Goal: Information Seeking & Learning: Learn about a topic

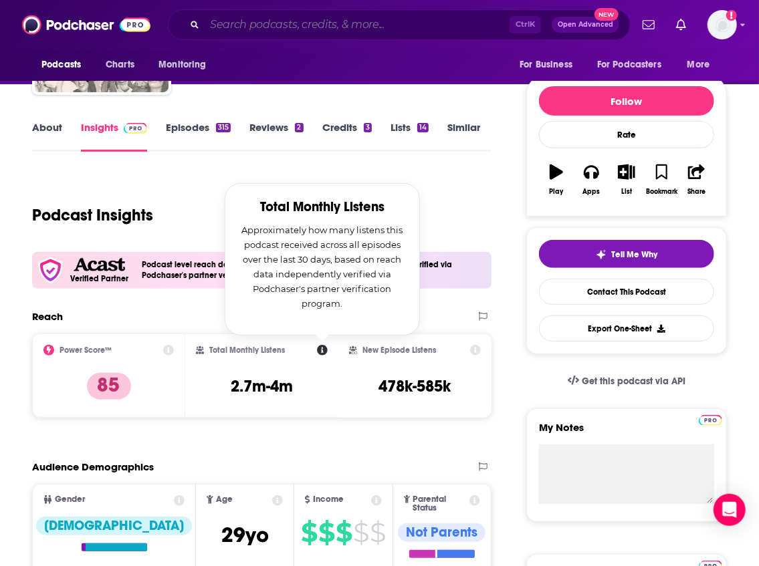
click at [228, 25] on input "Search podcasts, credits, & more..." at bounding box center [357, 24] width 305 height 21
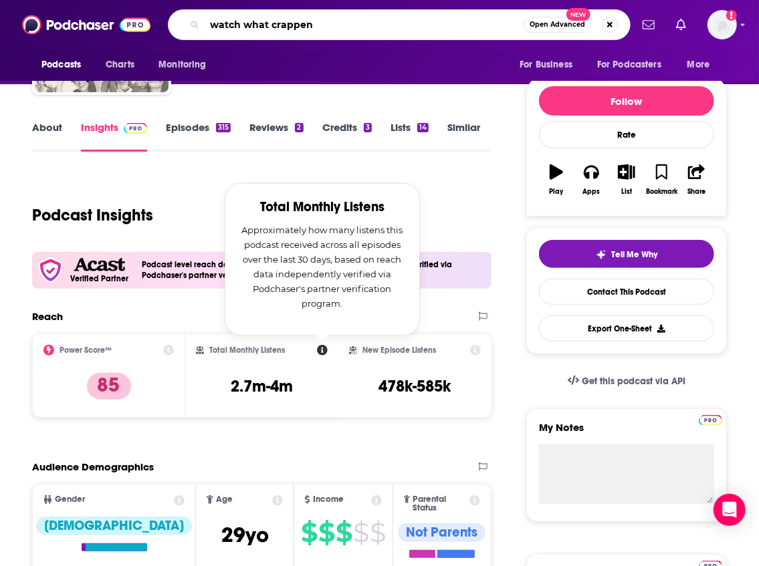
type input "watch what crappens"
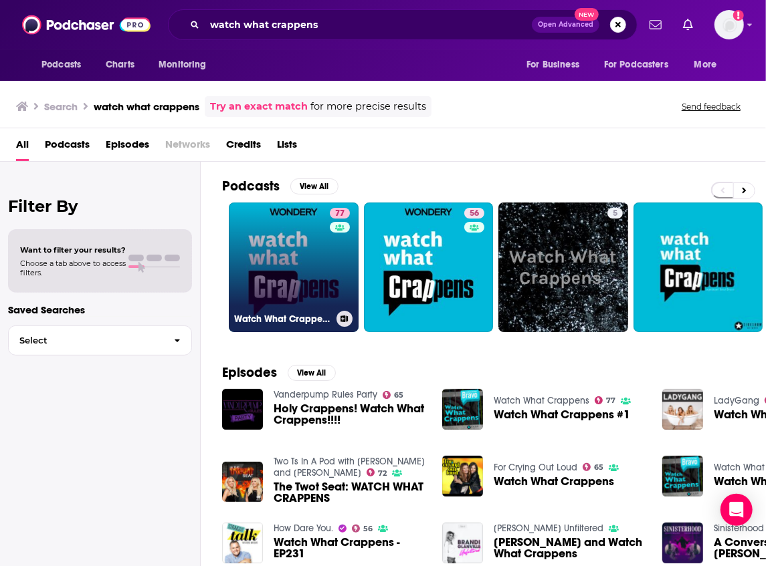
click at [306, 261] on link "77 Watch What Crappens" at bounding box center [294, 268] width 130 height 130
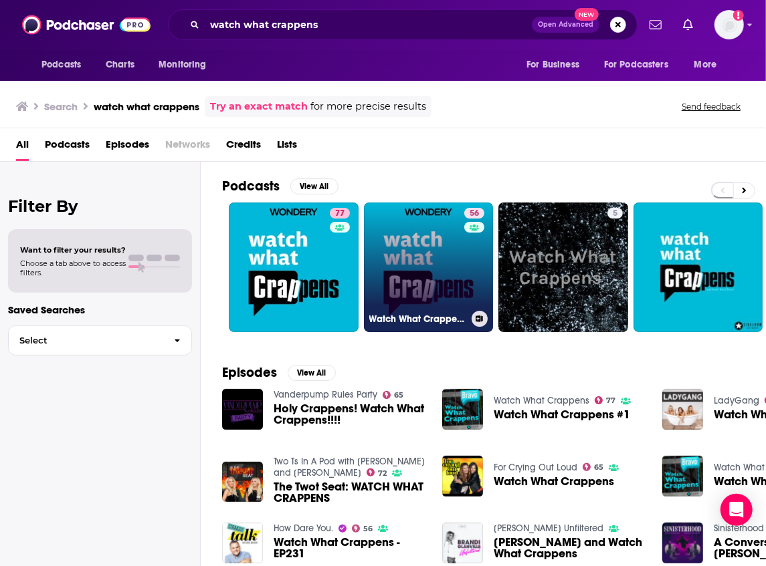
click at [407, 260] on link "56 Watch What Crappens" at bounding box center [429, 268] width 130 height 130
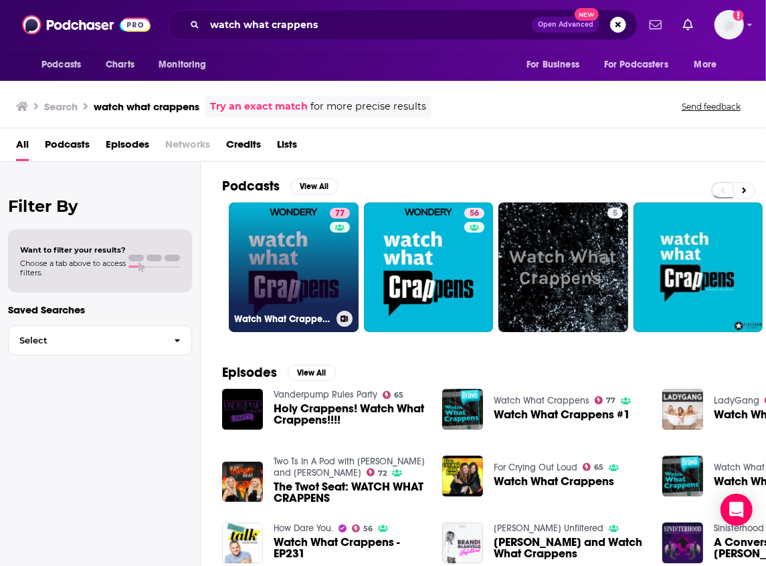
click at [308, 264] on link "77 Watch What Crappens" at bounding box center [294, 268] width 130 height 130
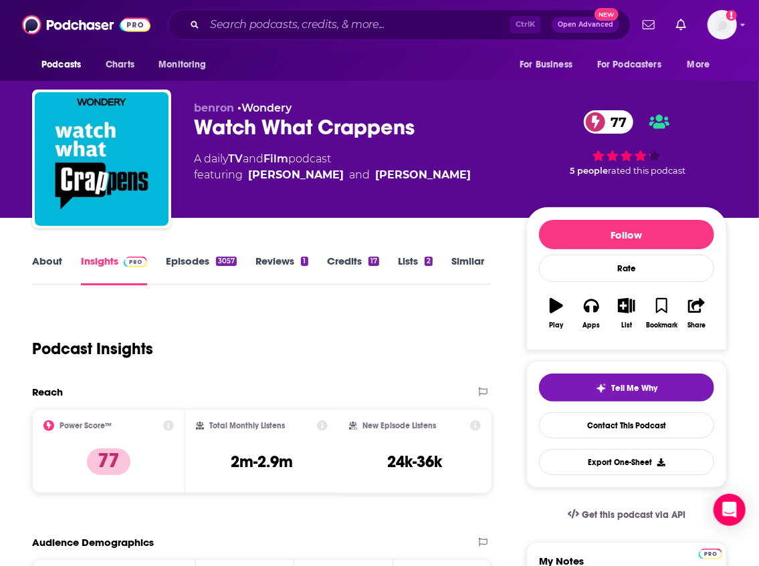
click at [302, 329] on div "Podcast Insights" at bounding box center [256, 341] width 449 height 68
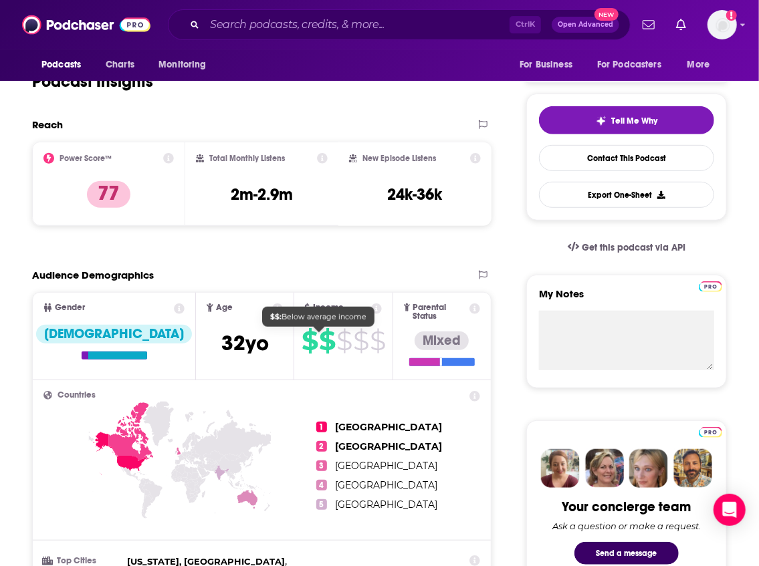
scroll to position [223, 0]
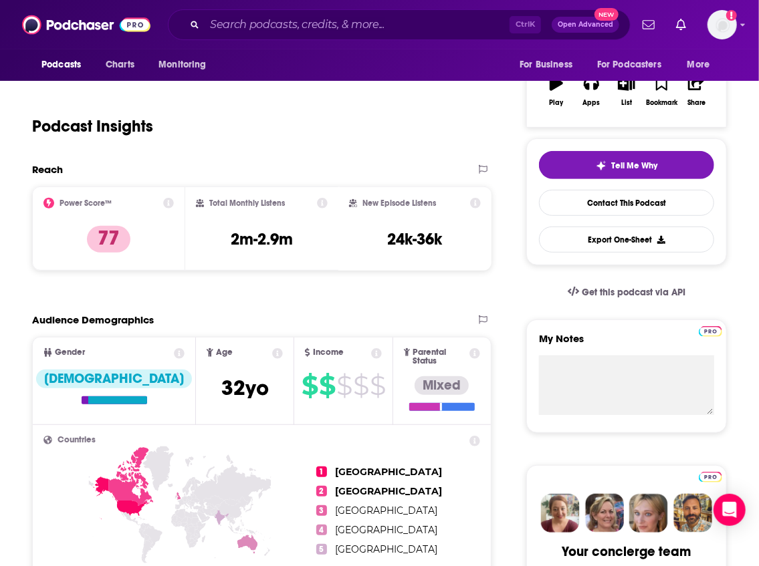
click at [324, 203] on icon at bounding box center [322, 203] width 11 height 11
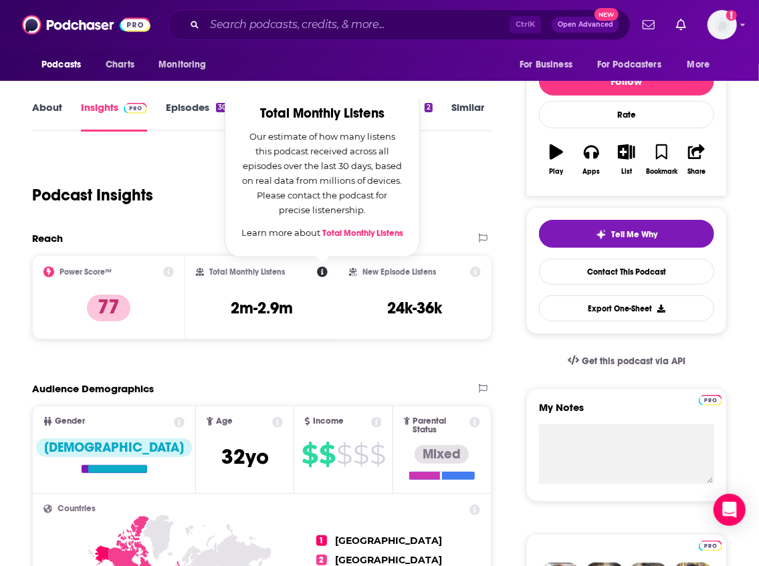
scroll to position [134, 0]
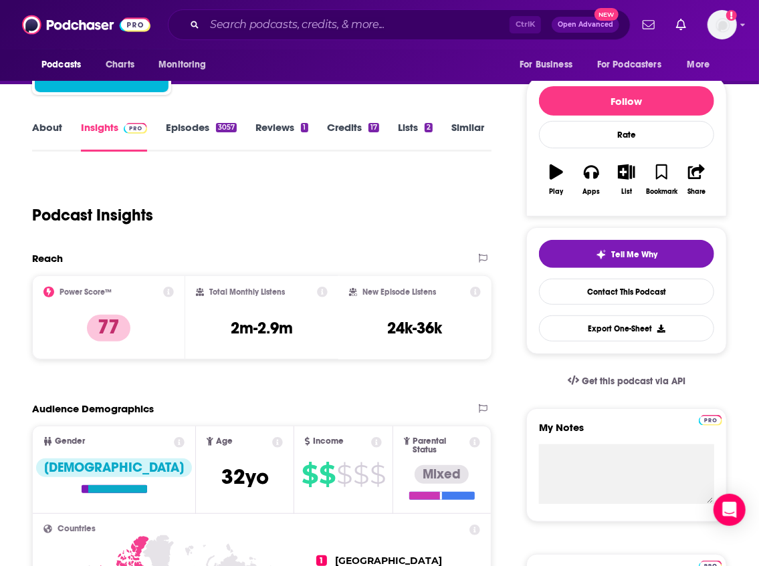
click at [213, 249] on div "Podcast Insights" at bounding box center [261, 212] width 459 height 79
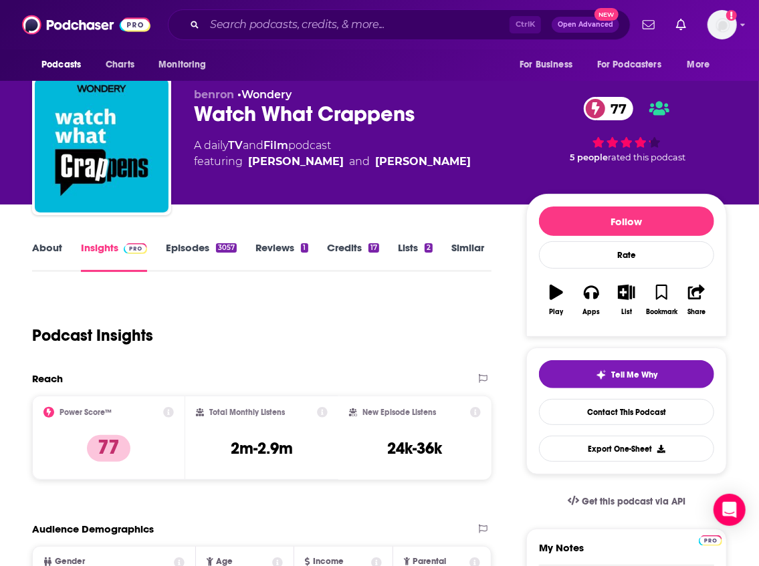
scroll to position [0, 0]
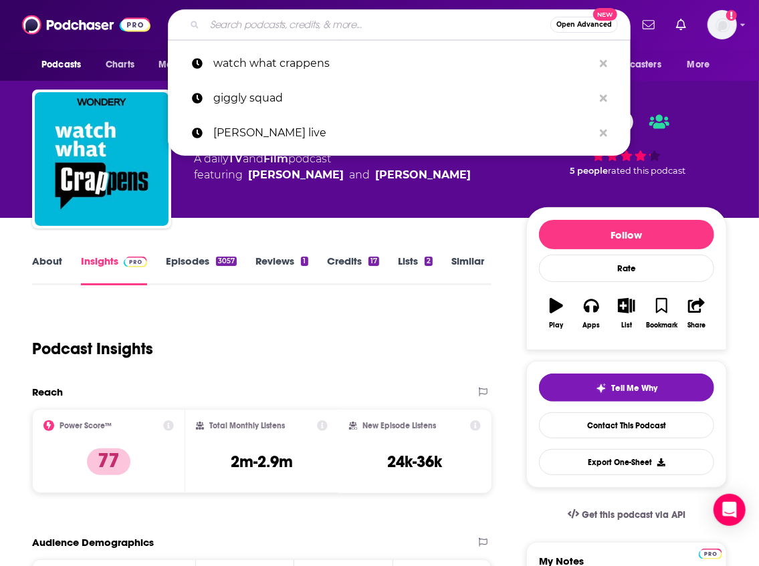
click at [294, 23] on input "Search podcasts, credits, & more..." at bounding box center [378, 24] width 346 height 21
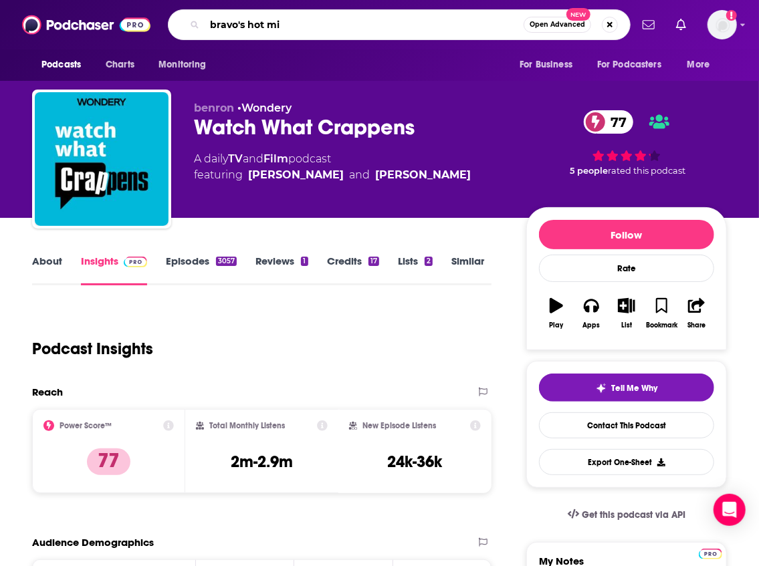
type input "bravo's hot mic"
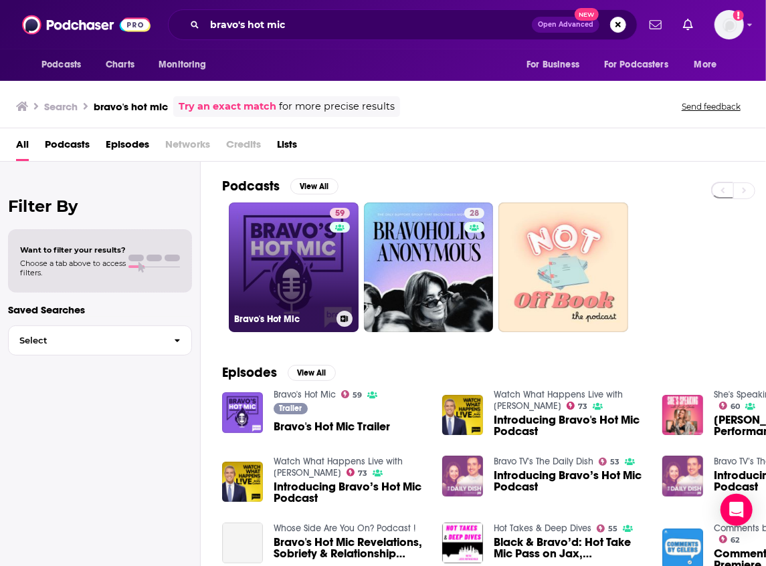
click at [294, 304] on link "59 Bravo's Hot Mic" at bounding box center [294, 268] width 130 height 130
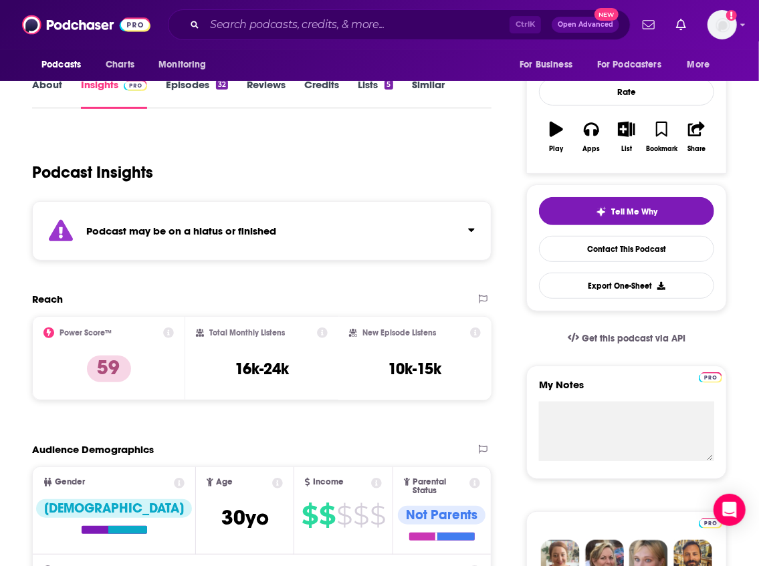
scroll to position [178, 0]
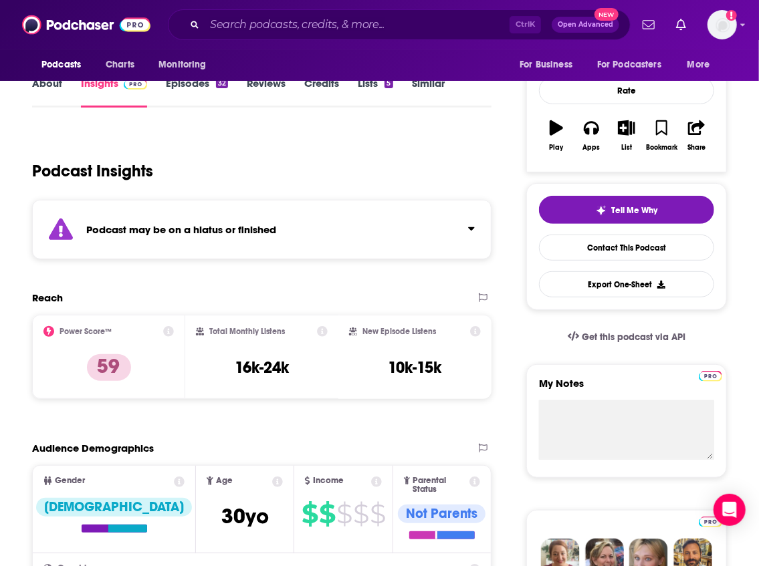
click at [217, 232] on strong "Podcast may be on a hiatus or finished" at bounding box center [181, 229] width 190 height 13
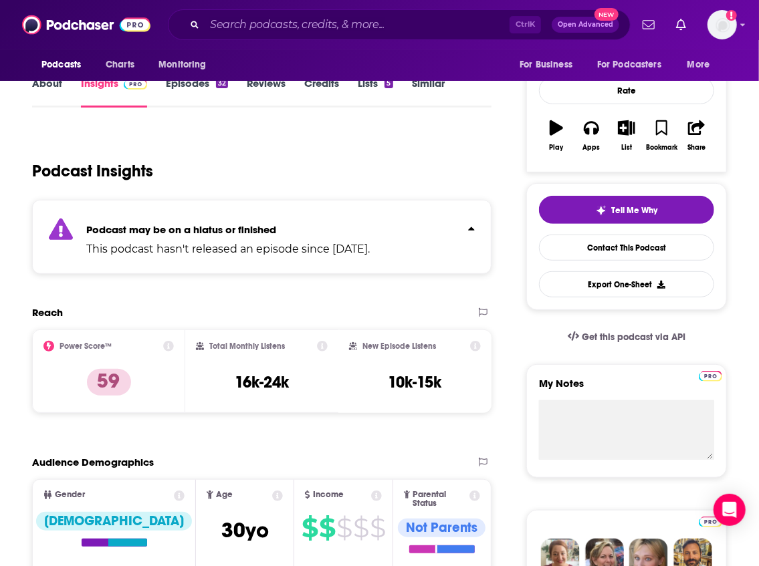
click at [318, 345] on icon at bounding box center [322, 346] width 11 height 11
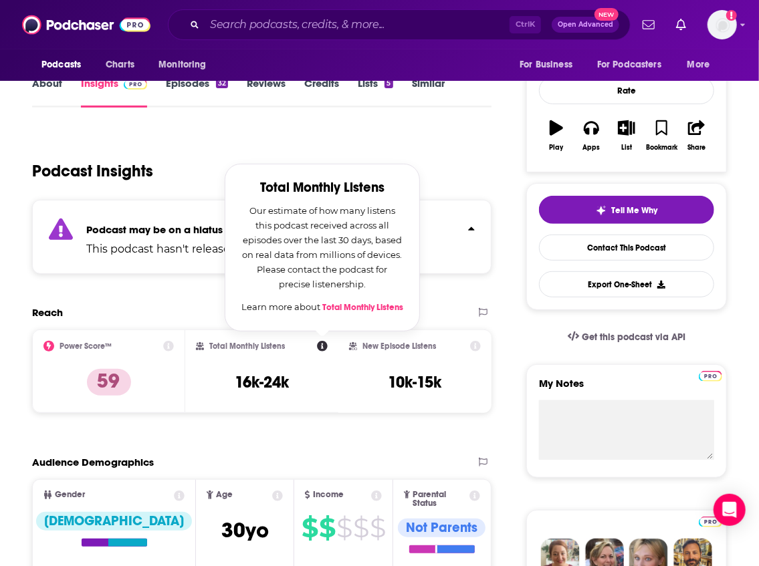
scroll to position [0, 0]
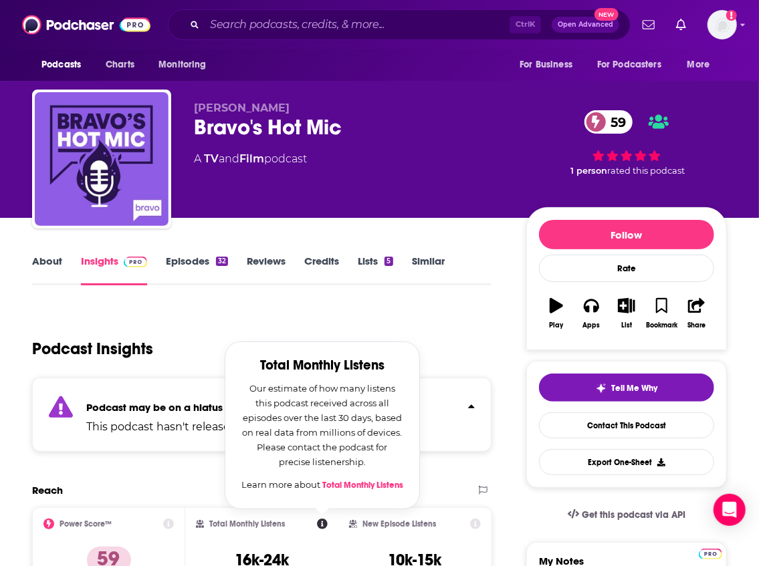
click at [245, 322] on div "Podcast Insights" at bounding box center [256, 341] width 449 height 68
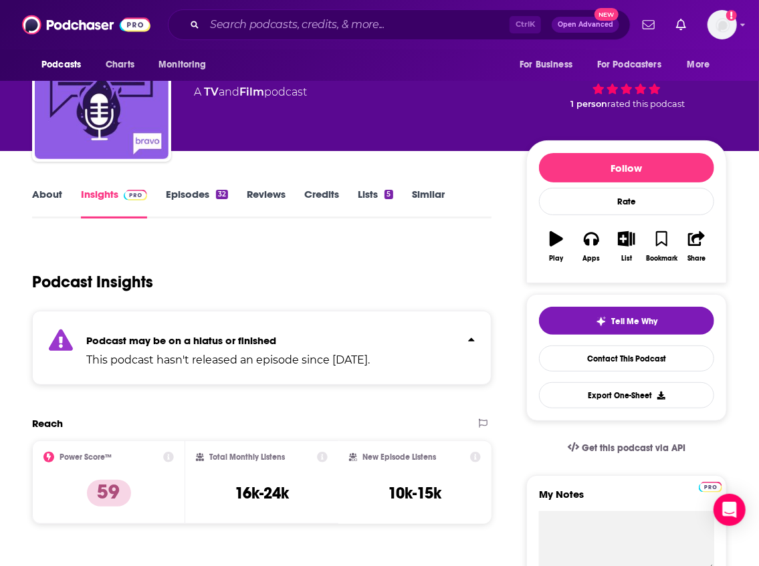
scroll to position [89, 0]
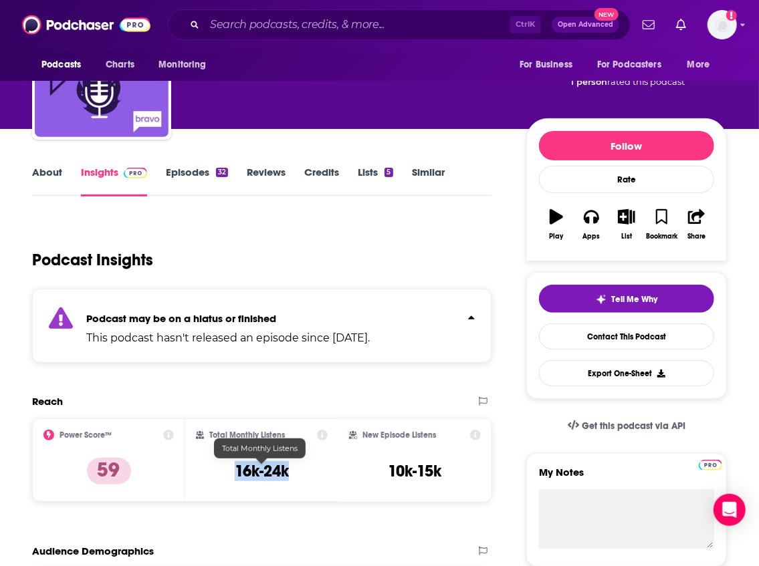
drag, startPoint x: 318, startPoint y: 475, endPoint x: 235, endPoint y: 475, distance: 82.9
click at [235, 475] on div "Total Monthly Listens 16k-24k" at bounding box center [262, 461] width 132 height 62
copy h3 "16k-24k"
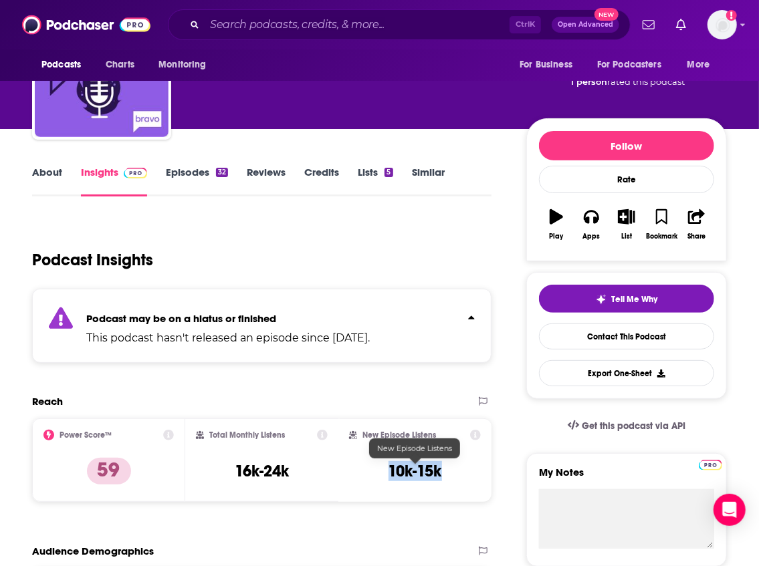
drag, startPoint x: 467, startPoint y: 473, endPoint x: 385, endPoint y: 473, distance: 81.6
click at [385, 473] on div "New Episode Listens 10k-15k" at bounding box center [415, 461] width 132 height 62
copy h3 "10k-15k"
click at [322, 435] on icon at bounding box center [322, 435] width 11 height 11
drag, startPoint x: 374, startPoint y: 377, endPoint x: 327, endPoint y: 362, distance: 49.1
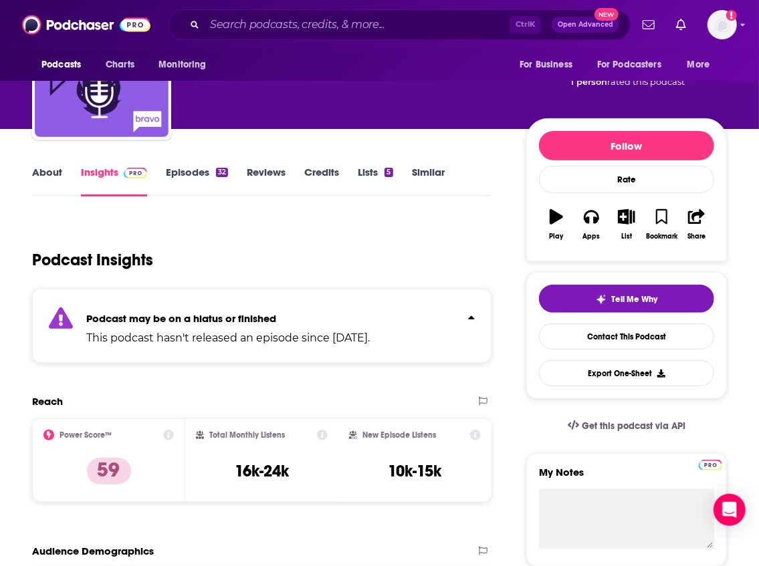
click at [322, 433] on icon at bounding box center [322, 435] width 11 height 11
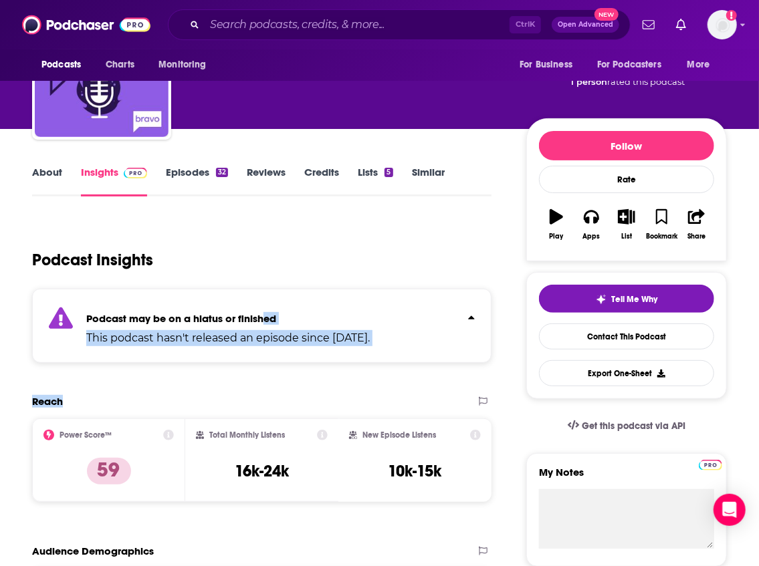
drag, startPoint x: 363, startPoint y: 383, endPoint x: 265, endPoint y: 316, distance: 119.3
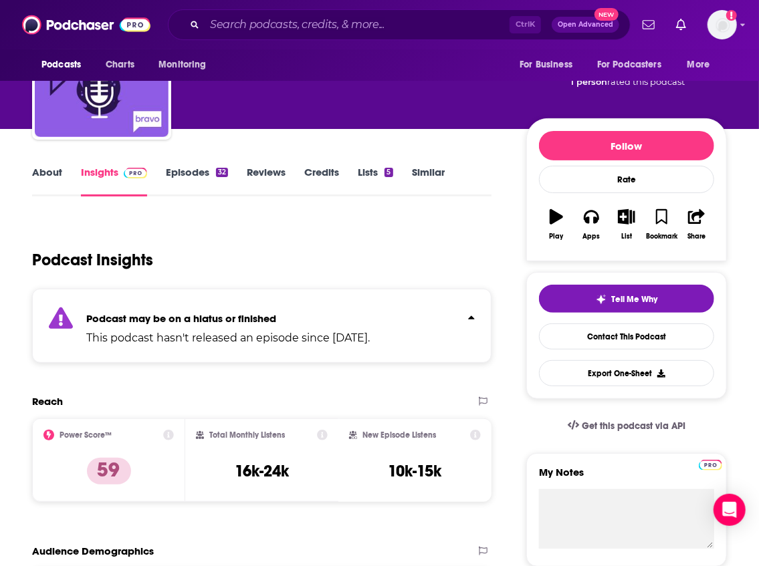
click at [320, 435] on icon at bounding box center [322, 435] width 11 height 11
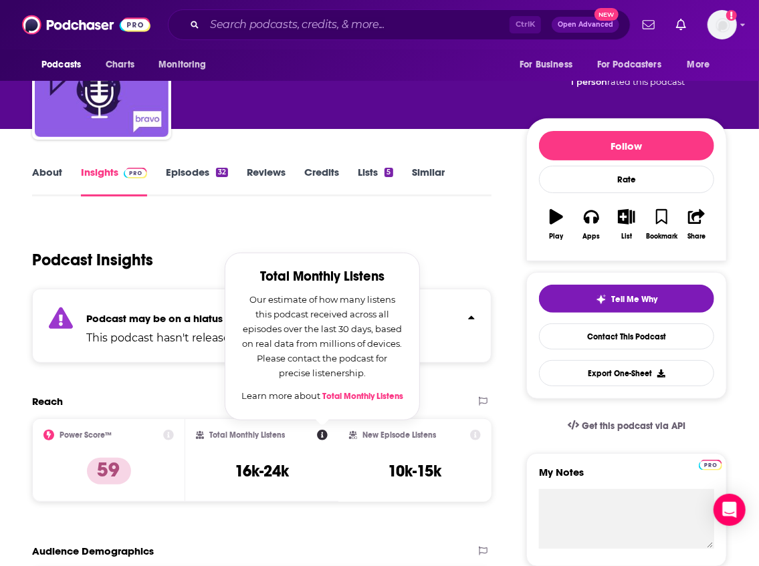
click at [344, 397] on link "Total Monthly Listens" at bounding box center [362, 396] width 81 height 11
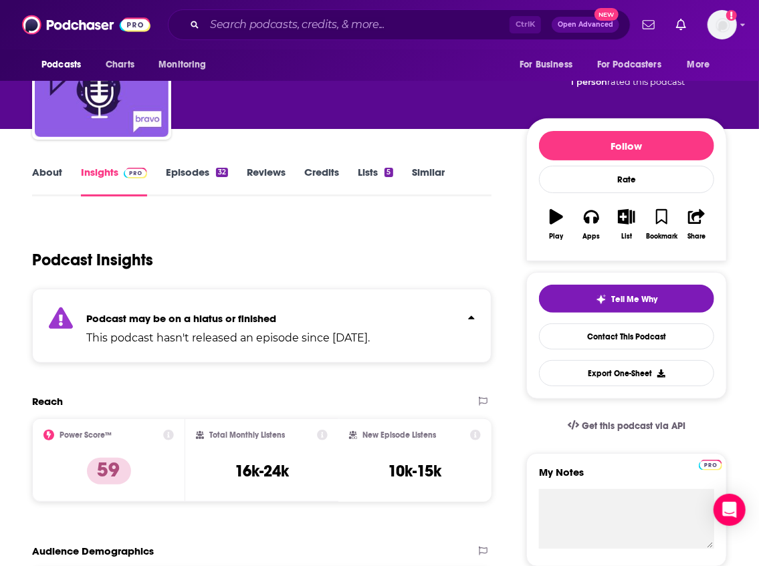
click at [324, 437] on icon at bounding box center [322, 435] width 11 height 11
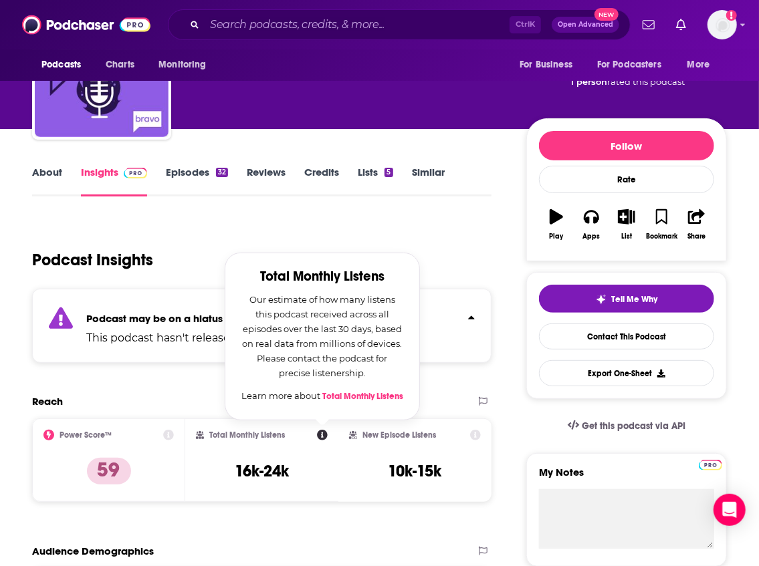
click at [235, 218] on div "Podcast Insights" at bounding box center [256, 252] width 449 height 68
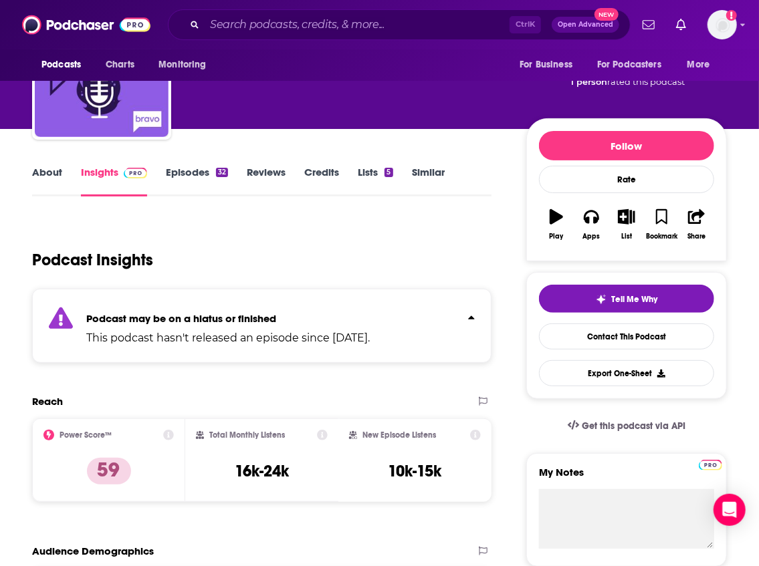
click at [475, 437] on icon at bounding box center [475, 435] width 11 height 11
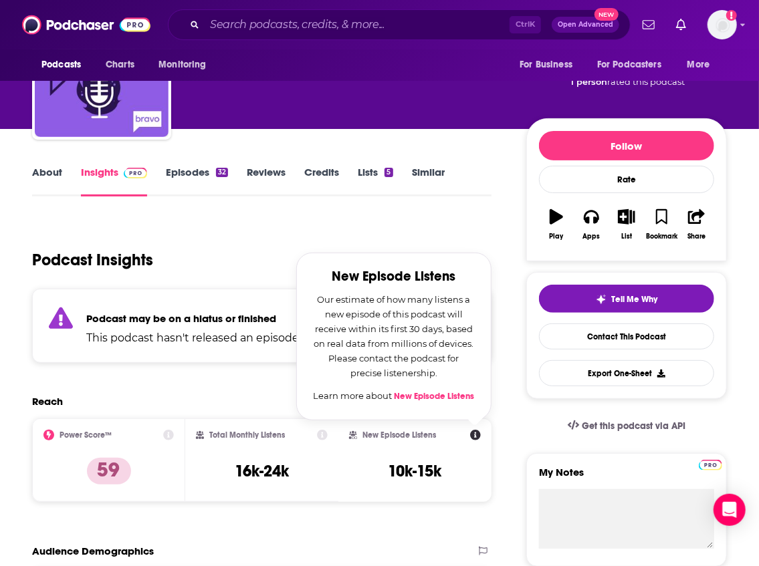
click at [263, 35] on div "Ctrl K Open Advanced New" at bounding box center [399, 24] width 463 height 31
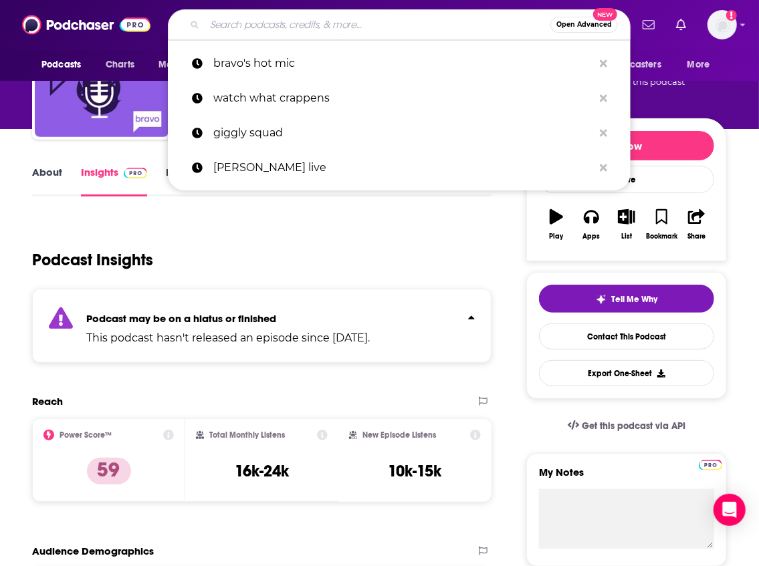
click at [263, 33] on input "Search podcasts, credits, & more..." at bounding box center [378, 24] width 346 height 21
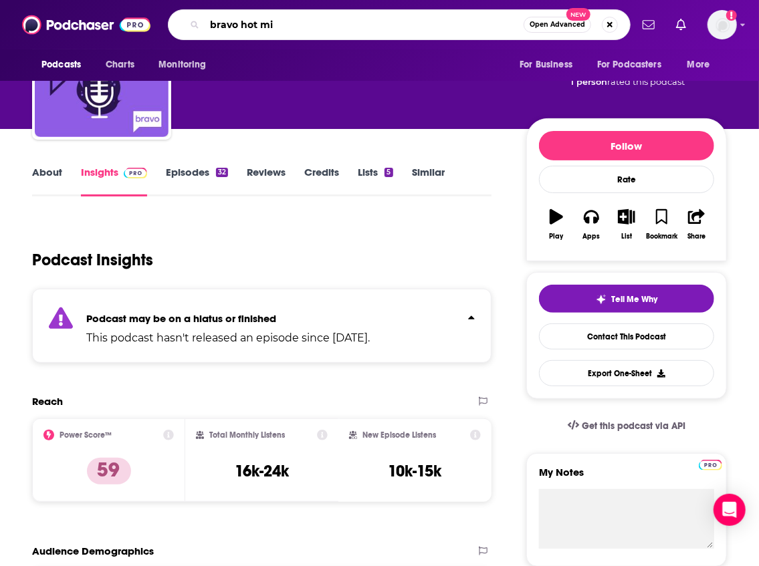
type input "bravo hot mic"
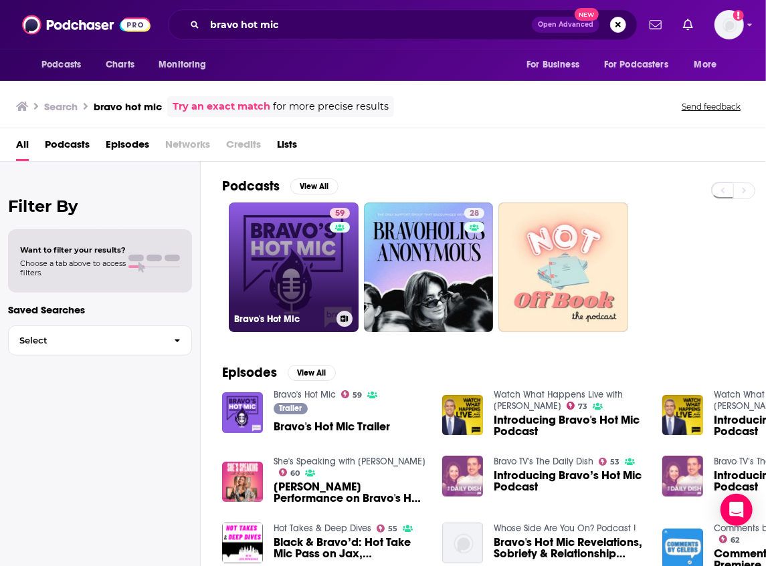
click at [278, 279] on link "59 Bravo's Hot Mic" at bounding box center [294, 268] width 130 height 130
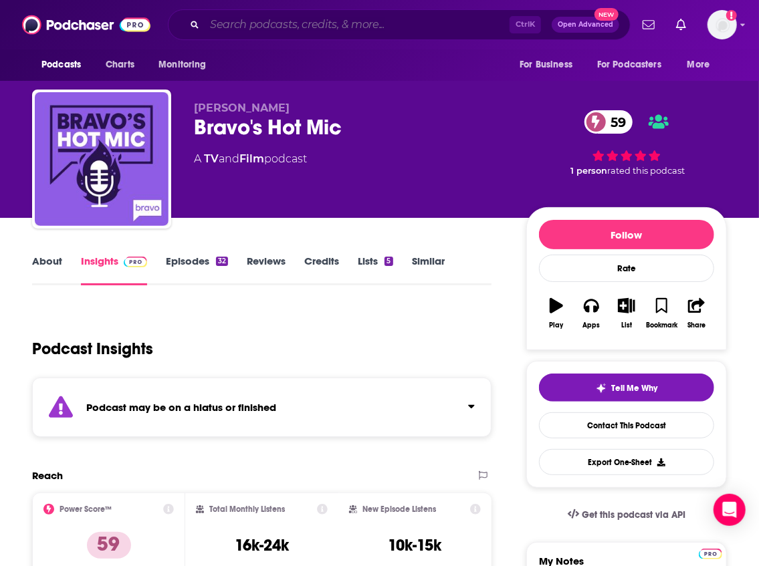
click at [282, 25] on input "Search podcasts, credits, & more..." at bounding box center [357, 24] width 305 height 21
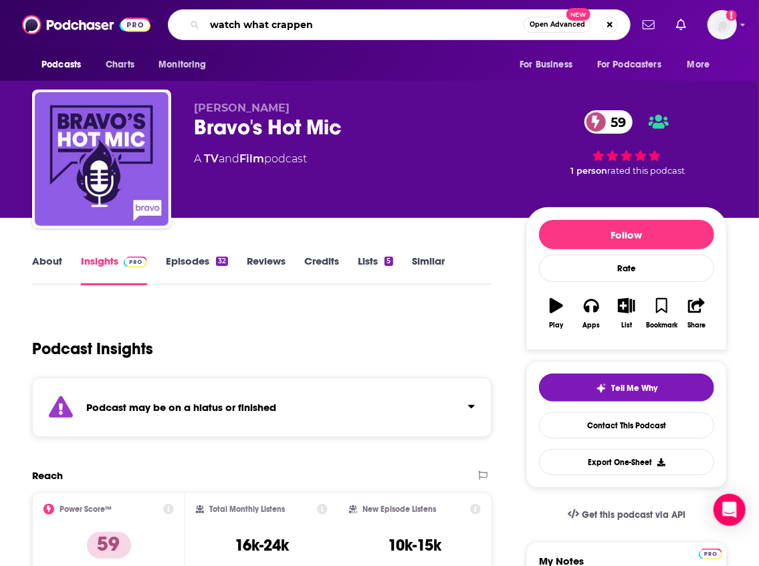
type input "watch what crappens"
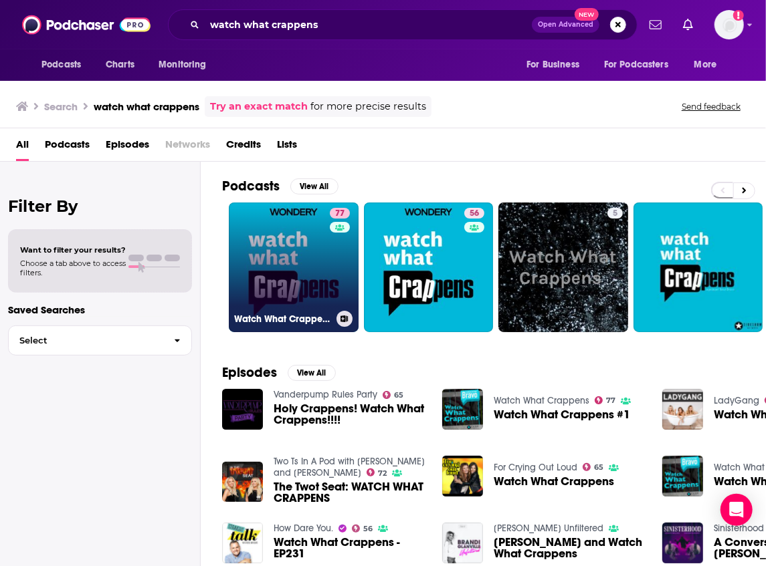
click at [273, 256] on link "77 Watch What Crappens" at bounding box center [294, 268] width 130 height 130
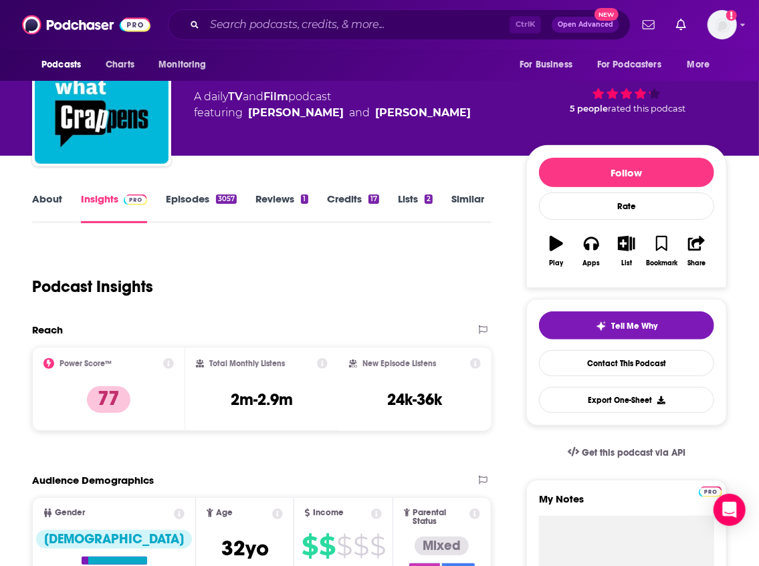
scroll to position [89, 0]
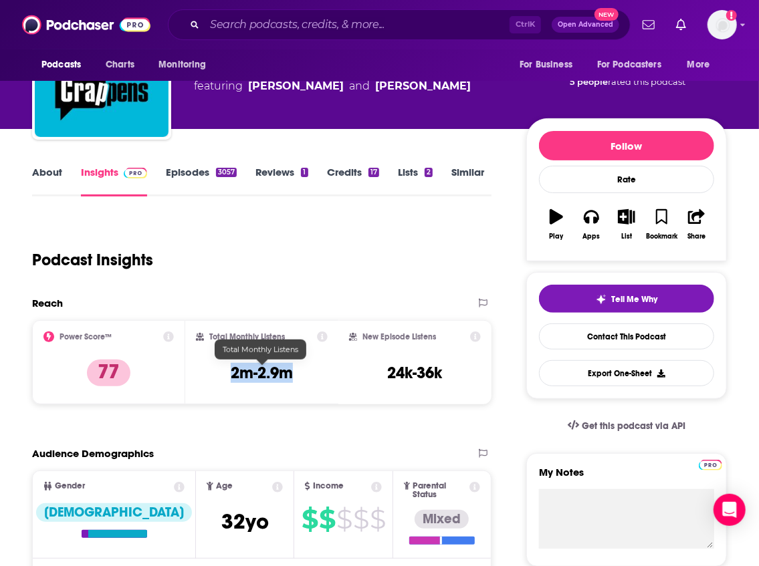
drag, startPoint x: 300, startPoint y: 375, endPoint x: 231, endPoint y: 377, distance: 68.9
click at [231, 377] on div "Total Monthly Listens 2m-2.9m" at bounding box center [262, 363] width 132 height 62
copy h3 "2m-2.9m"
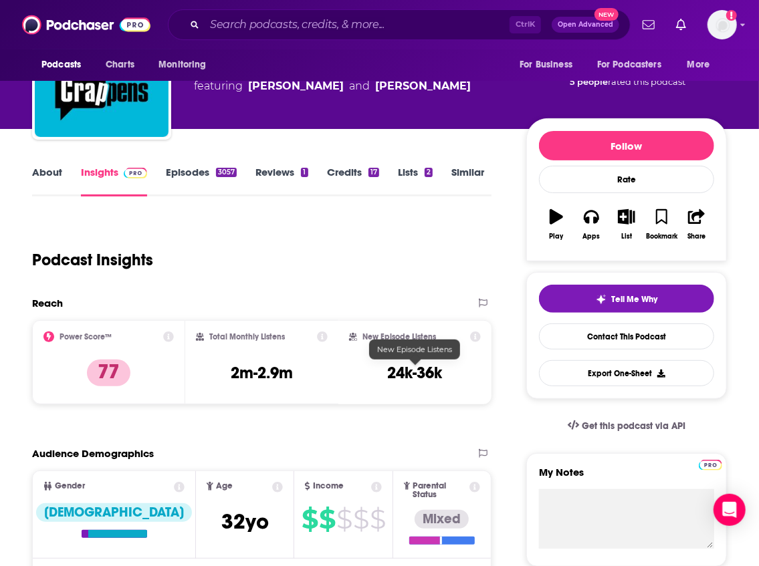
drag, startPoint x: 394, startPoint y: 381, endPoint x: 433, endPoint y: 378, distance: 39.5
click at [400, 380] on h3 "24k-36k" at bounding box center [415, 373] width 55 height 20
drag, startPoint x: 443, startPoint y: 374, endPoint x: 376, endPoint y: 371, distance: 67.6
click at [376, 371] on div "New Episode Listens 24k-36k" at bounding box center [415, 363] width 132 height 62
copy h3 "24k-36k"
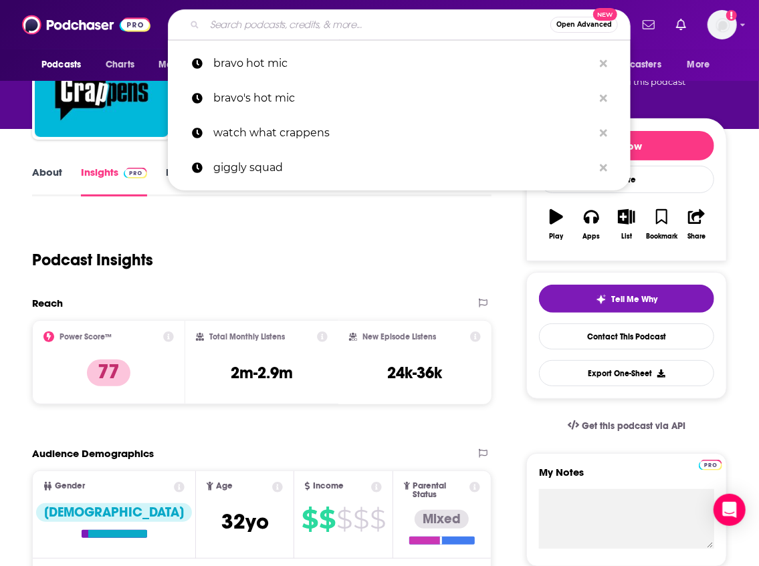
click at [233, 18] on input "Search podcasts, credits, & more..." at bounding box center [378, 24] width 346 height 21
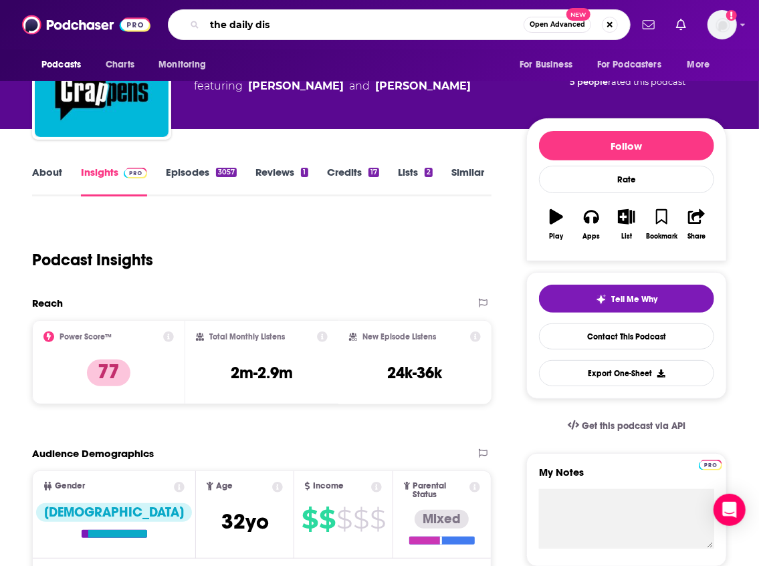
type input "the daily dish"
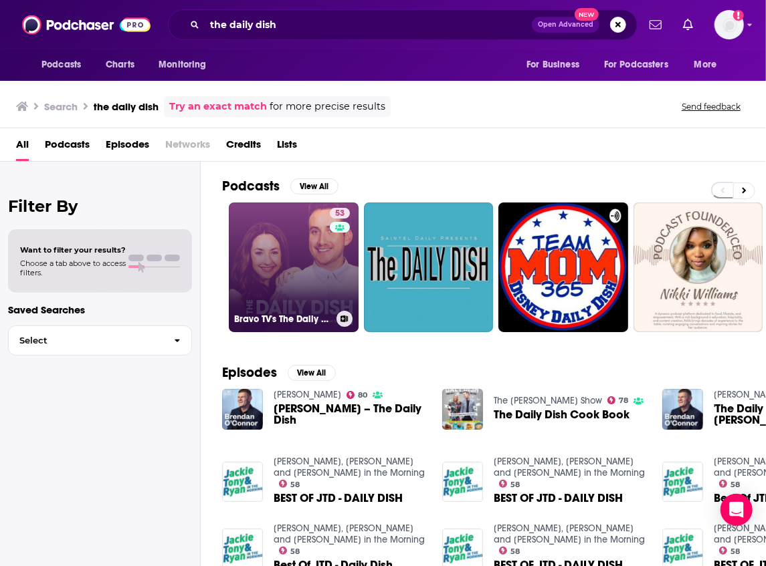
click at [273, 255] on link "53 Bravo TV's The Daily Dish" at bounding box center [294, 268] width 130 height 130
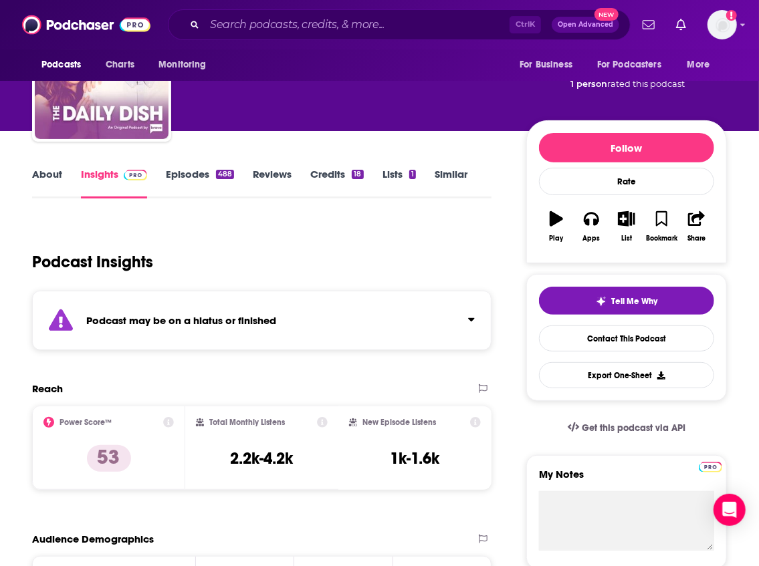
scroll to position [89, 0]
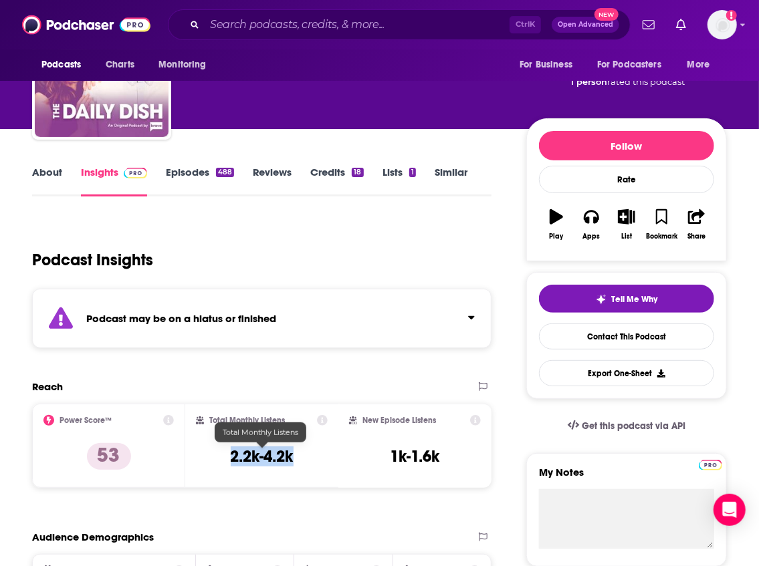
drag, startPoint x: 294, startPoint y: 452, endPoint x: 231, endPoint y: 459, distance: 62.5
click at [231, 459] on h3 "2.2k-4.2k" at bounding box center [262, 457] width 63 height 20
copy h3 "2.2k-4.2k"
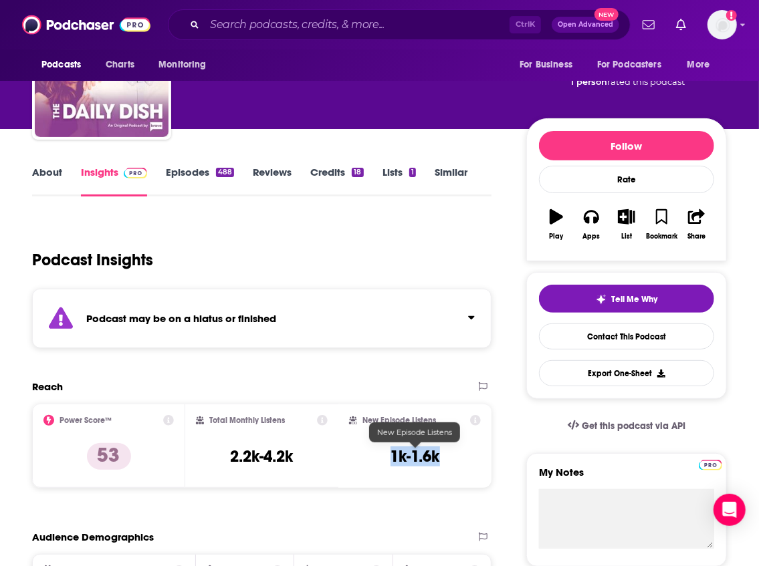
drag, startPoint x: 455, startPoint y: 457, endPoint x: 393, endPoint y: 457, distance: 61.5
click at [393, 457] on div "New Episode Listens 1k-1.6k" at bounding box center [415, 446] width 132 height 62
copy h3 "1k-1.6k"
click at [253, 306] on div "Podcast may be on a hiatus or finished" at bounding box center [261, 319] width 459 height 60
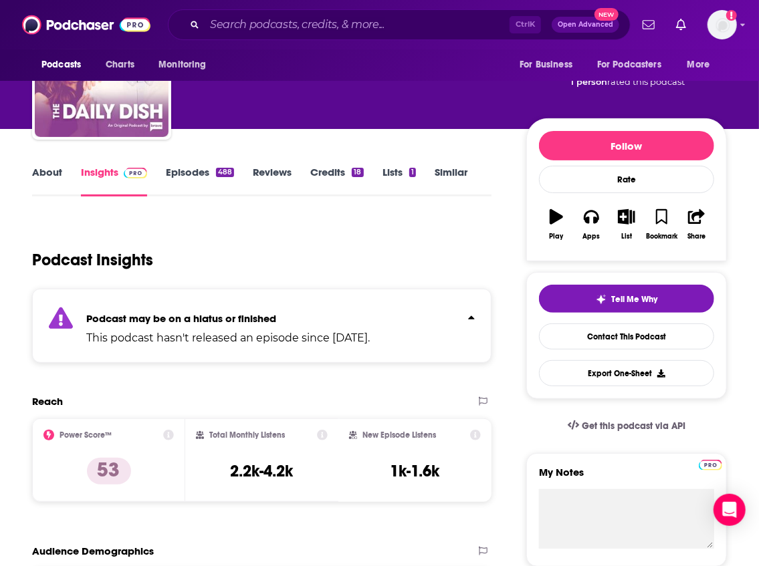
click at [174, 435] on icon at bounding box center [168, 435] width 11 height 11
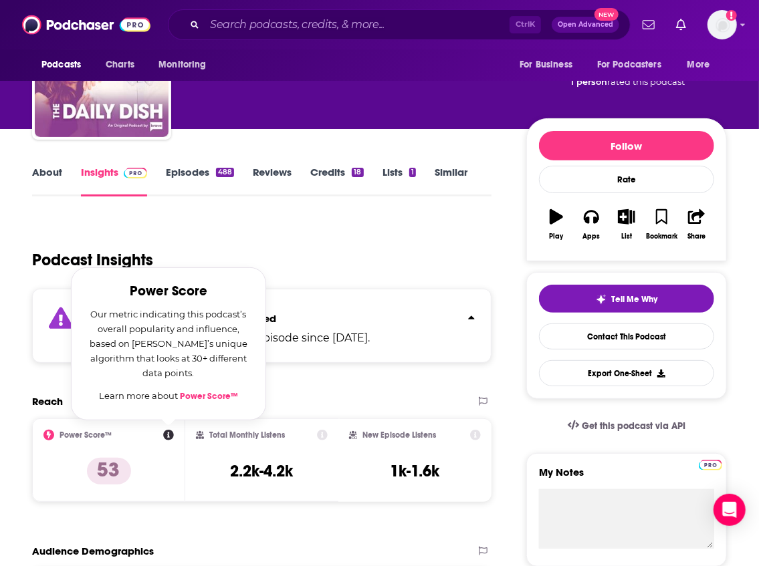
click at [96, 221] on div "Podcast Insights" at bounding box center [256, 252] width 449 height 68
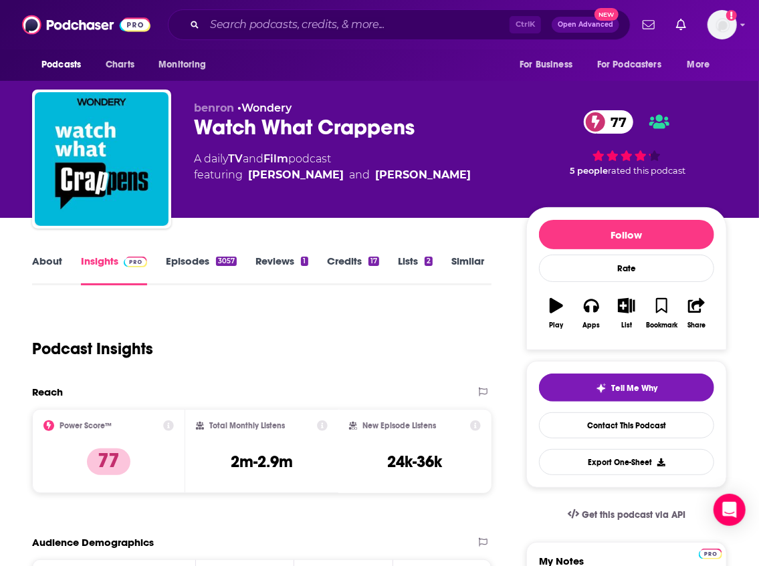
click at [298, 330] on div "Podcast Insights" at bounding box center [256, 341] width 449 height 68
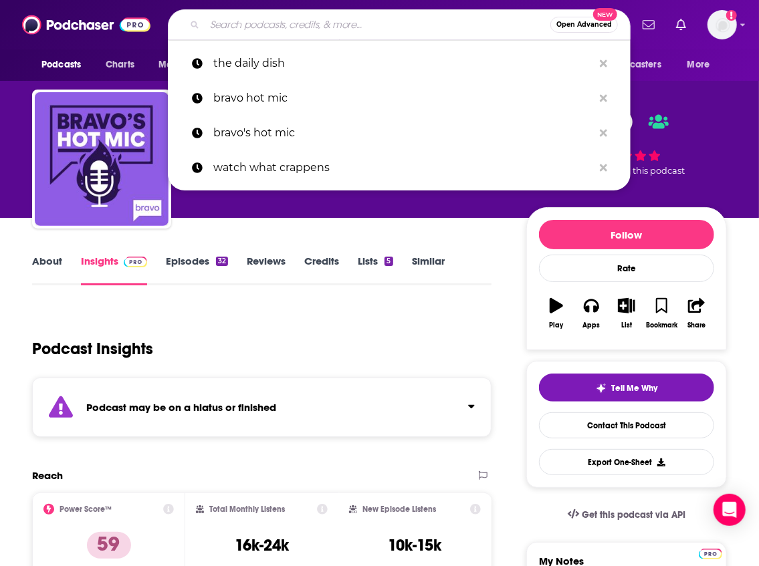
click at [266, 31] on input "Search podcasts, credits, & more..." at bounding box center [378, 24] width 346 height 21
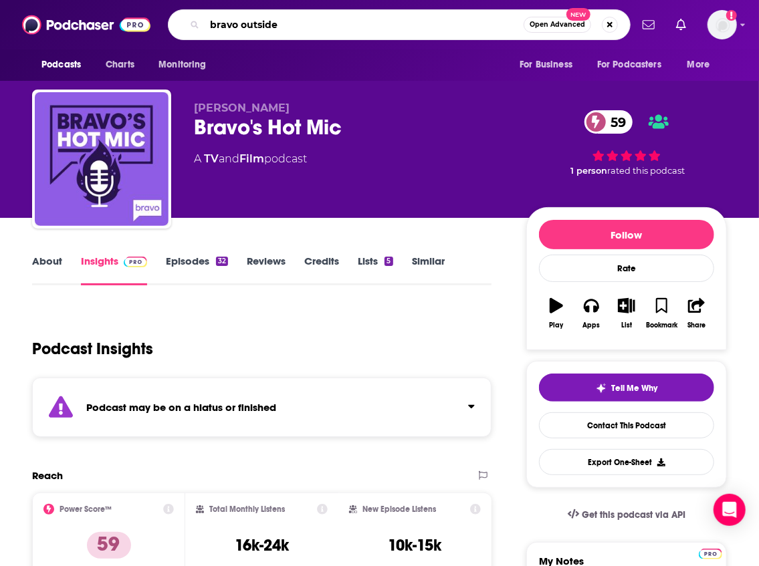
type input "bravo outsider"
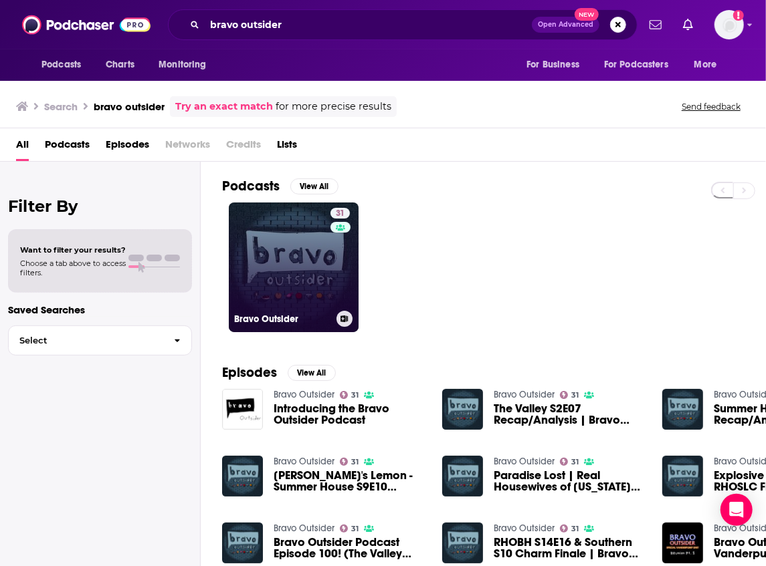
click at [306, 282] on link "31 Bravo Outsider" at bounding box center [294, 268] width 130 height 130
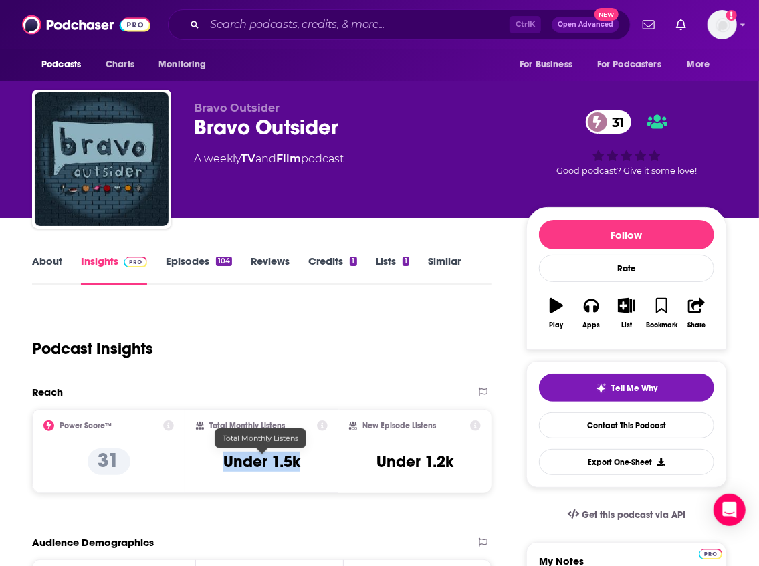
drag, startPoint x: 318, startPoint y: 464, endPoint x: 225, endPoint y: 465, distance: 93.0
click at [225, 465] on div "Total Monthly Listens Under 1.5k" at bounding box center [262, 452] width 132 height 62
copy h3 "Under 1.5k"
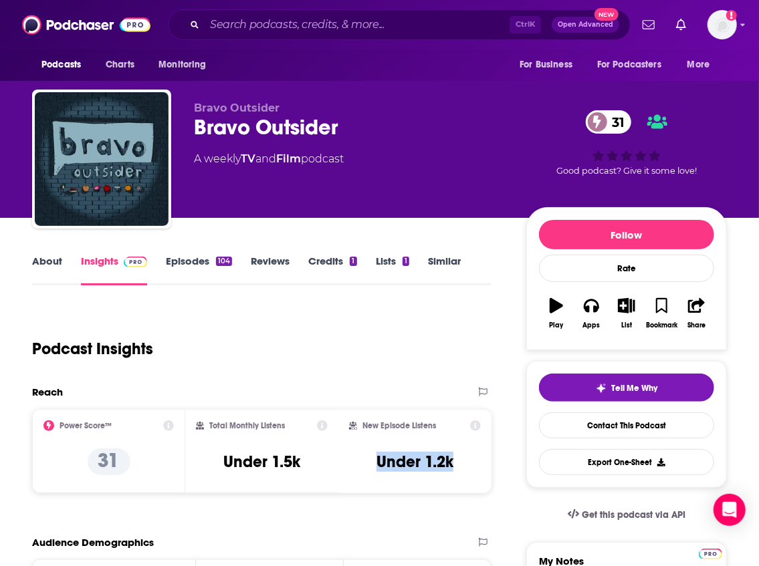
drag, startPoint x: 456, startPoint y: 465, endPoint x: 374, endPoint y: 453, distance: 82.5
click at [374, 453] on div "New Episode Listens Under 1.2k" at bounding box center [415, 452] width 132 height 62
copy h3 "Under 1.2k"
click at [231, 24] on input "Search podcasts, credits, & more..." at bounding box center [357, 24] width 305 height 21
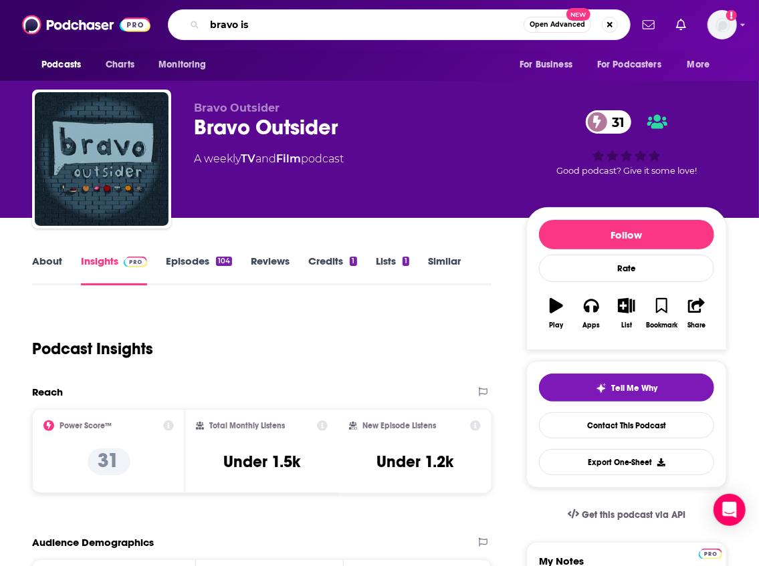
type input "bravo ish"
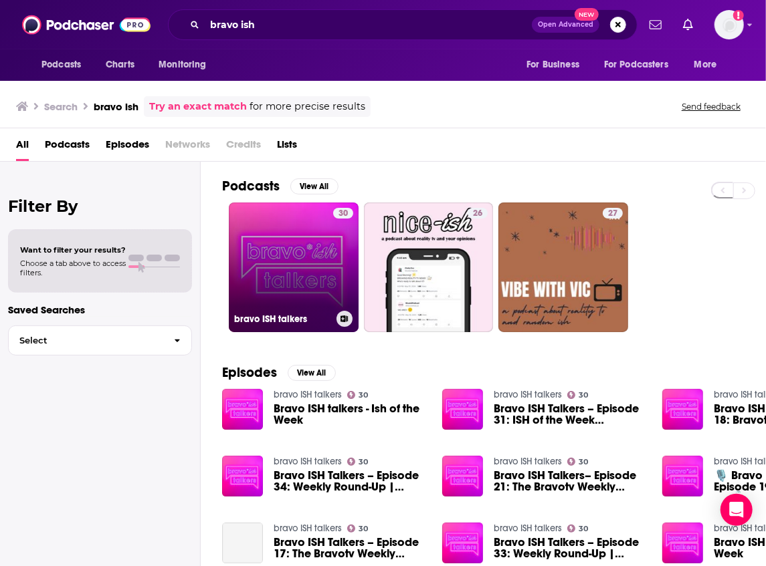
click at [306, 261] on link "30 bravo ISH talkers" at bounding box center [294, 268] width 130 height 130
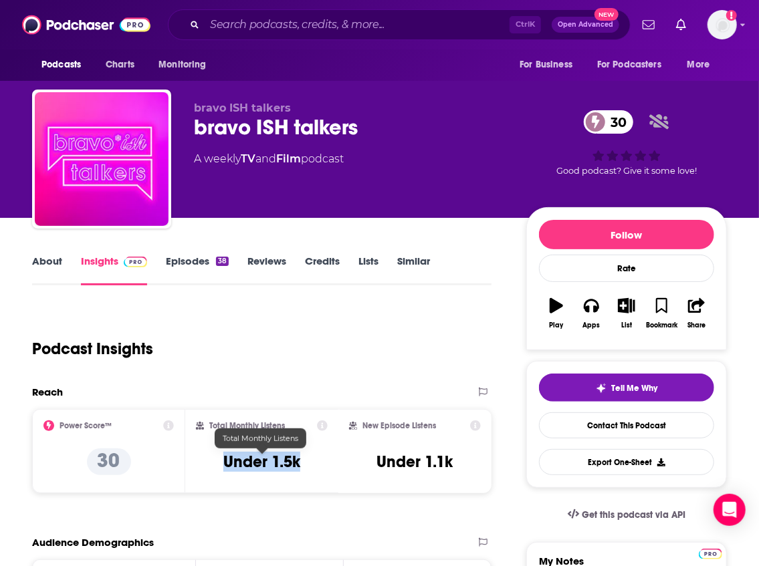
drag, startPoint x: 307, startPoint y: 466, endPoint x: 225, endPoint y: 460, distance: 82.5
click at [225, 460] on div "Total Monthly Listens Under 1.5k" at bounding box center [262, 452] width 132 height 62
copy h3 "Under 1.5k"
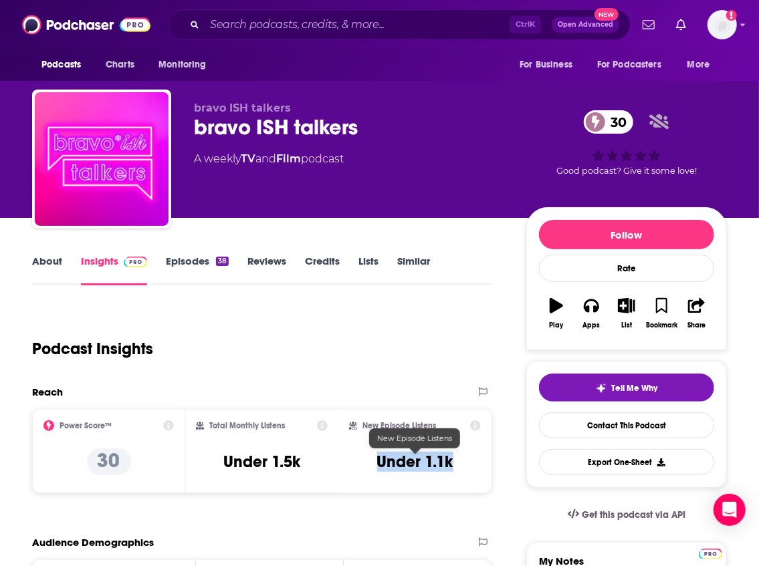
drag, startPoint x: 461, startPoint y: 463, endPoint x: 376, endPoint y: 461, distance: 84.9
click at [376, 461] on div "New Episode Listens Under 1.1k" at bounding box center [415, 452] width 132 height 62
copy h3 "Under 1.1k"
click at [233, 29] on input "Search podcasts, credits, & more..." at bounding box center [357, 24] width 305 height 21
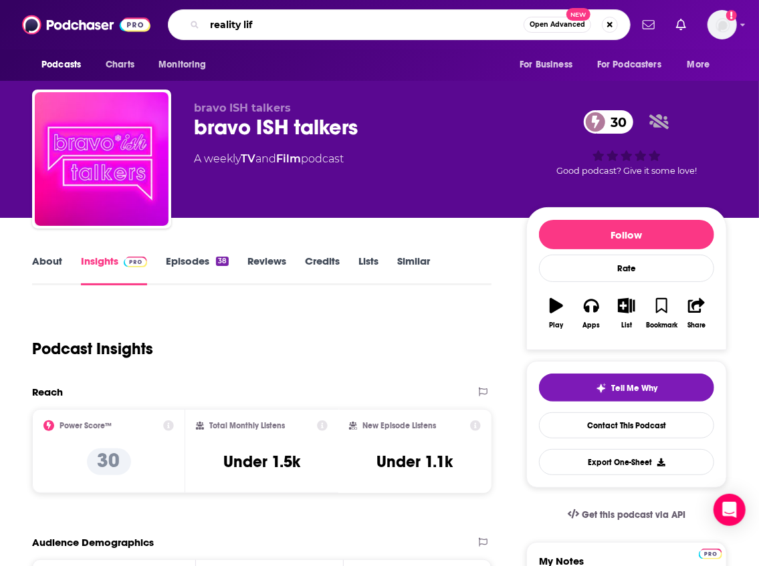
type input "reality life"
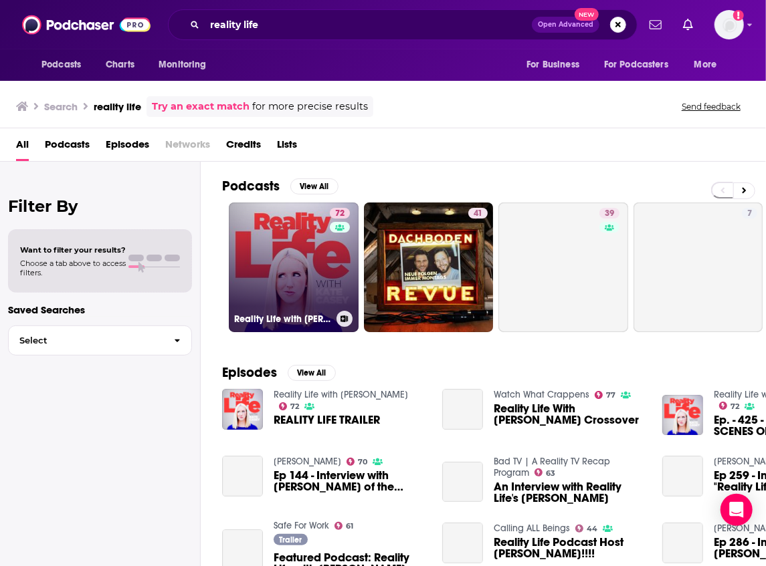
click at [309, 279] on link "72 Reality Life with [PERSON_NAME]" at bounding box center [294, 268] width 130 height 130
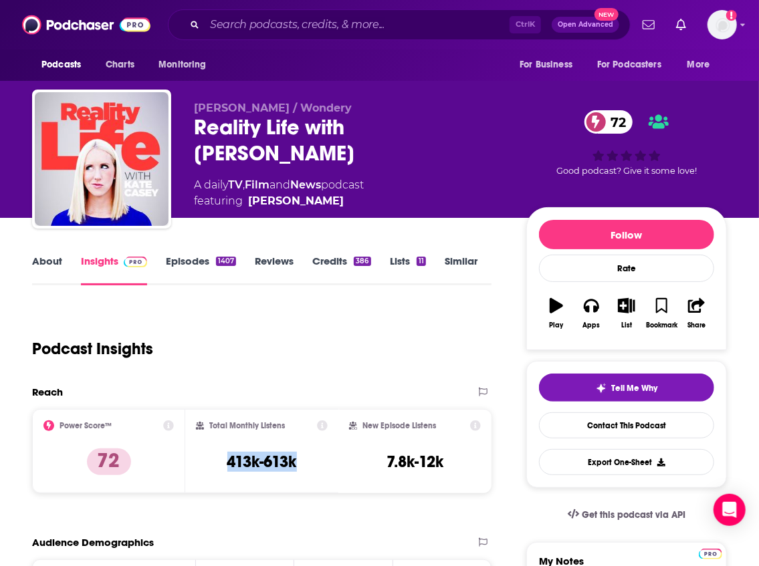
drag, startPoint x: 306, startPoint y: 463, endPoint x: 220, endPoint y: 459, distance: 86.4
click at [220, 459] on div "Total Monthly Listens 413k-613k" at bounding box center [262, 452] width 132 height 62
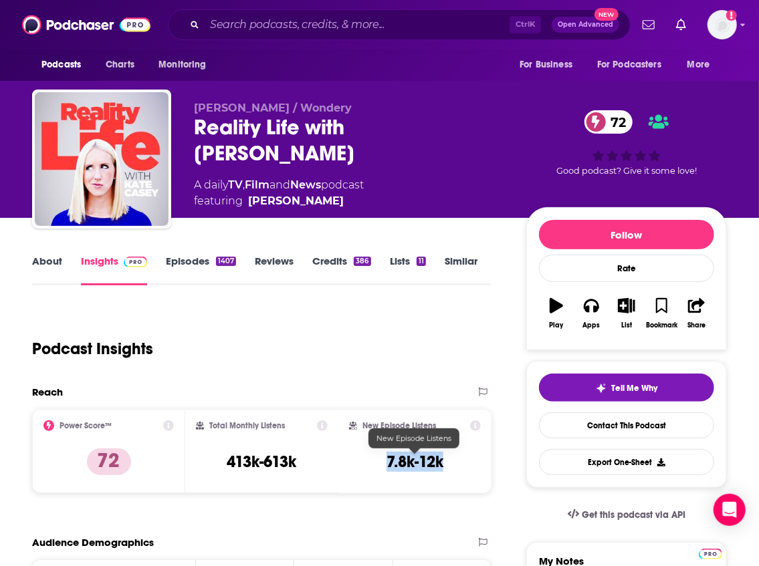
drag, startPoint x: 452, startPoint y: 471, endPoint x: 384, endPoint y: 463, distance: 68.7
click at [384, 463] on div "New Episode Listens 7.8k-12k" at bounding box center [415, 452] width 132 height 62
click at [256, 27] on input "Search podcasts, credits, & more..." at bounding box center [357, 24] width 305 height 21
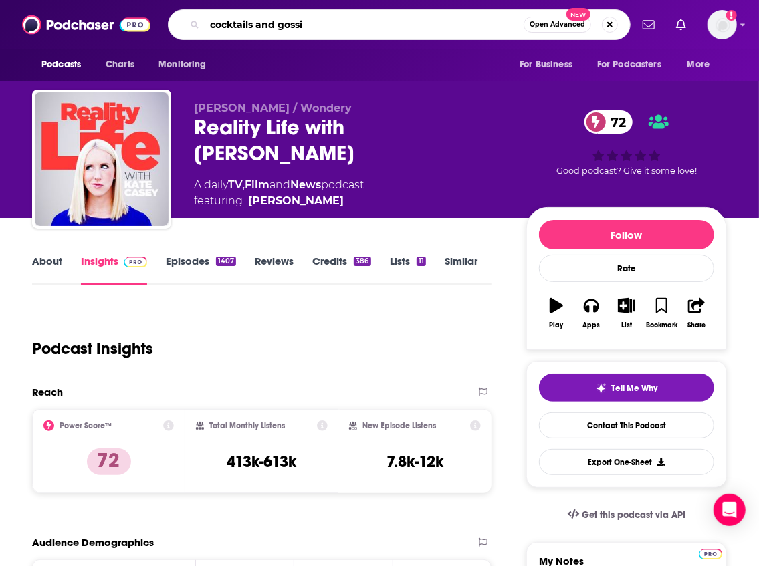
type input "cocktails and gossip"
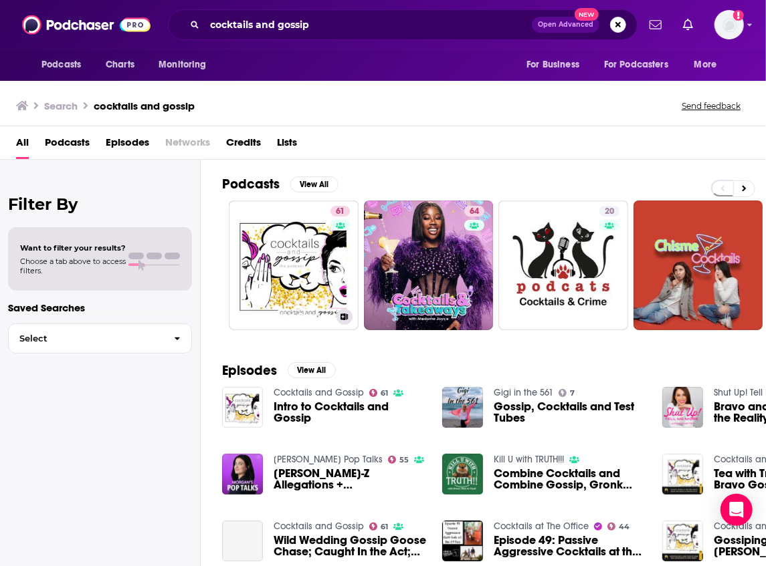
click at [267, 226] on link "61 Cocktails and Gossip" at bounding box center [294, 266] width 130 height 130
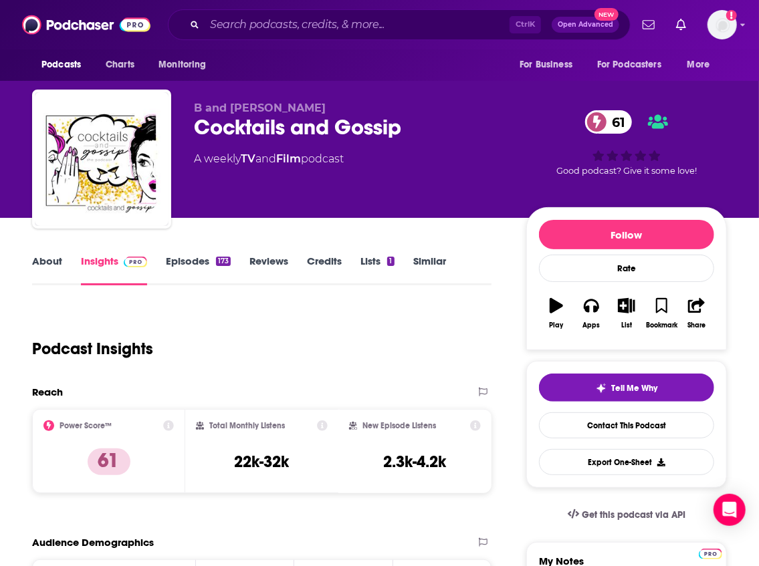
scroll to position [134, 0]
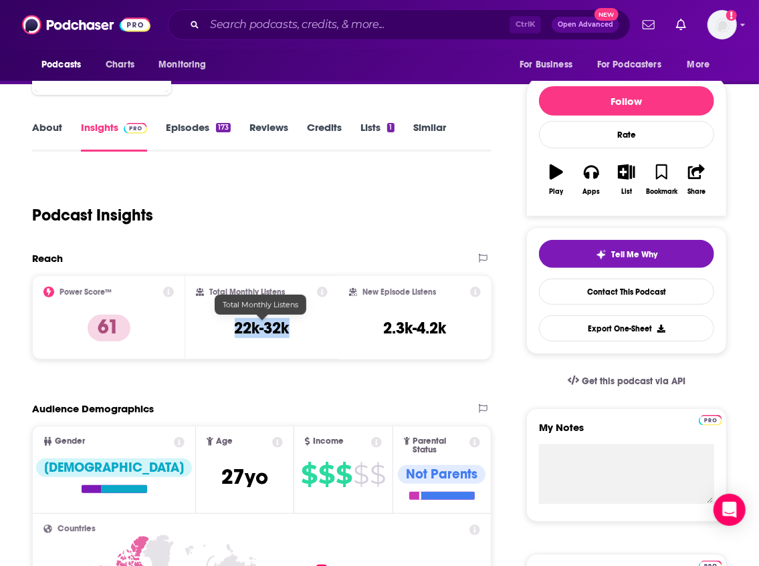
drag, startPoint x: 301, startPoint y: 333, endPoint x: 233, endPoint y: 328, distance: 68.4
click at [233, 328] on div "Total Monthly Listens 22k-32k" at bounding box center [262, 318] width 132 height 62
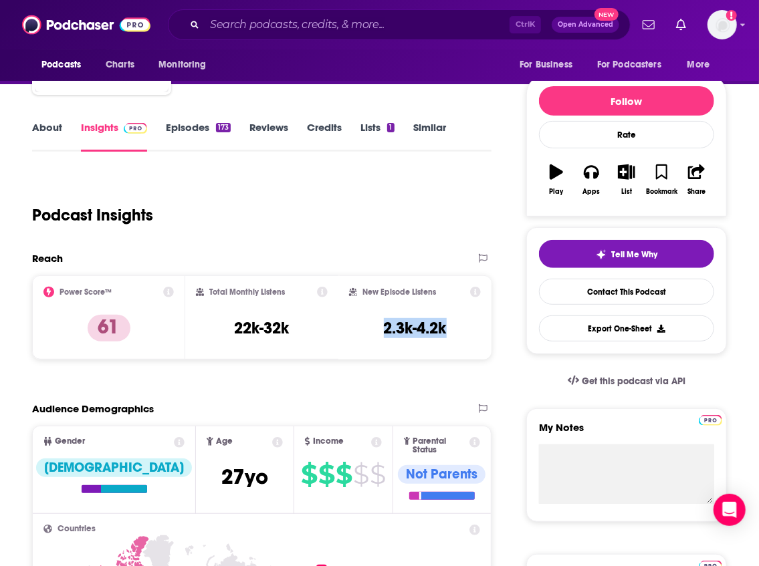
drag, startPoint x: 459, startPoint y: 328, endPoint x: 382, endPoint y: 326, distance: 76.9
click at [382, 326] on div "New Episode Listens 2.3k-4.2k" at bounding box center [415, 318] width 132 height 62
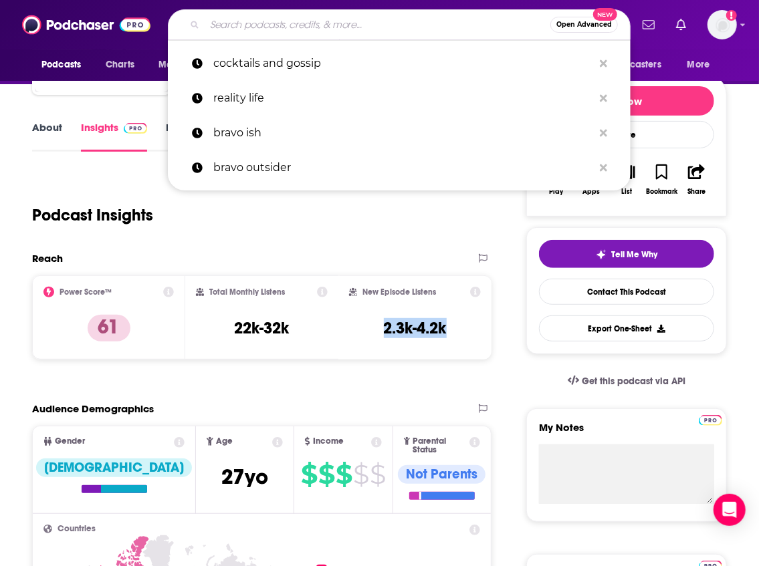
click at [218, 29] on input "Search podcasts, credits, & more..." at bounding box center [378, 24] width 346 height 21
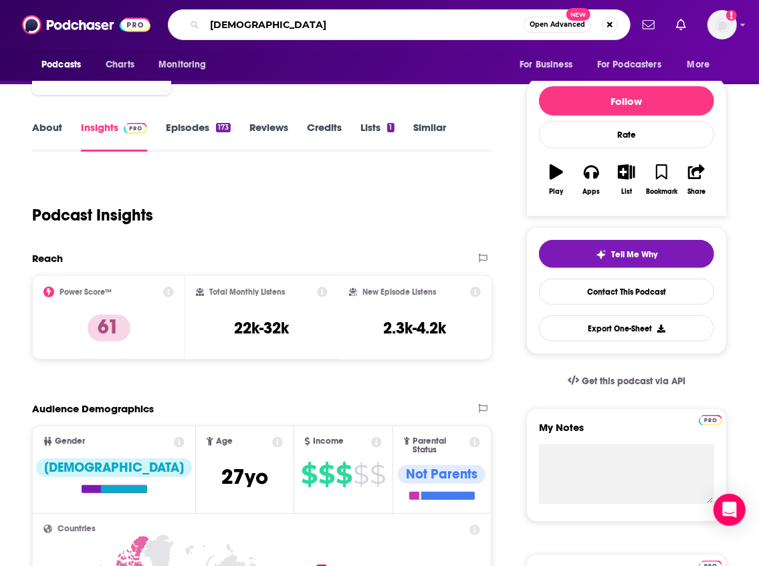
type input "nofilter"
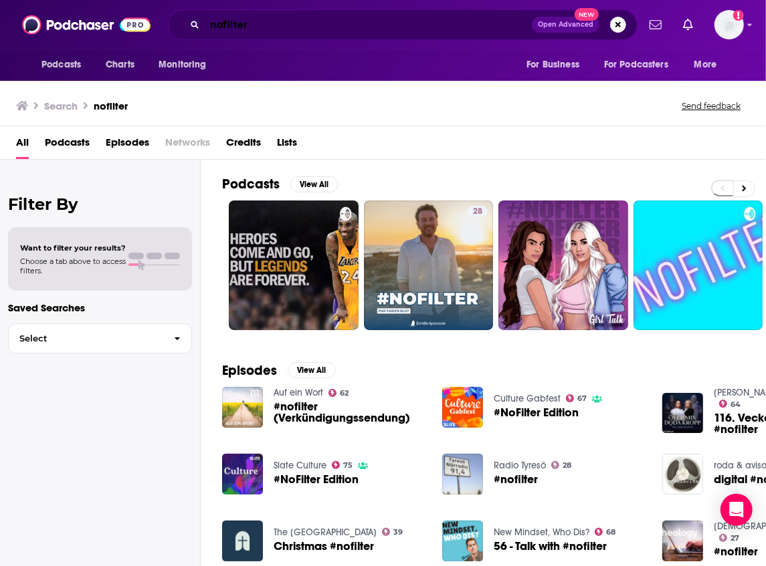
click at [257, 31] on input "nofilter" at bounding box center [368, 24] width 327 height 21
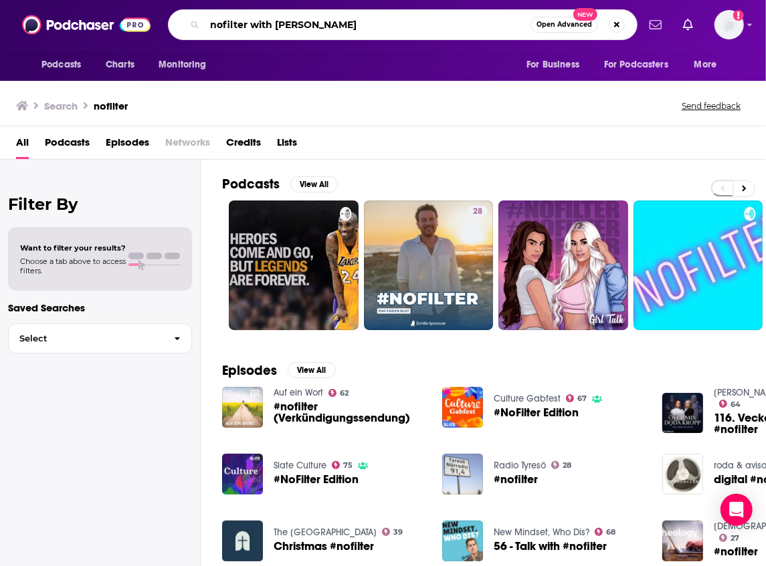
type input "nofilter with [PERSON_NAME]"
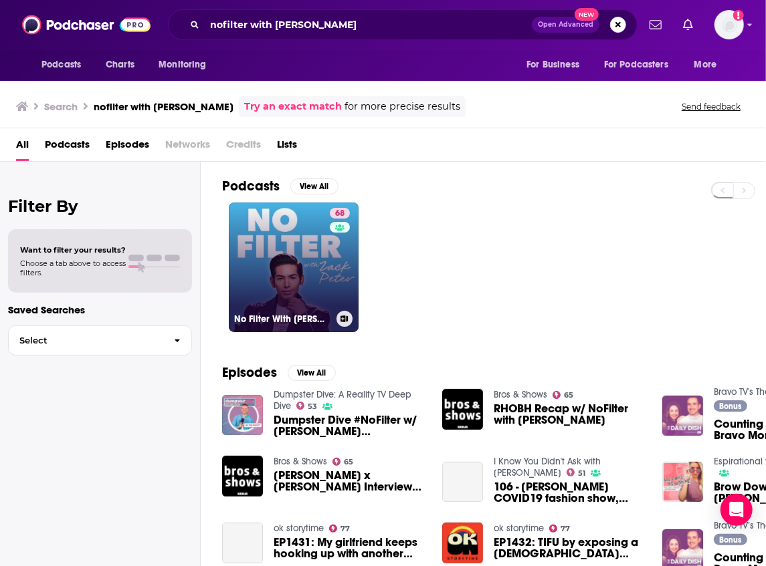
click at [301, 273] on link "68 No Filter With [PERSON_NAME]" at bounding box center [294, 268] width 130 height 130
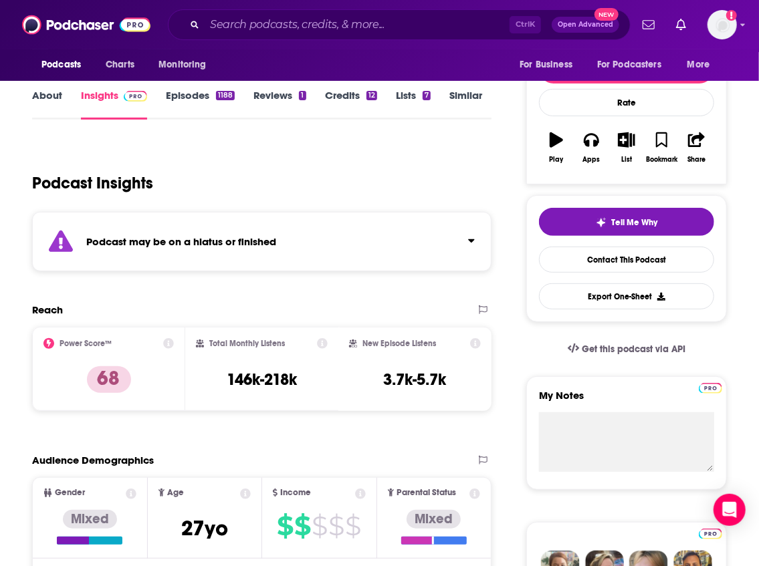
scroll to position [178, 0]
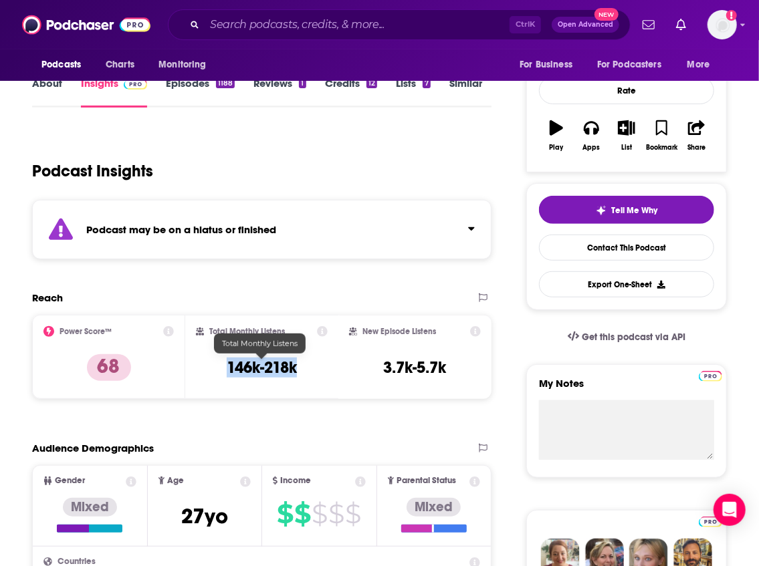
drag, startPoint x: 296, startPoint y: 366, endPoint x: 227, endPoint y: 366, distance: 68.2
click at [227, 366] on h3 "146k-218k" at bounding box center [262, 368] width 70 height 20
drag, startPoint x: 424, startPoint y: 372, endPoint x: 430, endPoint y: 365, distance: 9.0
click at [424, 372] on h3 "3.7k-5.7k" at bounding box center [415, 368] width 63 height 20
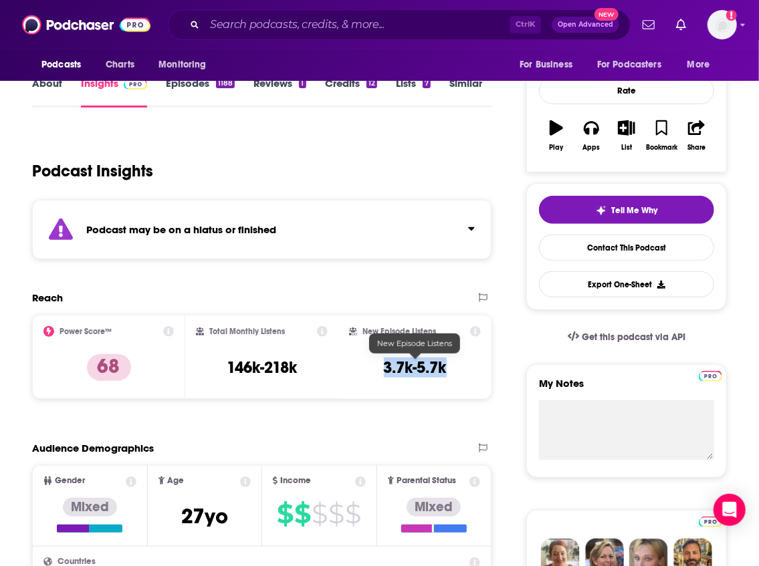
drag, startPoint x: 453, startPoint y: 370, endPoint x: 381, endPoint y: 366, distance: 72.3
click at [381, 366] on div "New Episode Listens 3.7k-5.7k" at bounding box center [415, 357] width 132 height 62
click at [259, 24] on input "Search podcasts, credits, & more..." at bounding box center [357, 24] width 305 height 21
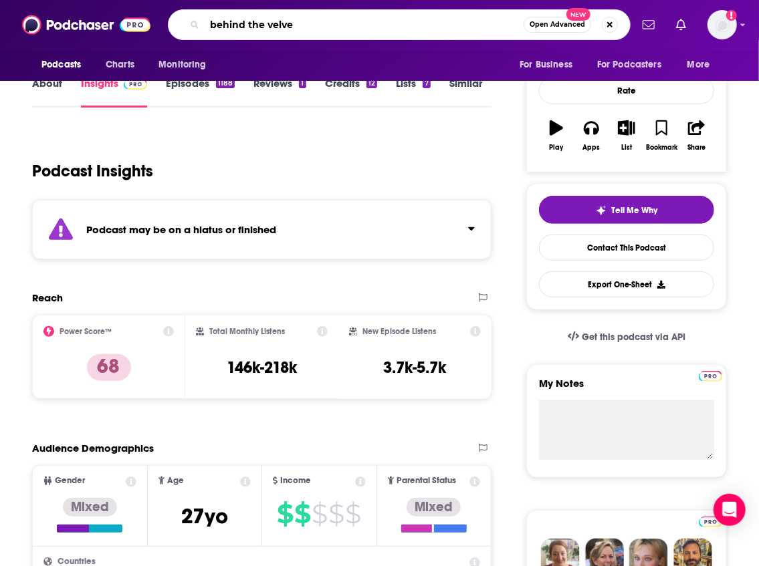
type input "behind the velvet"
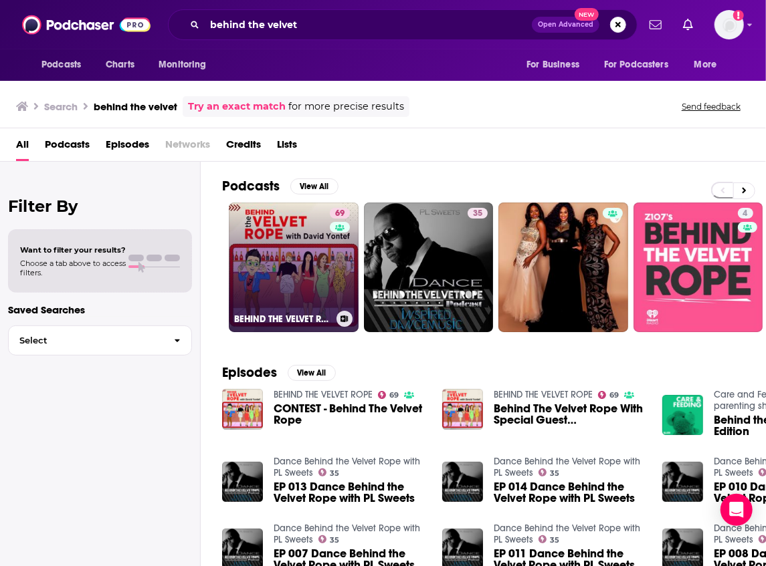
click at [336, 286] on div "69" at bounding box center [341, 259] width 23 height 103
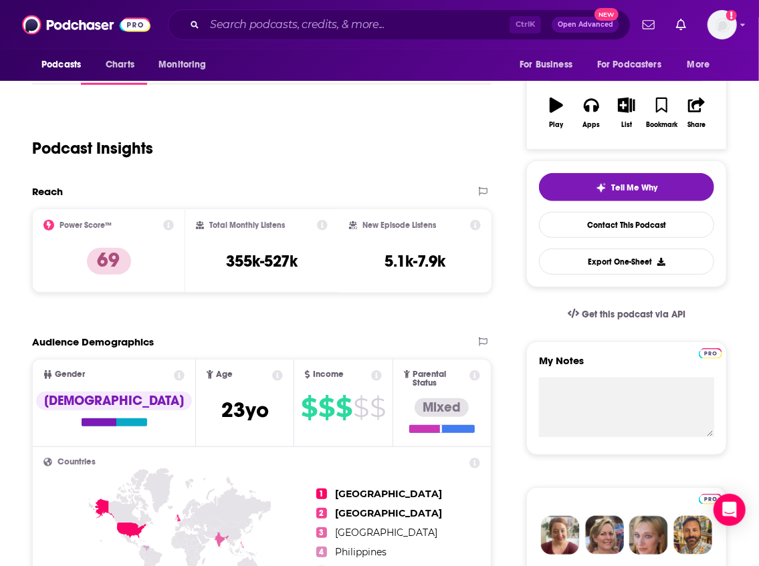
scroll to position [44, 0]
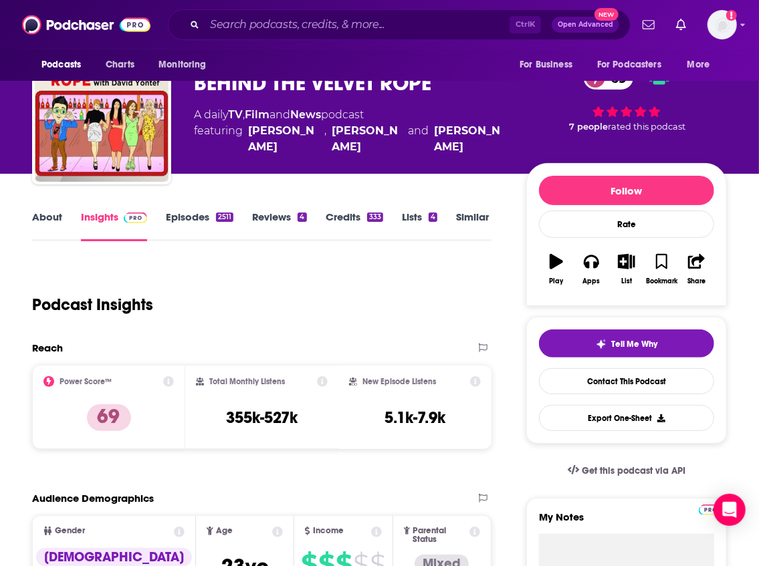
click at [55, 215] on link "About" at bounding box center [47, 226] width 30 height 31
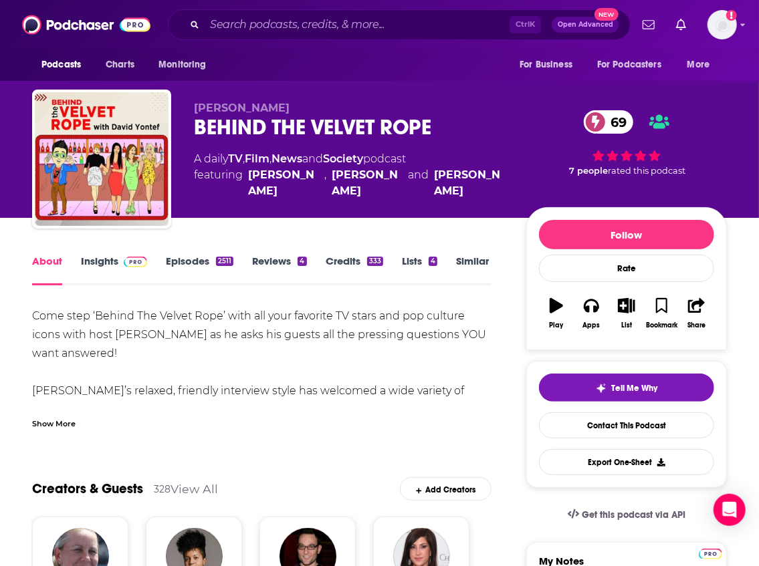
click at [110, 262] on link "Insights" at bounding box center [114, 270] width 66 height 31
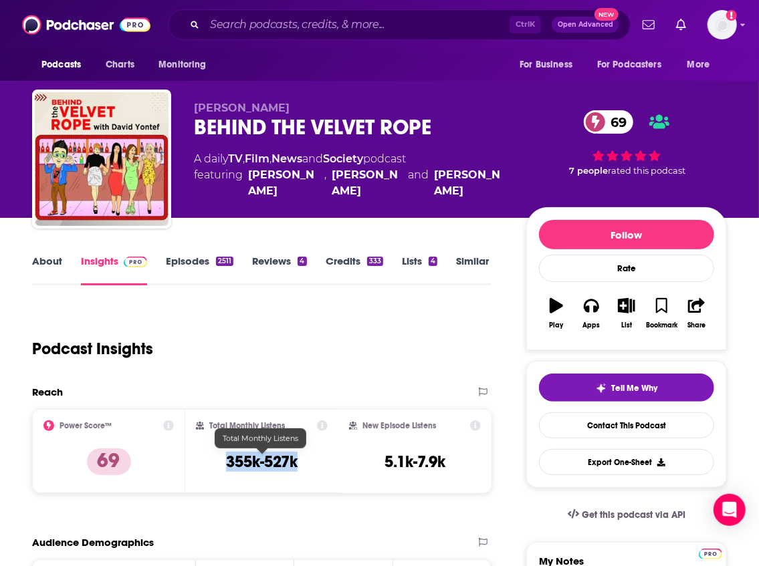
drag, startPoint x: 305, startPoint y: 463, endPoint x: 227, endPoint y: 463, distance: 78.2
click at [227, 463] on div "Total Monthly Listens 355k-527k" at bounding box center [262, 452] width 132 height 62
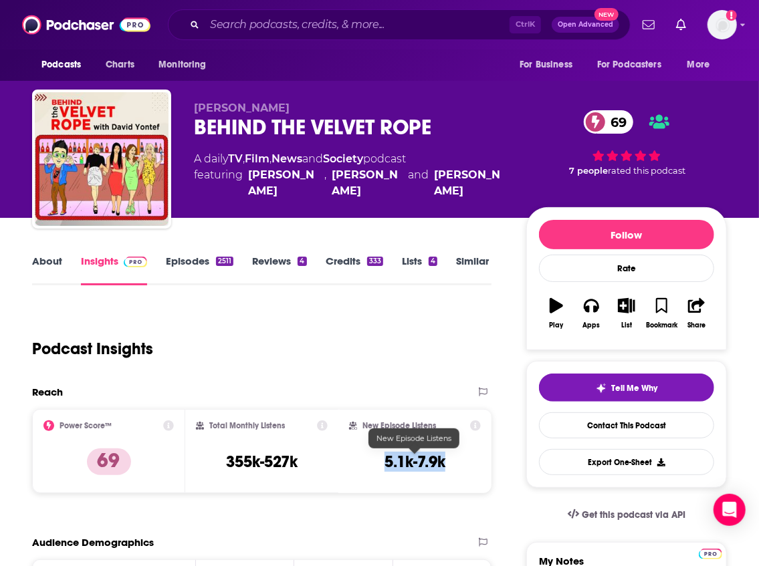
drag, startPoint x: 453, startPoint y: 467, endPoint x: 385, endPoint y: 471, distance: 67.7
click at [385, 471] on div "New Episode Listens 5.1k-7.9k" at bounding box center [415, 452] width 132 height 62
click at [260, 29] on input "Search podcasts, credits, & more..." at bounding box center [357, 24] width 305 height 21
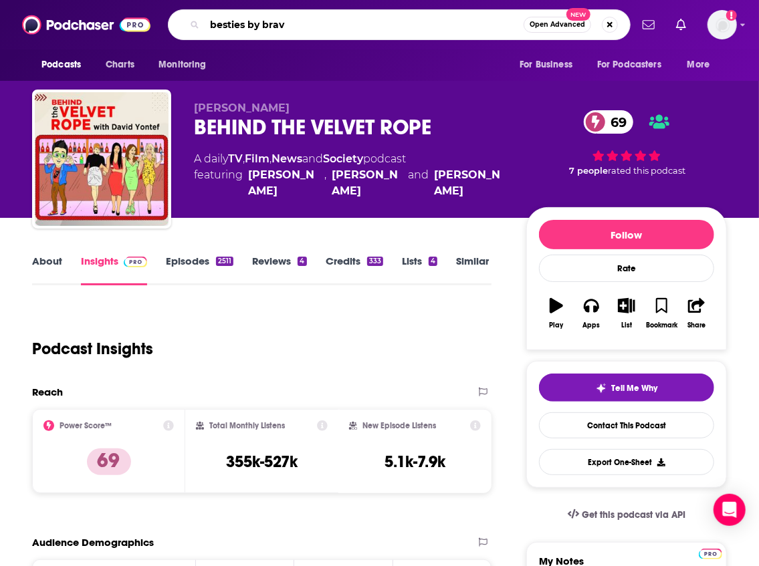
type input "besties by [PERSON_NAME]"
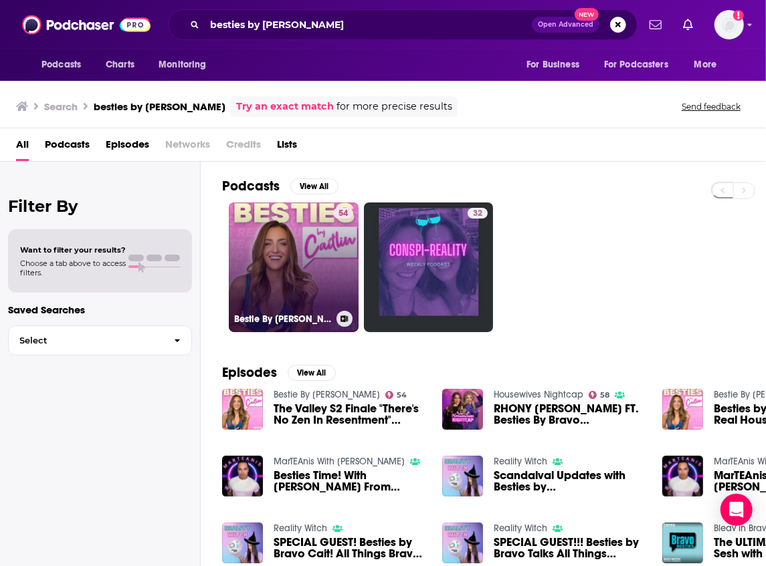
click at [275, 283] on link "54 Bestie By [PERSON_NAME]" at bounding box center [294, 268] width 130 height 130
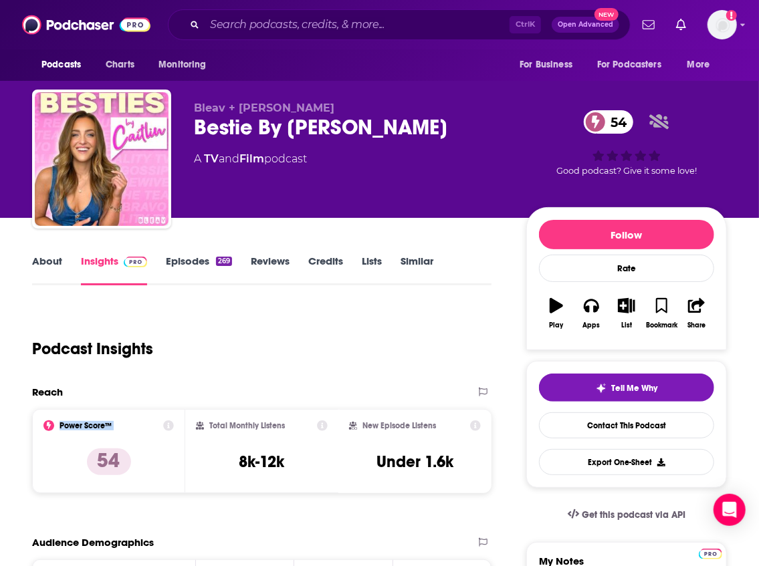
drag, startPoint x: 116, startPoint y: 453, endPoint x: 179, endPoint y: 456, distance: 63.6
click at [164, 456] on div "Power Score™ 54" at bounding box center [108, 452] width 130 height 62
click at [291, 459] on div "Total Monthly Listens 8k-12k" at bounding box center [262, 452] width 132 height 62
drag, startPoint x: 288, startPoint y: 467, endPoint x: 233, endPoint y: 465, distance: 54.8
click at [233, 465] on div "Total Monthly Listens 8k-12k" at bounding box center [262, 452] width 132 height 62
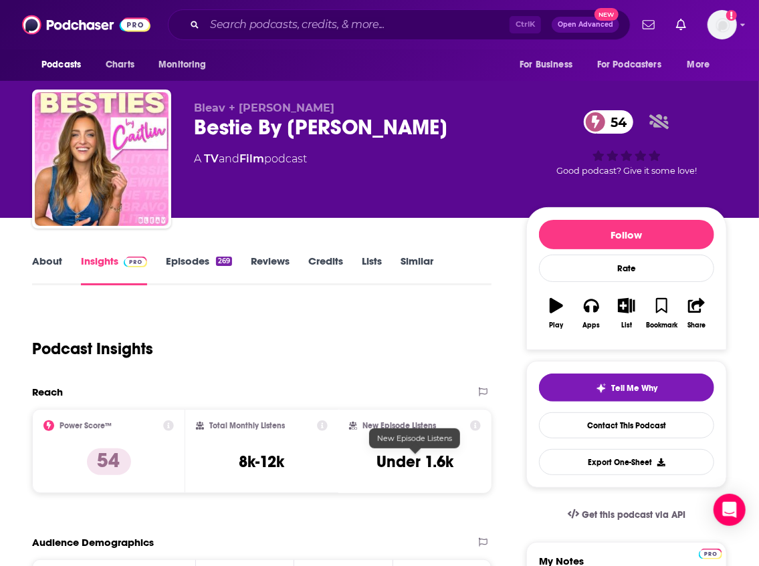
click at [416, 453] on h3 "Under 1.6k" at bounding box center [414, 462] width 77 height 20
drag, startPoint x: 456, startPoint y: 464, endPoint x: 377, endPoint y: 462, distance: 78.9
click at [377, 462] on div "New Episode Listens Under 1.6k" at bounding box center [415, 452] width 132 height 62
click at [252, 28] on input "Search podcasts, credits, & more..." at bounding box center [357, 24] width 305 height 21
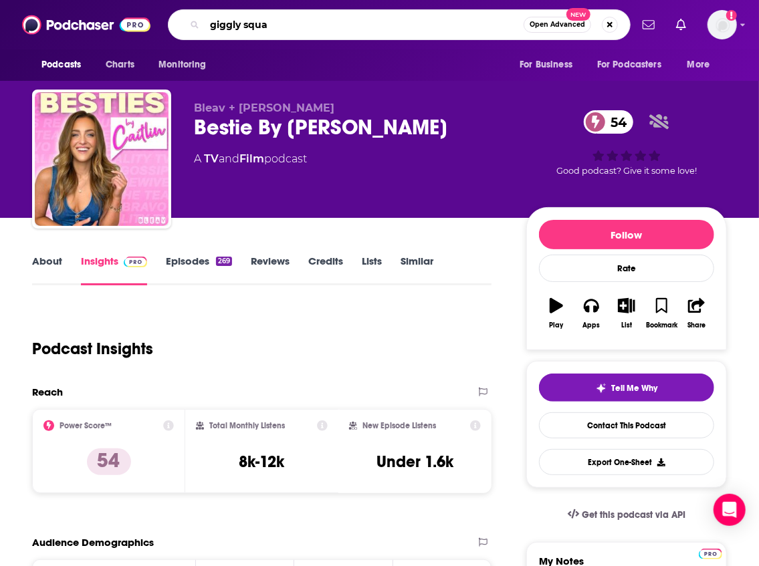
type input "giggly squad"
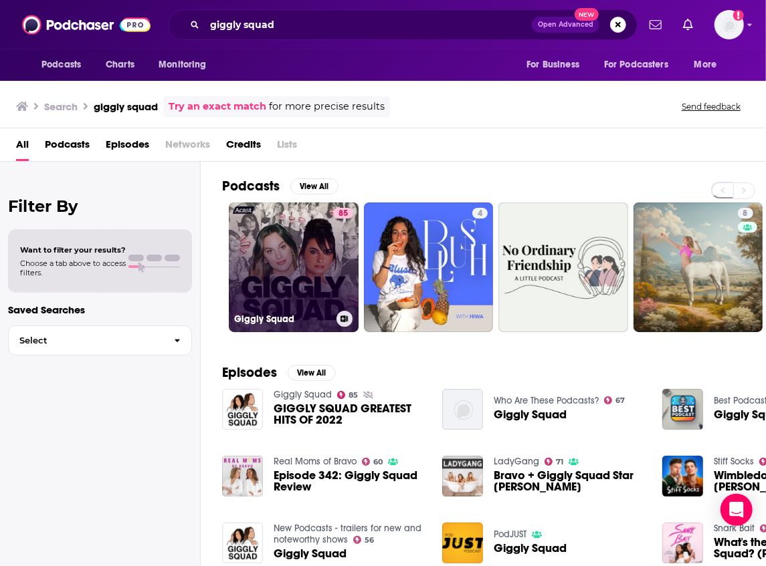
click at [306, 284] on link "85 Giggly Squad" at bounding box center [294, 268] width 130 height 130
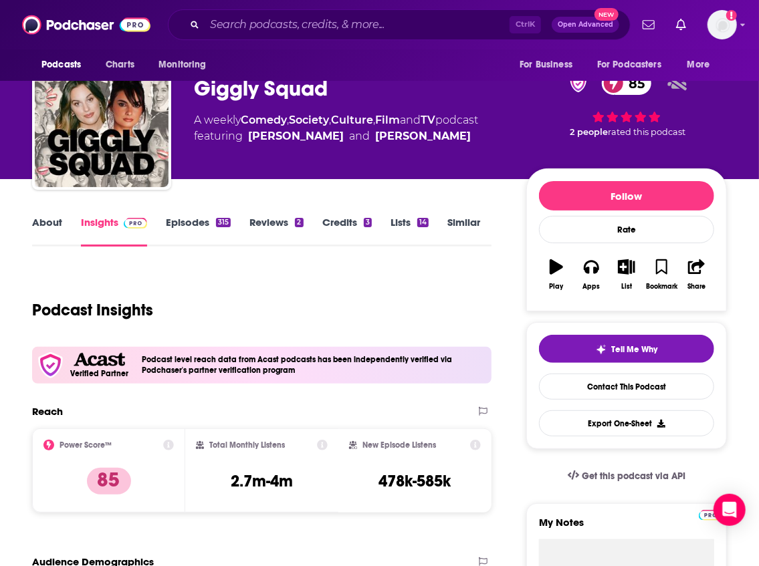
scroll to position [44, 0]
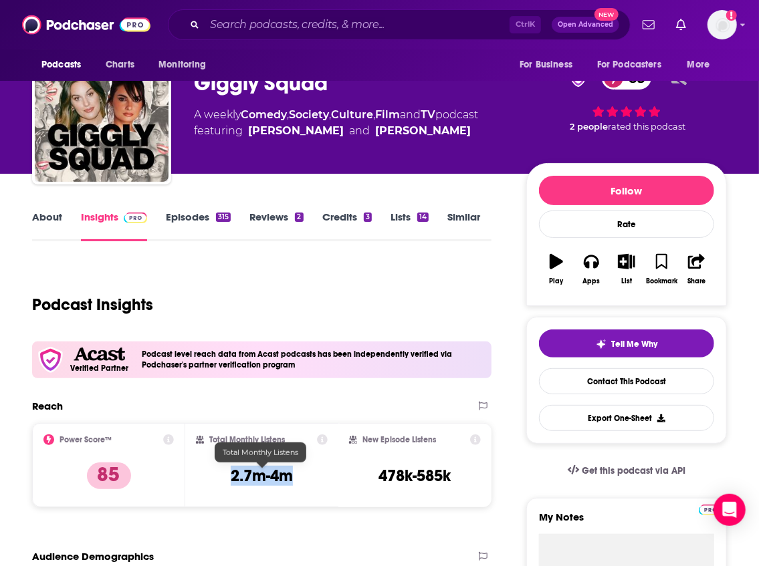
drag, startPoint x: 293, startPoint y: 477, endPoint x: 229, endPoint y: 476, distance: 63.5
click at [229, 476] on div "Total Monthly Listens 2.7m-4m" at bounding box center [262, 466] width 132 height 62
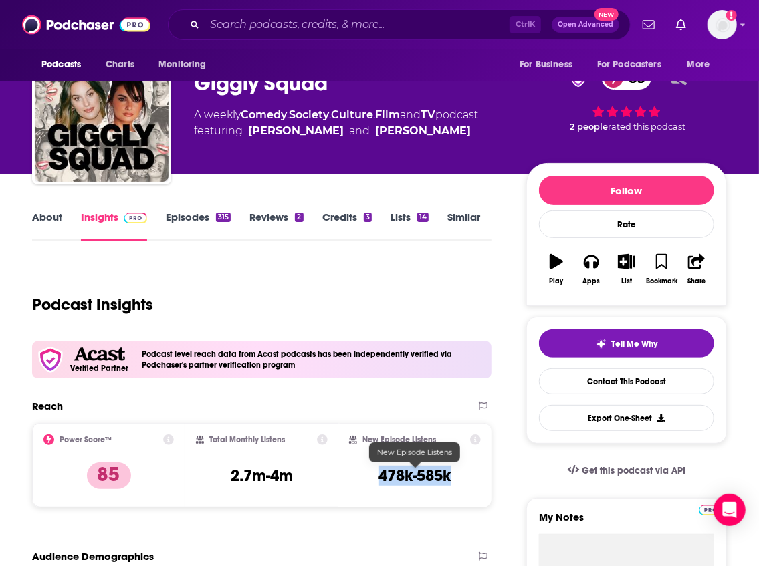
drag, startPoint x: 456, startPoint y: 478, endPoint x: 380, endPoint y: 475, distance: 75.6
click at [380, 475] on div "New Episode Listens 478k-585k" at bounding box center [415, 466] width 132 height 62
click at [235, 29] on input "Search podcasts, credits, & more..." at bounding box center [357, 24] width 305 height 21
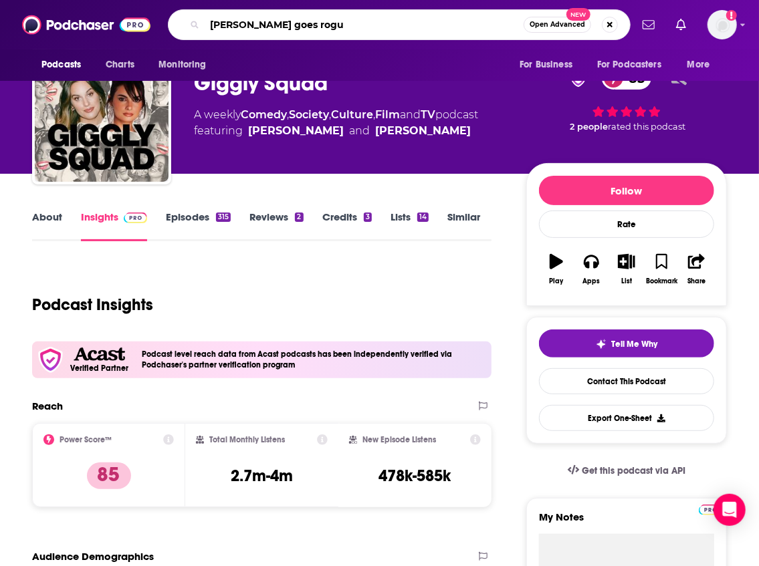
type input "[PERSON_NAME] goes rogue"
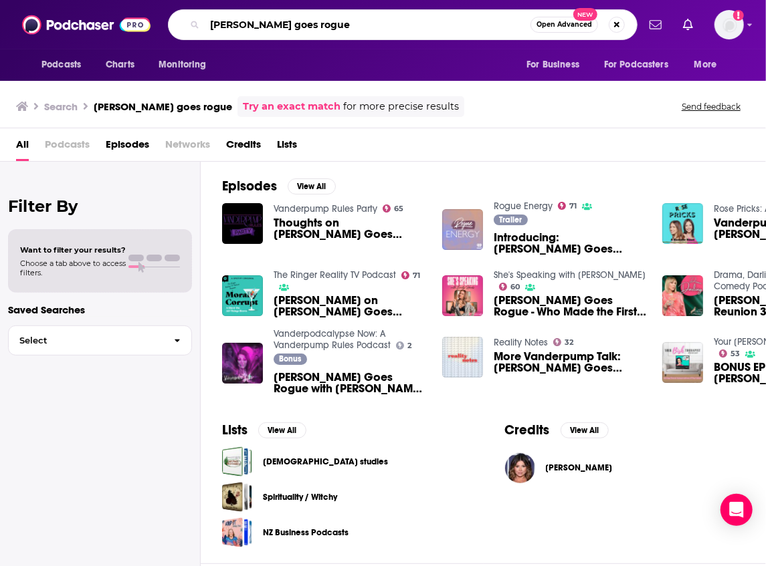
click at [324, 27] on input "[PERSON_NAME] goes rogue" at bounding box center [368, 24] width 326 height 21
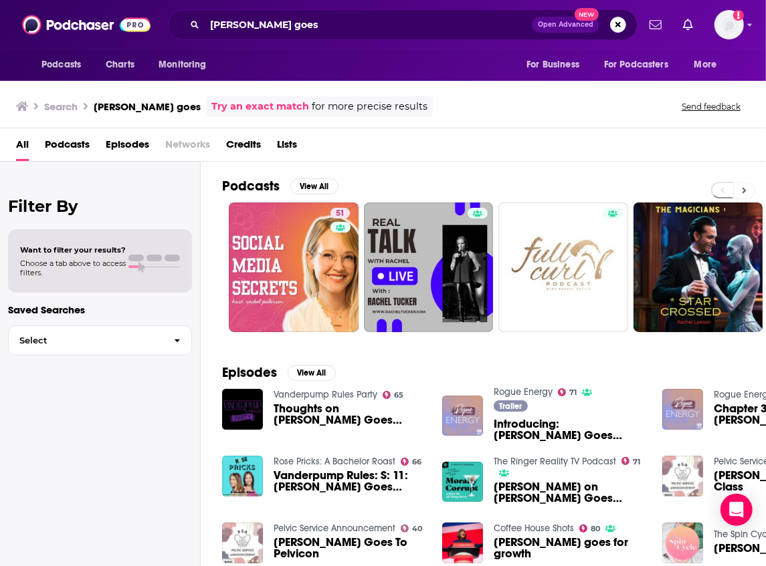
click at [738, 187] on button at bounding box center [744, 191] width 22 height 17
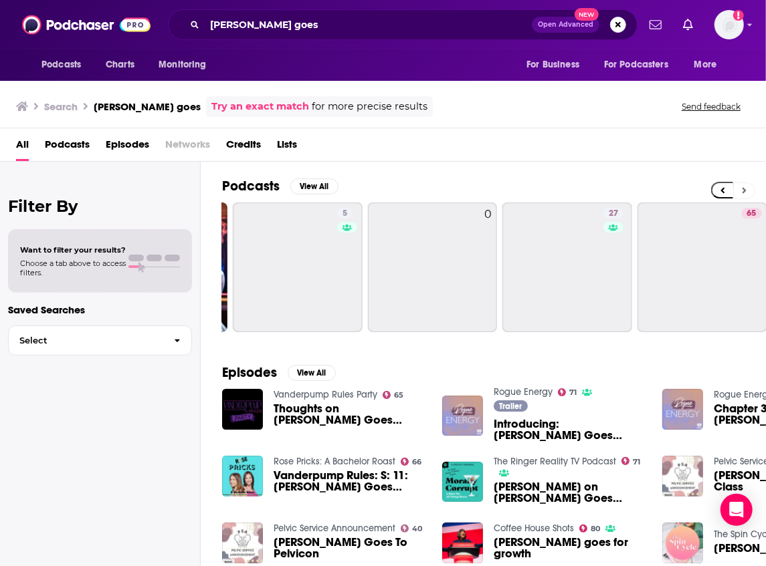
scroll to position [0, 544]
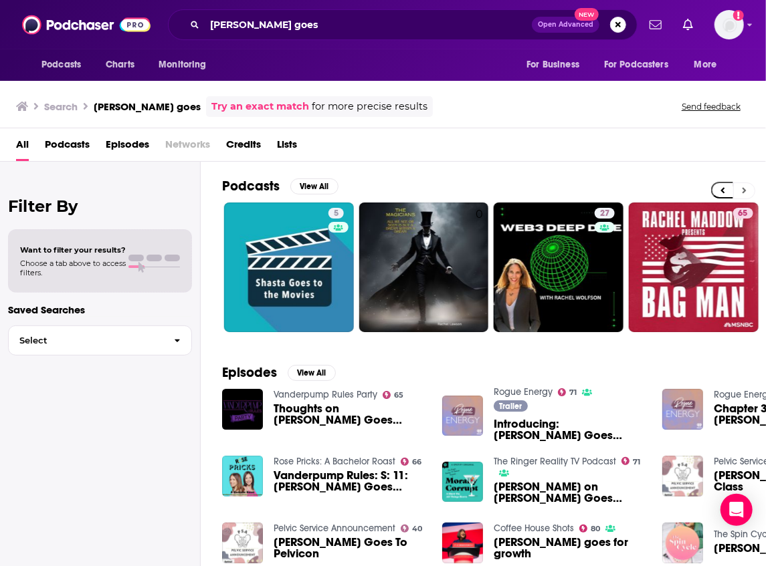
click at [738, 187] on button at bounding box center [744, 191] width 22 height 17
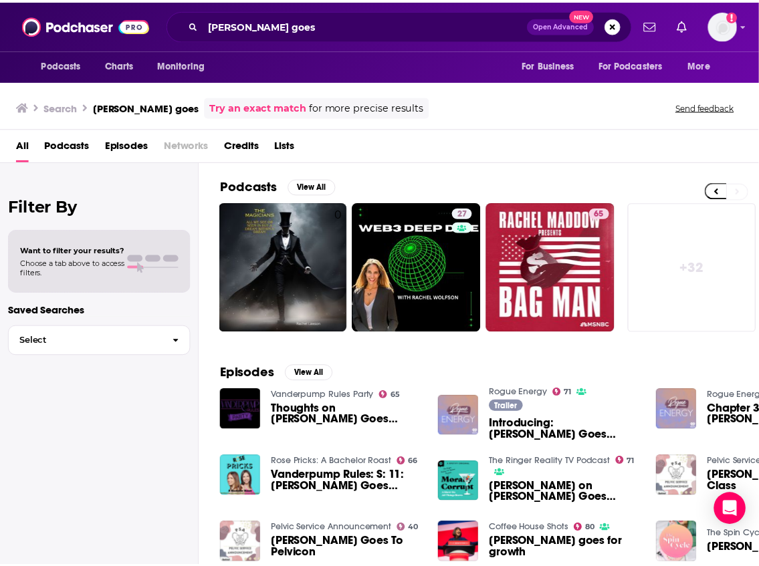
scroll to position [0, 684]
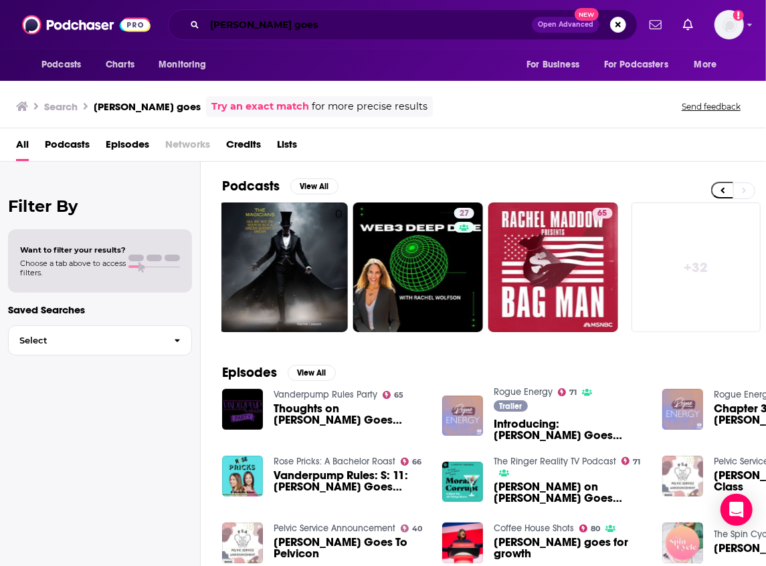
click at [308, 27] on input "[PERSON_NAME] goes" at bounding box center [368, 24] width 327 height 21
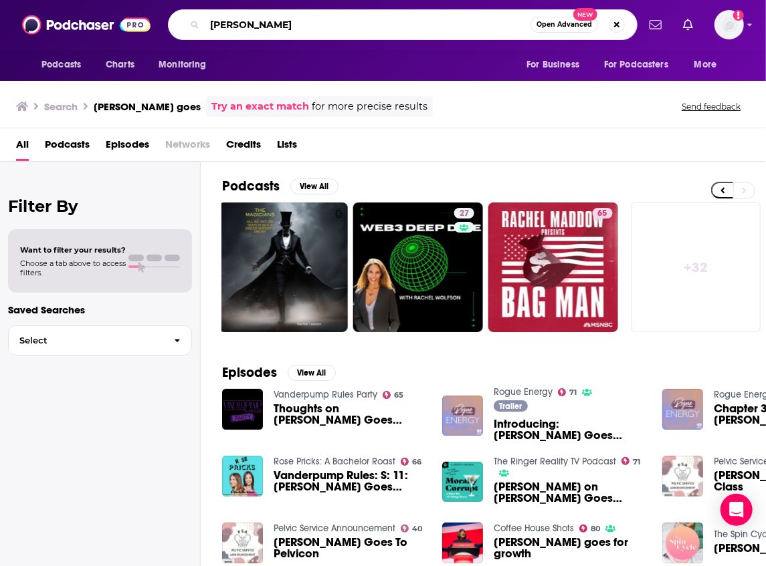
type input "[PERSON_NAME]"
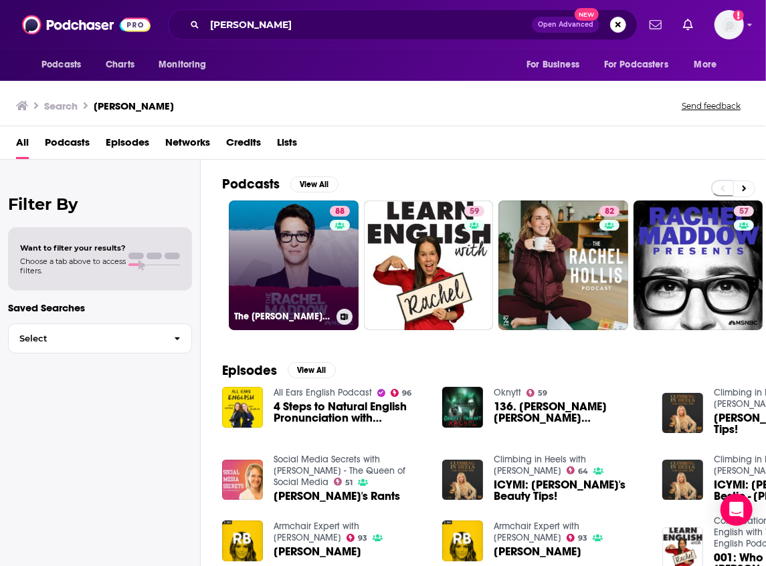
click at [281, 267] on link "88 The [PERSON_NAME] Show" at bounding box center [294, 266] width 130 height 130
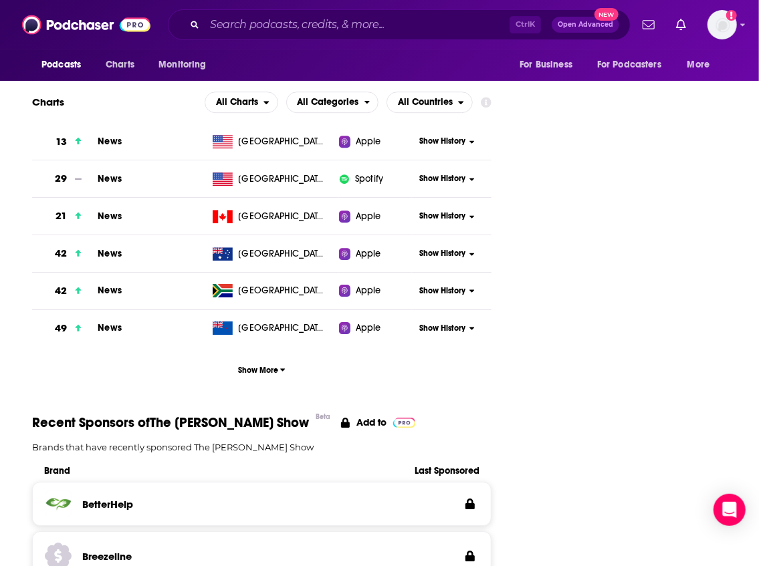
scroll to position [1560, 0]
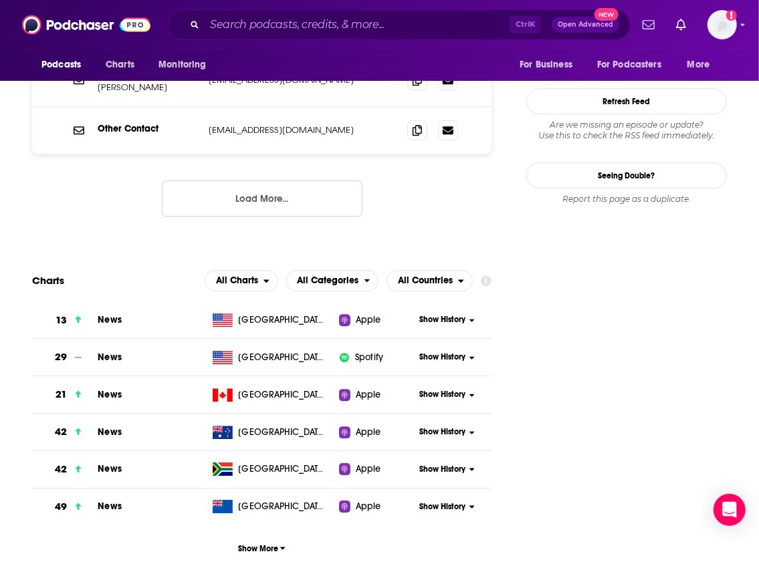
click at [432, 314] on span "Show History" at bounding box center [442, 319] width 46 height 11
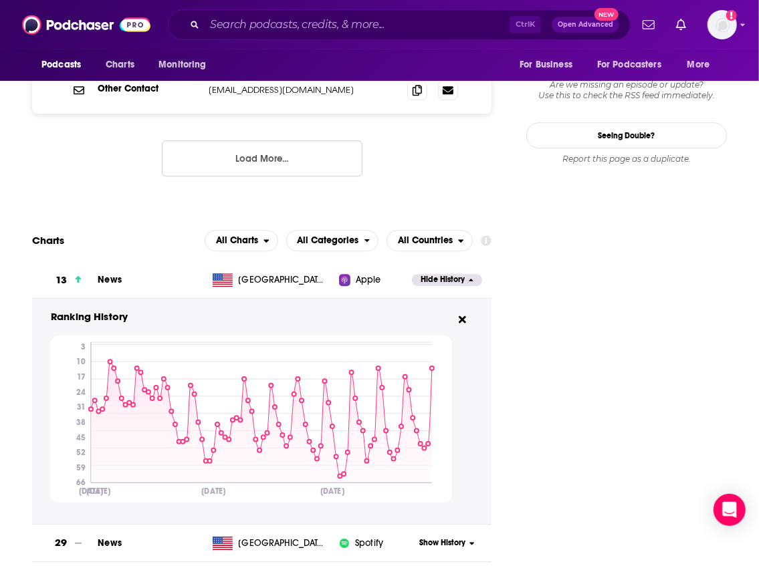
scroll to position [1605, 0]
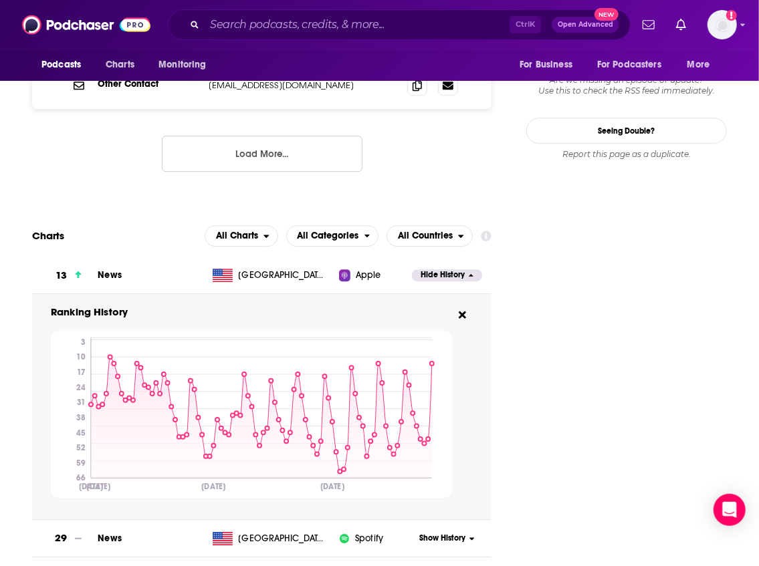
click at [444, 522] on div "Show History" at bounding box center [452, 538] width 80 height 33
click at [445, 533] on span "Show History" at bounding box center [442, 538] width 46 height 11
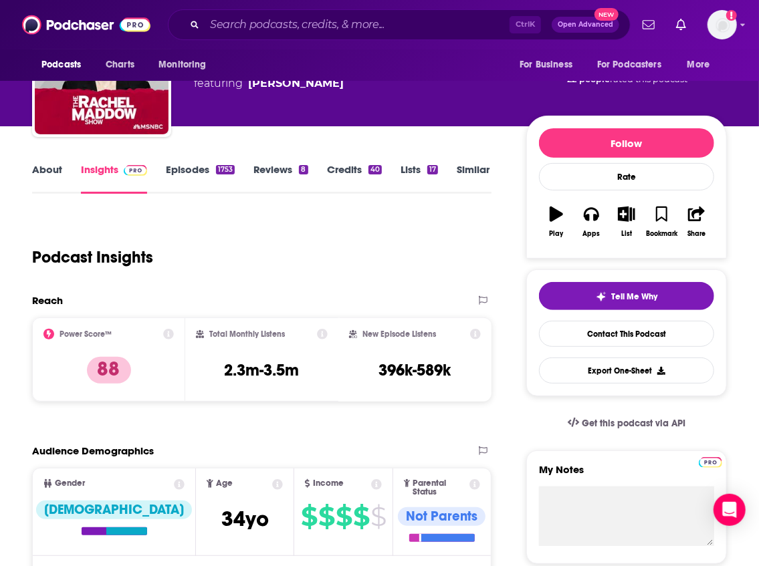
scroll to position [0, 0]
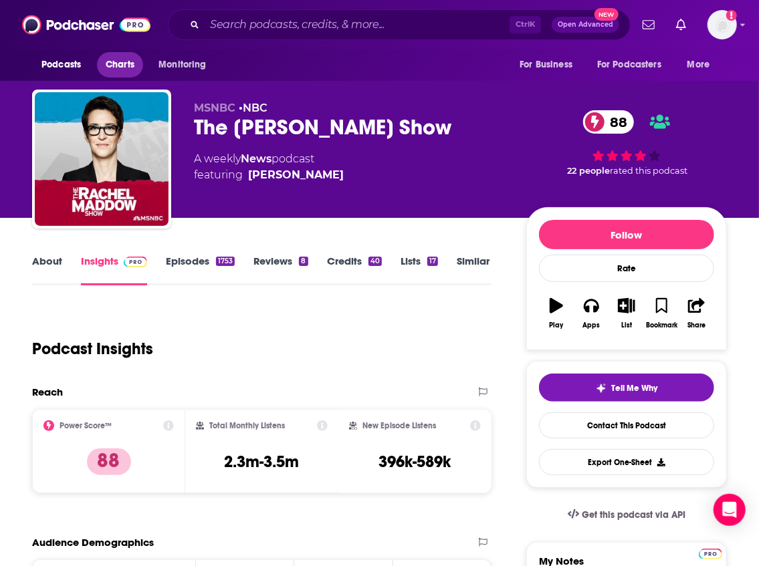
click at [135, 60] on link "Charts" at bounding box center [119, 64] width 45 height 25
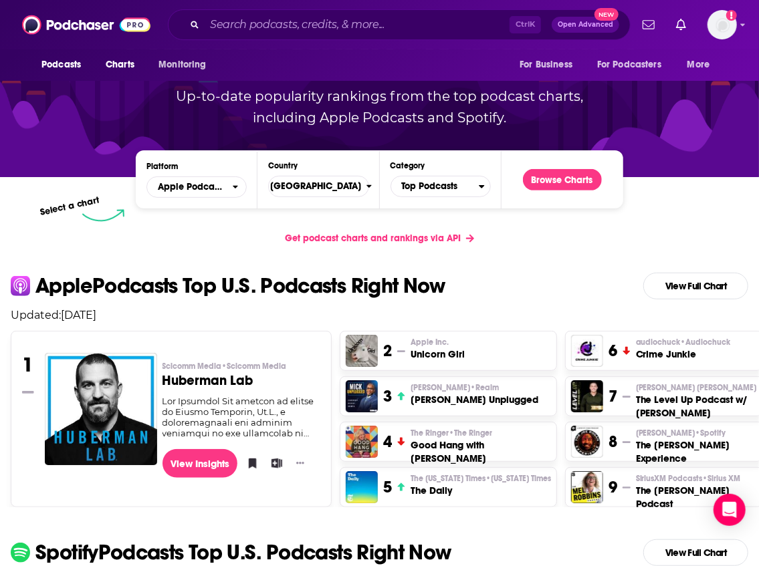
scroll to position [178, 0]
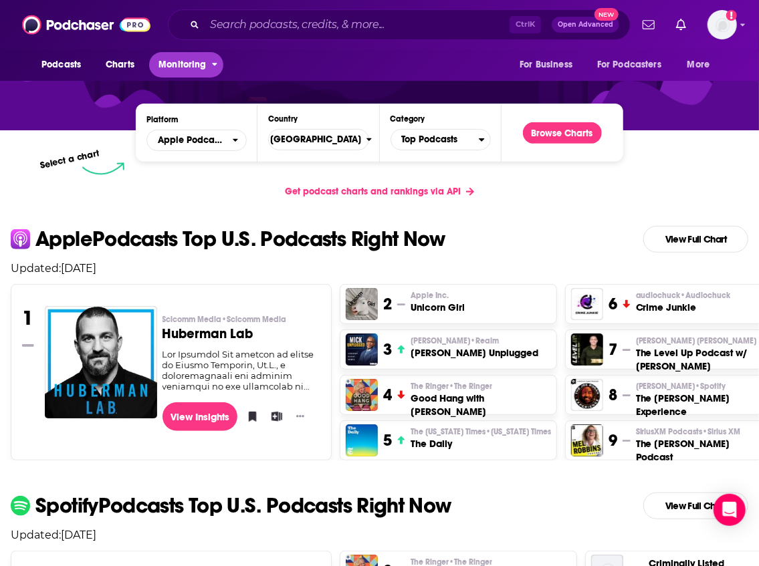
click at [183, 62] on span "Monitoring" at bounding box center [181, 65] width 47 height 19
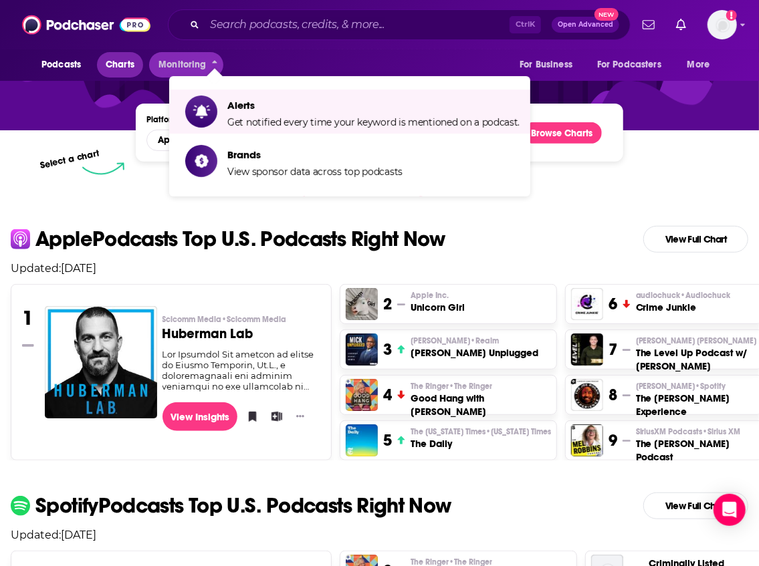
click at [122, 60] on span "Charts" at bounding box center [120, 65] width 29 height 19
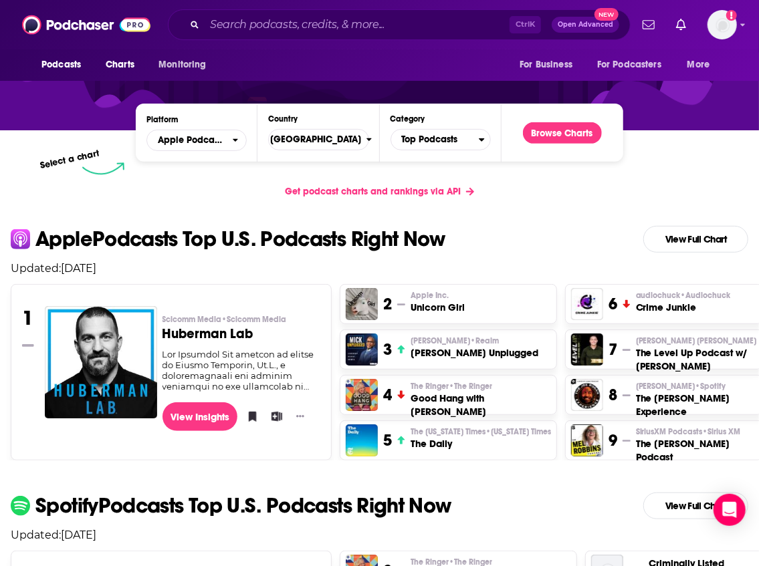
scroll to position [0, 0]
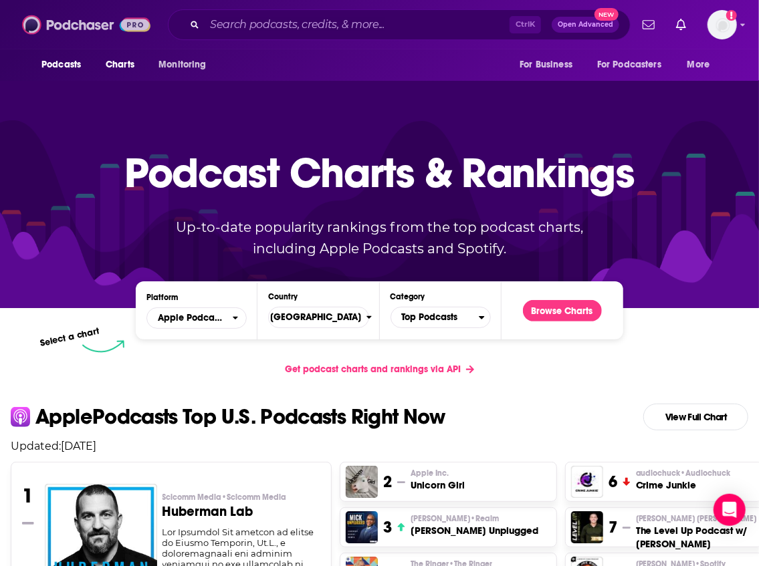
click at [88, 27] on img at bounding box center [86, 24] width 128 height 25
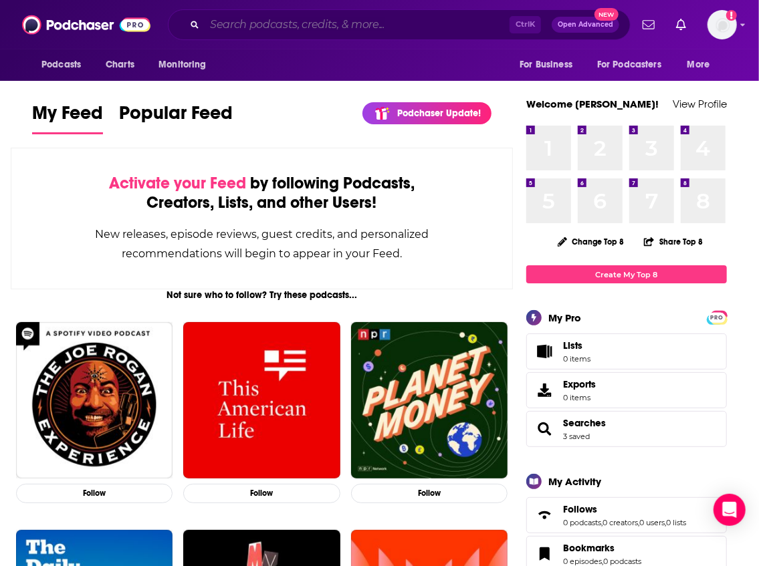
click at [266, 33] on input "Search podcasts, credits, & more..." at bounding box center [357, 24] width 305 height 21
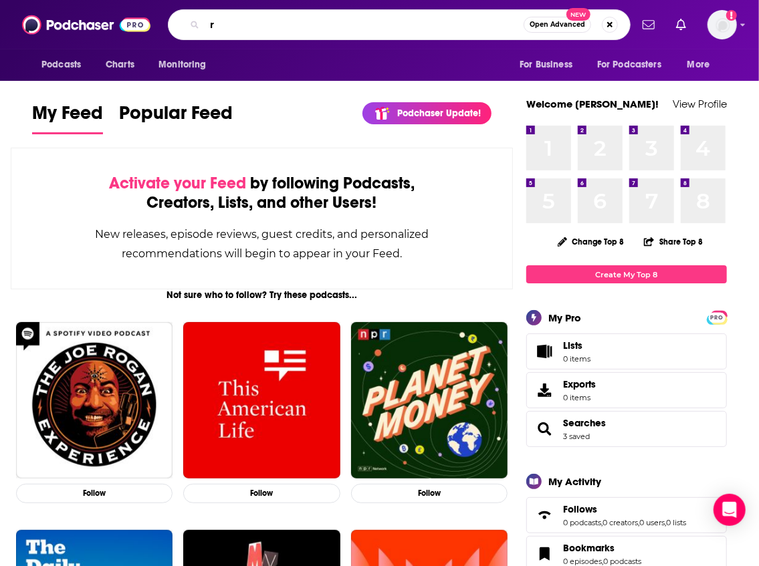
type input "r"
click at [253, 24] on input "r" at bounding box center [364, 24] width 319 height 21
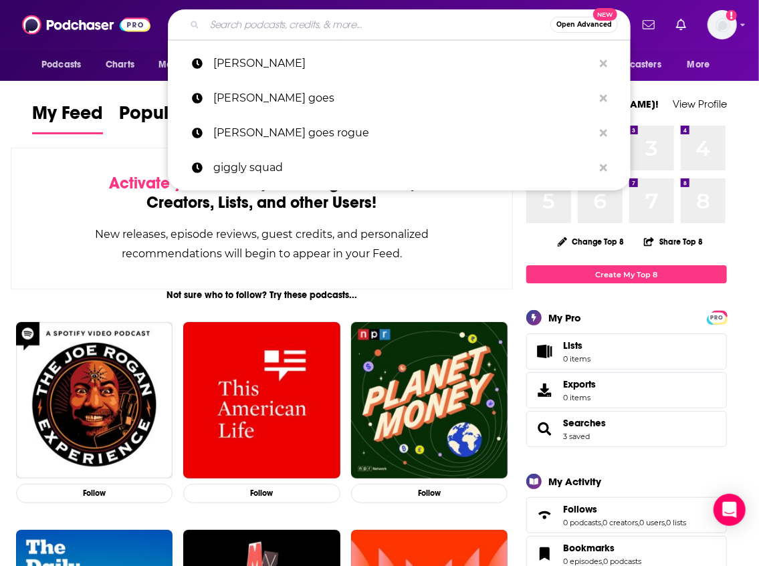
paste input "Las Culturistas"
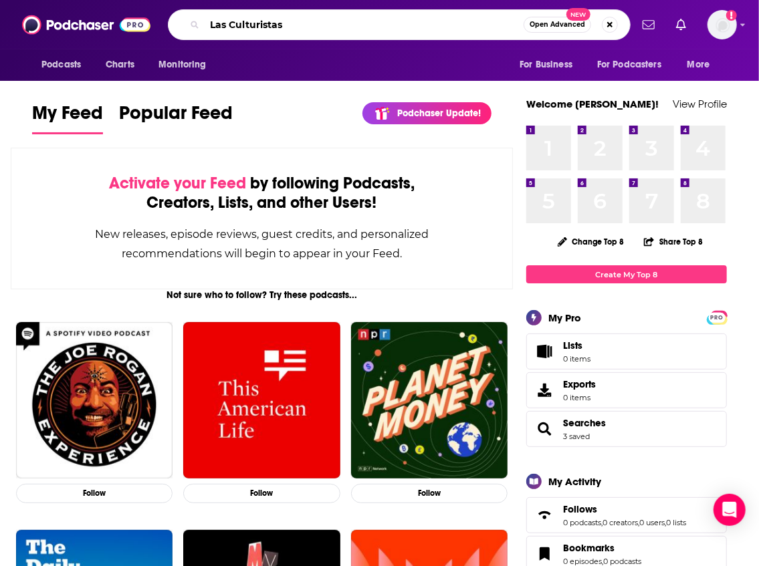
type input "Las Culturistas"
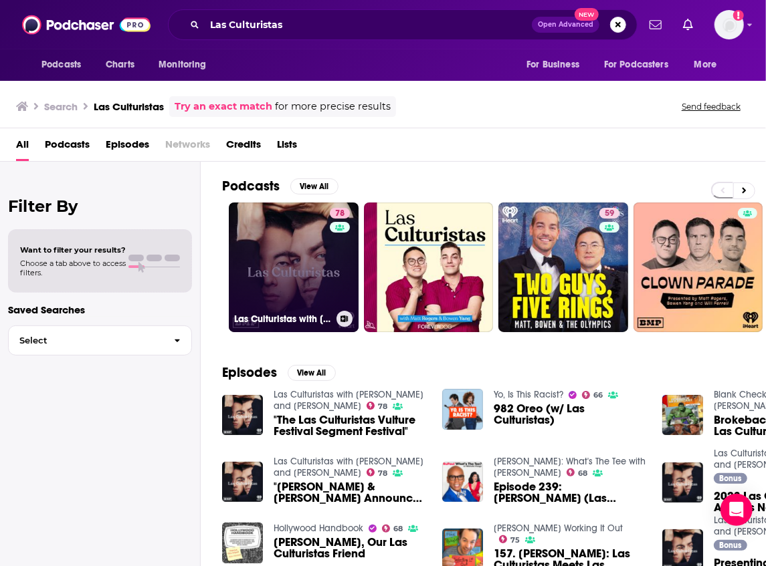
click at [305, 270] on link "78 Las Culturistas with [PERSON_NAME] and [PERSON_NAME]" at bounding box center [294, 268] width 130 height 130
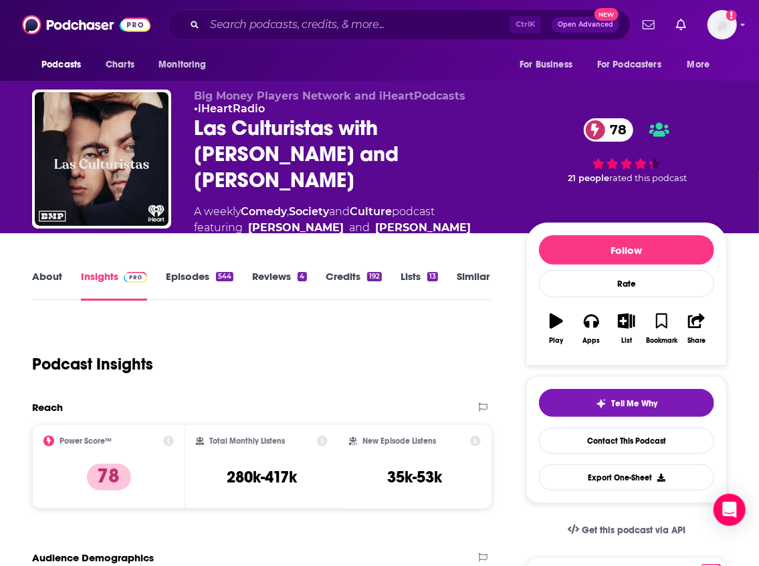
scroll to position [134, 0]
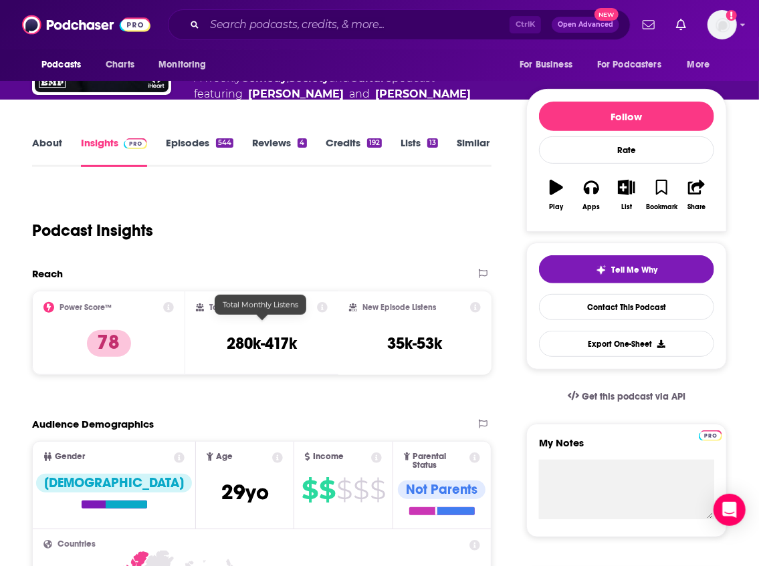
click at [295, 334] on h3 "280k-417k" at bounding box center [262, 344] width 70 height 20
drag, startPoint x: 301, startPoint y: 328, endPoint x: 229, endPoint y: 330, distance: 72.2
click at [229, 330] on div "Total Monthly Listens 280k-417k" at bounding box center [262, 333] width 132 height 62
click at [388, 334] on h3 "35k-53k" at bounding box center [415, 344] width 55 height 20
drag, startPoint x: 455, startPoint y: 328, endPoint x: 387, endPoint y: 330, distance: 68.2
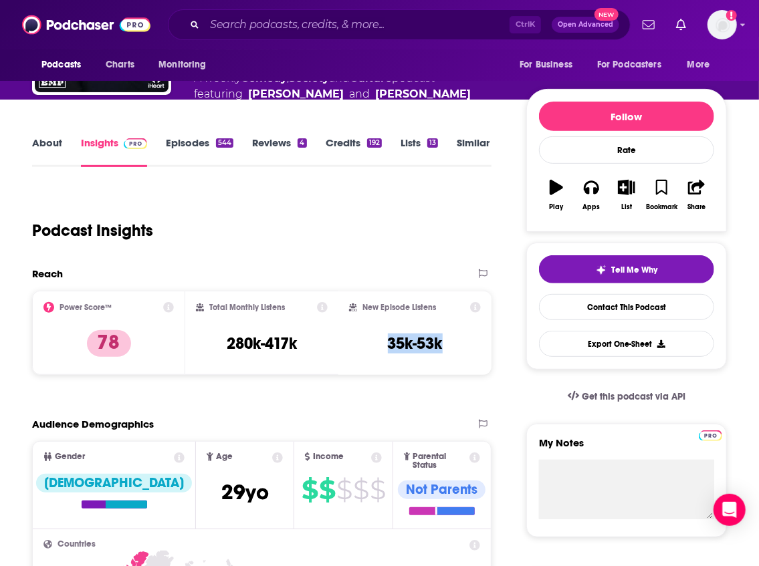
click at [387, 330] on div "New Episode Listens 35k-53k" at bounding box center [415, 333] width 132 height 62
click at [270, 27] on input "Search podcasts, credits, & more..." at bounding box center [357, 24] width 305 height 21
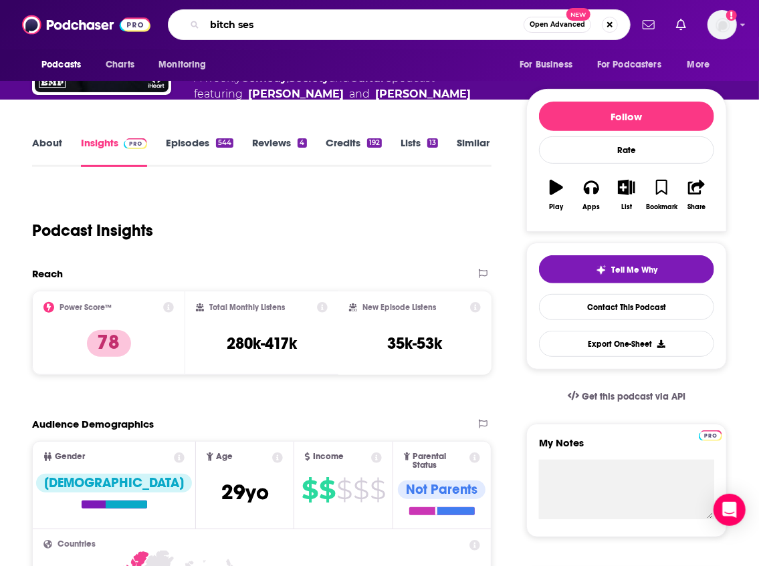
type input "bitch sesh"
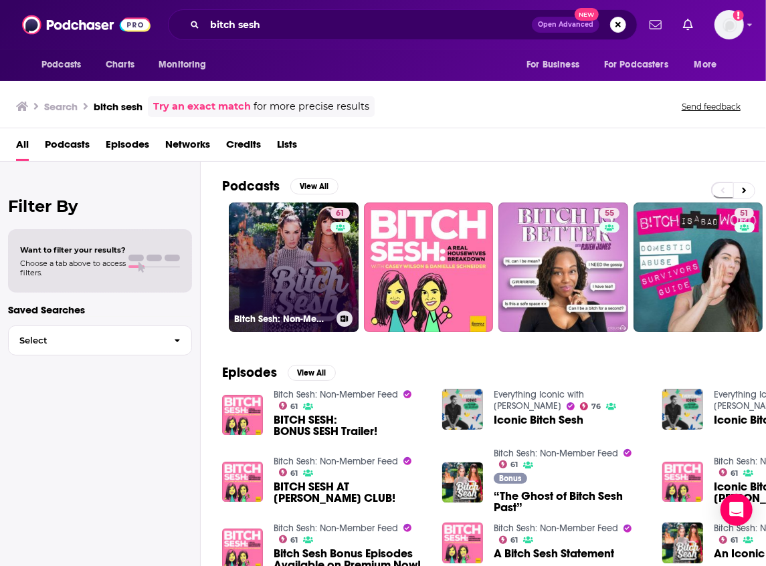
click at [298, 278] on link "61 Bitch Sesh: Non-Member Feed" at bounding box center [294, 268] width 130 height 130
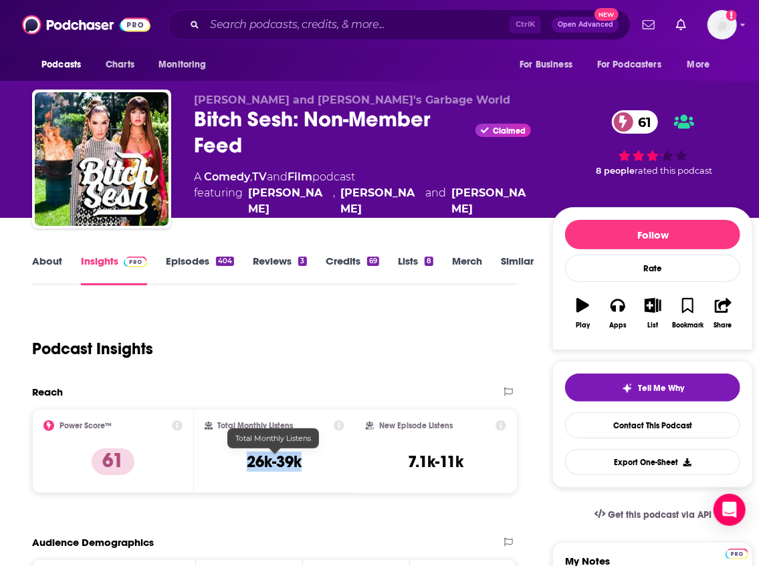
drag, startPoint x: 316, startPoint y: 464, endPoint x: 245, endPoint y: 466, distance: 70.9
click at [245, 466] on div "Total Monthly Listens 26k-39k" at bounding box center [275, 452] width 140 height 62
click at [403, 443] on div "New Episode Listens 7.1k-11k" at bounding box center [436, 452] width 140 height 62
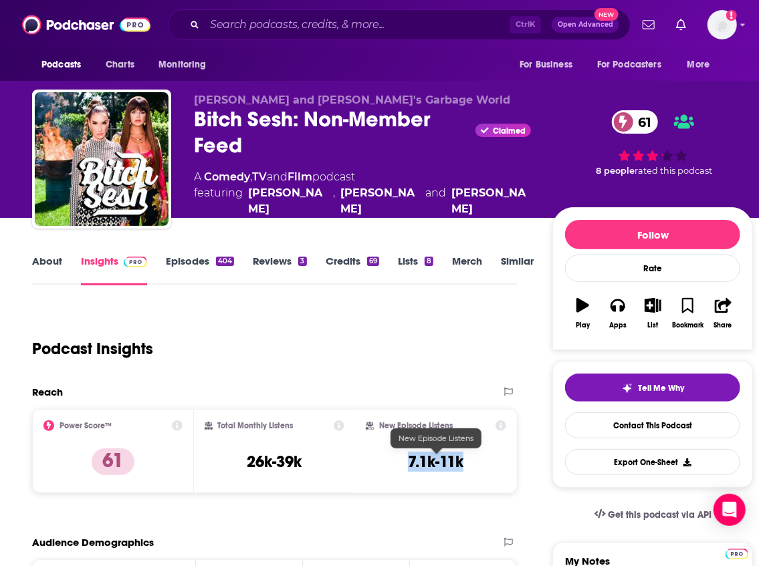
drag, startPoint x: 474, startPoint y: 461, endPoint x: 409, endPoint y: 461, distance: 64.9
click at [409, 461] on div "New Episode Listens 7.1k-11k" at bounding box center [436, 452] width 140 height 62
click at [247, 28] on input "Search podcasts, credits, & more..." at bounding box center [357, 24] width 305 height 21
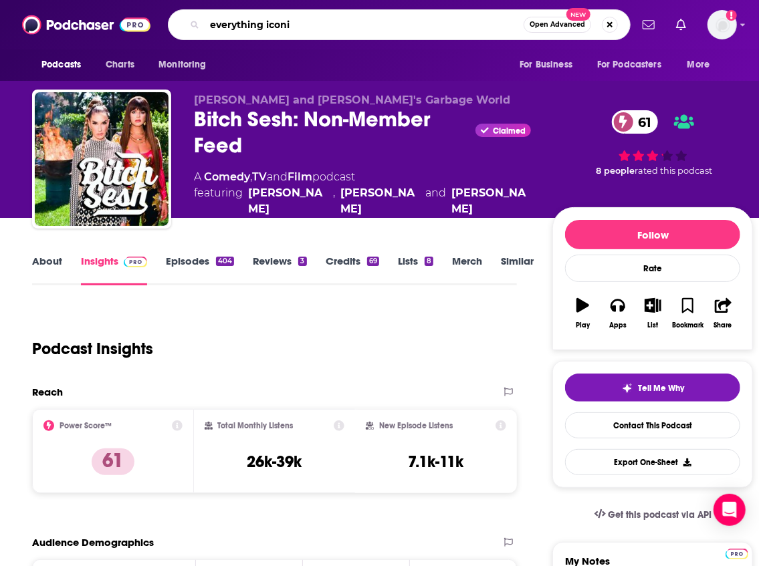
type input "everything iconic"
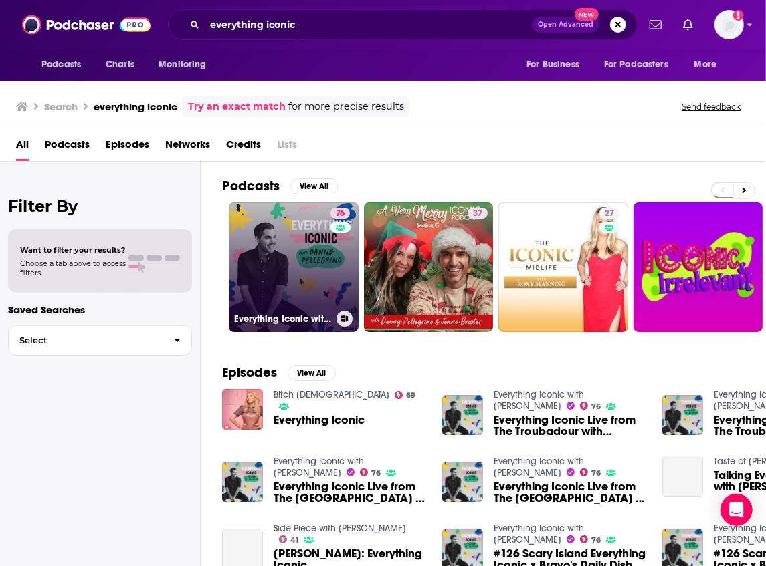
click at [332, 294] on div "76" at bounding box center [341, 259] width 23 height 103
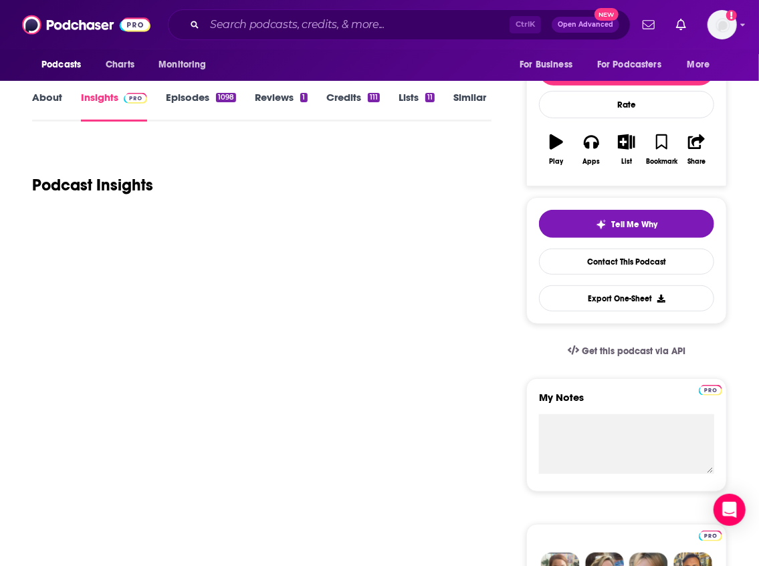
scroll to position [178, 0]
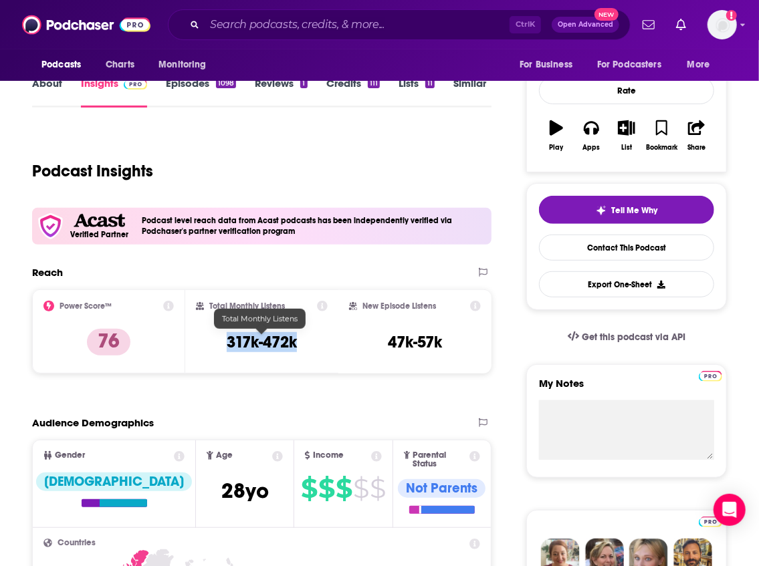
drag, startPoint x: 309, startPoint y: 341, endPoint x: 227, endPoint y: 347, distance: 82.5
click at [227, 347] on div "Total Monthly Listens 317k-472k" at bounding box center [262, 332] width 132 height 62
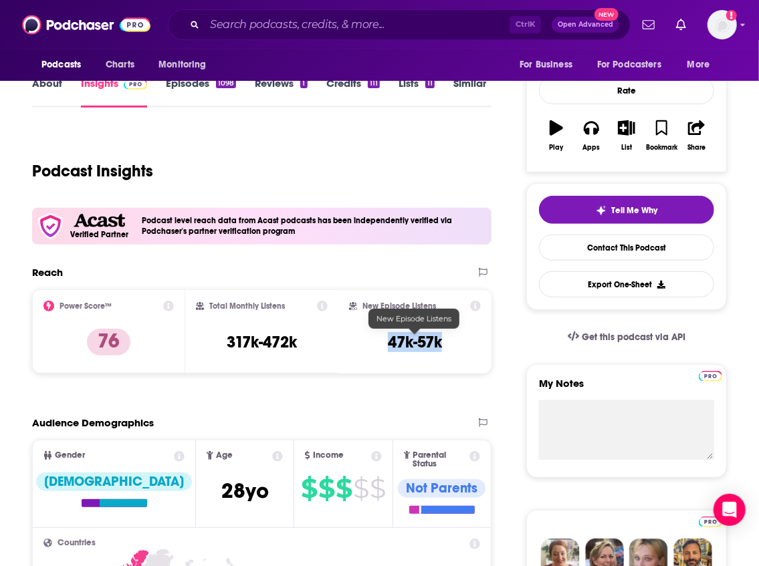
drag, startPoint x: 452, startPoint y: 344, endPoint x: 382, endPoint y: 345, distance: 69.6
click at [382, 345] on div "New Episode Listens 47k-57k" at bounding box center [415, 332] width 132 height 62
click at [263, 23] on input "Search podcasts, credits, & more..." at bounding box center [357, 24] width 305 height 21
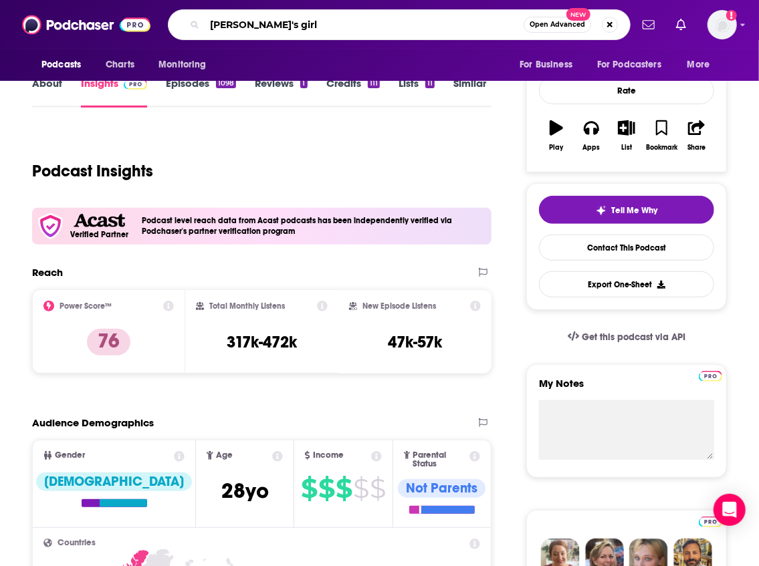
type input "[PERSON_NAME]'s girls"
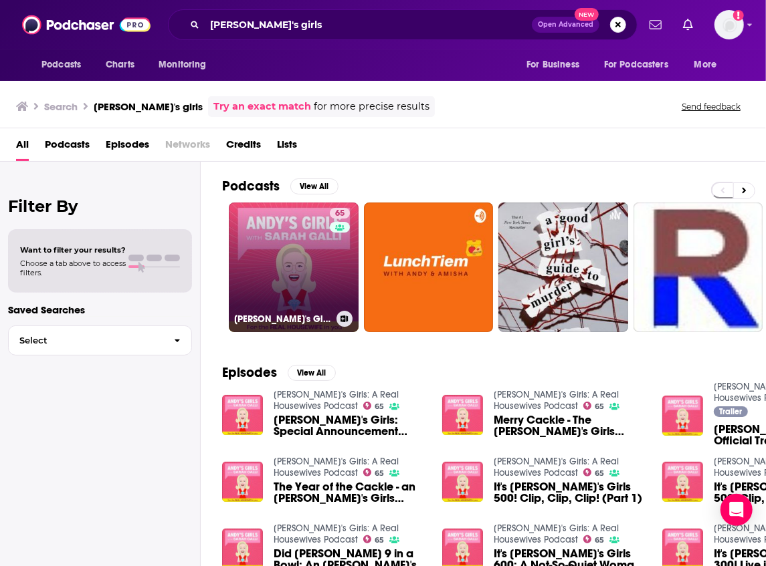
click at [306, 288] on link "65 [PERSON_NAME]'s Girls: A Real Housewives Podcast" at bounding box center [294, 268] width 130 height 130
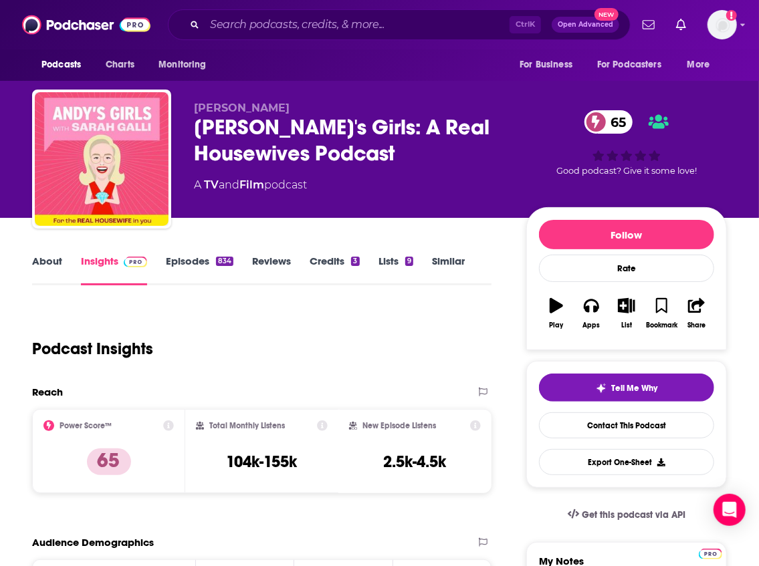
scroll to position [44, 0]
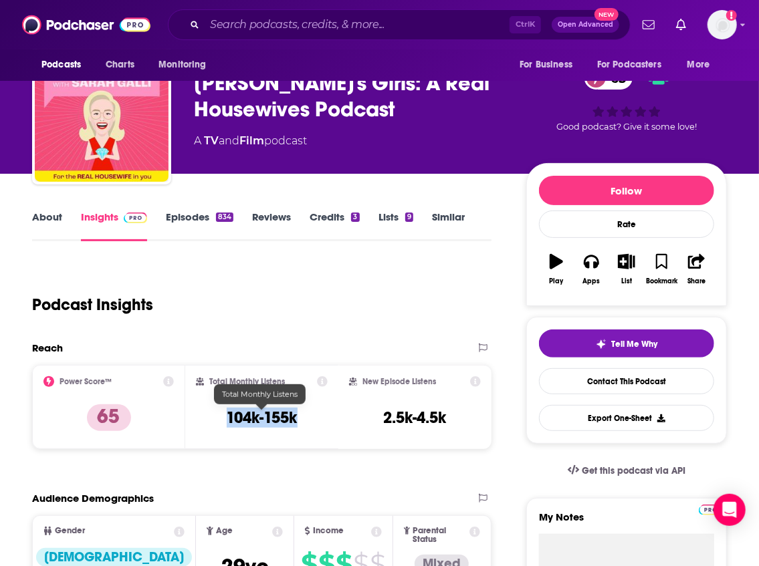
drag, startPoint x: 300, startPoint y: 416, endPoint x: 228, endPoint y: 417, distance: 71.6
click at [228, 417] on div "Total Monthly Listens 104k-155k" at bounding box center [262, 407] width 132 height 62
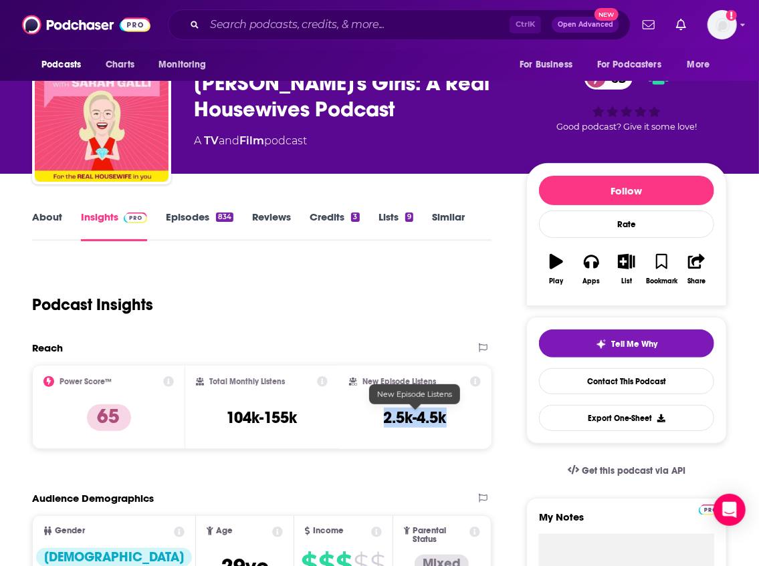
drag, startPoint x: 443, startPoint y: 423, endPoint x: 386, endPoint y: 416, distance: 57.9
click at [386, 416] on h3 "2.5k-4.5k" at bounding box center [415, 418] width 63 height 20
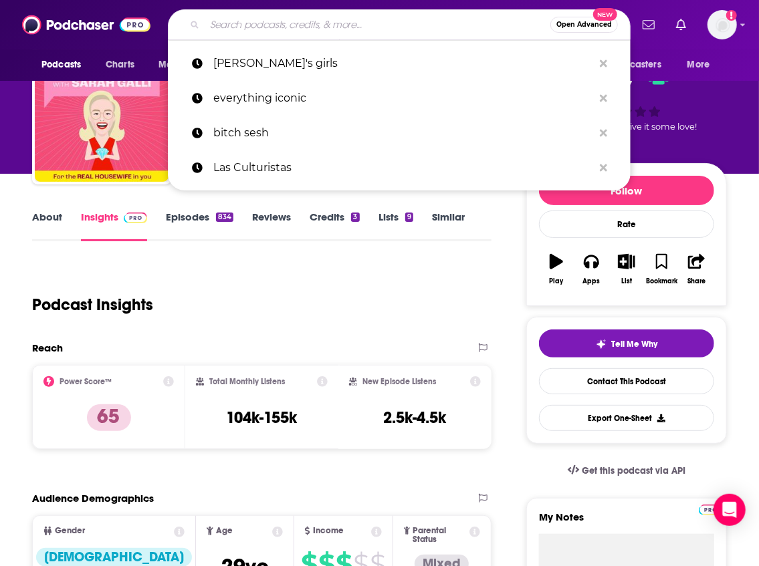
click at [263, 27] on input "Search podcasts, credits, & more..." at bounding box center [378, 24] width 346 height 21
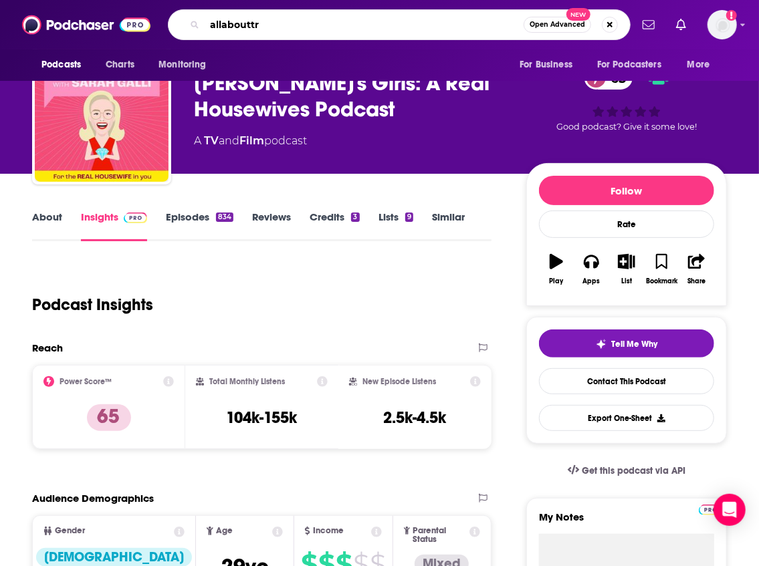
type input "allabouttrh"
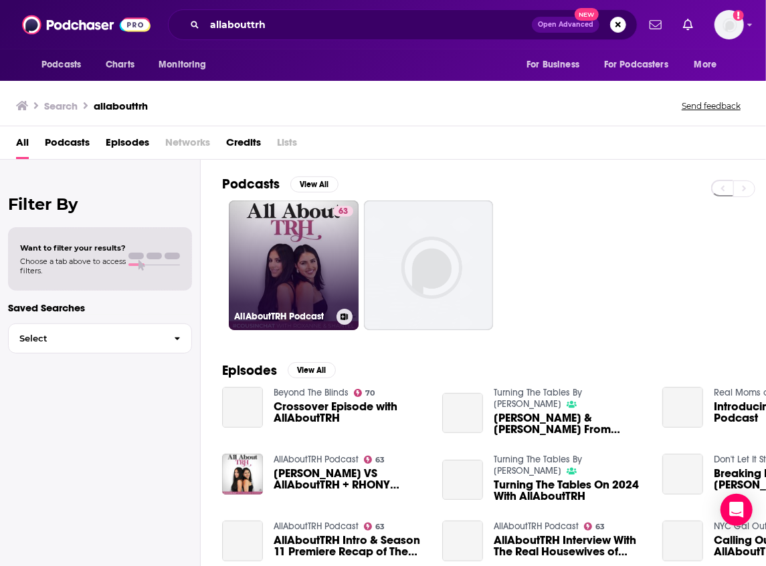
click at [325, 278] on link "63 AllAboutTRH Podcast" at bounding box center [294, 266] width 130 height 130
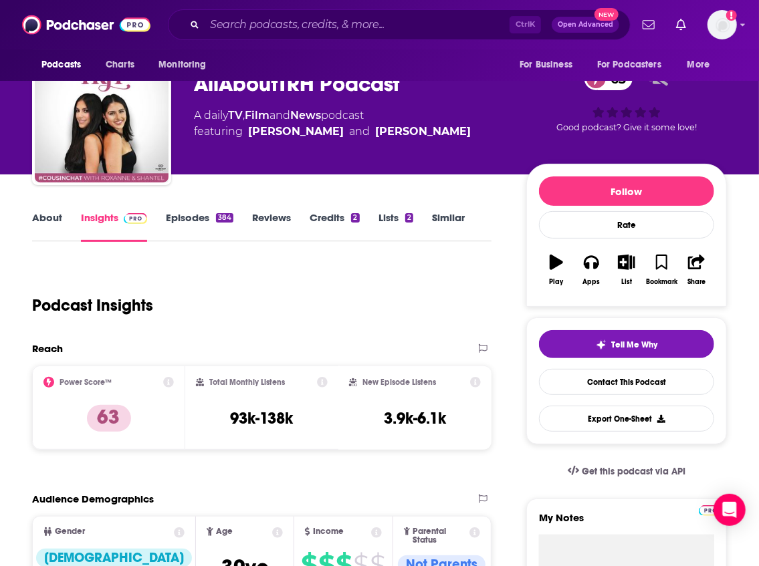
scroll to position [44, 0]
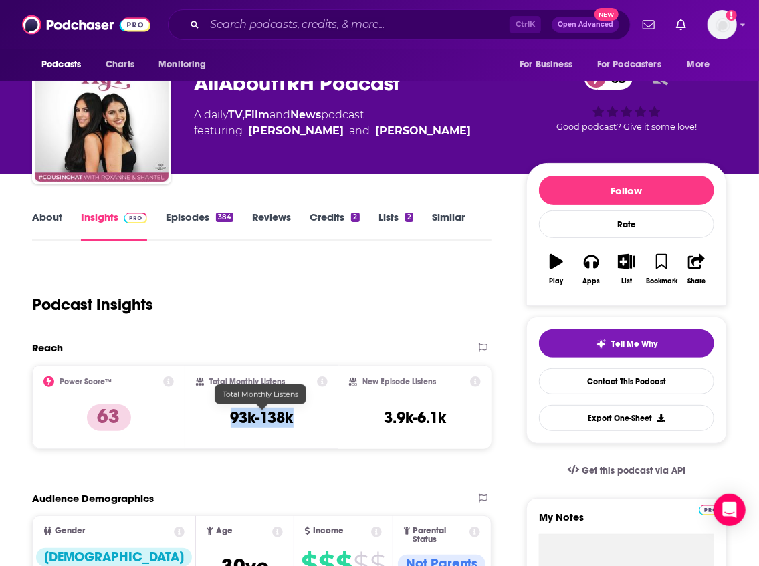
drag, startPoint x: 297, startPoint y: 423, endPoint x: 231, endPoint y: 420, distance: 65.6
click at [231, 420] on div "Total Monthly Listens 93k-138k" at bounding box center [262, 407] width 132 height 62
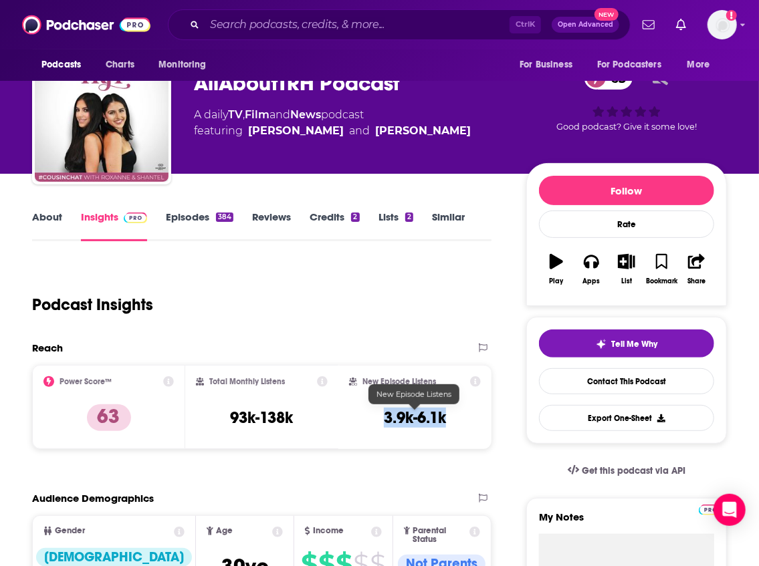
drag, startPoint x: 457, startPoint y: 416, endPoint x: 377, endPoint y: 419, distance: 80.3
click at [377, 419] on div "New Episode Listens 3.9k-6.1k" at bounding box center [415, 407] width 132 height 62
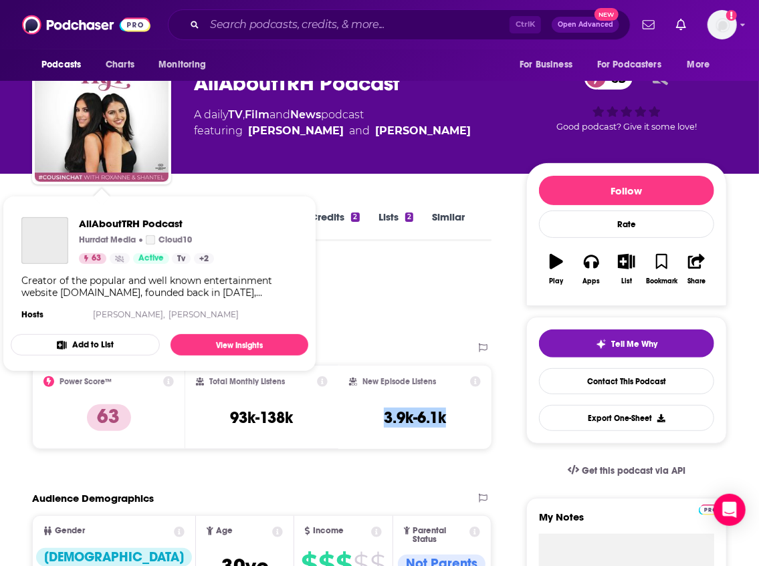
scroll to position [0, 0]
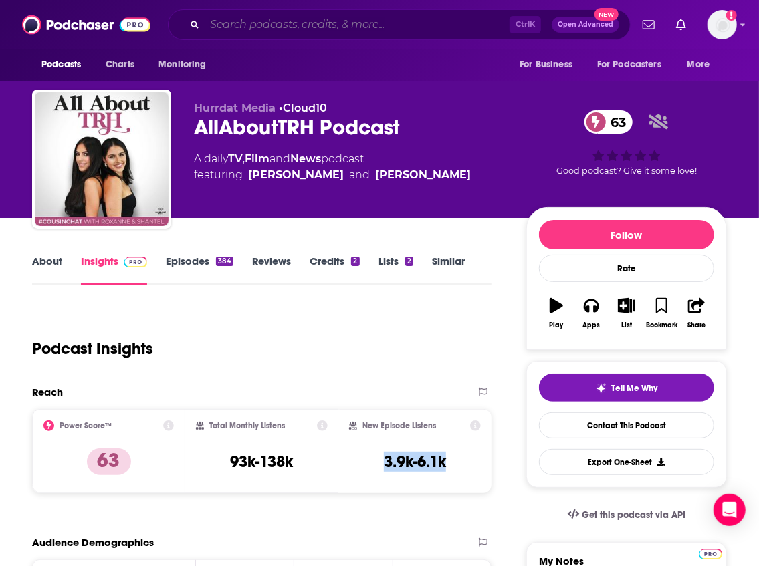
click at [210, 31] on input "Search podcasts, credits, & more..." at bounding box center [357, 24] width 305 height 21
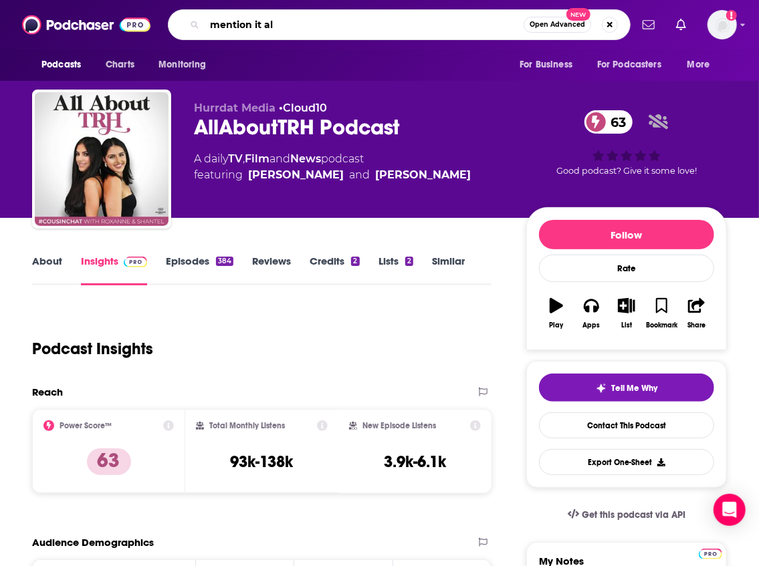
type input "mention it all"
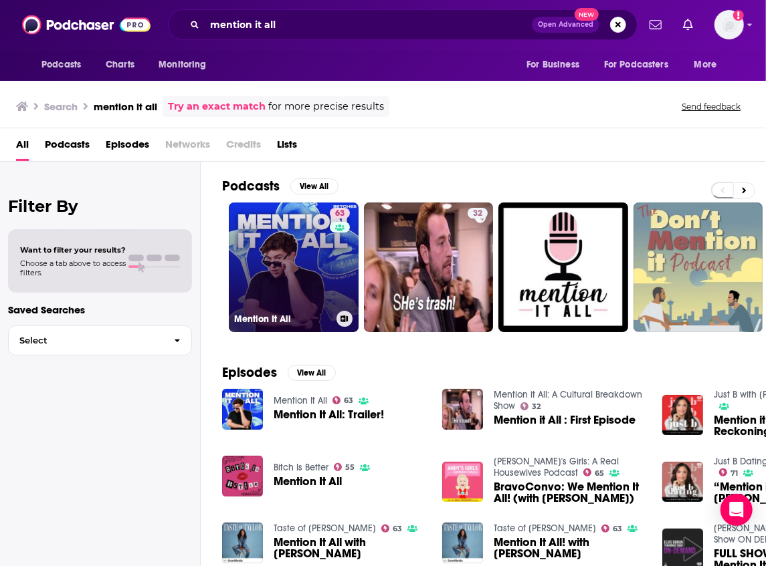
click at [310, 284] on link "63 Mention It All" at bounding box center [294, 268] width 130 height 130
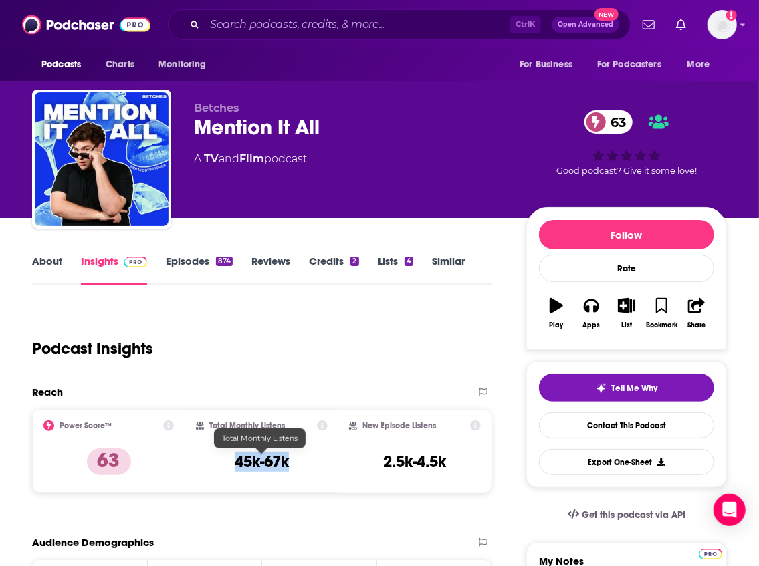
drag, startPoint x: 291, startPoint y: 466, endPoint x: 237, endPoint y: 460, distance: 54.5
click at [237, 460] on div "Total Monthly Listens 45k-67k" at bounding box center [262, 452] width 132 height 62
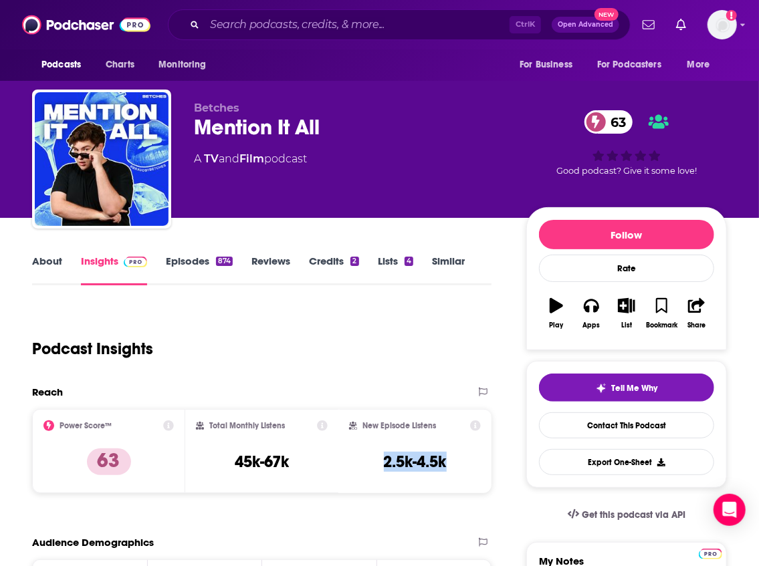
drag, startPoint x: 461, startPoint y: 459, endPoint x: 375, endPoint y: 463, distance: 85.7
click at [375, 463] on div "New Episode Listens 2.5k-4.5k" at bounding box center [415, 452] width 132 height 62
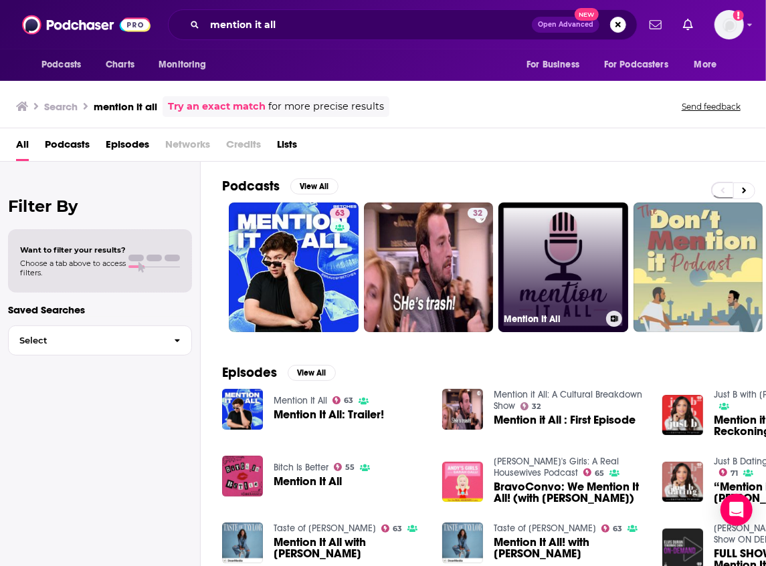
click at [566, 294] on link "Mention It All" at bounding box center [563, 268] width 130 height 130
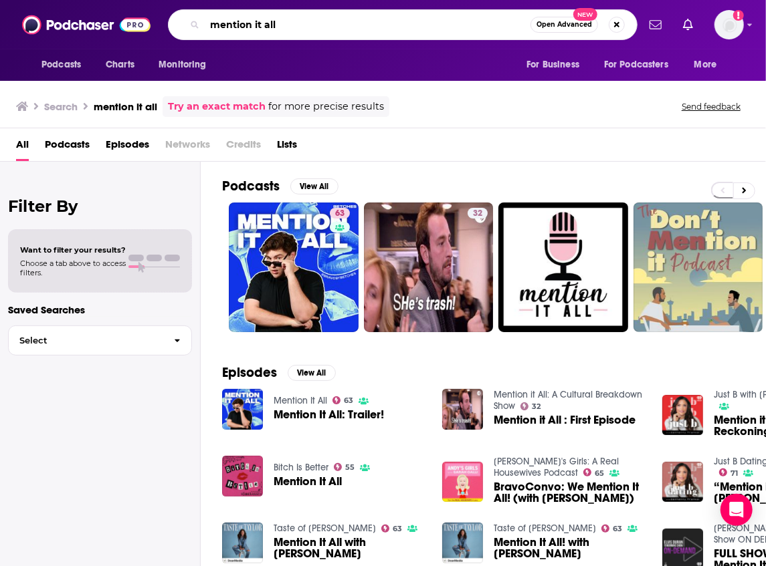
click at [284, 19] on input "mention it all" at bounding box center [368, 24] width 326 height 21
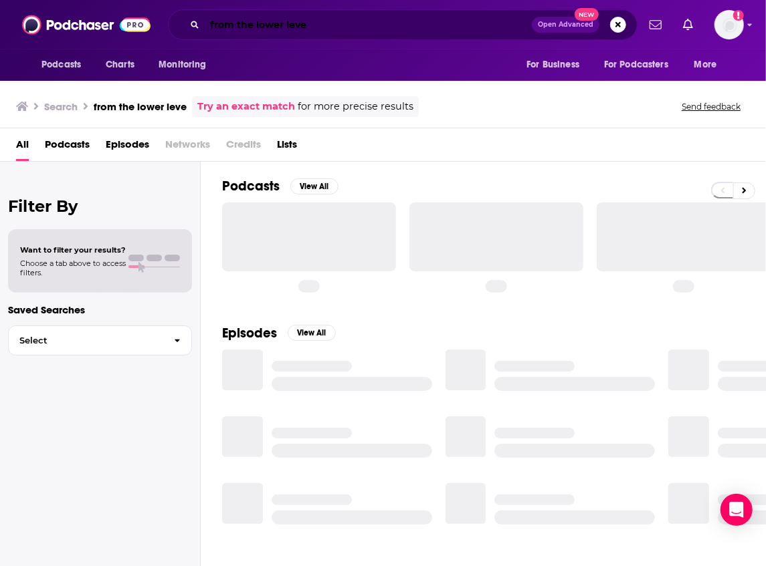
click at [312, 25] on input "from the lower leve" at bounding box center [368, 24] width 327 height 21
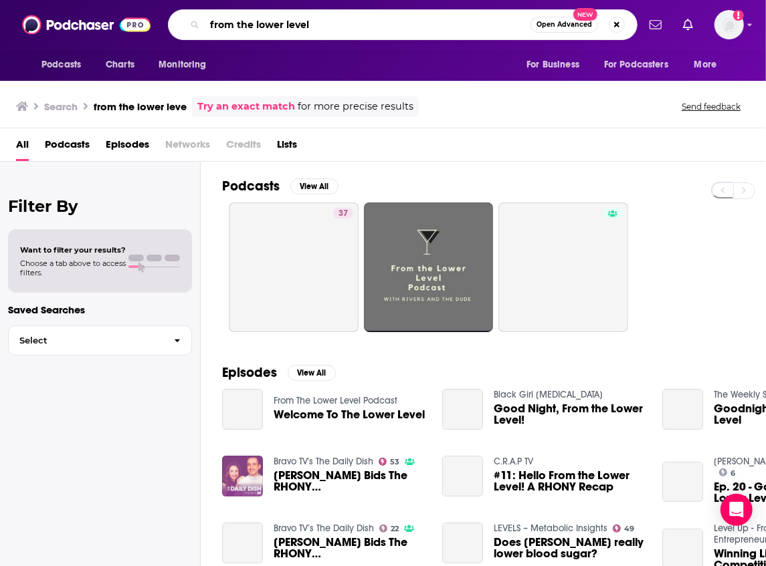
type input "from the lower level"
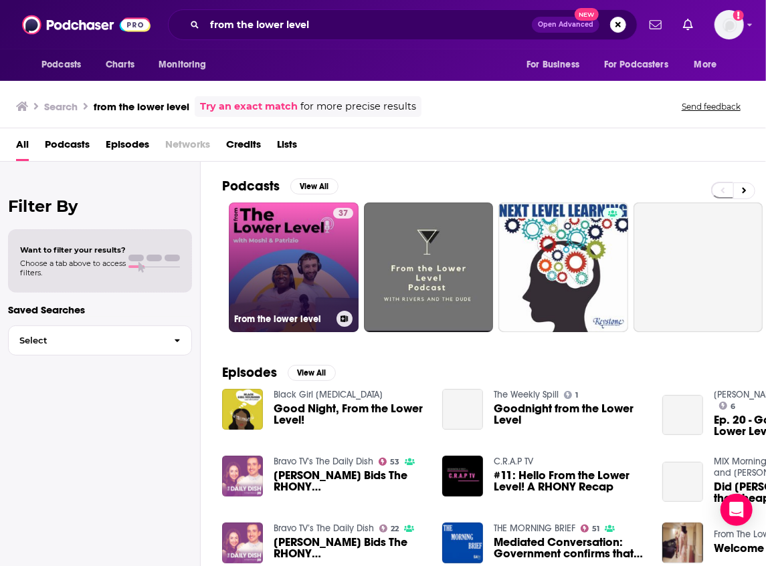
click at [320, 257] on link "37 From the lower level" at bounding box center [294, 268] width 130 height 130
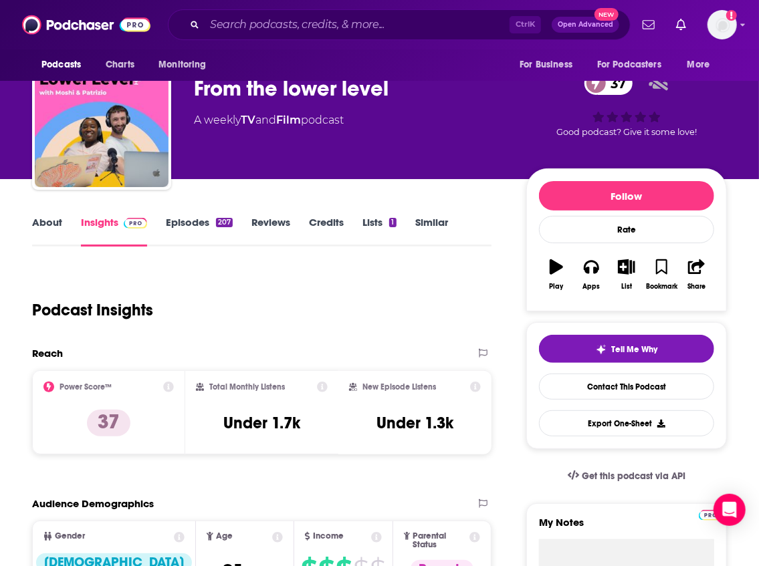
scroll to position [44, 0]
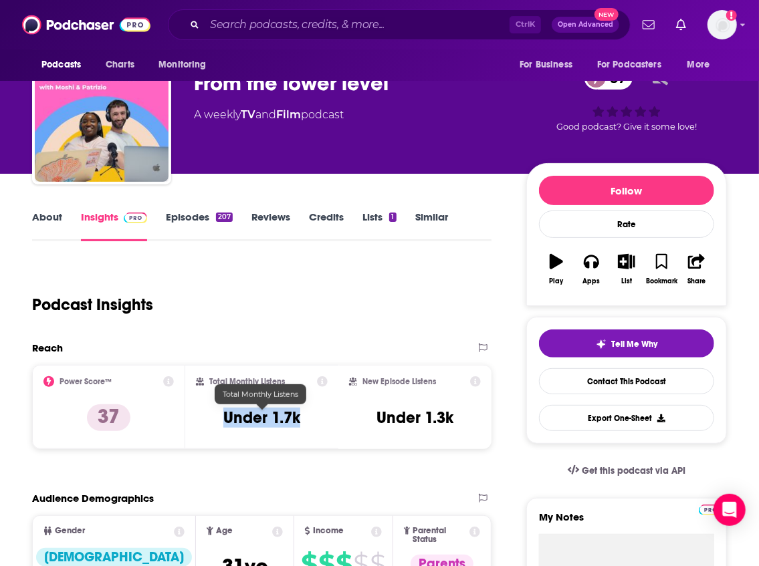
drag, startPoint x: 309, startPoint y: 415, endPoint x: 223, endPoint y: 417, distance: 85.6
click at [223, 417] on div "Total Monthly Listens Under 1.7k" at bounding box center [262, 407] width 132 height 62
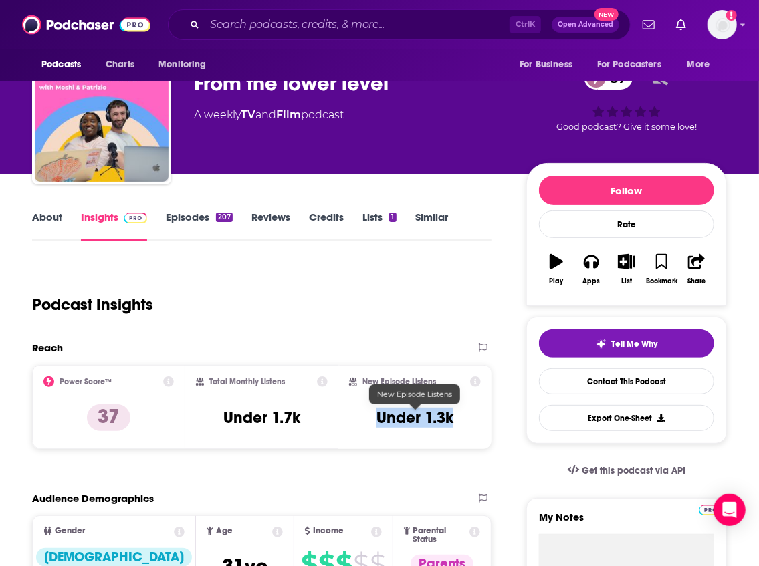
drag, startPoint x: 453, startPoint y: 421, endPoint x: 378, endPoint y: 417, distance: 75.0
click at [378, 417] on h3 "Under 1.3k" at bounding box center [414, 418] width 77 height 20
click at [274, 25] on input "Search podcasts, credits, & more..." at bounding box center [357, 24] width 305 height 21
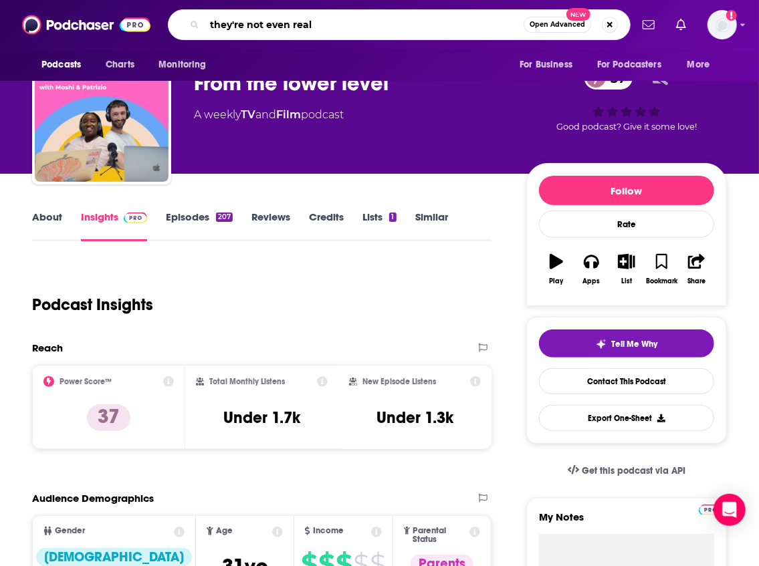
type input "they're not even real"
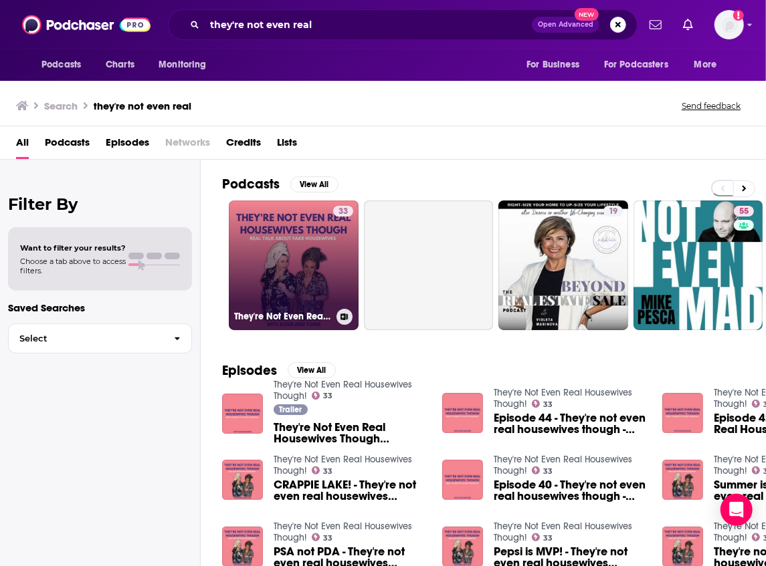
click at [330, 286] on link "33 They're Not Even Real Housewives Though!" at bounding box center [294, 266] width 130 height 130
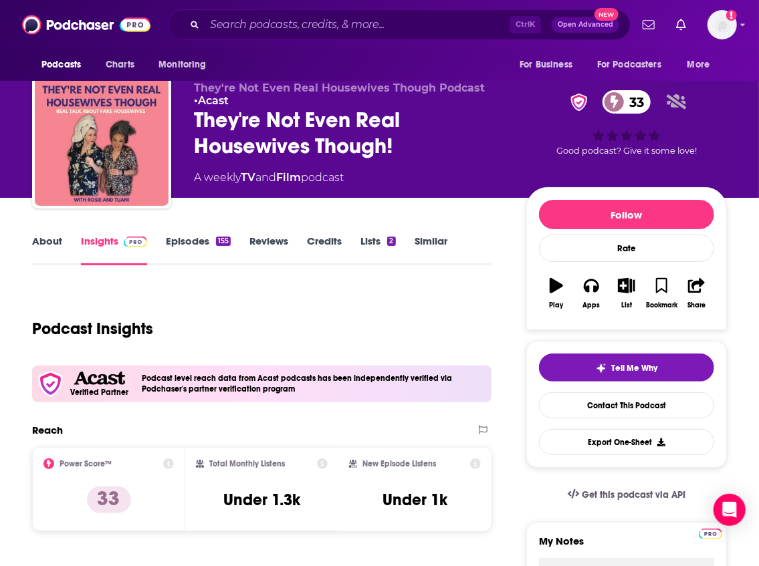
scroll to position [267, 0]
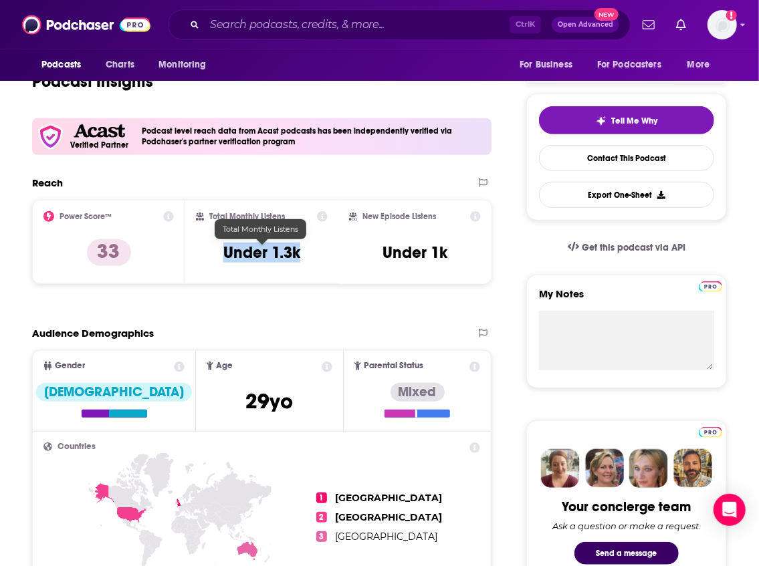
drag, startPoint x: 308, startPoint y: 254, endPoint x: 218, endPoint y: 255, distance: 90.3
click at [218, 255] on div "Total Monthly Listens Under 1.3k" at bounding box center [262, 242] width 132 height 62
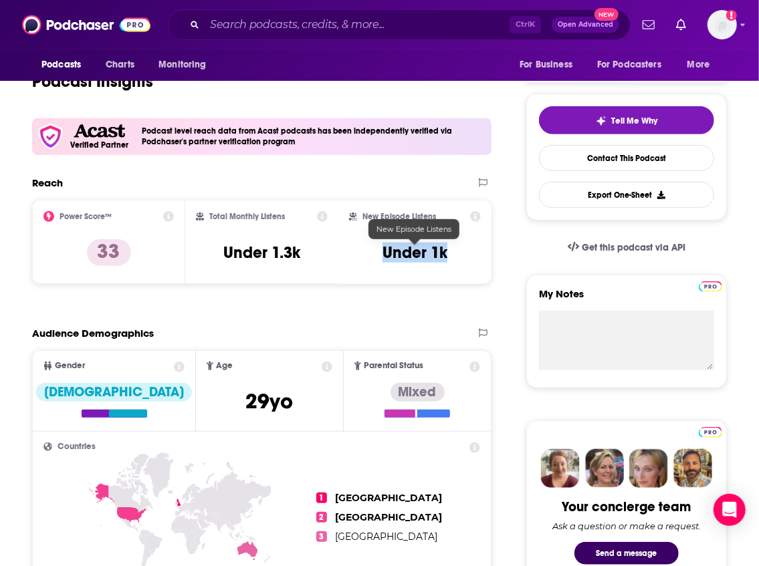
drag, startPoint x: 452, startPoint y: 253, endPoint x: 382, endPoint y: 253, distance: 70.2
click at [382, 253] on div "New Episode Listens Under 1k" at bounding box center [415, 242] width 132 height 62
click at [218, 30] on input "Search podcasts, credits, & more..." at bounding box center [357, 24] width 305 height 21
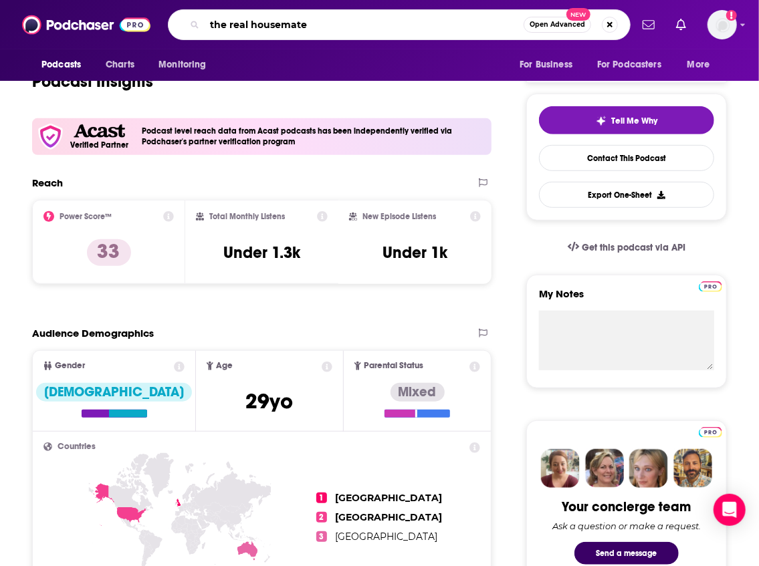
type input "the real housemates"
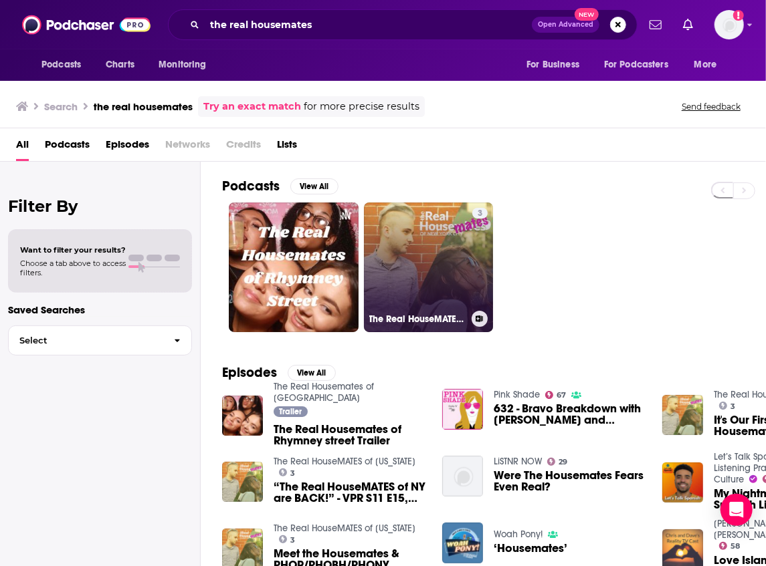
click at [385, 285] on link "3 The Real HouseMATES of [US_STATE]" at bounding box center [429, 268] width 130 height 130
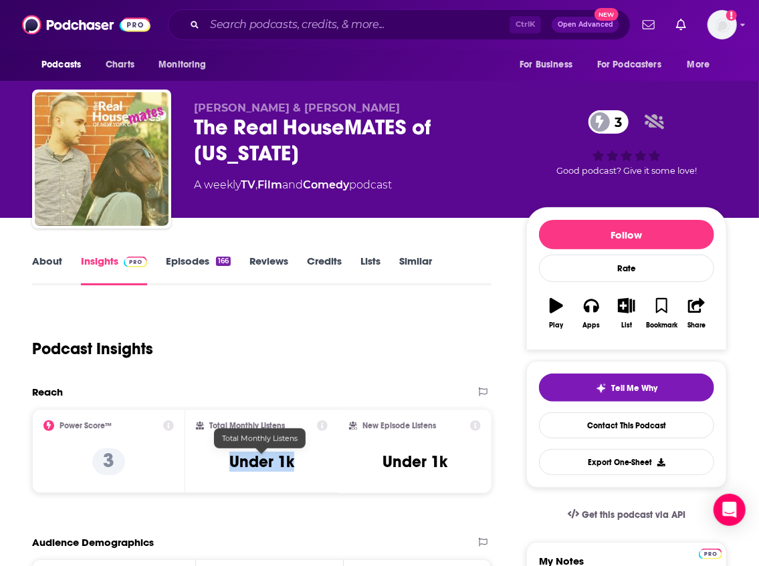
drag, startPoint x: 302, startPoint y: 468, endPoint x: 229, endPoint y: 465, distance: 73.6
click at [229, 465] on div "Total Monthly Listens Under 1k" at bounding box center [262, 452] width 132 height 62
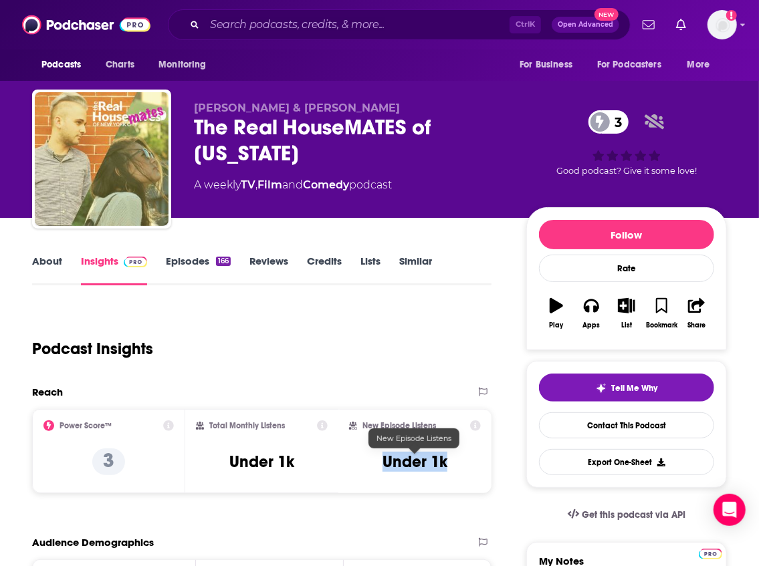
drag, startPoint x: 459, startPoint y: 461, endPoint x: 382, endPoint y: 464, distance: 76.3
click at [382, 464] on div "New Episode Listens Under 1k" at bounding box center [415, 452] width 132 height 62
click at [250, 18] on input "Search podcasts, credits, & more..." at bounding box center [357, 24] width 305 height 21
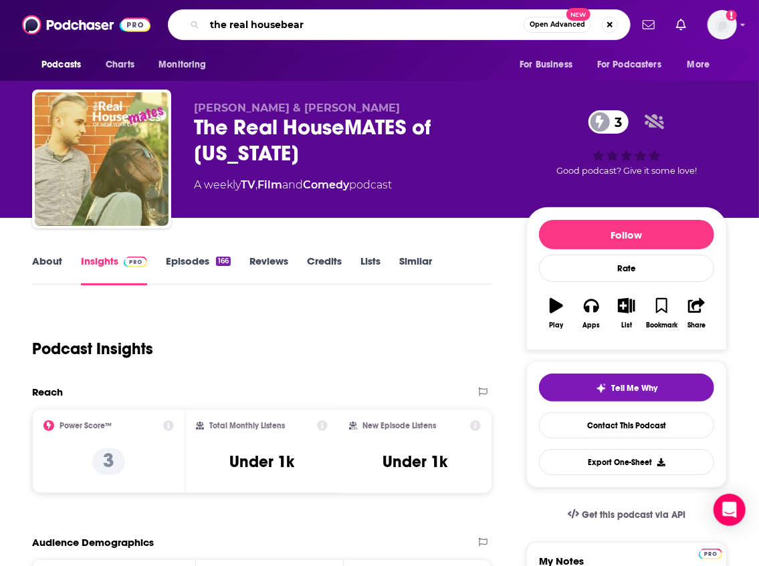
type input "the real housebears"
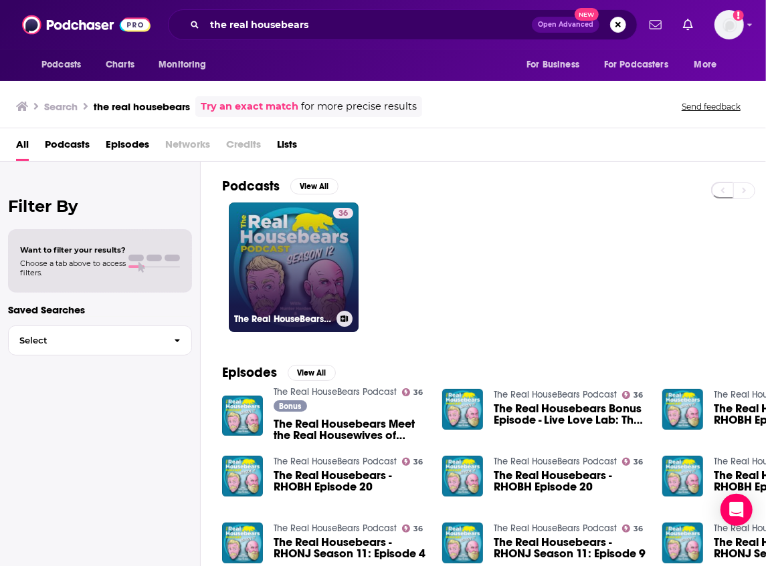
click at [299, 239] on link "36 The Real HouseBears Podcast" at bounding box center [294, 268] width 130 height 130
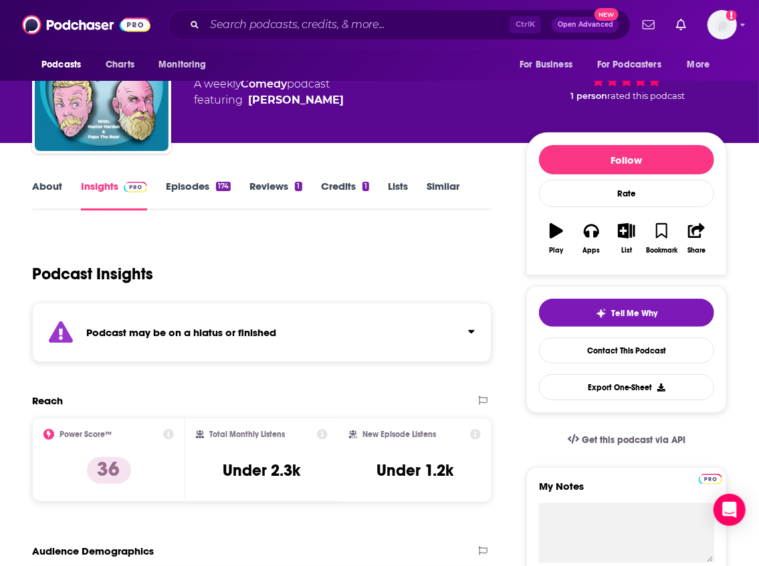
scroll to position [89, 0]
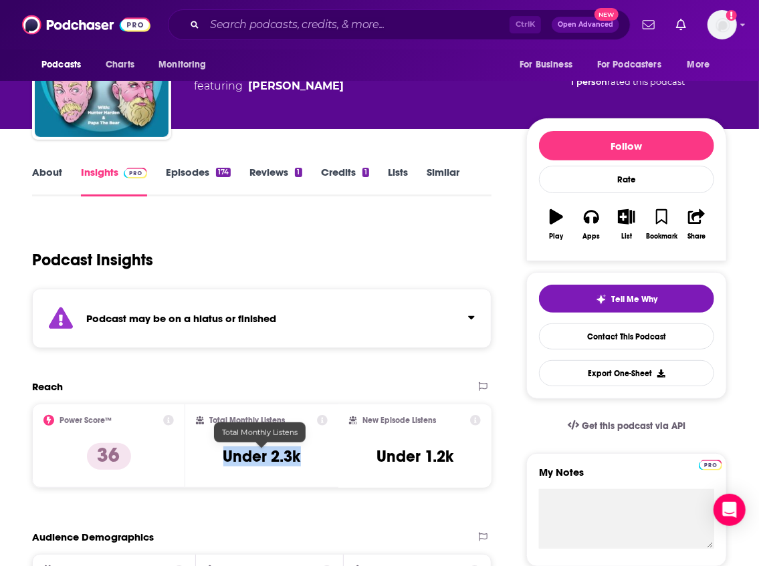
drag, startPoint x: 305, startPoint y: 456, endPoint x: 222, endPoint y: 453, distance: 83.0
click at [222, 453] on div "Total Monthly Listens Under 2.3k" at bounding box center [262, 446] width 132 height 62
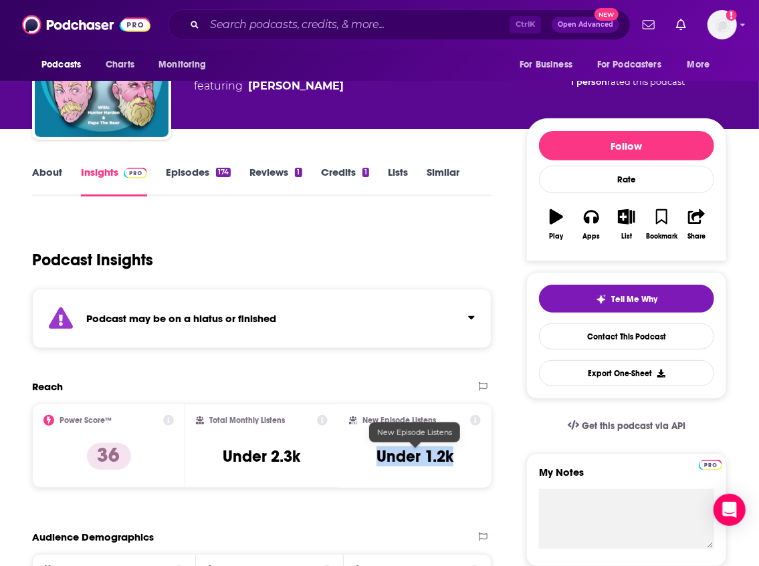
drag, startPoint x: 455, startPoint y: 459, endPoint x: 380, endPoint y: 455, distance: 74.4
click at [380, 455] on div "New Episode Listens Under 1.2k" at bounding box center [415, 446] width 132 height 62
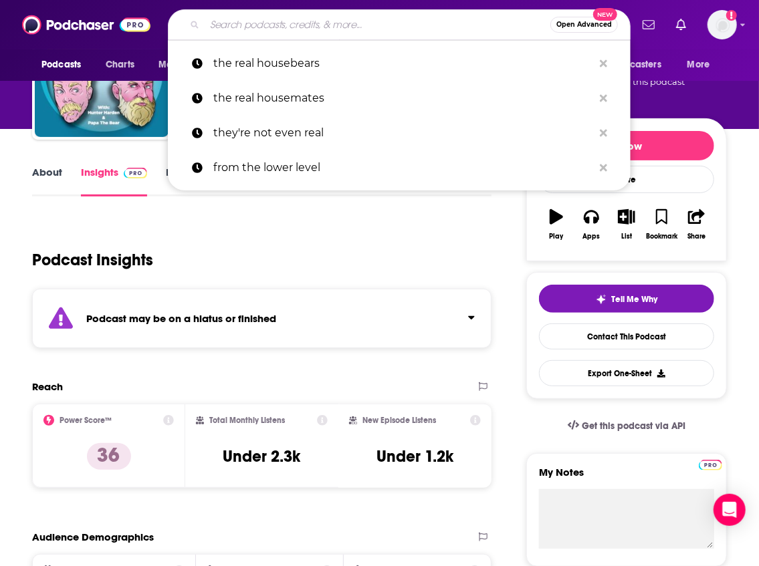
click at [240, 21] on input "Search podcasts, credits, & more..." at bounding box center [378, 24] width 346 height 21
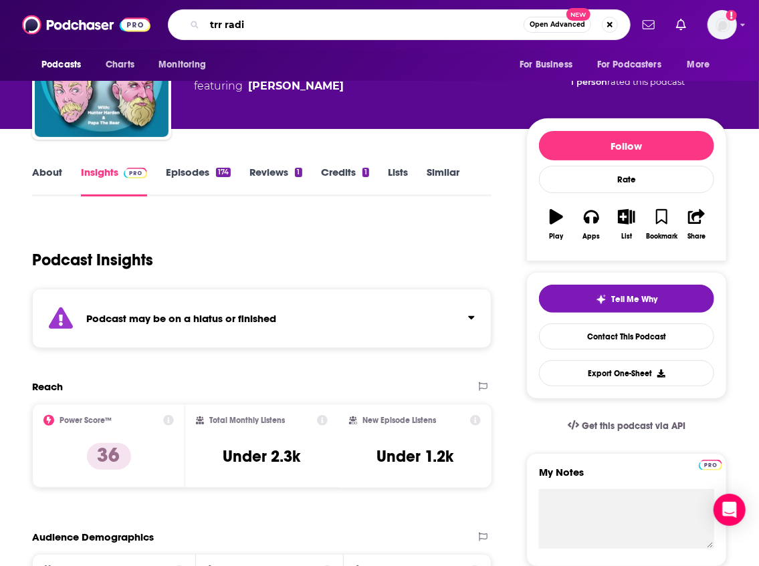
type input "trr radio"
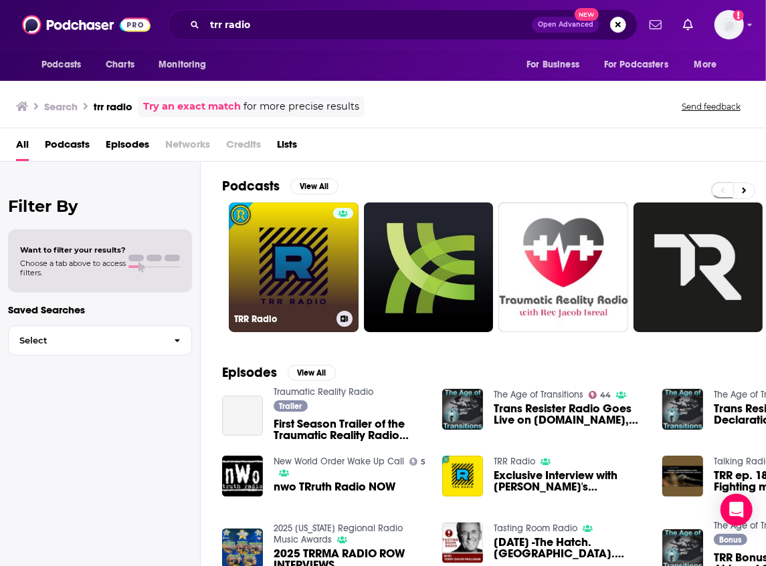
click at [253, 246] on link "TRR Radio" at bounding box center [294, 268] width 130 height 130
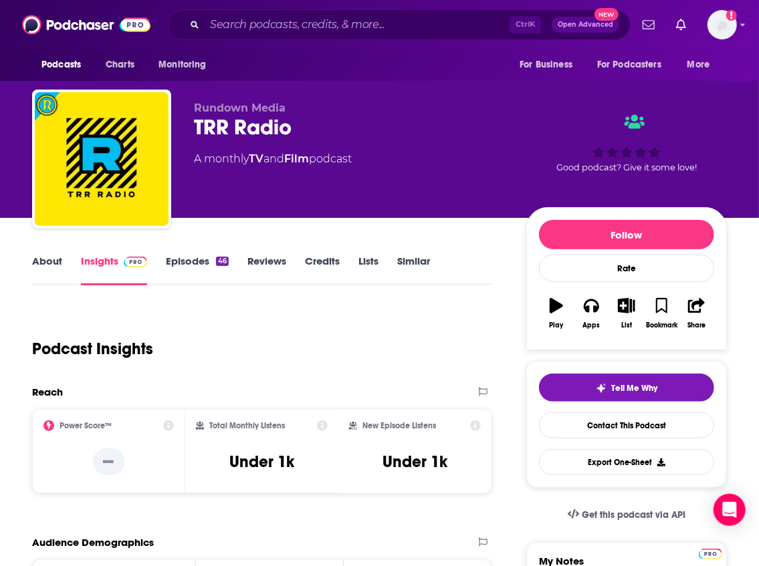
scroll to position [134, 0]
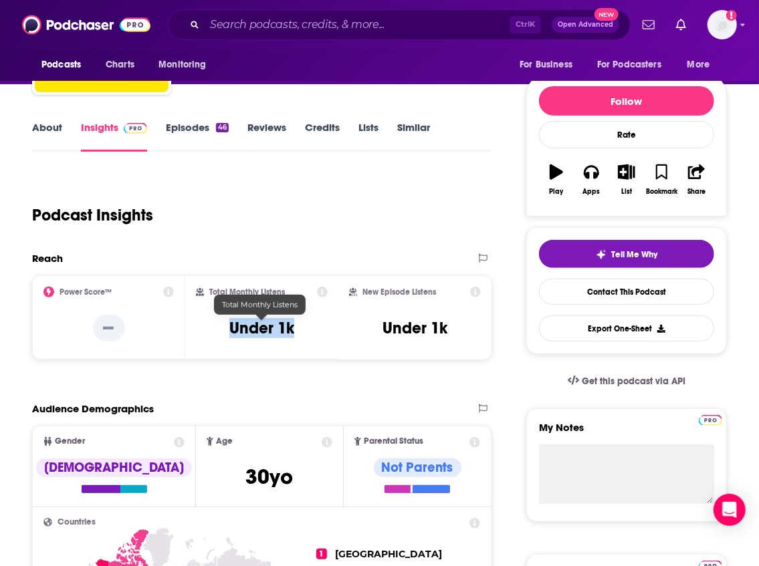
drag, startPoint x: 310, startPoint y: 327, endPoint x: 230, endPoint y: 329, distance: 79.6
click at [230, 329] on div "Total Monthly Listens Under 1k" at bounding box center [262, 318] width 132 height 62
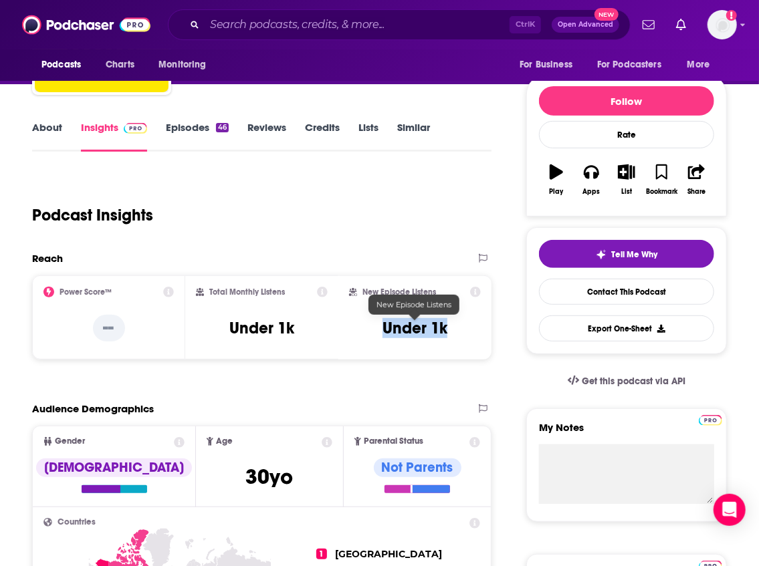
drag, startPoint x: 453, startPoint y: 331, endPoint x: 383, endPoint y: 326, distance: 70.4
click at [383, 326] on div "New Episode Listens Under 1k" at bounding box center [415, 318] width 132 height 62
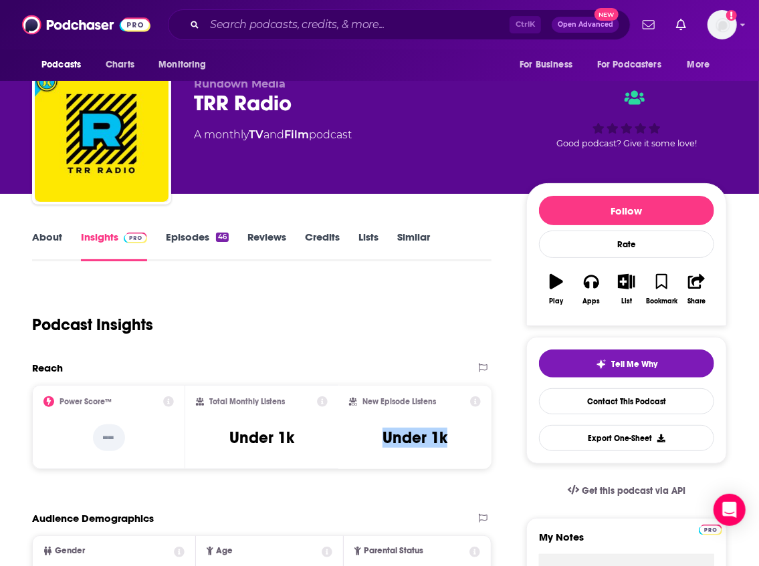
scroll to position [0, 0]
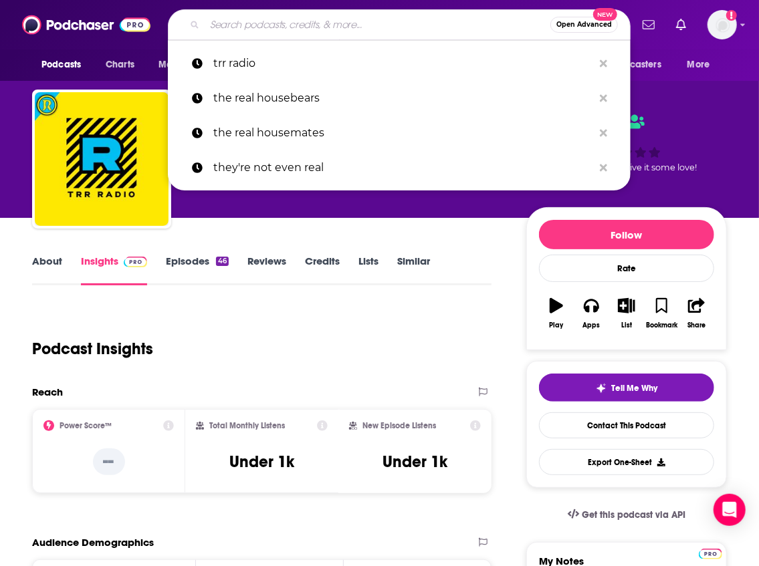
click at [282, 32] on input "Search podcasts, credits, & more..." at bounding box center [378, 24] width 346 height 21
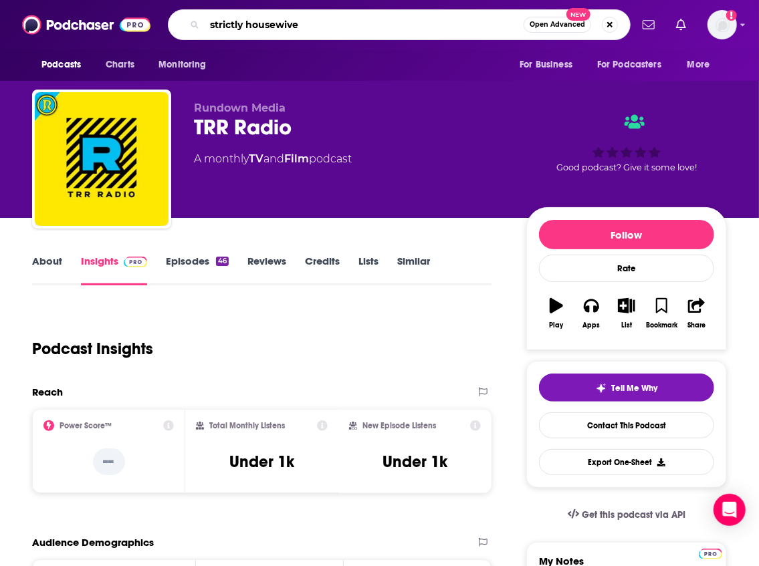
type input "strictly housewives"
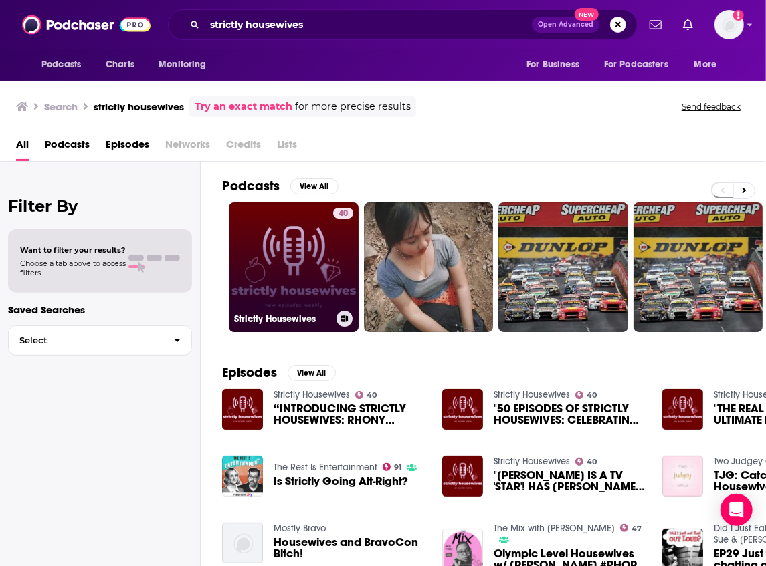
click at [291, 254] on link "40 Strictly Housewives" at bounding box center [294, 268] width 130 height 130
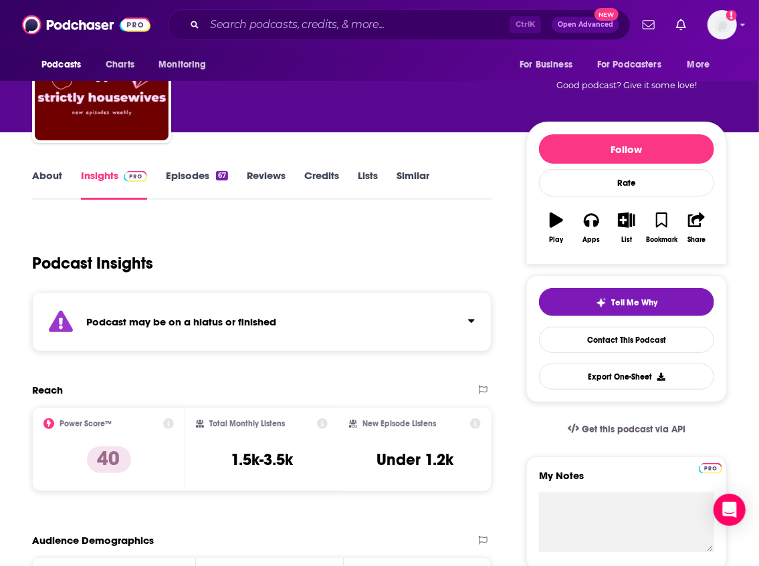
scroll to position [134, 0]
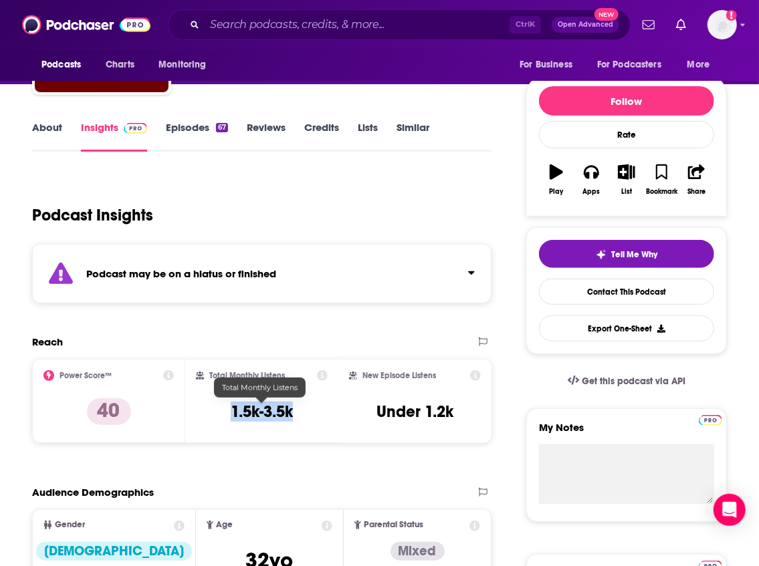
drag, startPoint x: 294, startPoint y: 415, endPoint x: 230, endPoint y: 411, distance: 64.3
click at [230, 411] on div "Total Monthly Listens 1.5k-3.5k" at bounding box center [262, 401] width 132 height 62
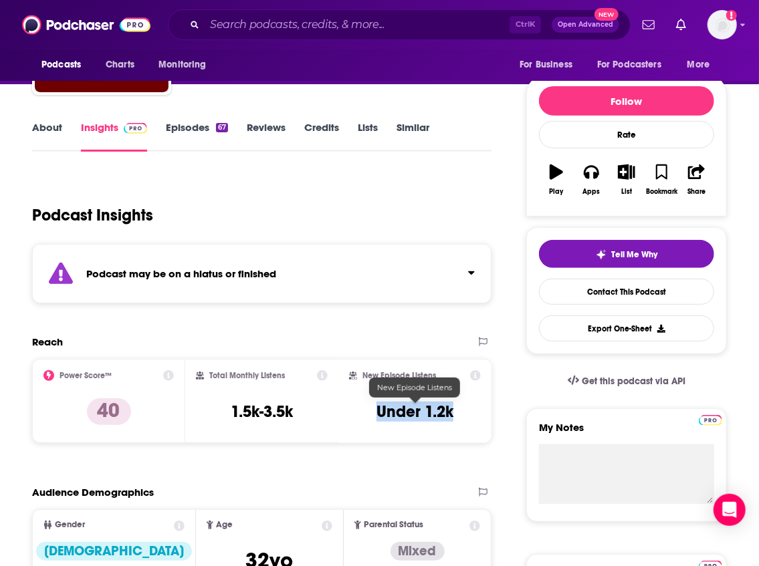
drag, startPoint x: 456, startPoint y: 417, endPoint x: 377, endPoint y: 411, distance: 79.1
click at [377, 411] on div "New Episode Listens Under 1.2k" at bounding box center [415, 401] width 132 height 62
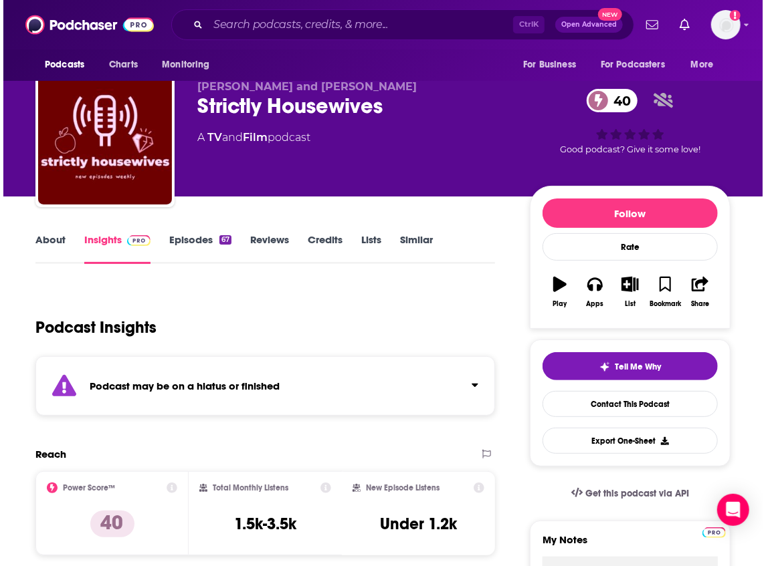
scroll to position [0, 0]
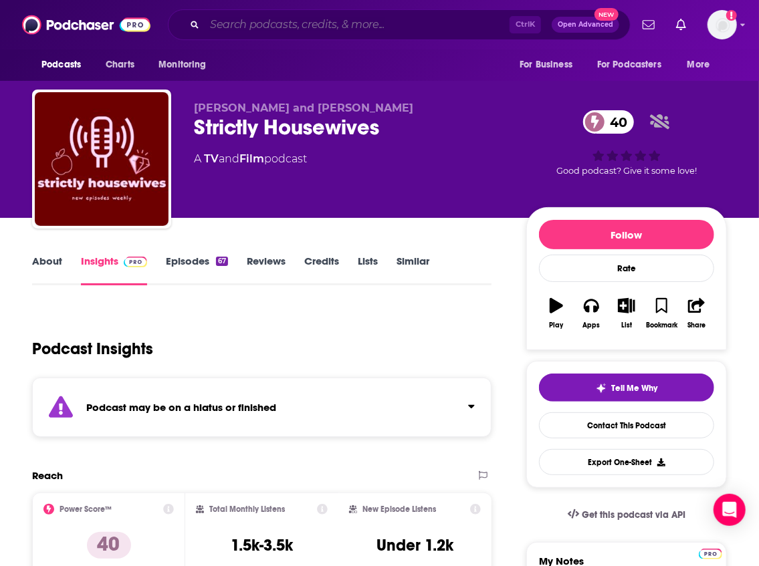
click at [258, 17] on input "Search podcasts, credits, & more..." at bounding box center [357, 24] width 305 height 21
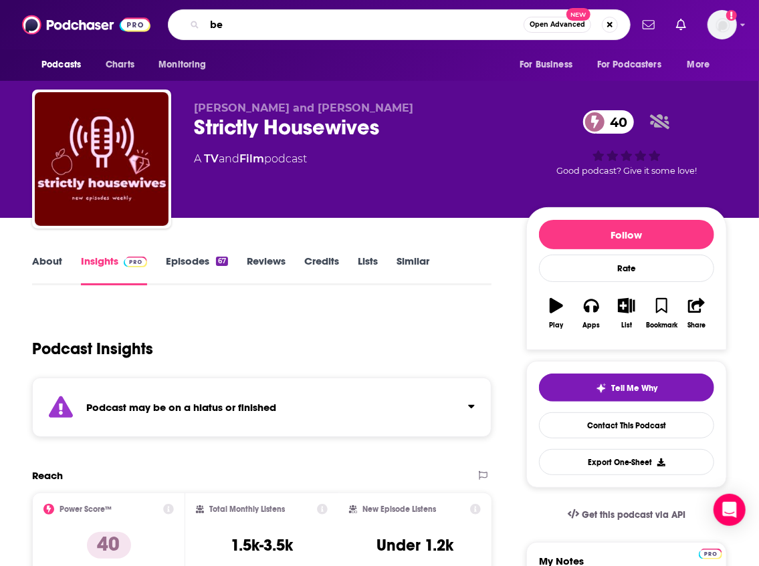
type input "b"
type input "below deck rha"
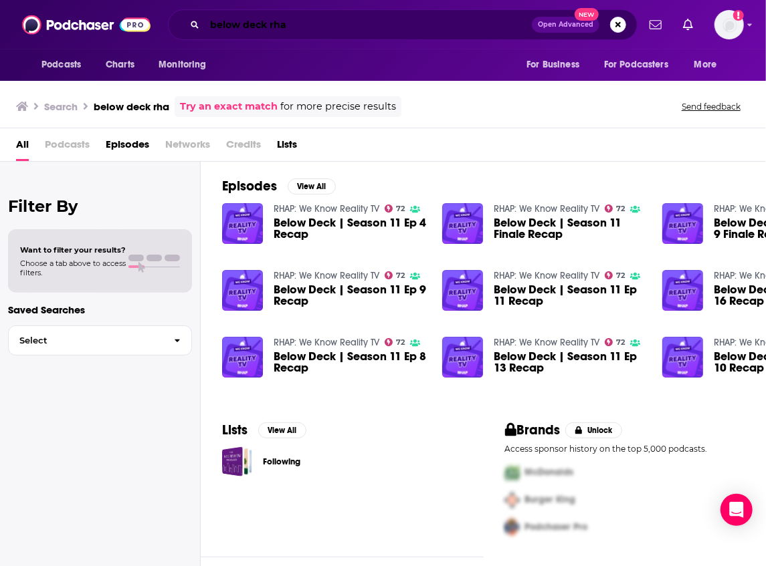
click at [330, 24] on input "below deck rha" at bounding box center [368, 24] width 327 height 21
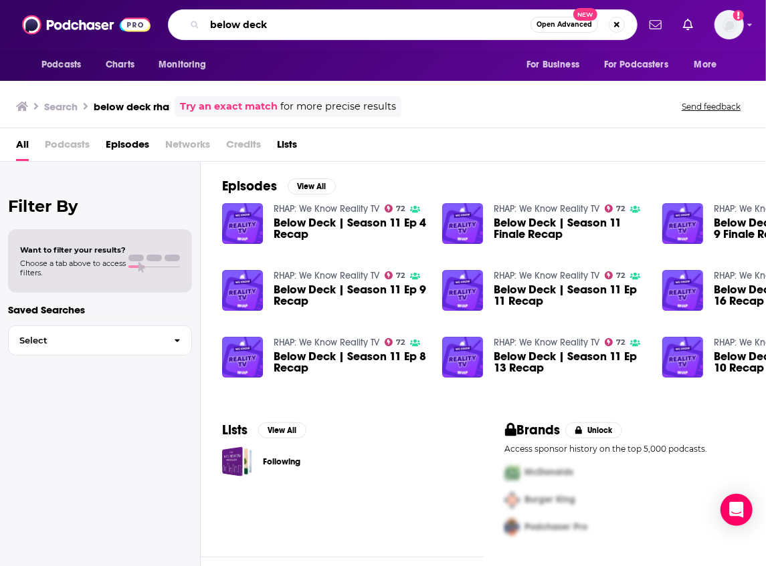
type input "below deck"
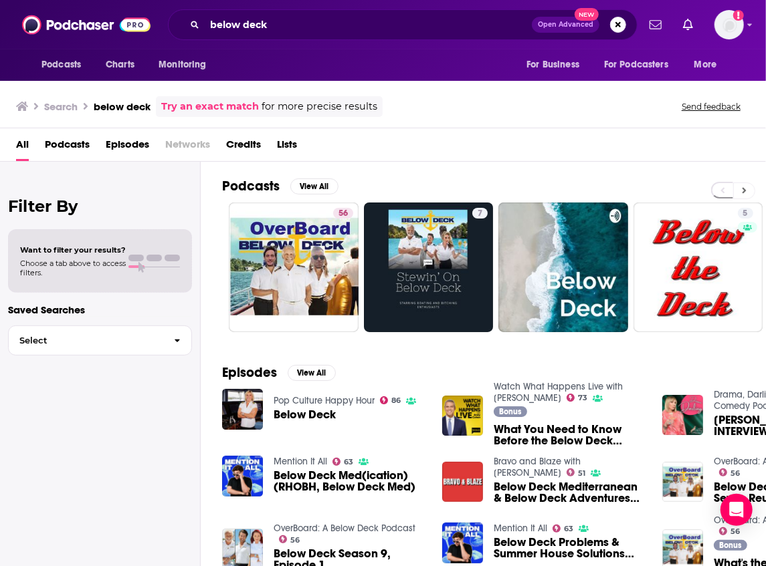
click at [747, 189] on button at bounding box center [744, 191] width 22 height 17
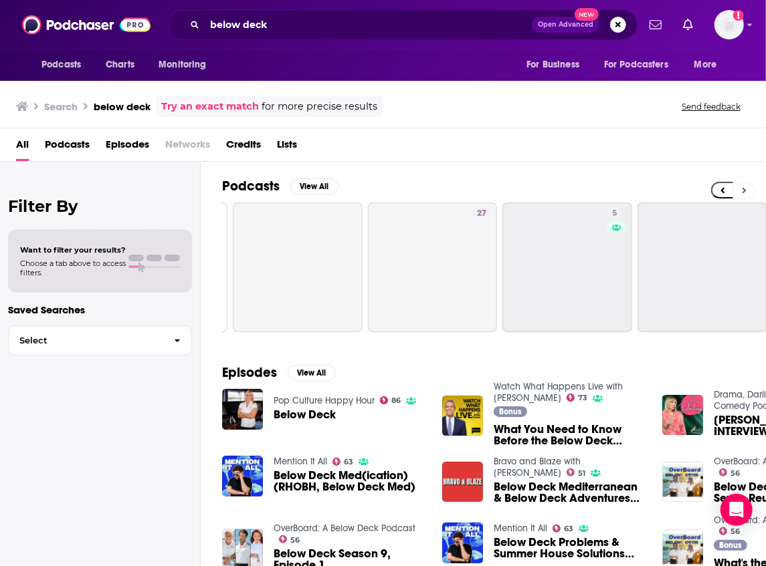
scroll to position [0, 544]
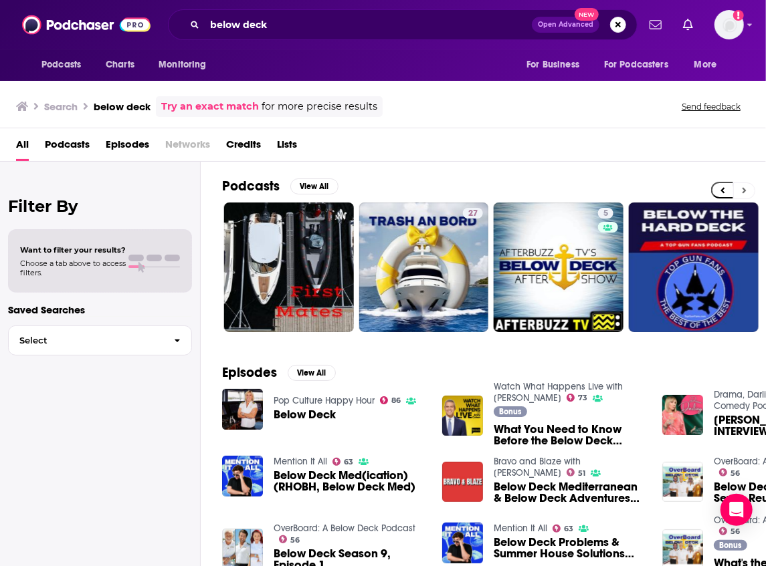
click at [747, 189] on button at bounding box center [744, 191] width 22 height 17
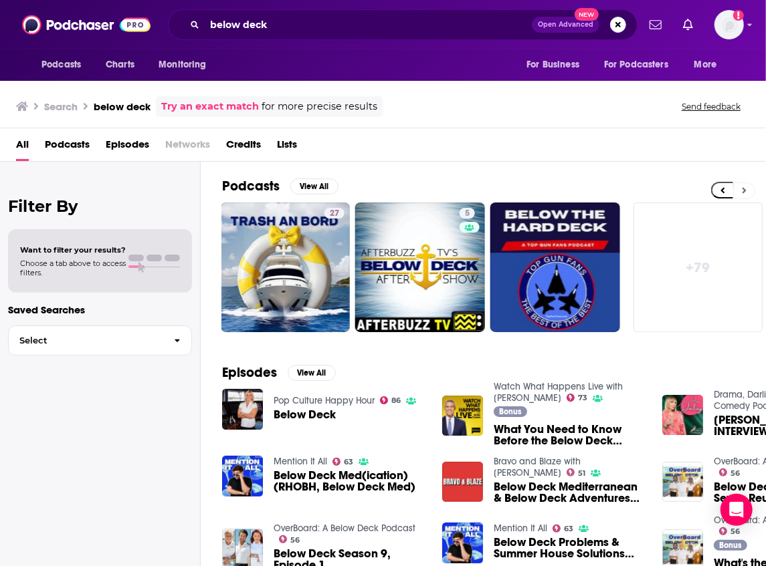
scroll to position [0, 684]
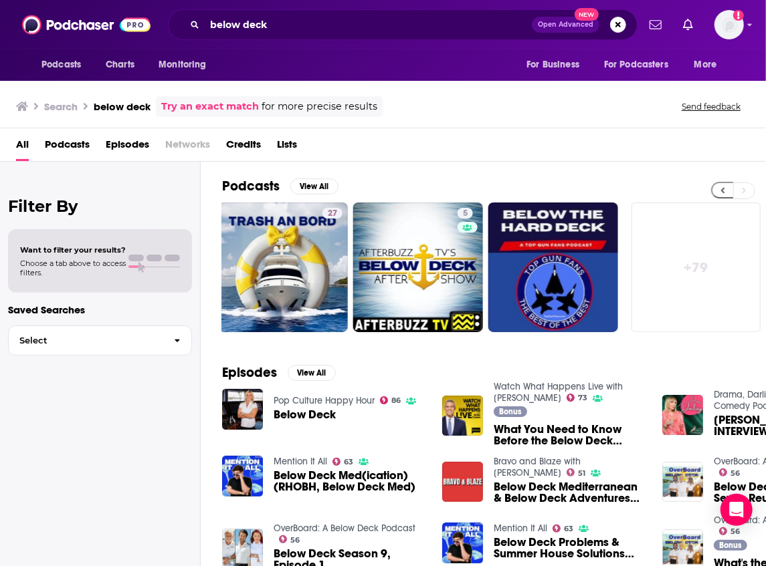
click at [724, 195] on button at bounding box center [722, 190] width 22 height 17
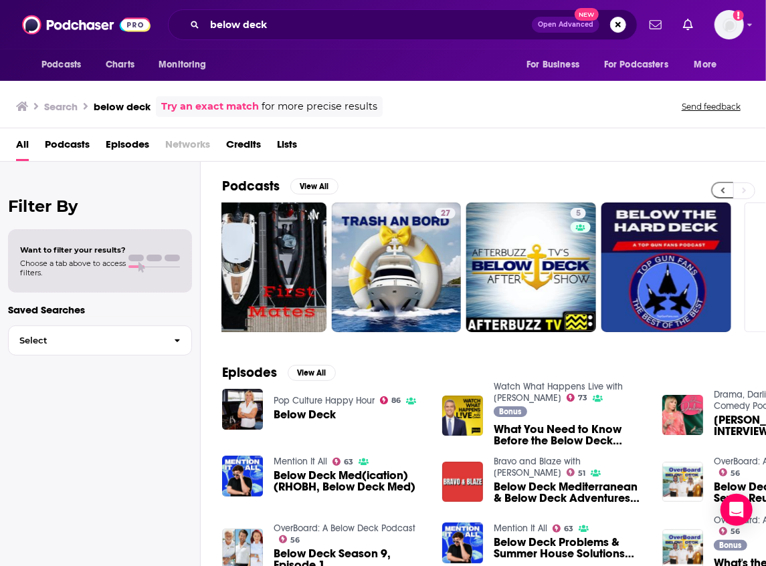
click at [724, 195] on button at bounding box center [722, 190] width 22 height 17
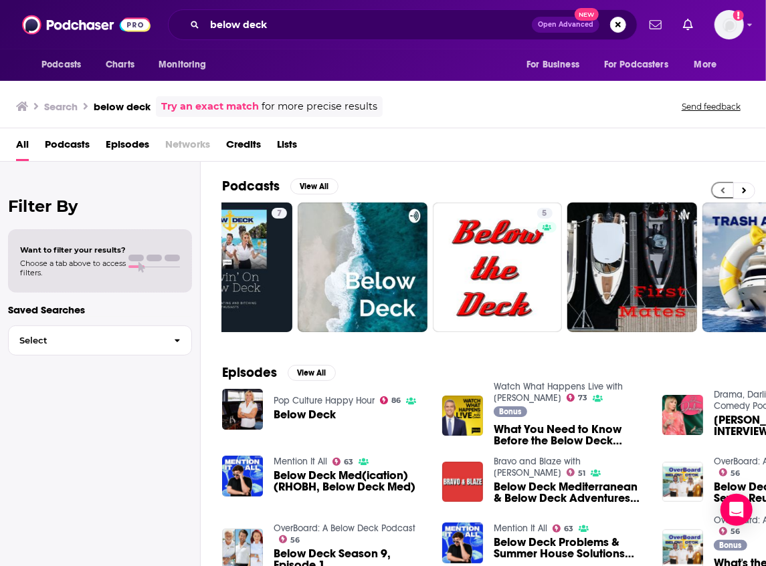
click at [724, 195] on button at bounding box center [722, 190] width 22 height 17
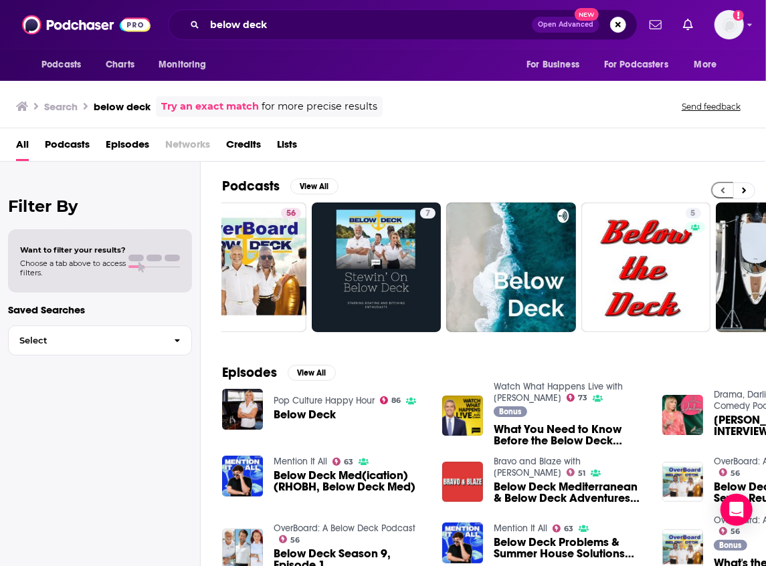
scroll to position [0, 1]
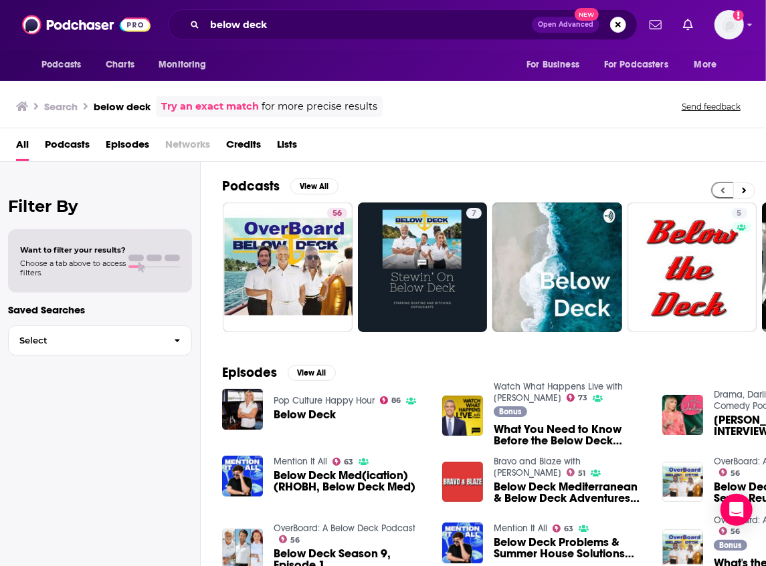
click at [724, 195] on button at bounding box center [722, 190] width 22 height 17
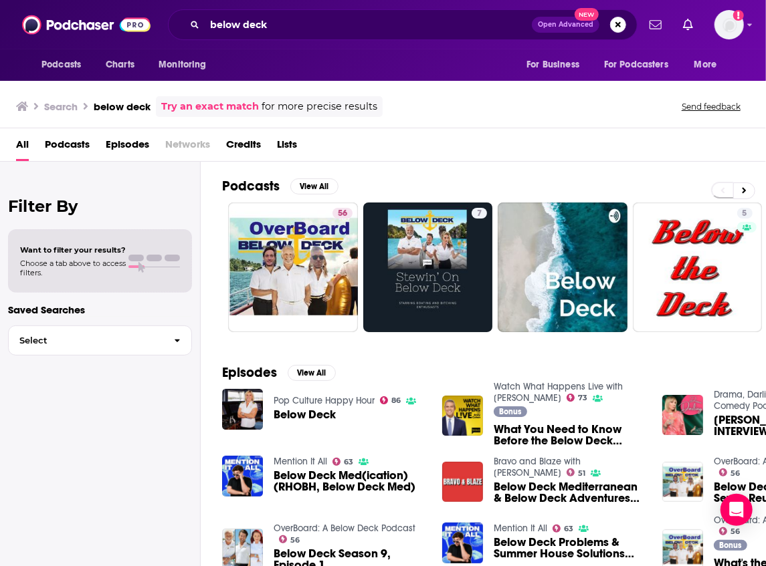
scroll to position [0, 0]
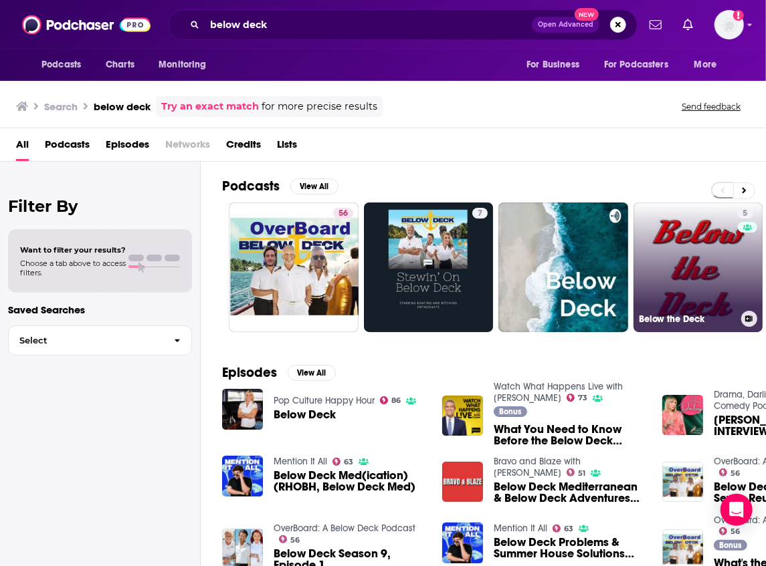
click at [715, 275] on link "5 Below the Deck" at bounding box center [698, 268] width 130 height 130
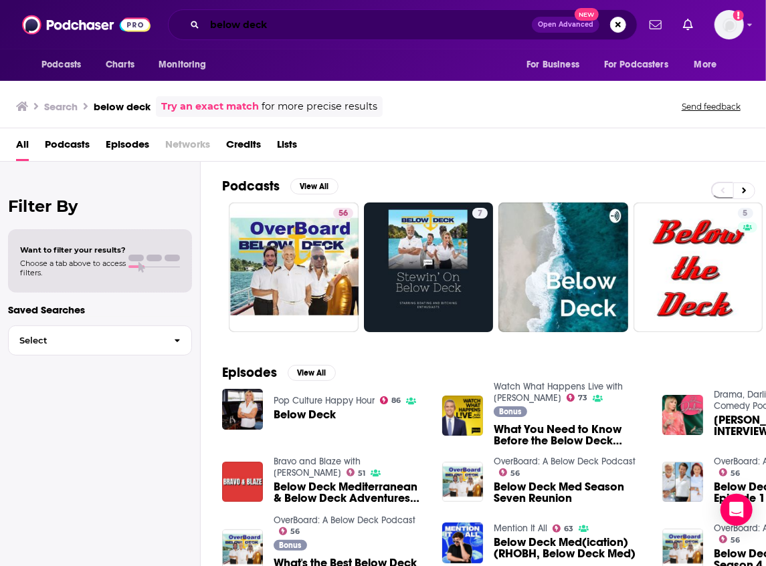
click at [294, 17] on input "below deck" at bounding box center [368, 24] width 327 height 21
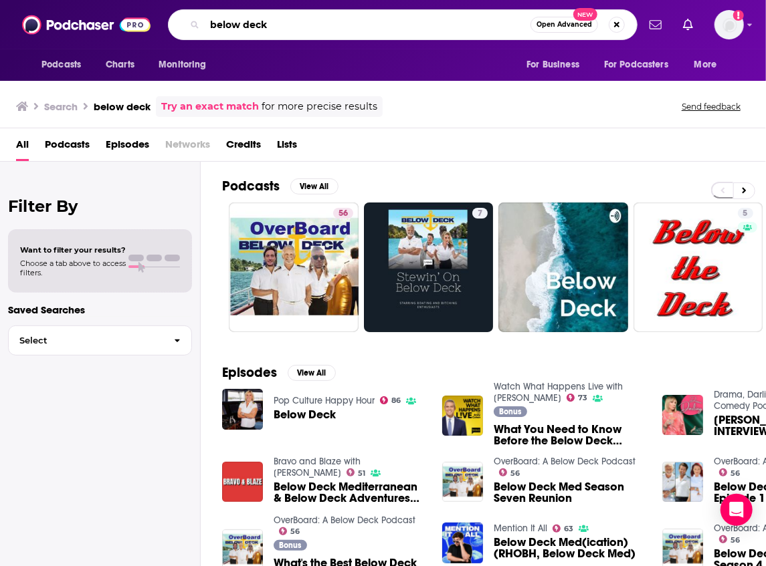
drag, startPoint x: 296, startPoint y: 24, endPoint x: 95, endPoint y: 12, distance: 201.0
click at [95, 12] on div "Podcasts Charts Monitoring below deck Open Advanced New For Business For Podcas…" at bounding box center [383, 24] width 766 height 49
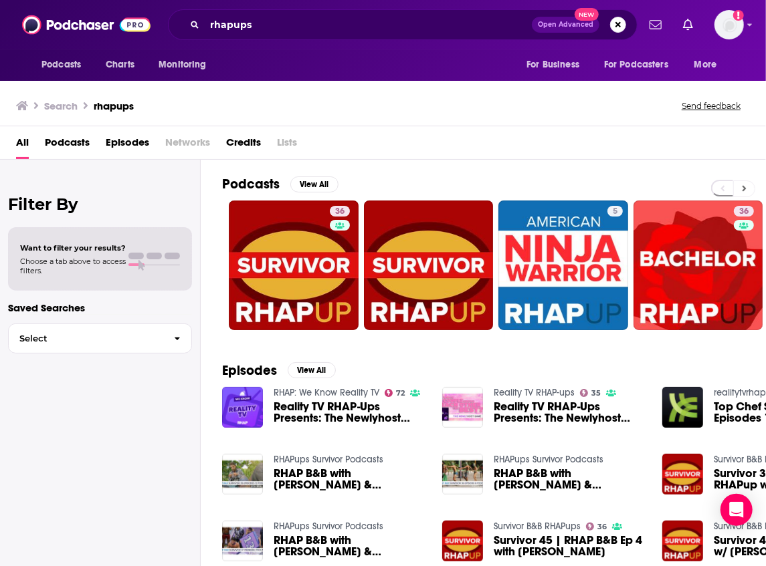
click at [742, 189] on icon at bounding box center [744, 189] width 4 height 6
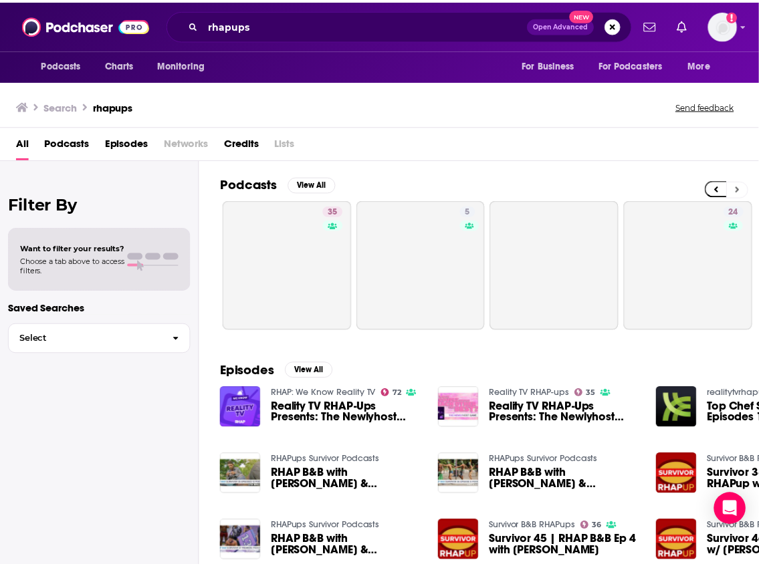
scroll to position [0, 544]
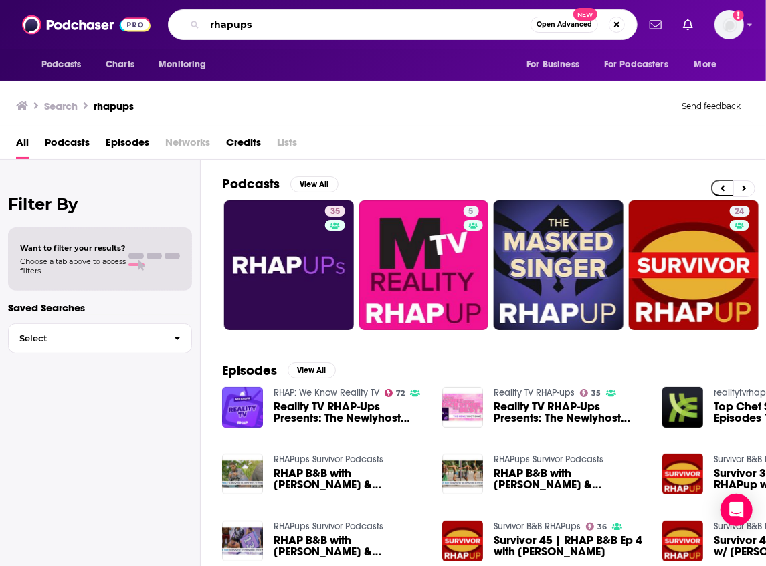
click at [209, 27] on input "rhapups" at bounding box center [368, 24] width 326 height 21
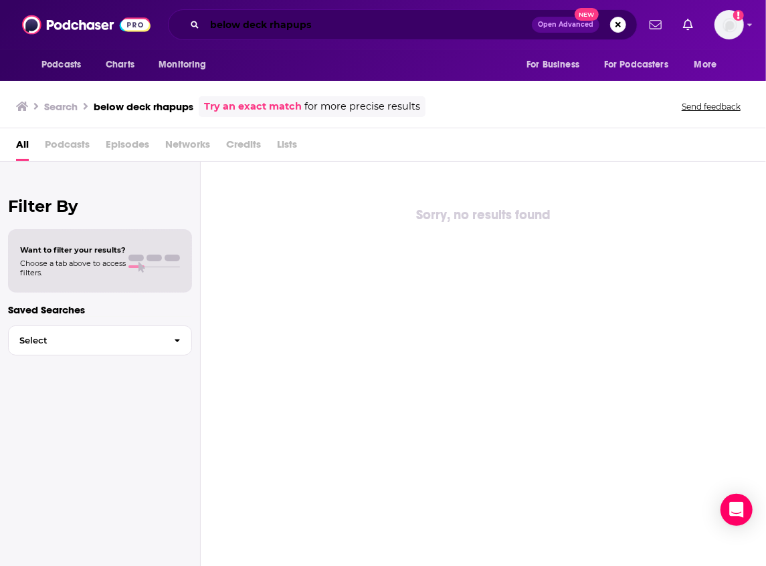
click at [322, 27] on input "below deck rhapups" at bounding box center [368, 24] width 327 height 21
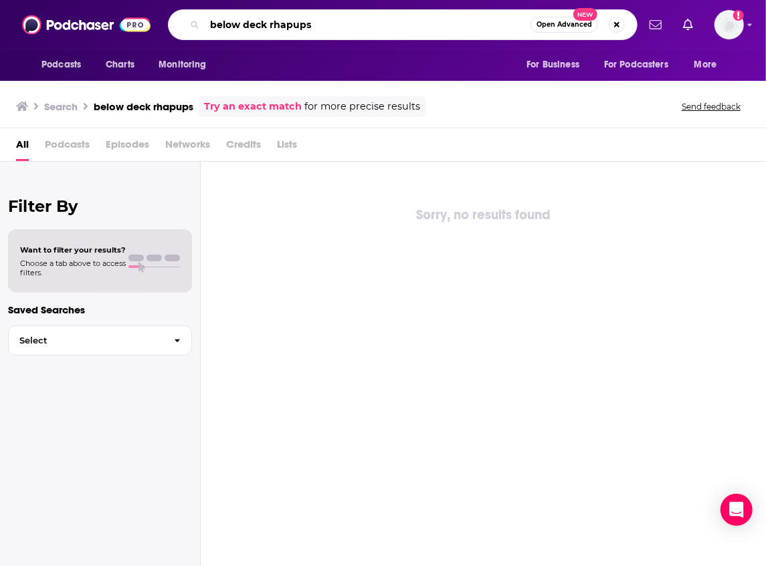
click at [322, 27] on input "below deck rhapups" at bounding box center [368, 24] width 326 height 21
type input "know that a real housewives"
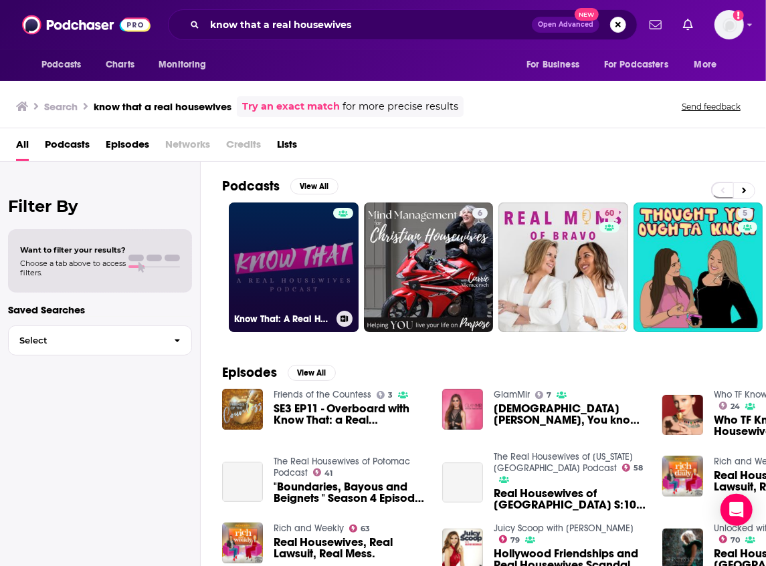
click at [299, 247] on link "Know That: A Real Housewives Podcast" at bounding box center [294, 268] width 130 height 130
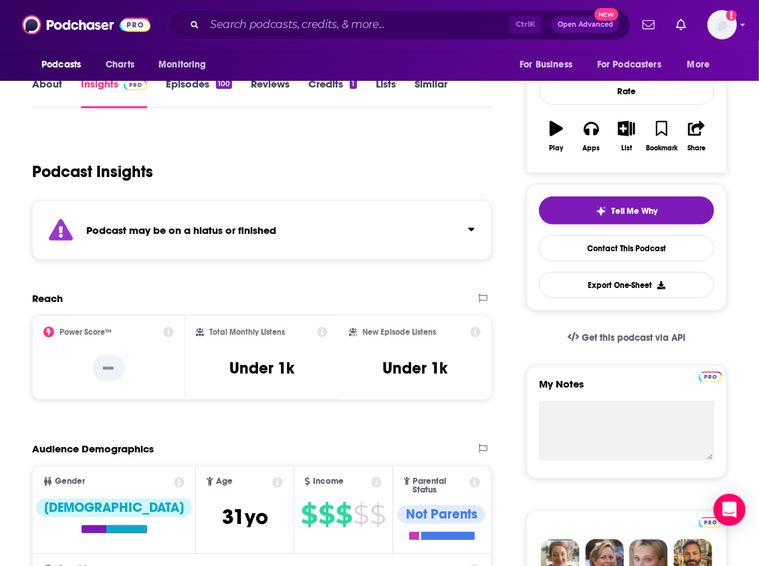
scroll to position [178, 0]
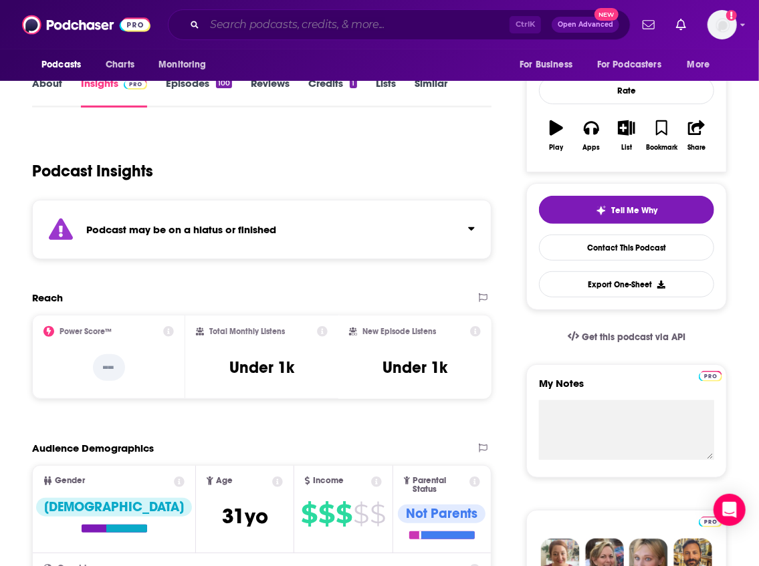
click at [328, 25] on input "Search podcasts, credits, & more..." at bounding box center [357, 24] width 305 height 21
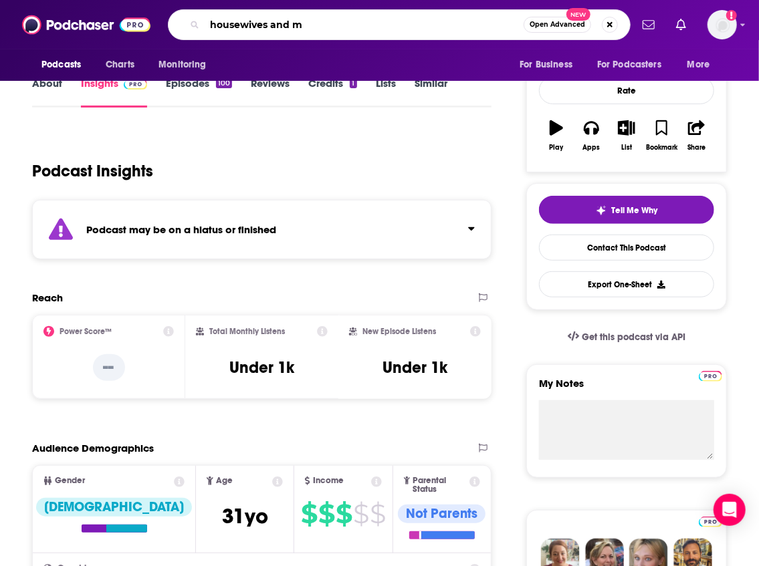
type input "housewives and me"
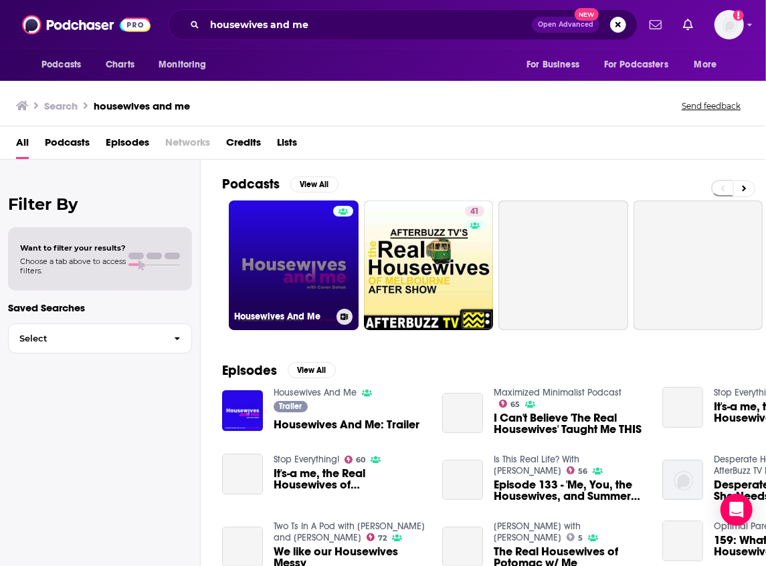
click at [308, 287] on link "Housewives And Me" at bounding box center [294, 266] width 130 height 130
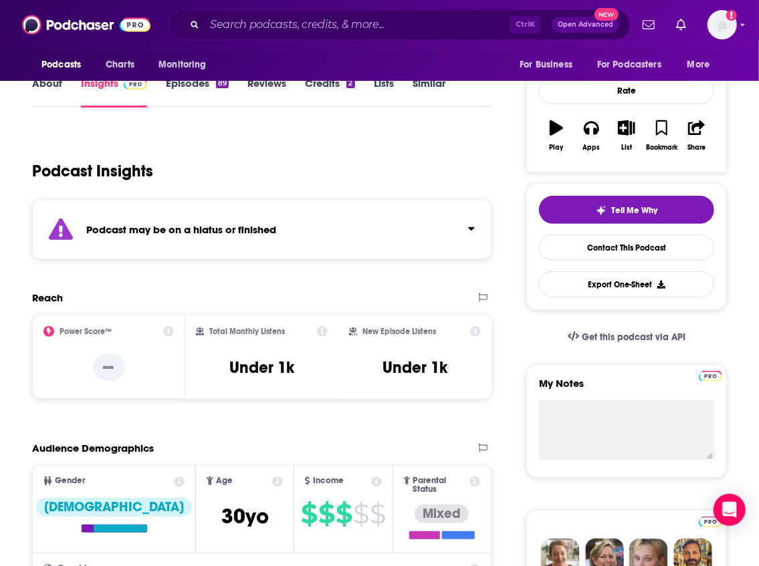
scroll to position [178, 0]
click at [286, 24] on input "Search podcasts, credits, & more..." at bounding box center [357, 24] width 305 height 21
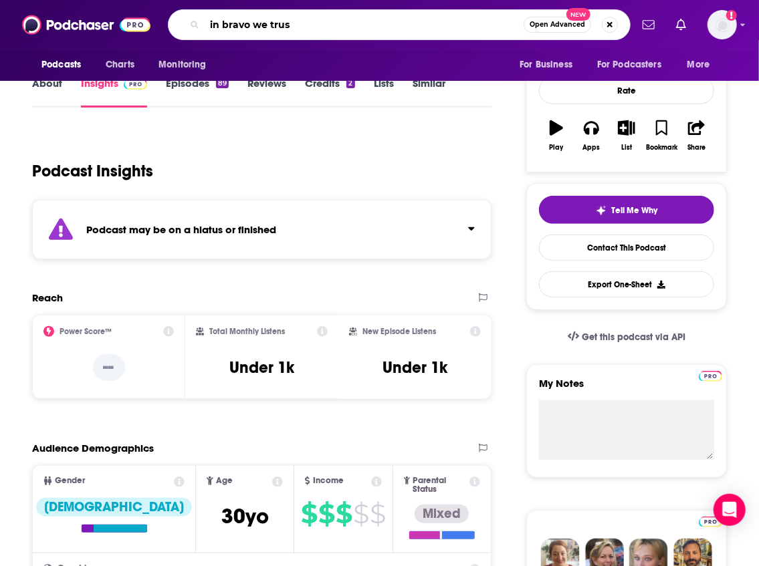
type input "in bravo we trust"
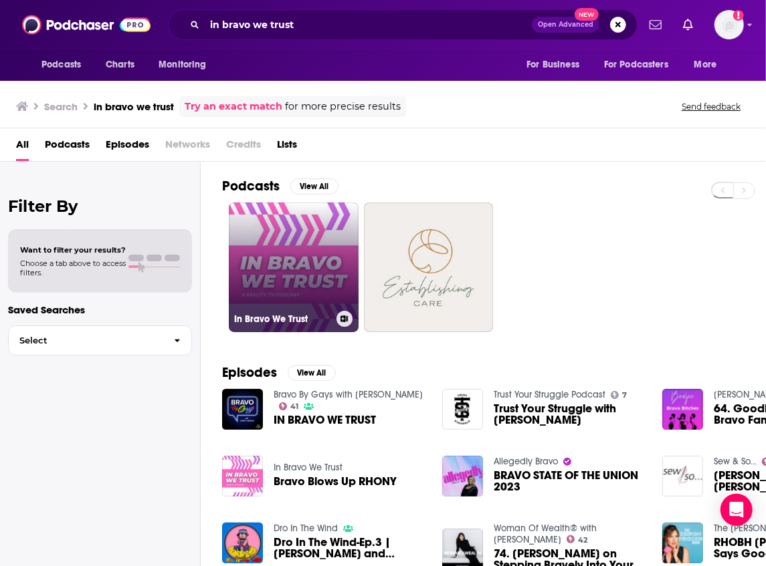
click at [294, 252] on link "In Bravo We Trust" at bounding box center [294, 268] width 130 height 130
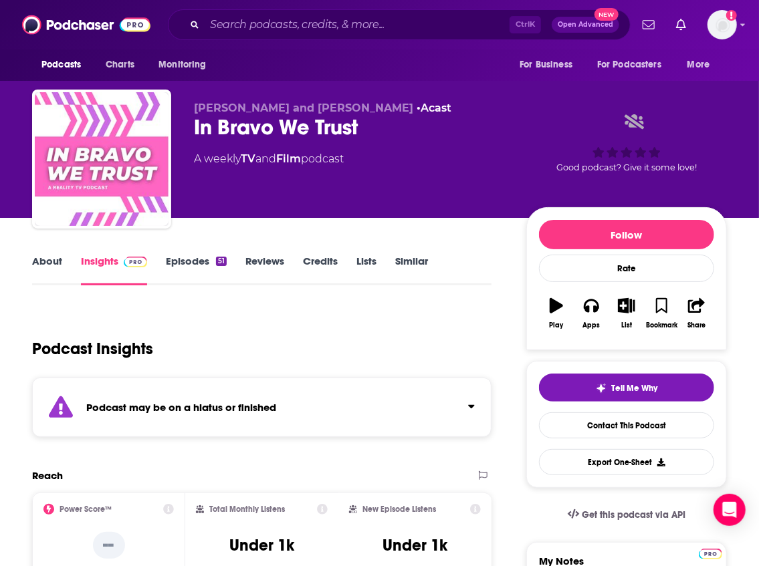
scroll to position [223, 0]
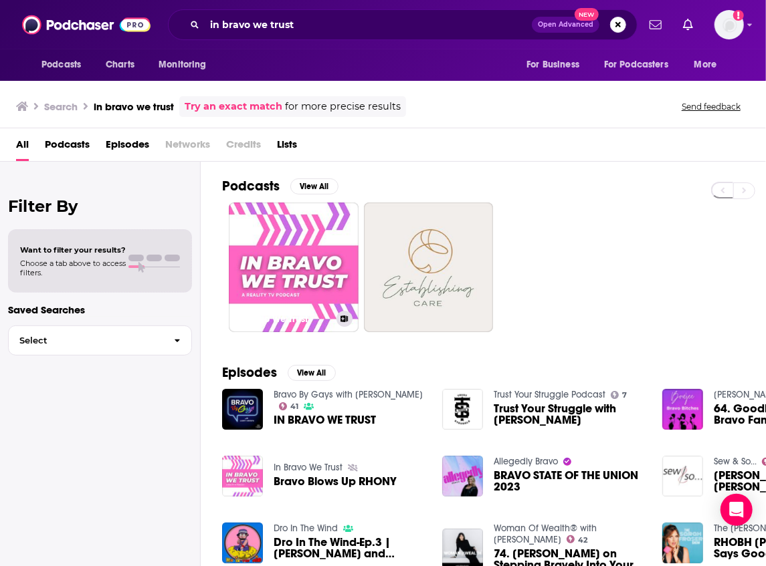
click at [294, 252] on link "In Bravo We Trust" at bounding box center [294, 268] width 130 height 130
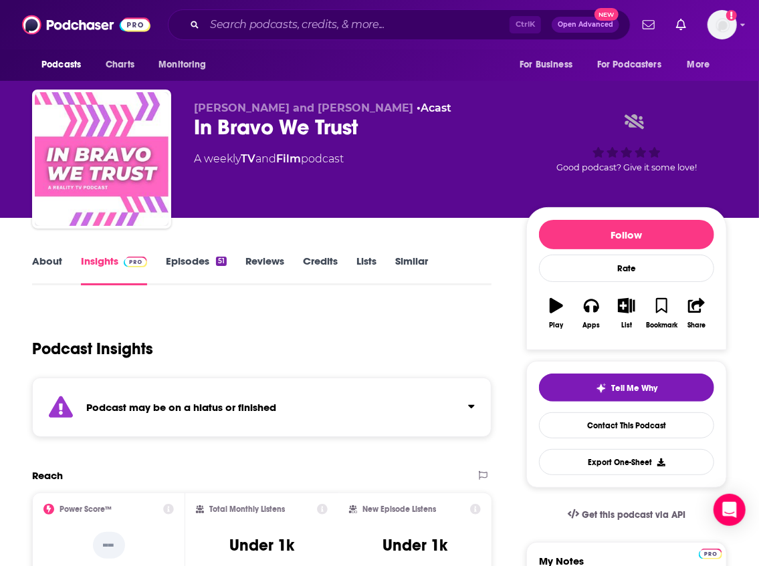
scroll to position [223, 0]
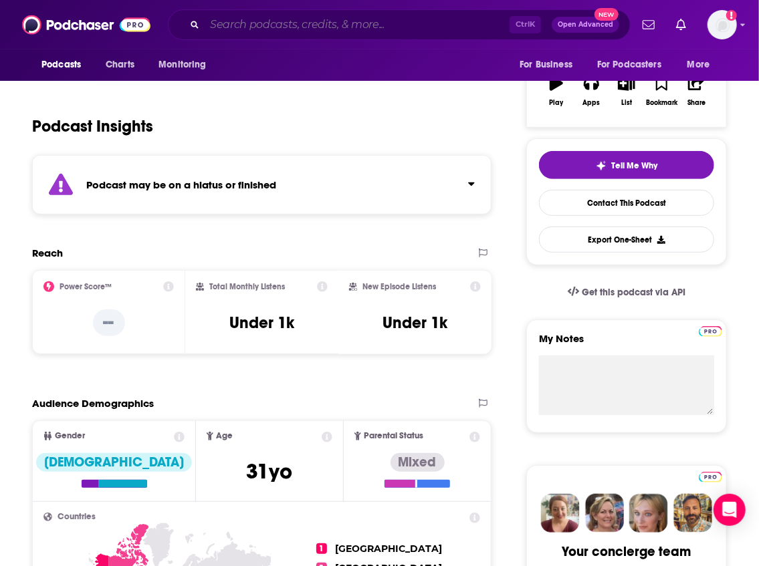
click at [290, 21] on input "Search podcasts, credits, & more..." at bounding box center [357, 24] width 305 height 21
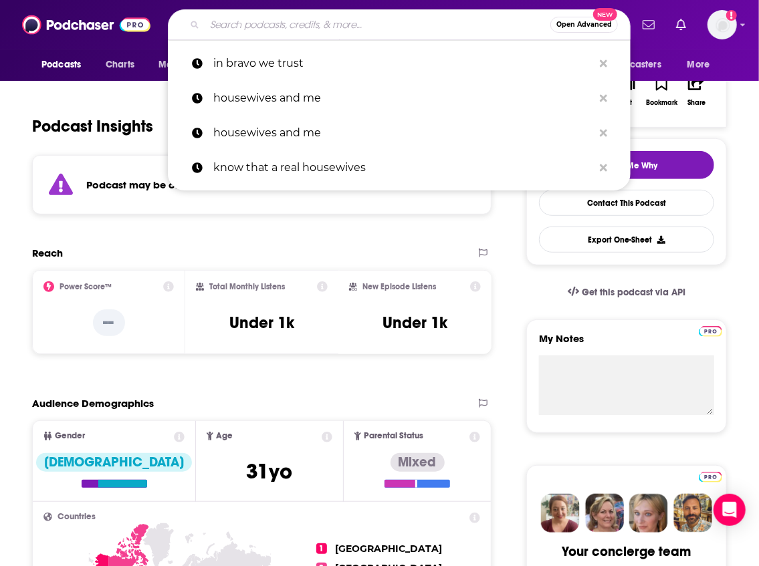
paste input "RHOPod - A Real Housewives Recap"
type input "RHOPod - A Real Housewives Recap"
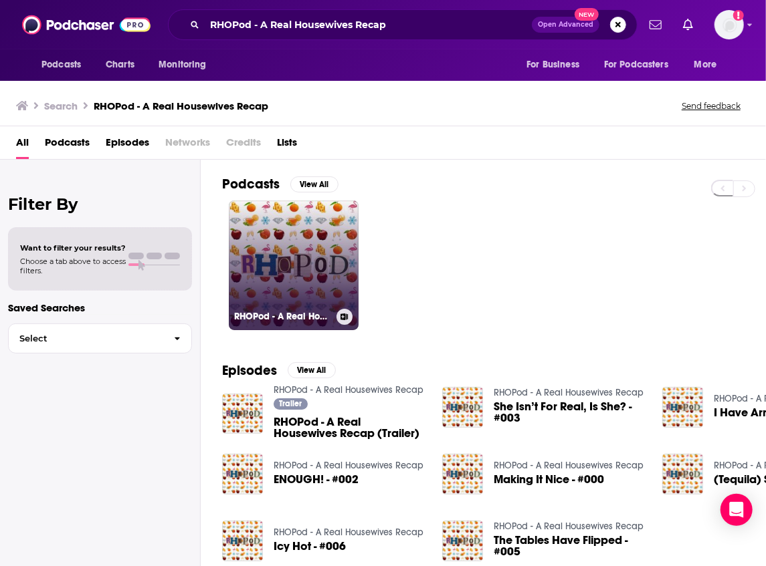
click at [298, 237] on link "RHOPod - A Real Housewives Recap" at bounding box center [294, 266] width 130 height 130
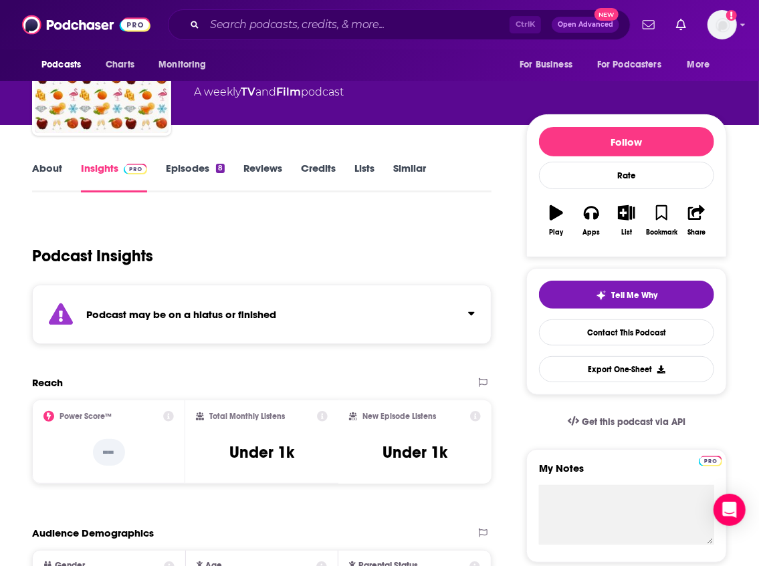
scroll to position [134, 0]
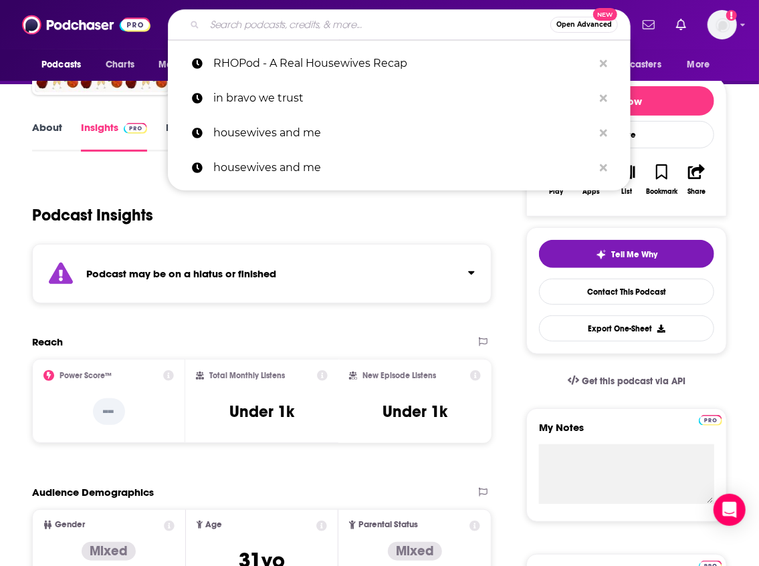
click at [358, 23] on input "Search podcasts, credits, & more..." at bounding box center [378, 24] width 346 height 21
paste input "Pay Attention, Puh-Lease!"
type input "Pay Attention, Puh-Lease!"
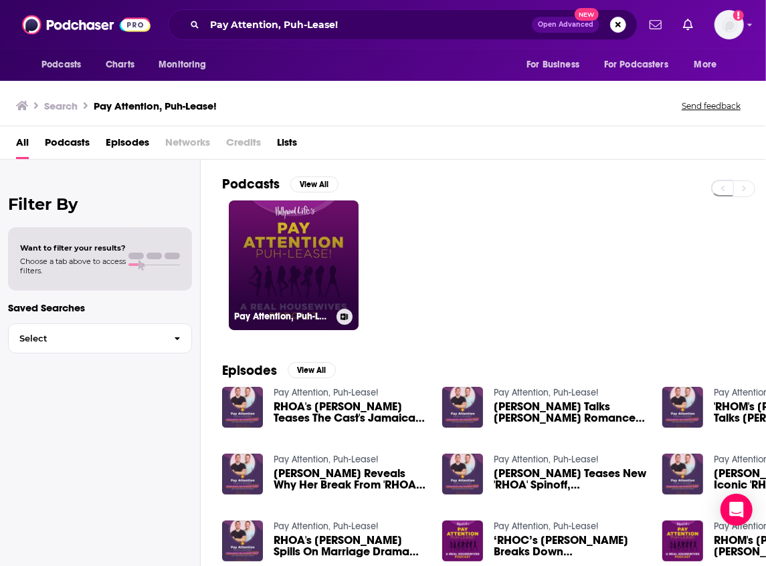
click at [354, 277] on link "Pay Attention, Puh-Lease!" at bounding box center [294, 266] width 130 height 130
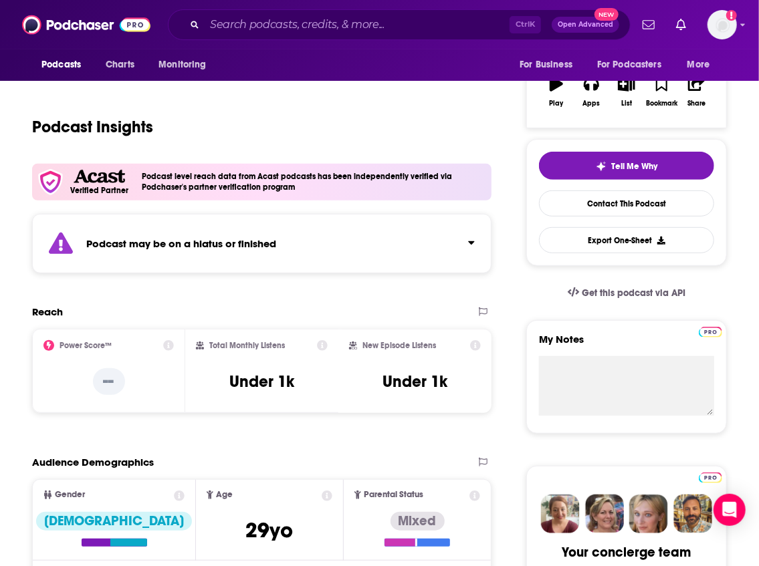
scroll to position [223, 0]
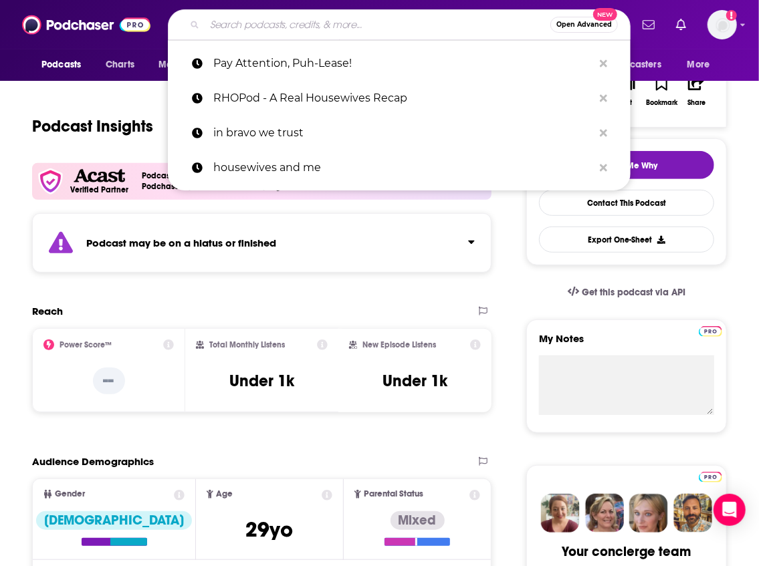
click at [243, 20] on input "Search podcasts, credits, & more..." at bounding box center [378, 24] width 346 height 21
paste input "Trash Box: A Real Housewives Podcast"
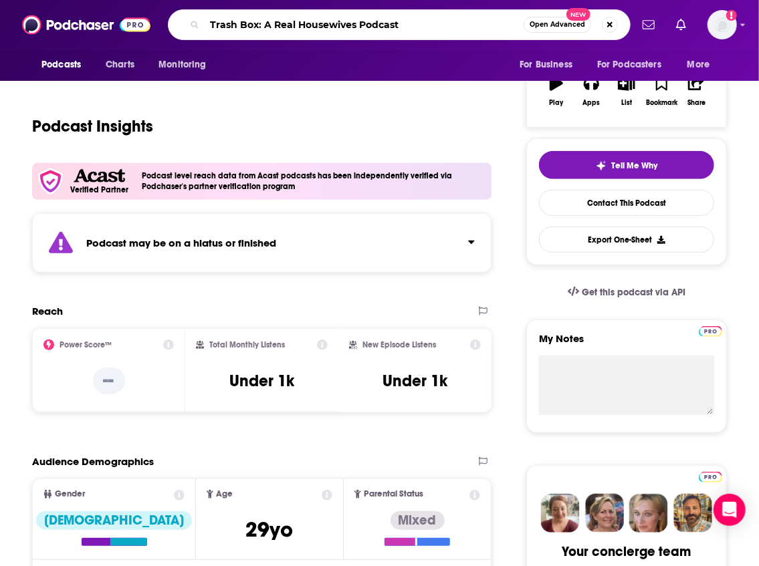
type input "Trash Box: A Real Housewives Podcast"
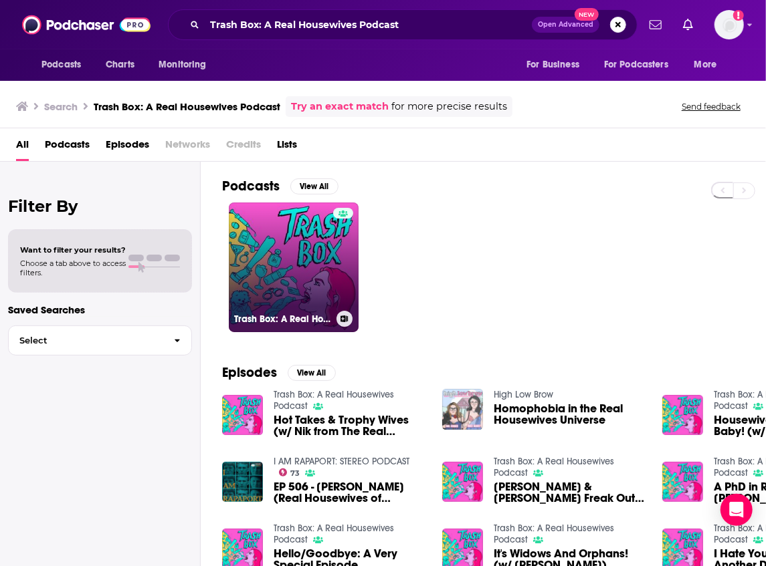
click at [277, 254] on link "Trash Box: A Real Housewives Podcast" at bounding box center [294, 268] width 130 height 130
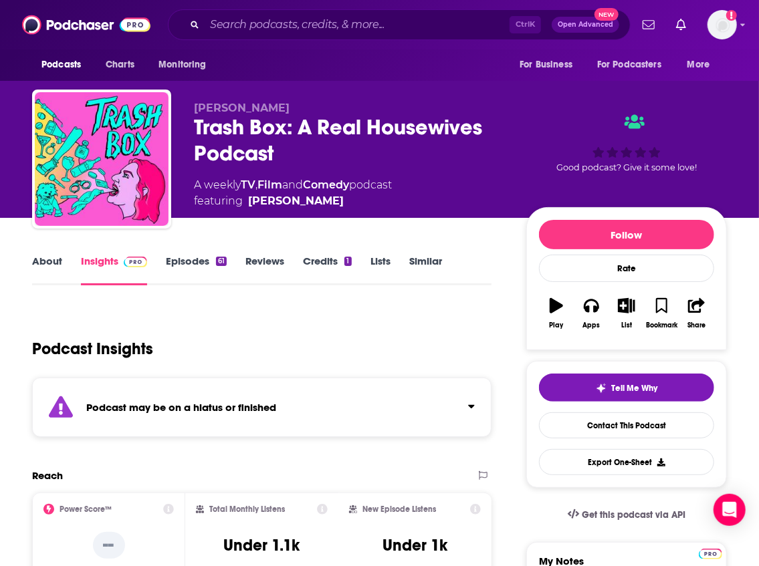
scroll to position [223, 0]
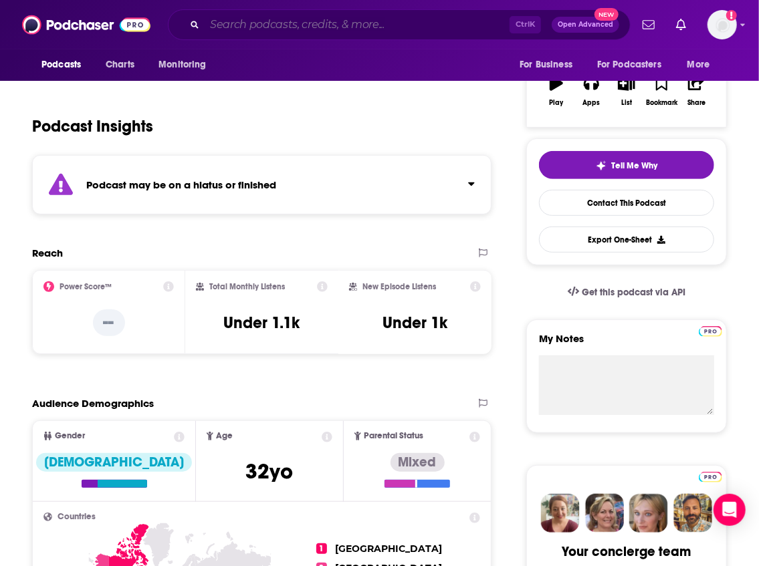
click at [252, 32] on input "Search podcasts, credits, & more..." at bounding box center [357, 24] width 305 height 21
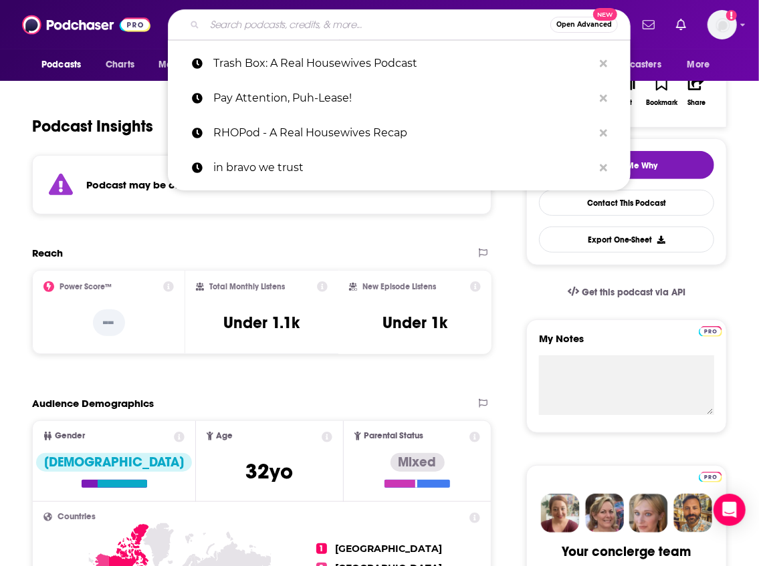
paste input "But Now We Said It!"
type input "But Now We Said It!"
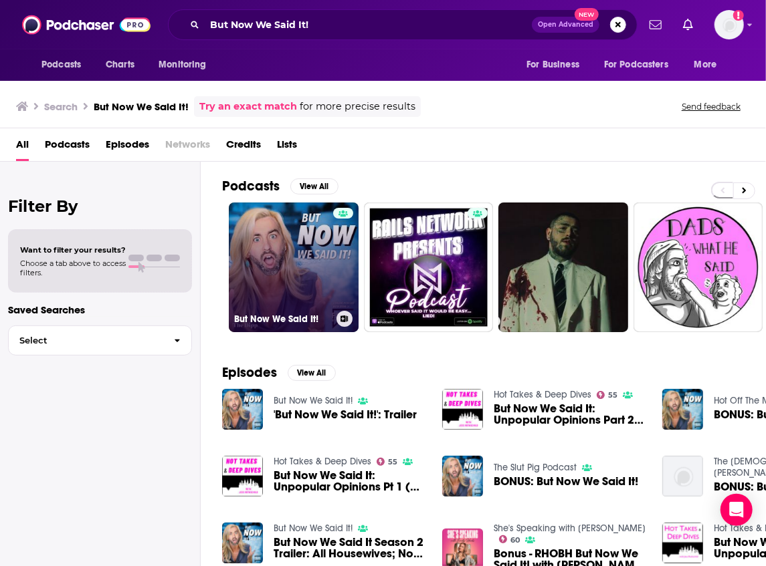
click at [300, 257] on link "But Now We Said It!" at bounding box center [294, 268] width 130 height 130
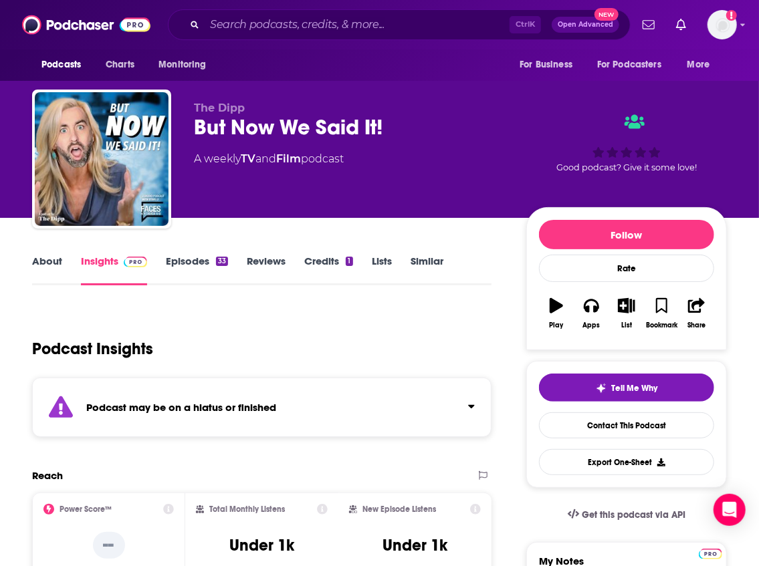
drag, startPoint x: 307, startPoint y: 8, endPoint x: 305, endPoint y: 21, distance: 12.9
click at [306, 17] on div "Podcasts Charts Monitoring Ctrl K Open Advanced New For Business For Podcasters…" at bounding box center [379, 24] width 759 height 49
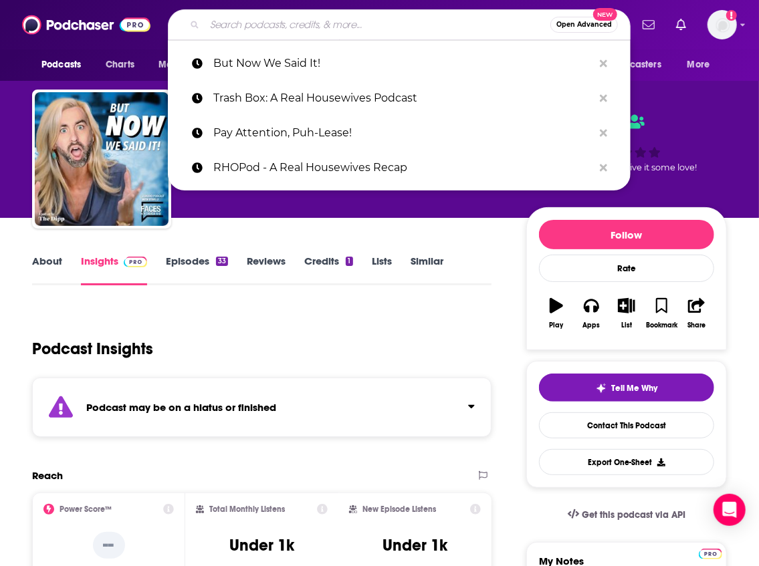
click at [305, 25] on input "Search podcasts, credits, & more..." at bounding box center [378, 24] width 346 height 21
paste input "Us Weekly's Getting Real with the Housewives"
type input "Us Weekly's Getting Real with the Housewives"
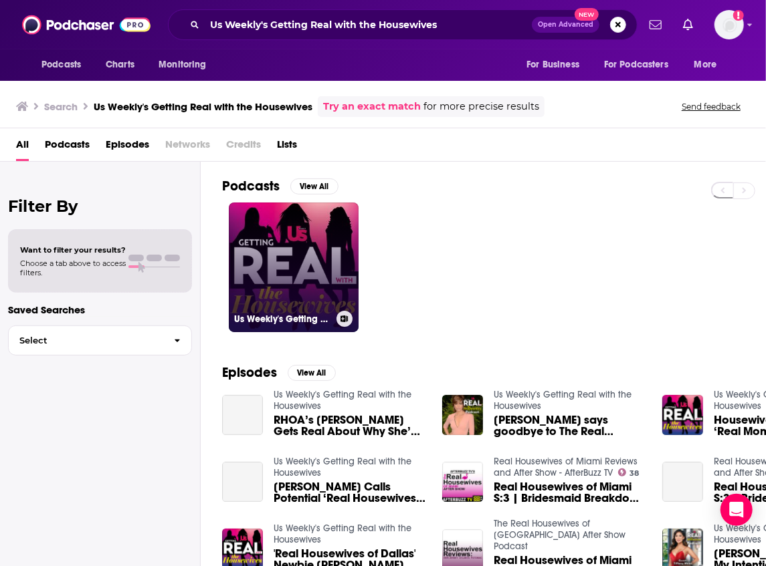
click at [275, 261] on link "Us Weekly's Getting Real with the Housewives" at bounding box center [294, 268] width 130 height 130
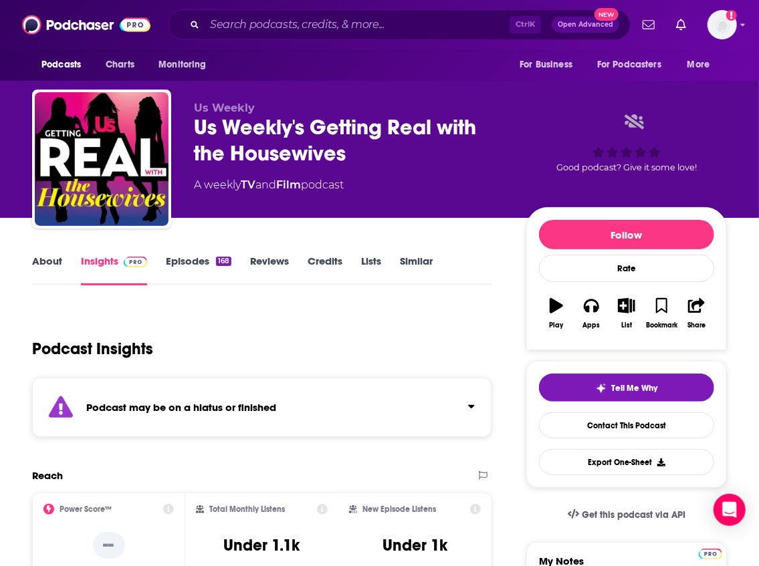
scroll to position [134, 0]
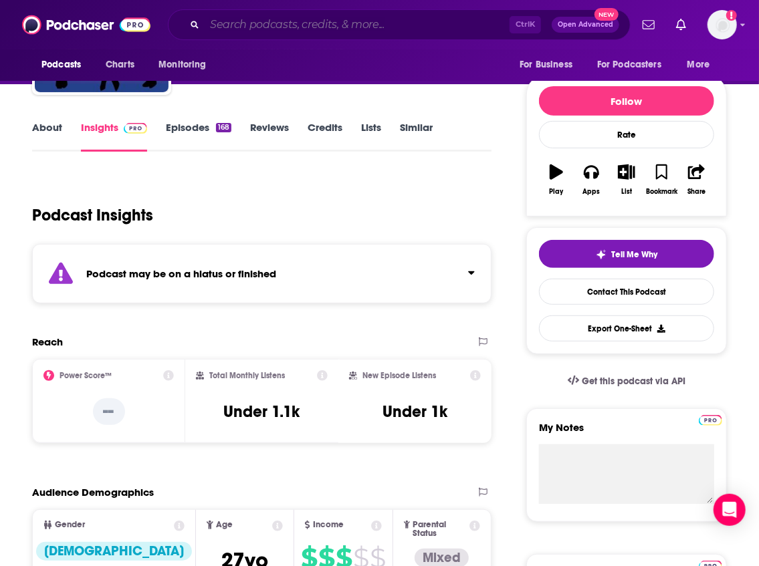
click at [246, 18] on input "Search podcasts, credits, & more..." at bounding box center [357, 24] width 305 height 21
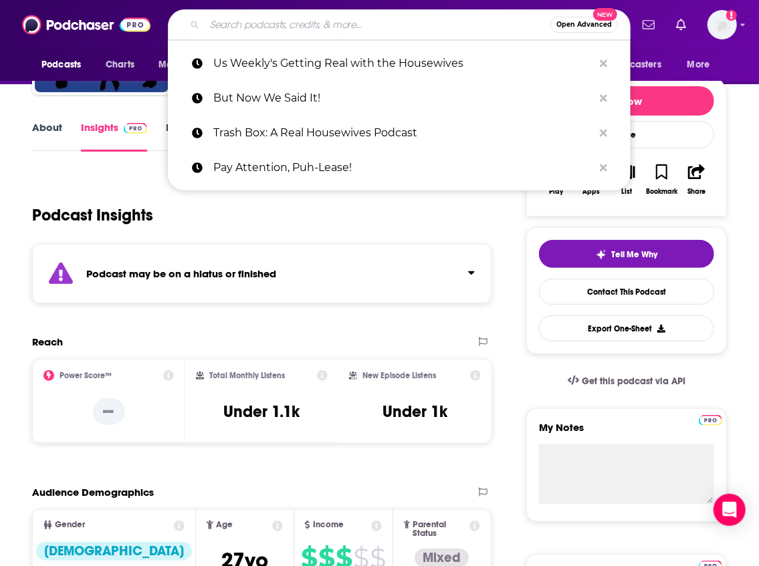
paste input "Housewives Happy Hour with [PERSON_NAME]"
type input "Housewives Happy Hour with [PERSON_NAME]"
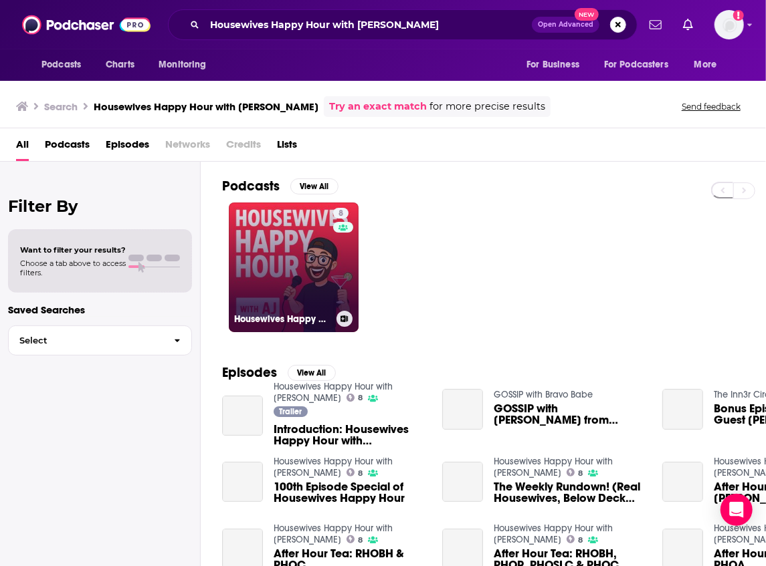
click at [276, 238] on link "8 Housewives Happy Hour with [PERSON_NAME]" at bounding box center [294, 268] width 130 height 130
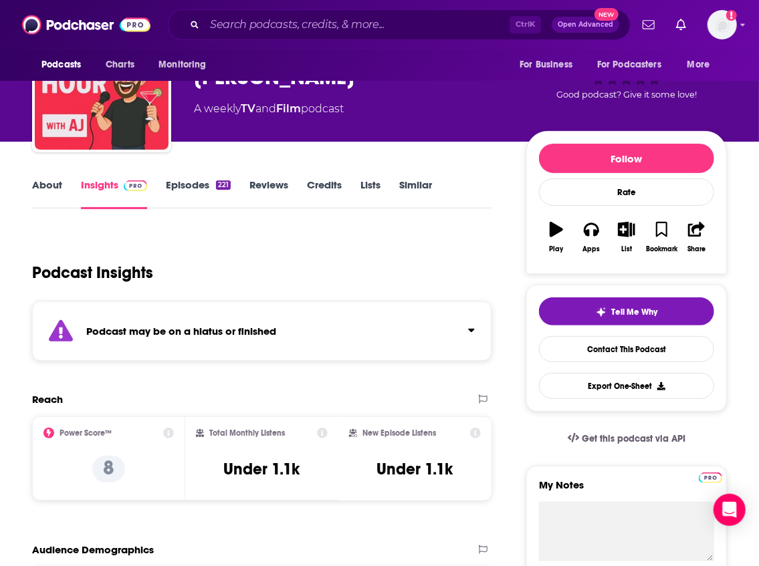
scroll to position [134, 0]
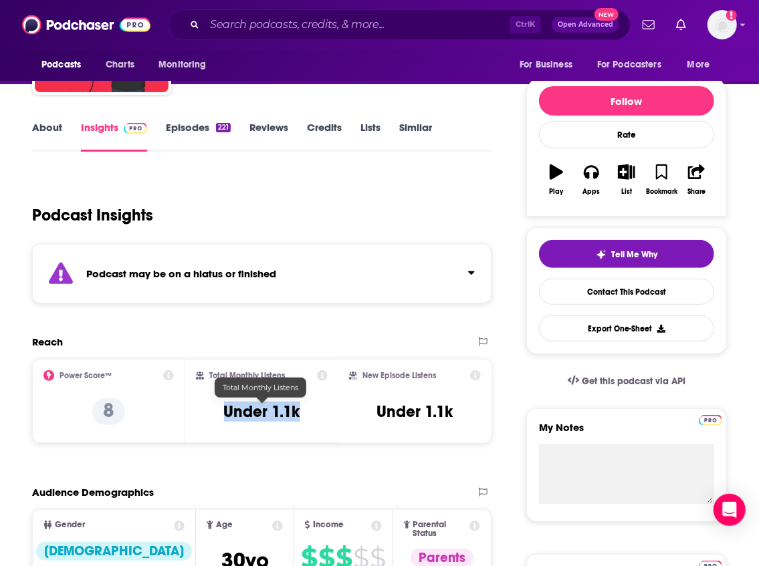
drag, startPoint x: 312, startPoint y: 407, endPoint x: 226, endPoint y: 409, distance: 85.6
click at [226, 409] on div "Total Monthly Listens Under 1.1k" at bounding box center [262, 401] width 132 height 62
click at [255, 28] on input "Search podcasts, credits, & more..." at bounding box center [357, 24] width 305 height 21
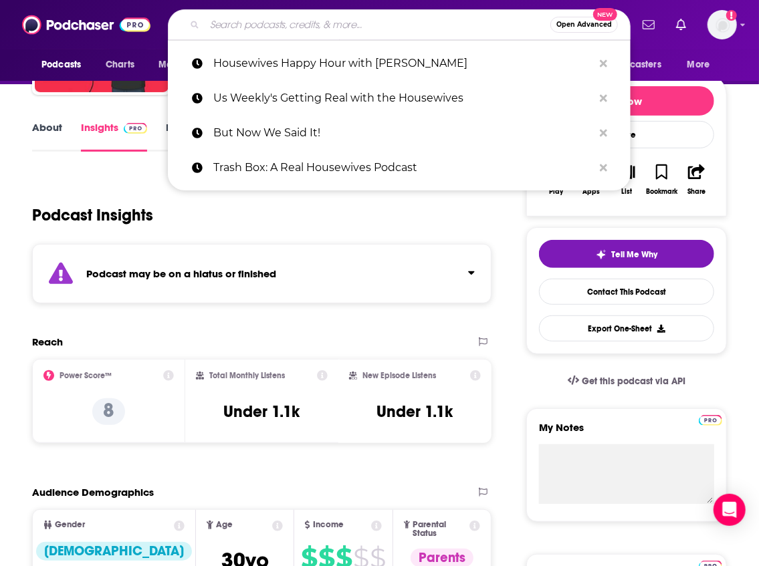
paste input "[PERSON_NAME]"
type input "[PERSON_NAME]"
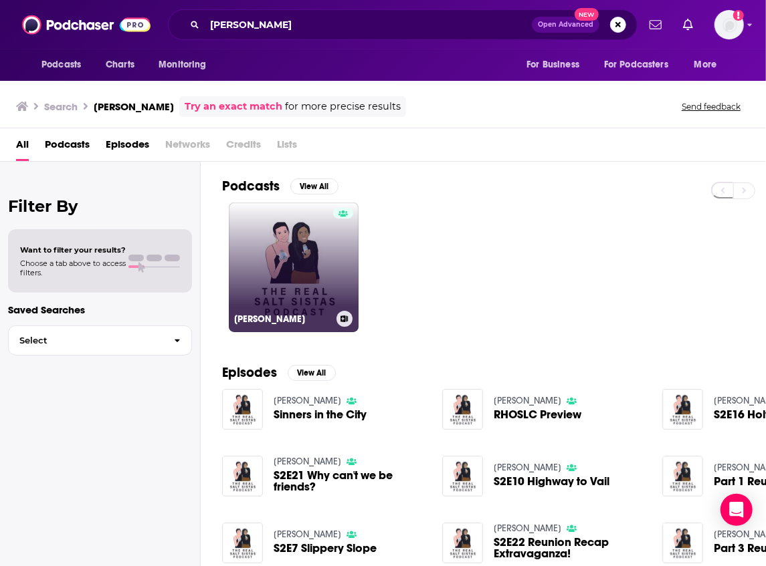
click at [288, 276] on link "[PERSON_NAME]" at bounding box center [294, 268] width 130 height 130
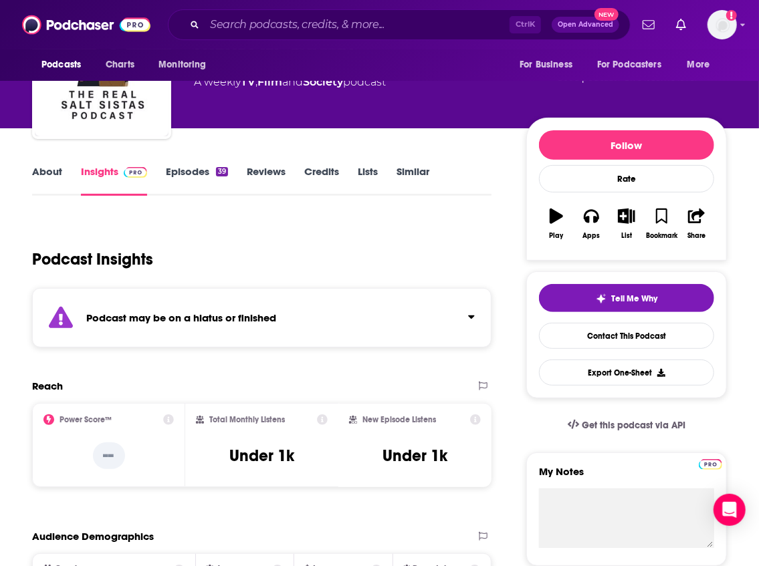
scroll to position [134, 0]
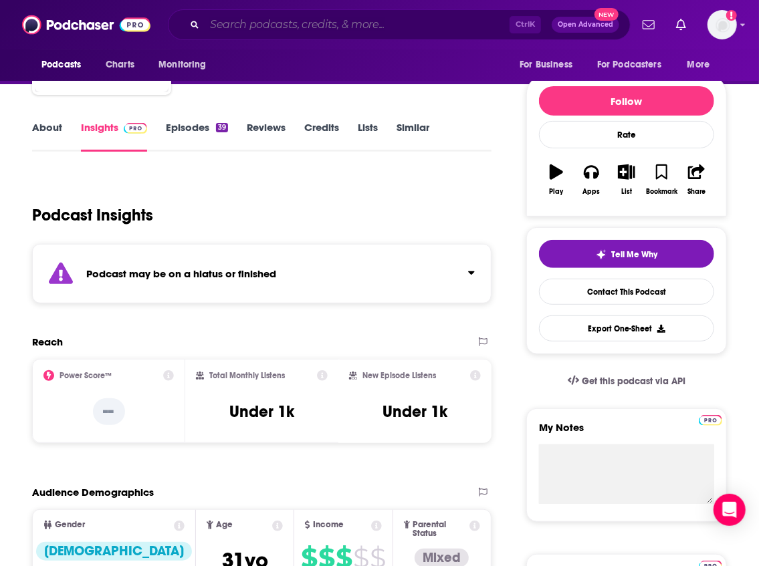
click at [225, 28] on input "Search podcasts, credits, & more..." at bounding box center [357, 24] width 305 height 21
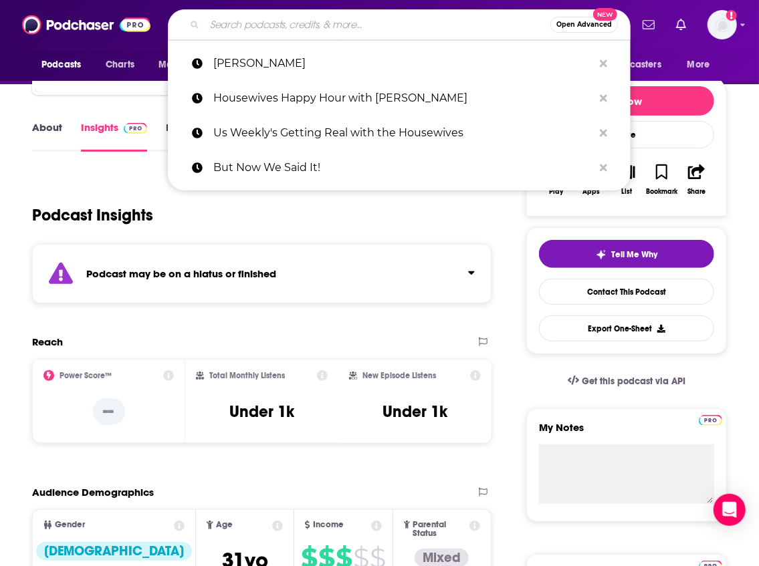
paste input "The Real Housewives of Reality"
type input "The Real Housewives of Reality"
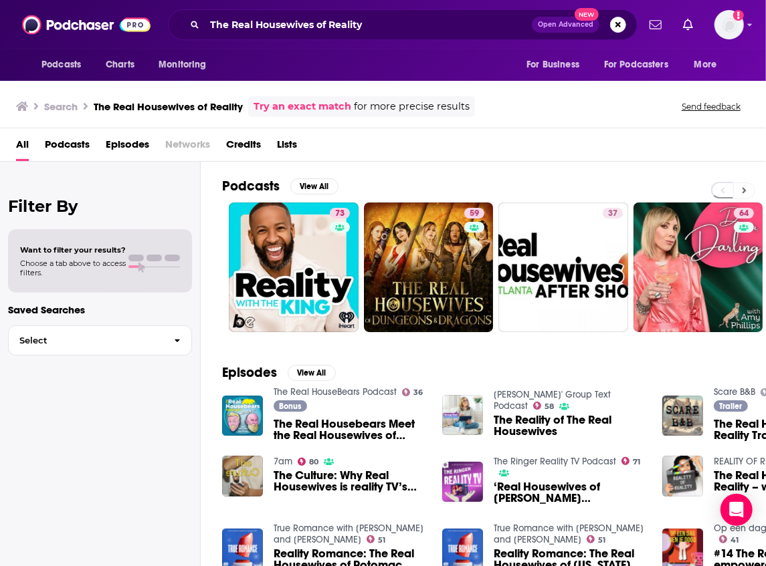
click at [750, 189] on button at bounding box center [744, 191] width 22 height 17
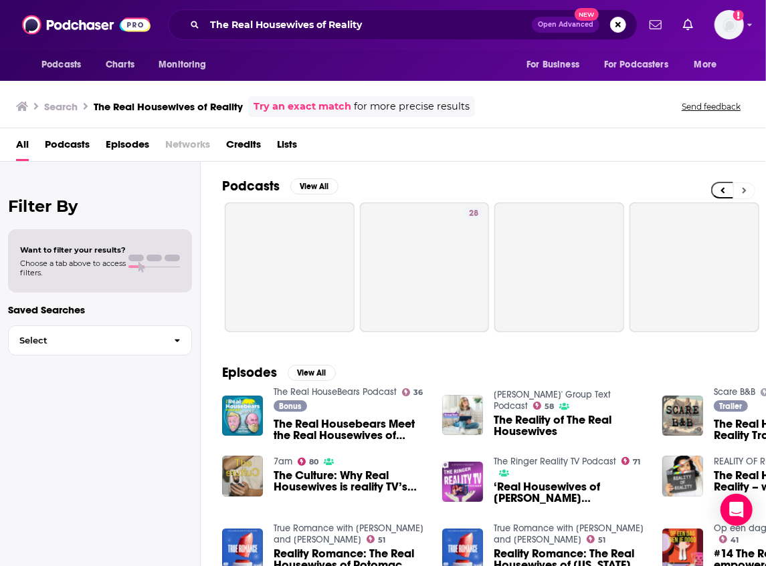
scroll to position [0, 544]
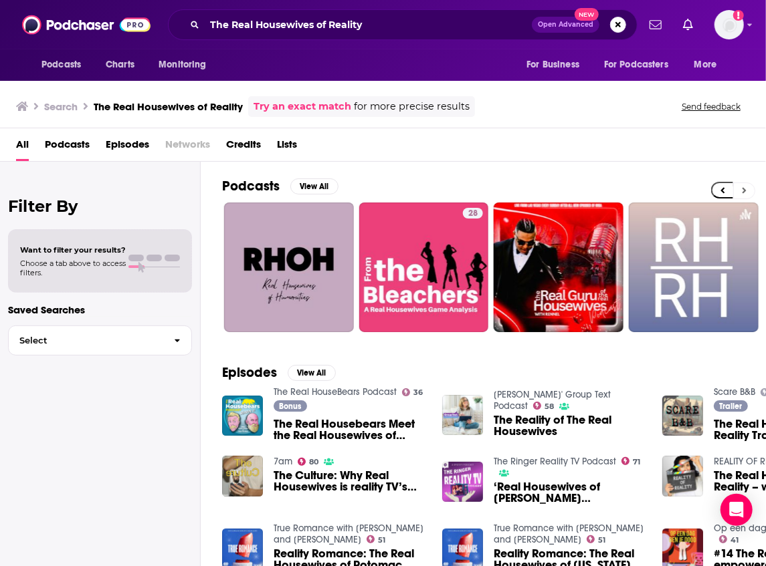
click at [746, 191] on button at bounding box center [744, 191] width 22 height 17
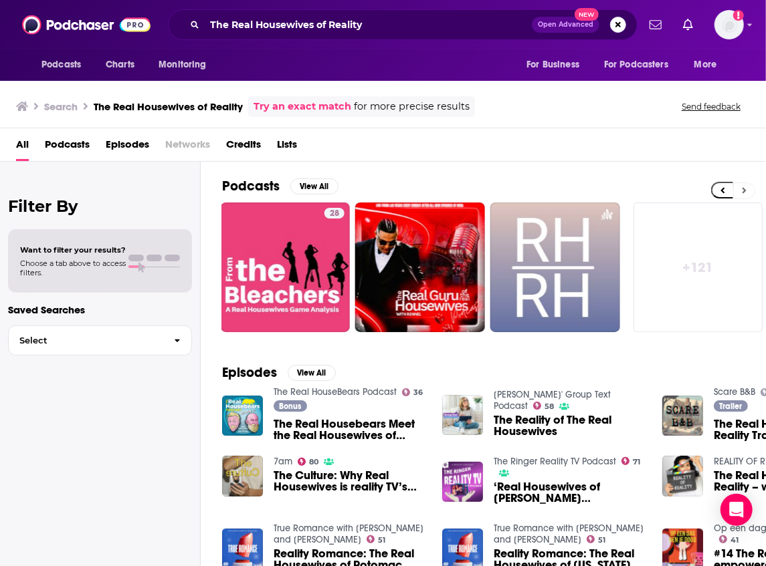
scroll to position [0, 684]
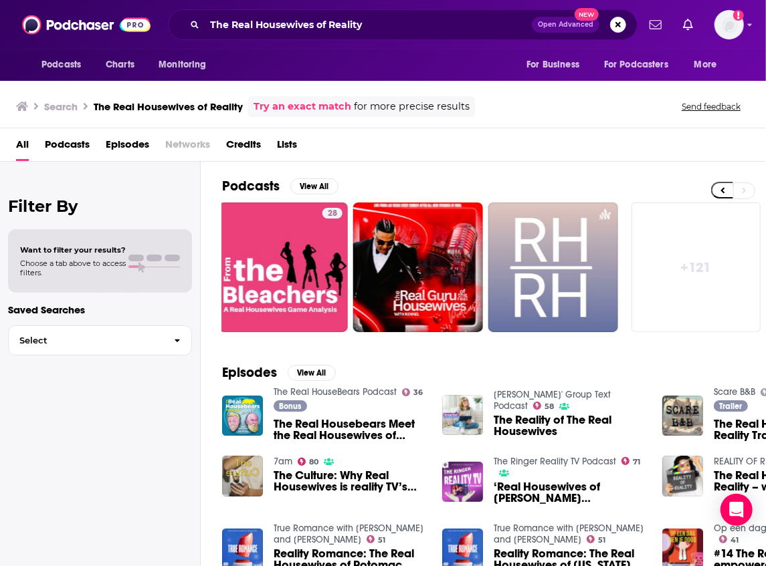
click at [312, 174] on div "Podcasts View All 73 59 37 64 28 + 121" at bounding box center [494, 255] width 544 height 187
click at [313, 183] on button "View All" at bounding box center [314, 187] width 48 height 16
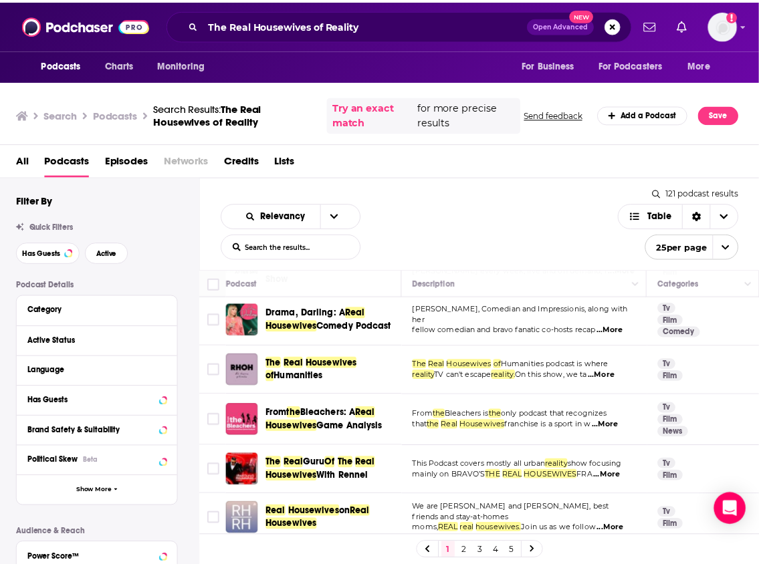
scroll to position [178, 0]
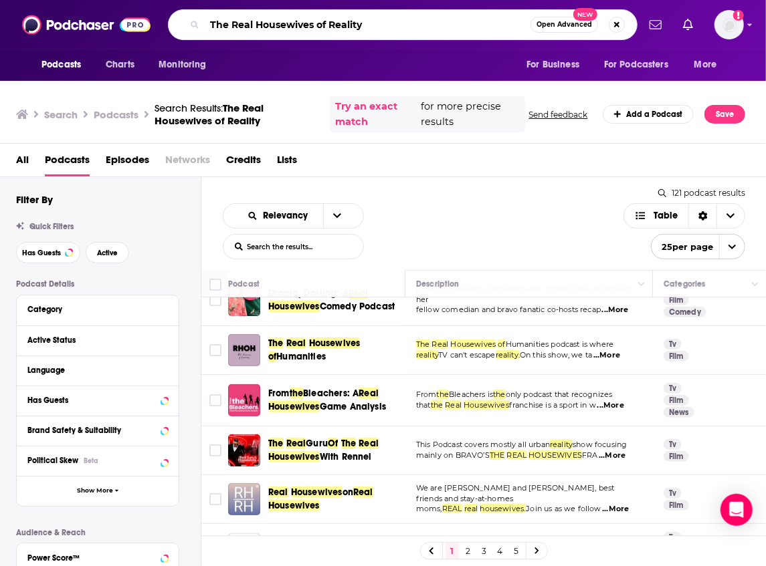
drag, startPoint x: 396, startPoint y: 23, endPoint x: 138, endPoint y: -5, distance: 259.0
click at [138, 0] on html "Podcasts Charts Monitoring The Real Housewives of Reality Open Advanced New For…" at bounding box center [383, 283] width 766 height 566
paste input "watch"
type input "The Real Housewives of Rewatch"
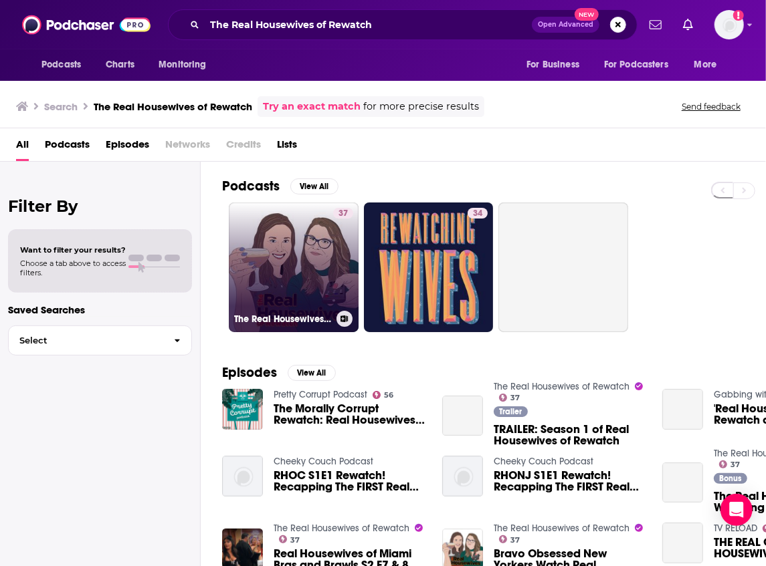
click at [253, 290] on link "37 The Real Housewives of Rewatch" at bounding box center [294, 268] width 130 height 130
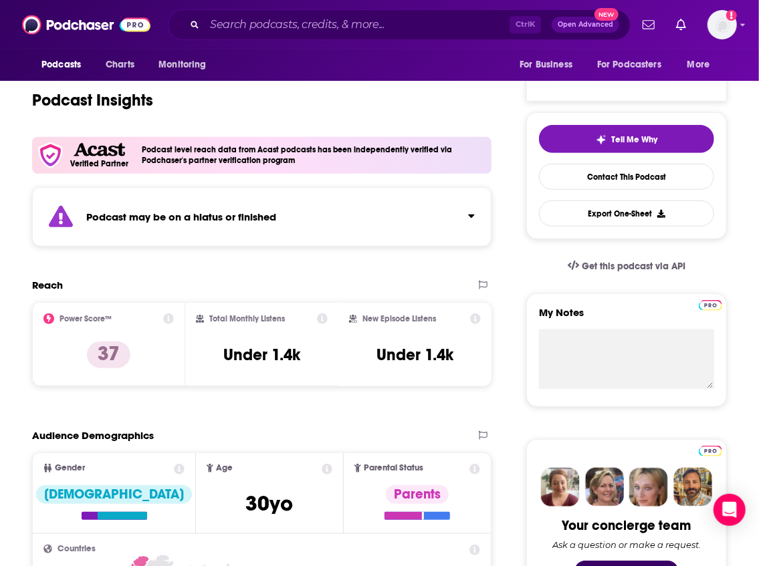
scroll to position [267, 0]
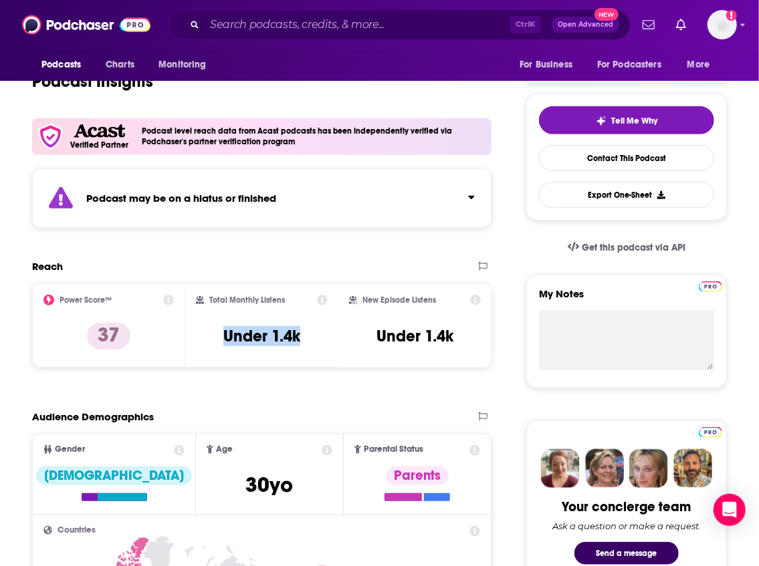
drag, startPoint x: 298, startPoint y: 334, endPoint x: 213, endPoint y: 334, distance: 84.9
click at [213, 334] on div "Total Monthly Listens Under 1.4k" at bounding box center [262, 326] width 132 height 62
click at [288, 22] on input "Search podcasts, credits, & more..." at bounding box center [357, 24] width 305 height 21
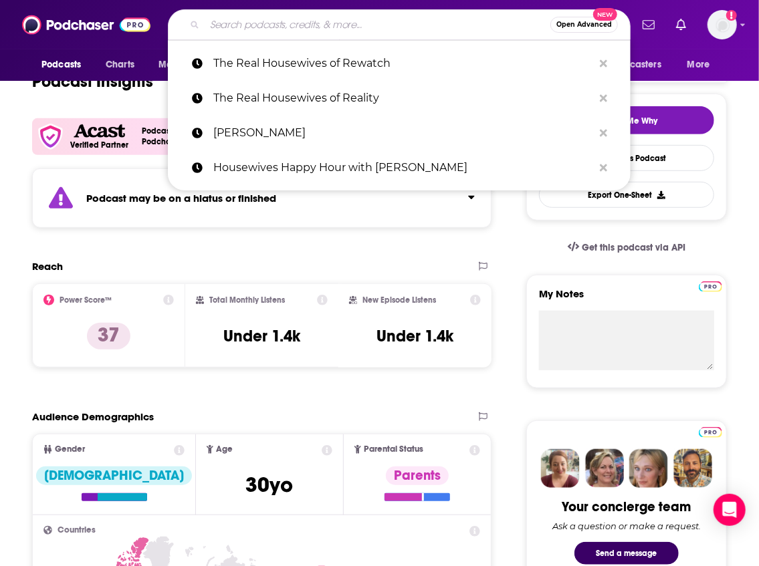
paste input "The Slut Pig Podcast"
type input "The Slut Pig Podcast"
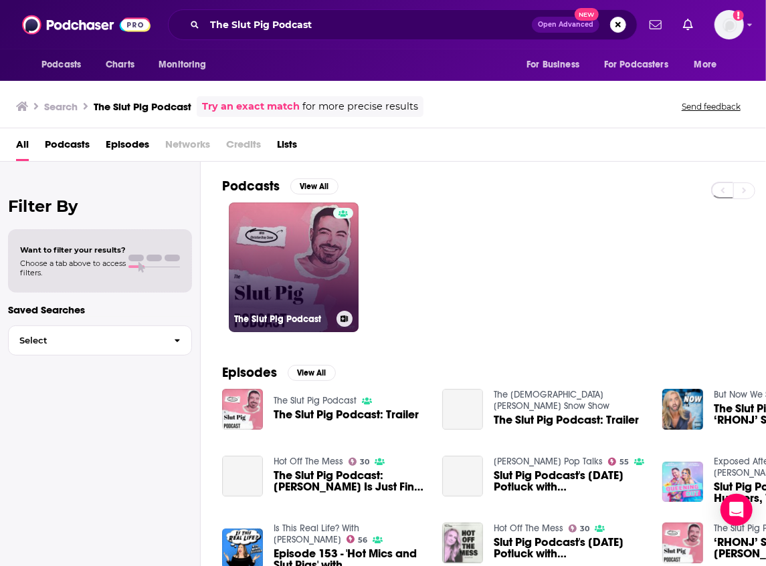
click at [302, 257] on link "The Slut Pig Podcast" at bounding box center [294, 268] width 130 height 130
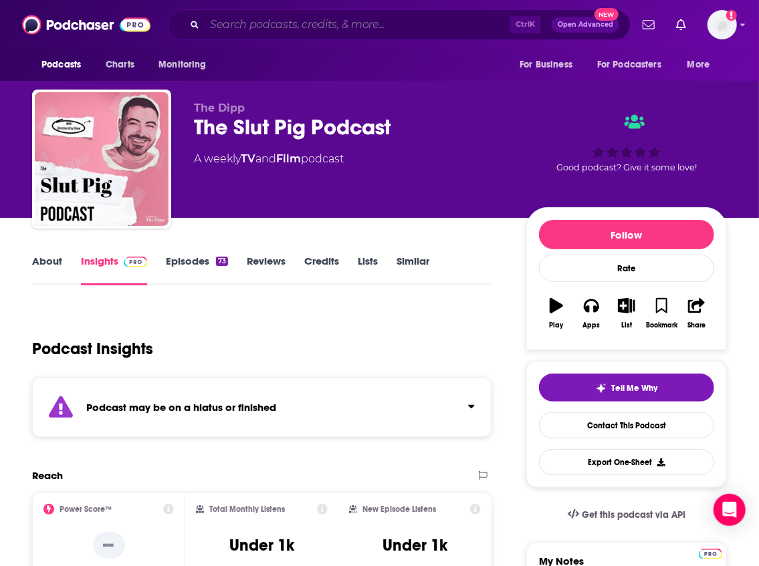
click at [236, 30] on input "Search podcasts, credits, & more..." at bounding box center [357, 24] width 305 height 21
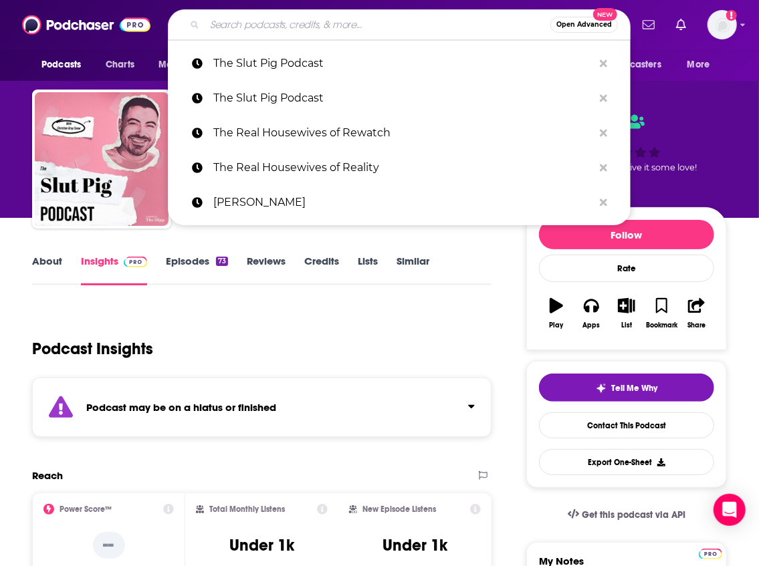
paste input "That Real Housewives Roundup"
type input "That Real Housewives Roundup"
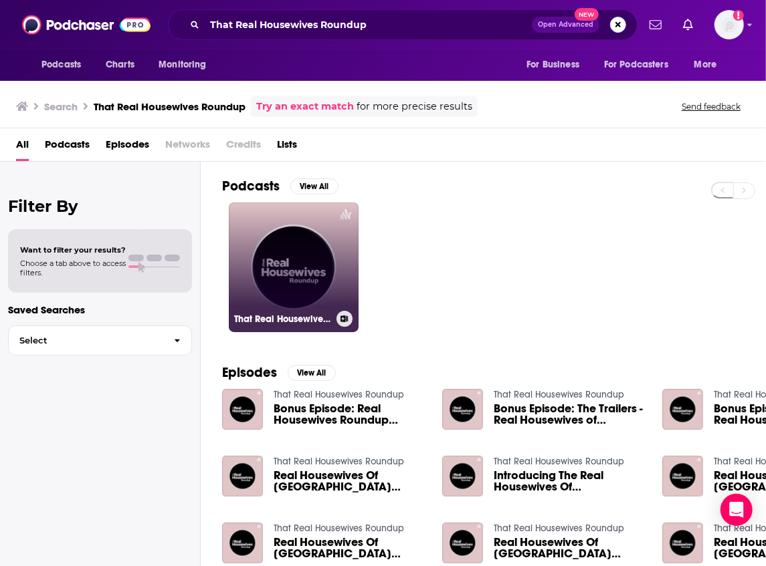
click at [341, 235] on link "That Real Housewives Roundup" at bounding box center [294, 268] width 130 height 130
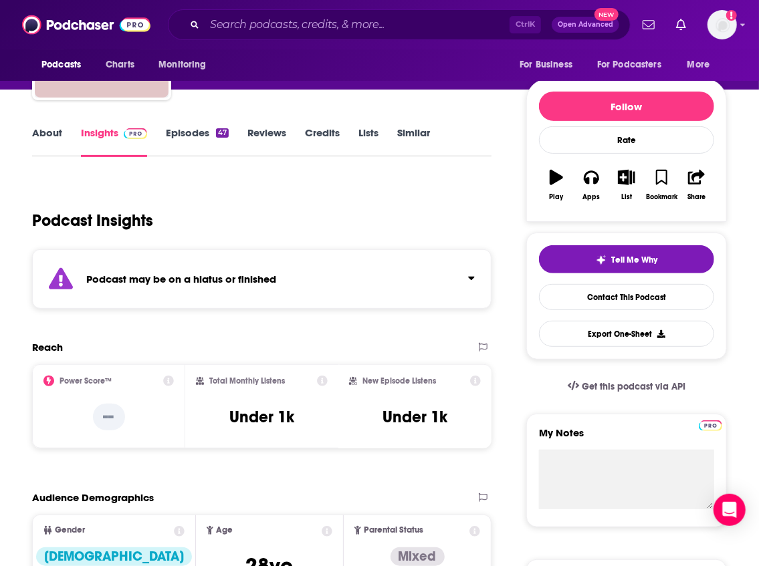
scroll to position [178, 0]
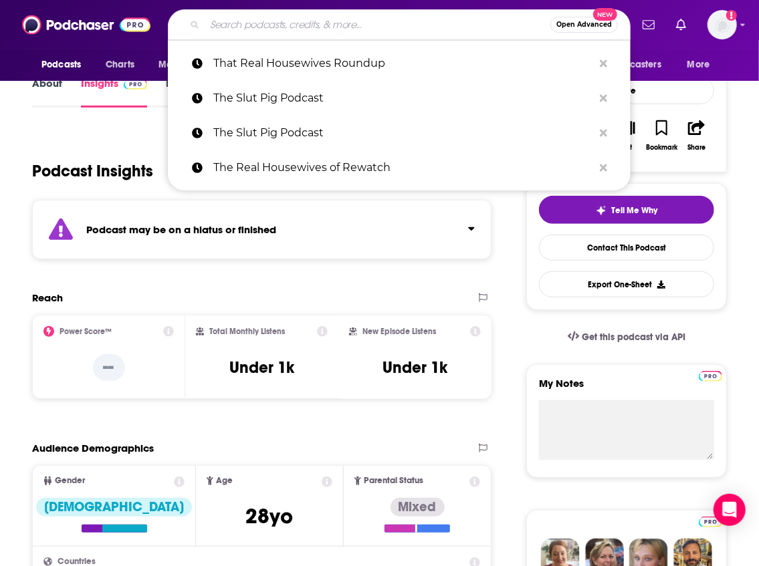
click at [259, 23] on input "Search podcasts, credits, & more..." at bounding box center [378, 24] width 346 height 21
paste input "Not So Straight Talk"
type input "Not So Straight Talk"
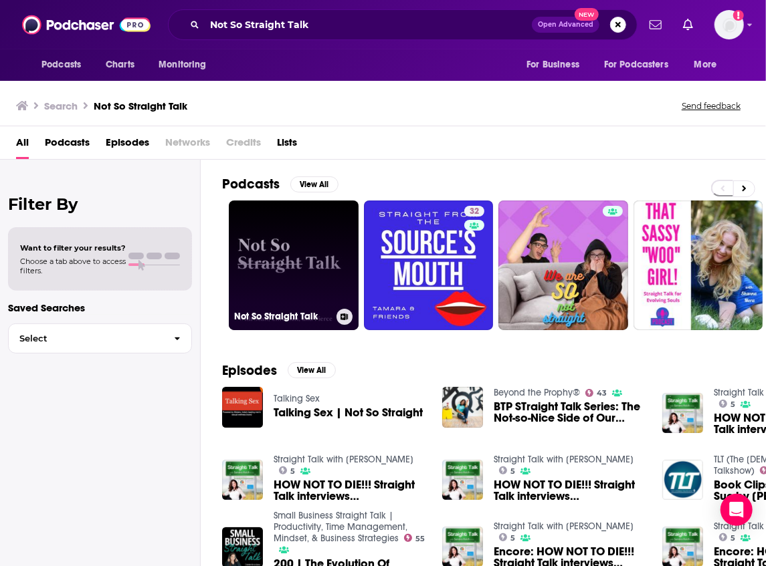
click at [296, 245] on link "Not So Straight Talk" at bounding box center [294, 266] width 130 height 130
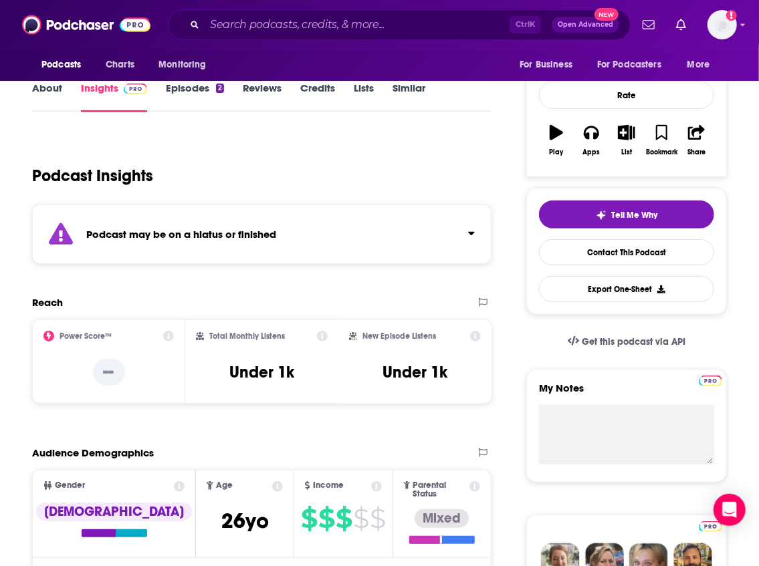
scroll to position [178, 0]
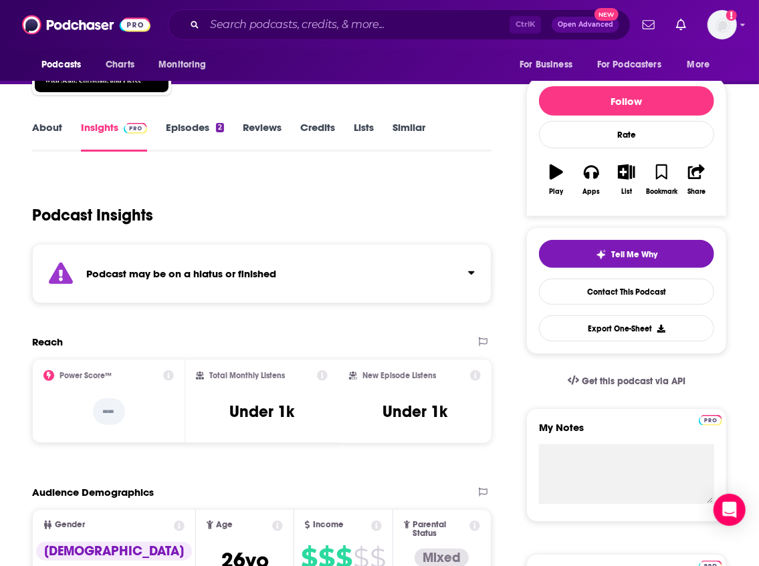
scroll to position [0, 0]
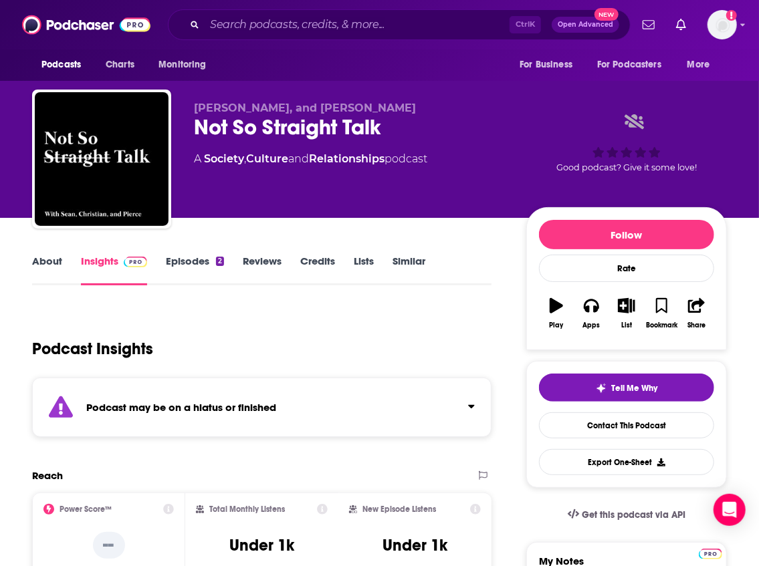
click at [127, 72] on span "Charts" at bounding box center [120, 65] width 29 height 19
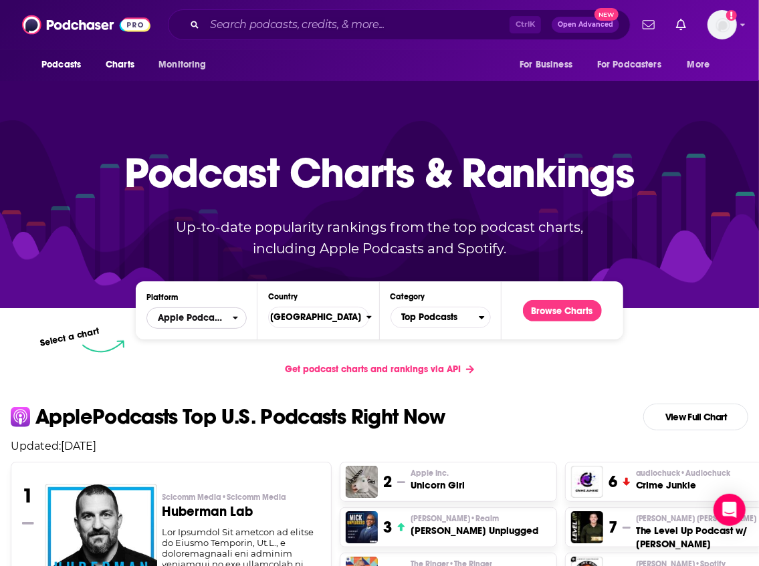
click at [242, 318] on div "open menu" at bounding box center [240, 318] width 14 height 9
click at [242, 318] on div "close menu" at bounding box center [240, 318] width 14 height 9
click at [333, 320] on span "[GEOGRAPHIC_DATA]" at bounding box center [313, 317] width 106 height 23
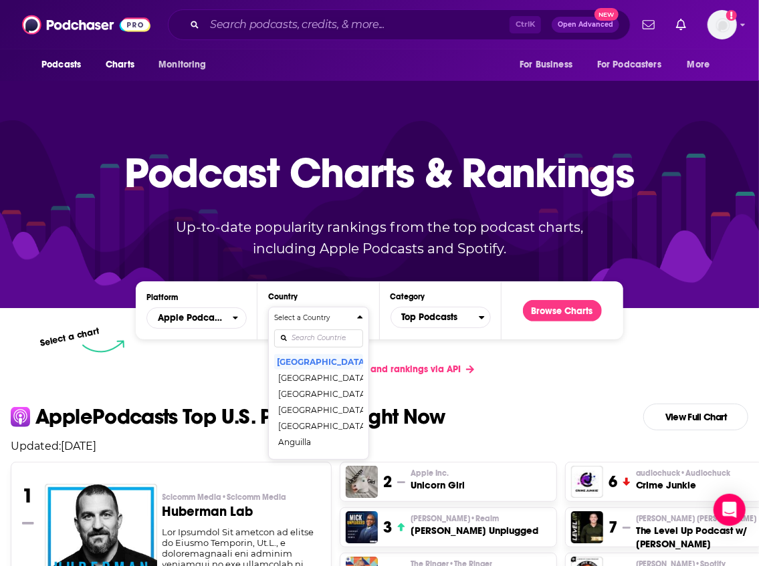
click at [333, 320] on h4 "Select a Country" at bounding box center [312, 318] width 77 height 7
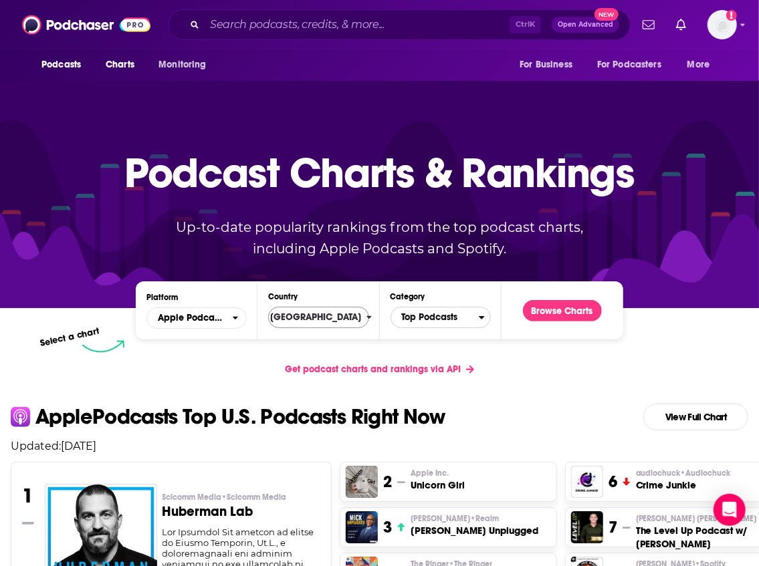
click at [447, 321] on span "Top Podcasts" at bounding box center [435, 317] width 88 height 23
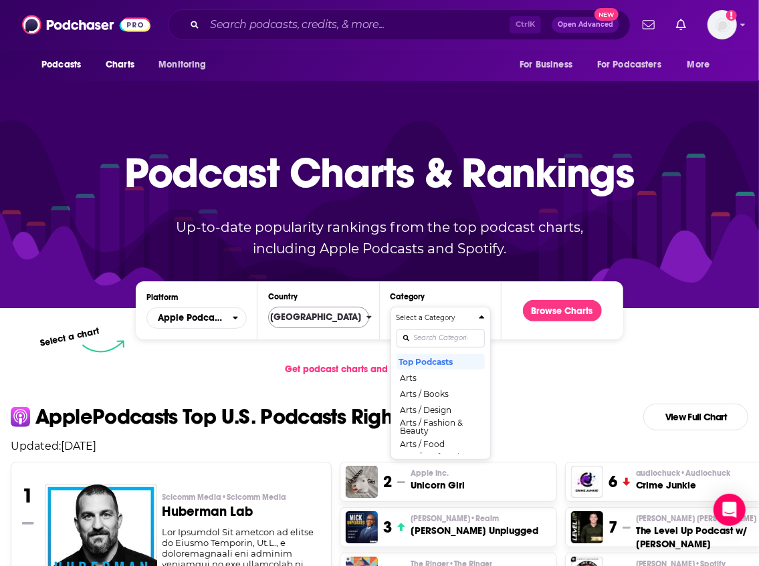
click at [447, 321] on h4 "Select a Category" at bounding box center [435, 318] width 77 height 7
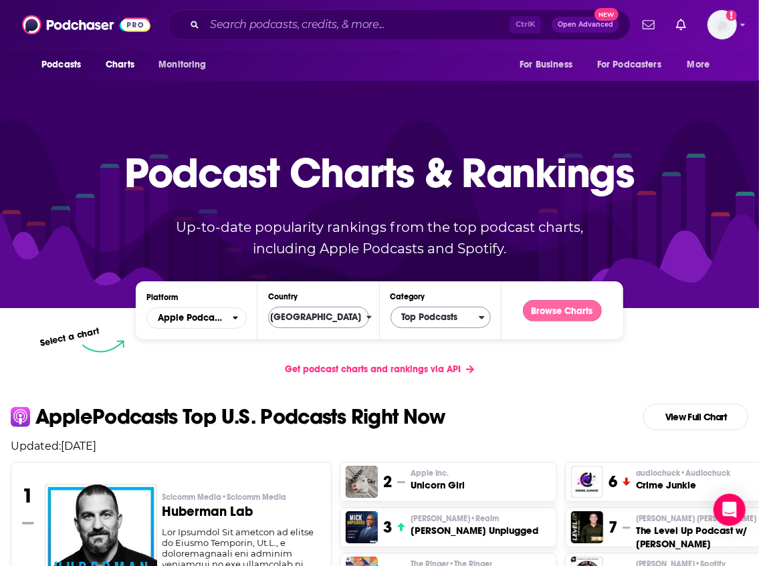
click at [583, 316] on button "Browse Charts" at bounding box center [562, 310] width 79 height 21
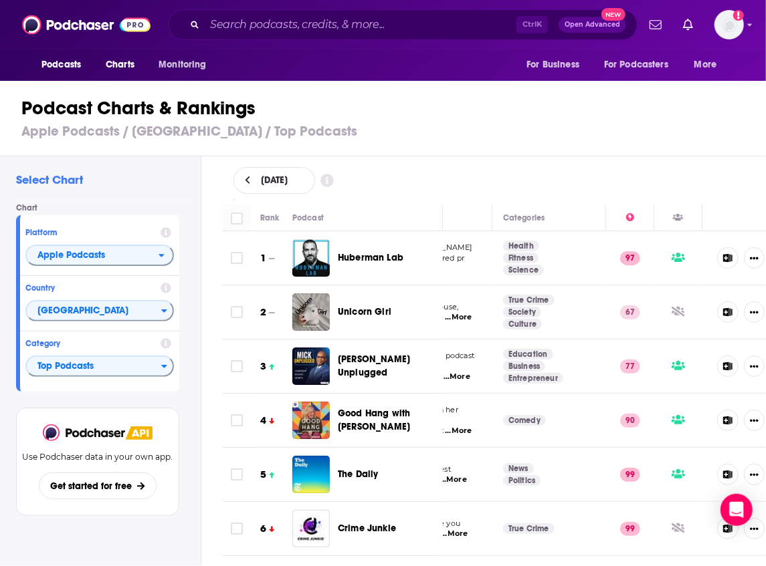
scroll to position [0, 217]
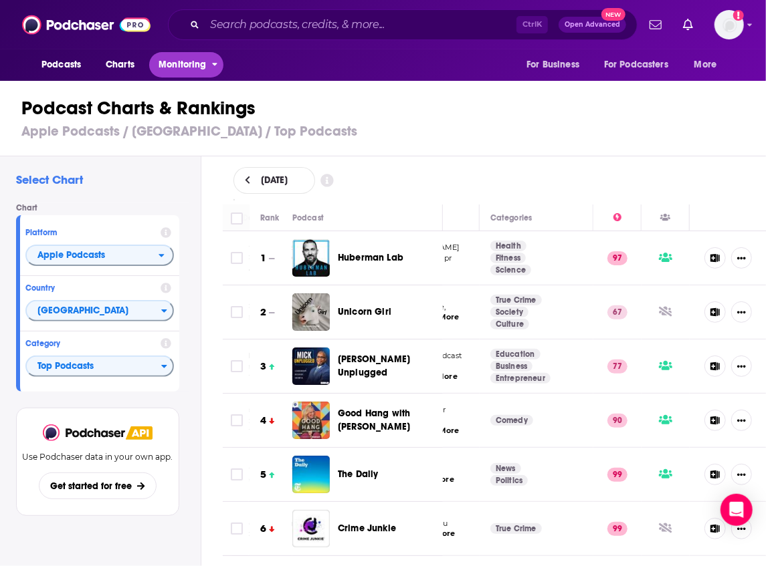
click at [198, 65] on span "Monitoring" at bounding box center [181, 65] width 47 height 19
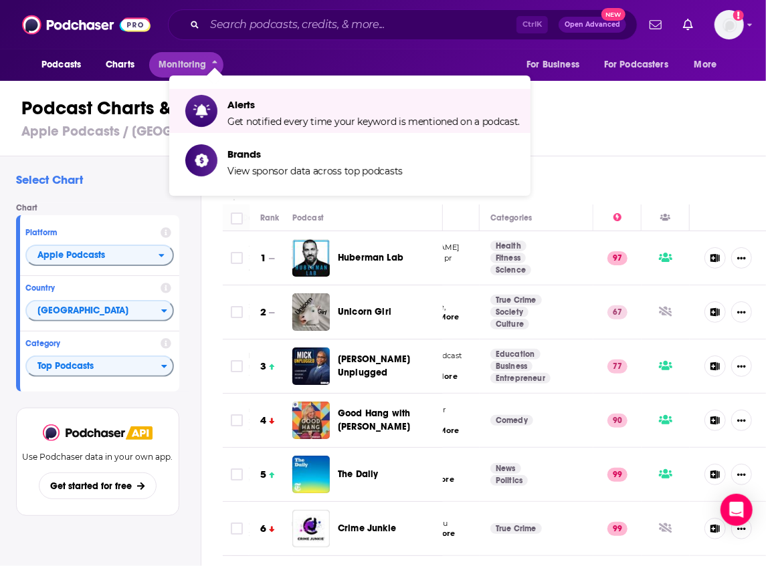
click at [259, 55] on div "Podcasts Charts Monitoring For Business For Podcasters More" at bounding box center [383, 64] width 766 height 31
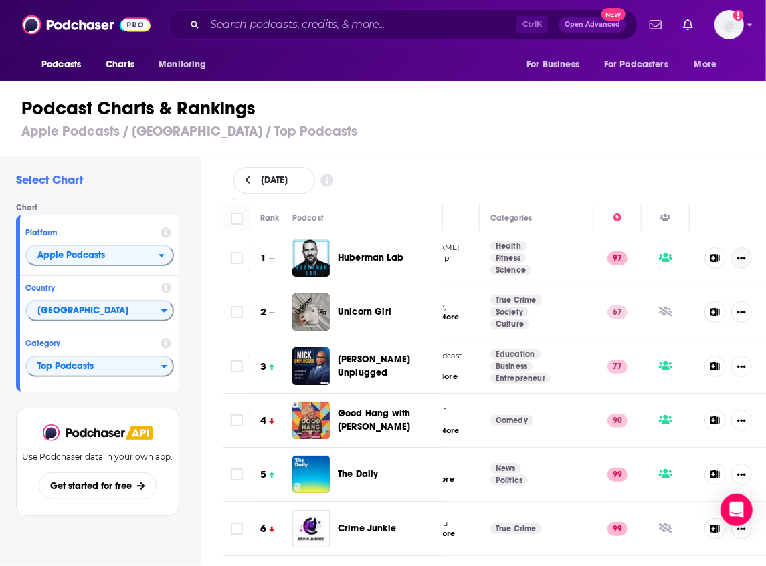
click at [737, 257] on icon "Show More Button" at bounding box center [741, 258] width 9 height 9
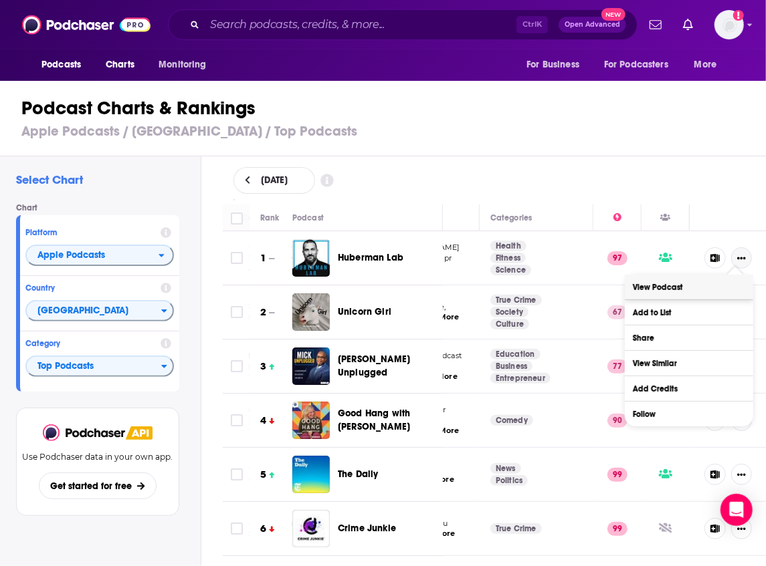
click at [721, 284] on link "View Podcast" at bounding box center [689, 287] width 128 height 25
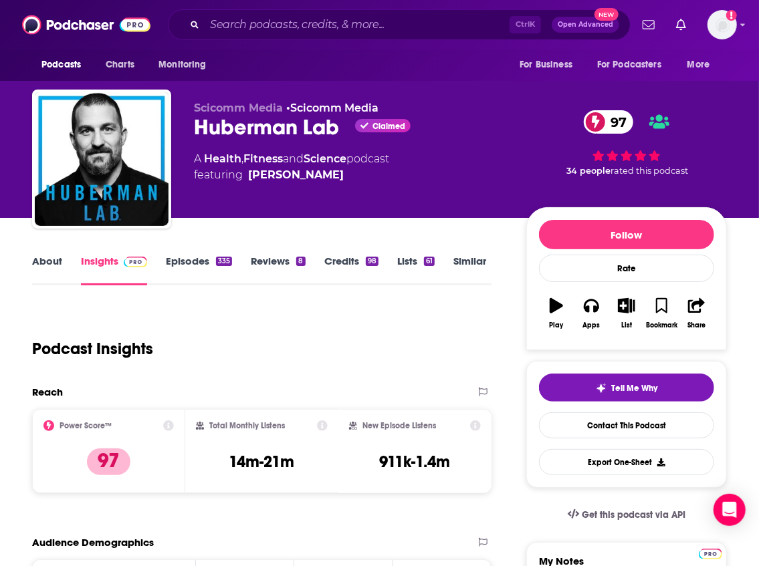
scroll to position [134, 0]
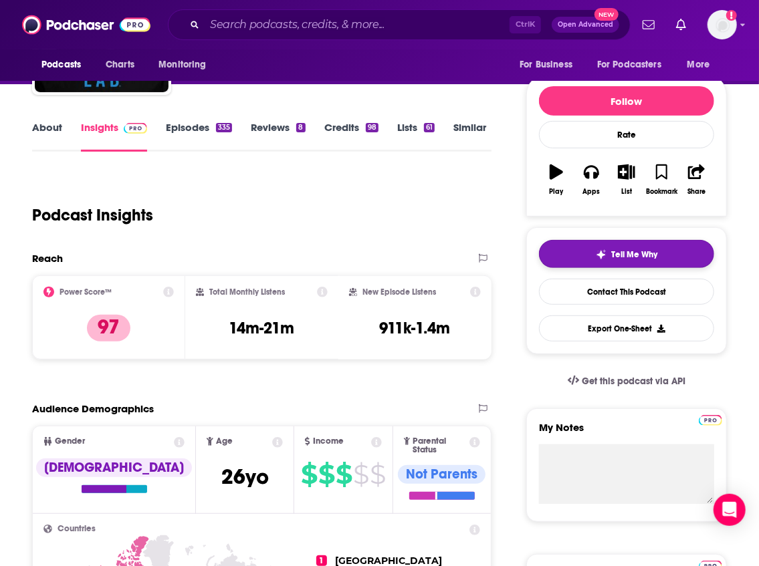
click at [566, 259] on button "Tell Me Why" at bounding box center [626, 254] width 175 height 28
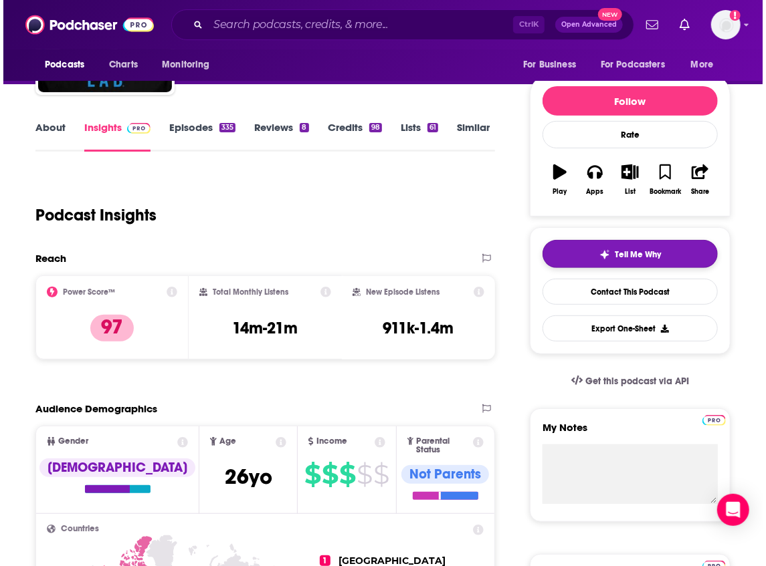
scroll to position [0, 0]
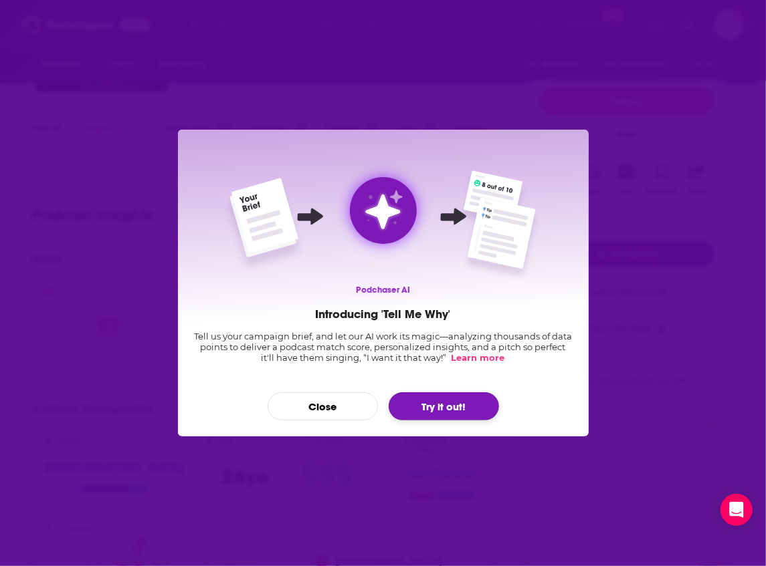
click at [410, 415] on button "Try it out!" at bounding box center [444, 407] width 110 height 28
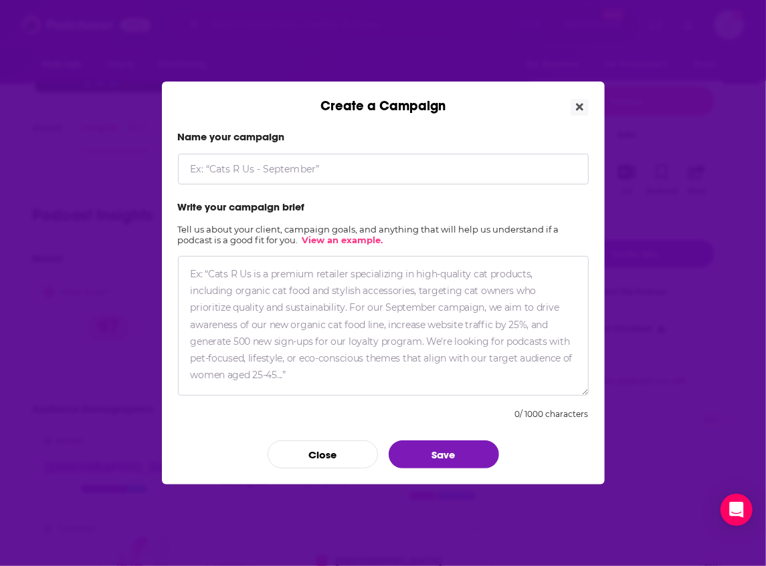
click at [372, 336] on textarea "Create a Campaign" at bounding box center [383, 326] width 411 height 140
click at [364, 459] on button "Close" at bounding box center [322, 455] width 110 height 28
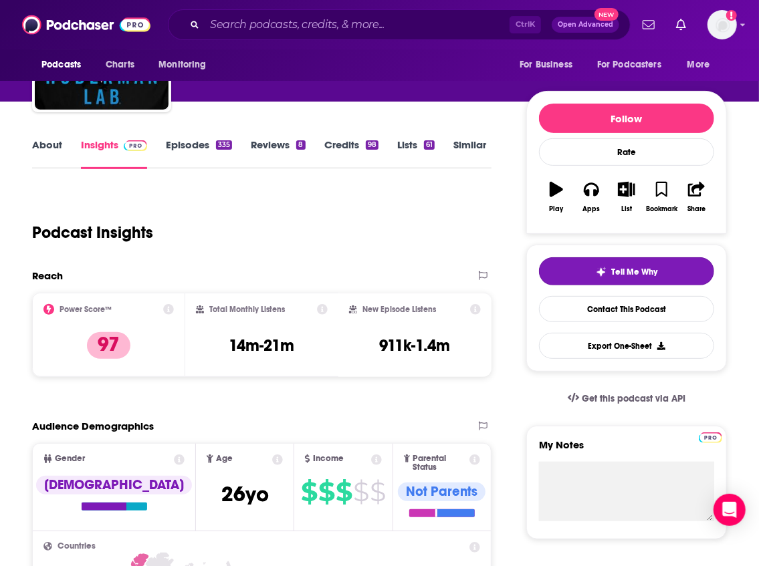
scroll to position [44, 0]
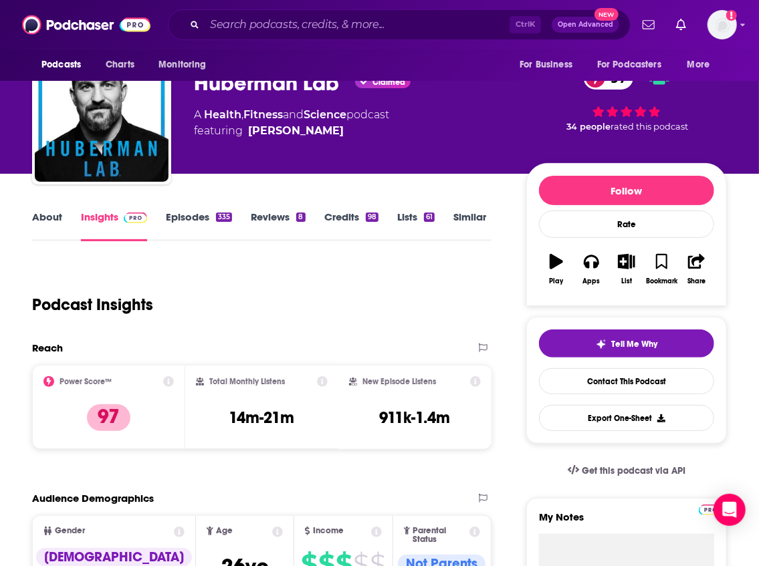
click at [40, 218] on link "About" at bounding box center [47, 226] width 30 height 31
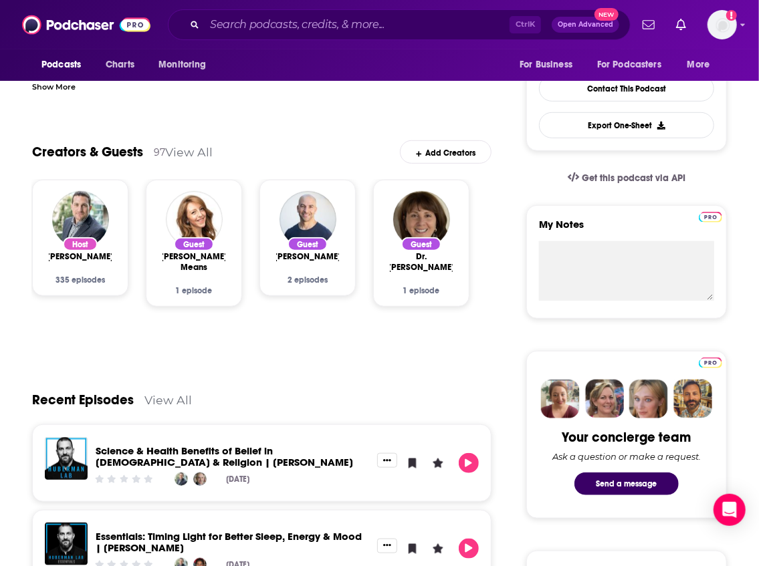
scroll to position [356, 0]
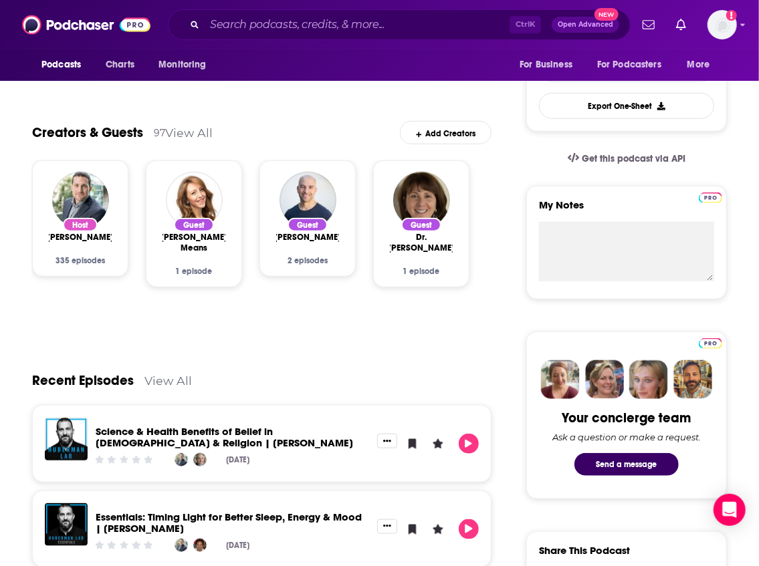
click at [417, 364] on div "Recent Episodes View All" at bounding box center [261, 372] width 459 height 65
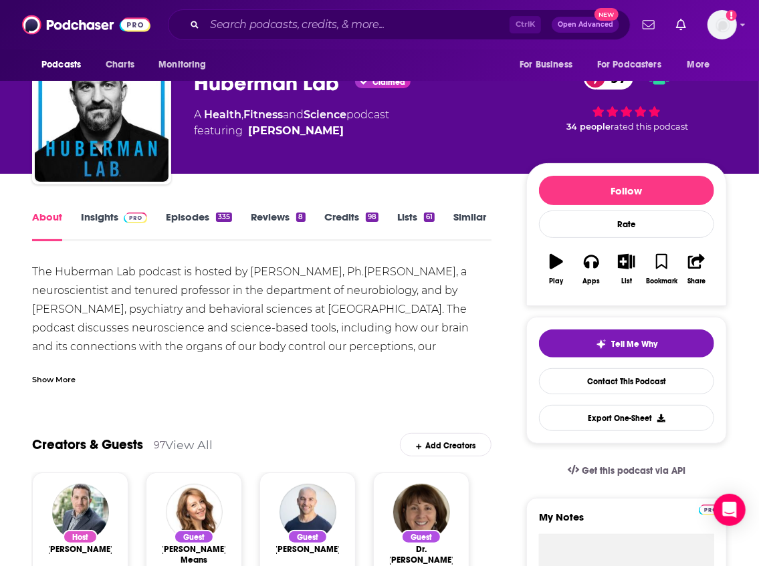
scroll to position [0, 0]
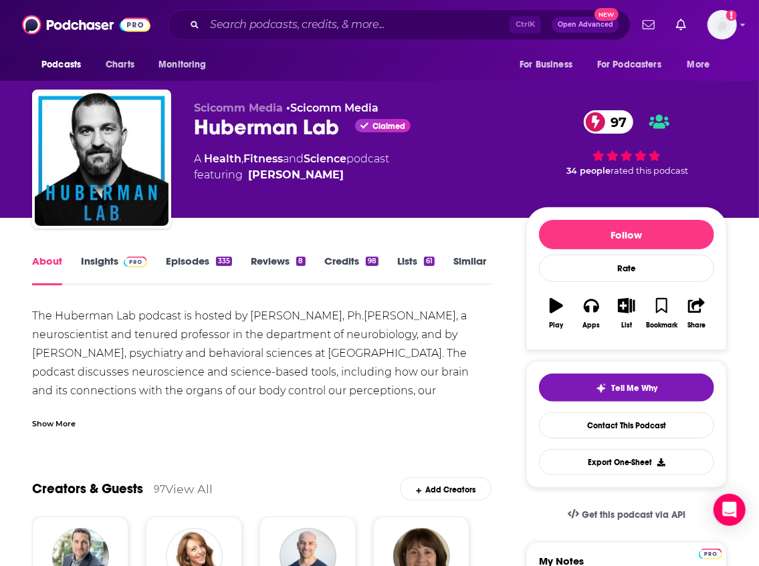
click at [95, 269] on link "Insights" at bounding box center [114, 270] width 66 height 31
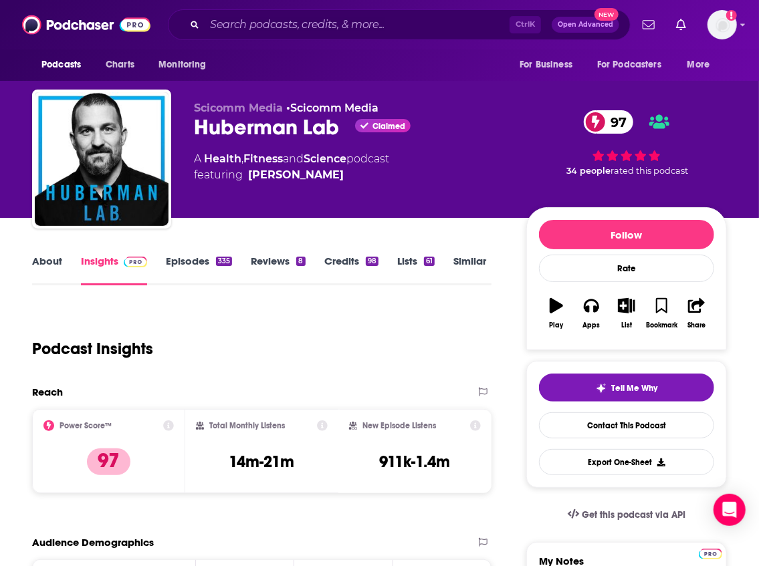
click at [48, 269] on link "About" at bounding box center [47, 270] width 30 height 31
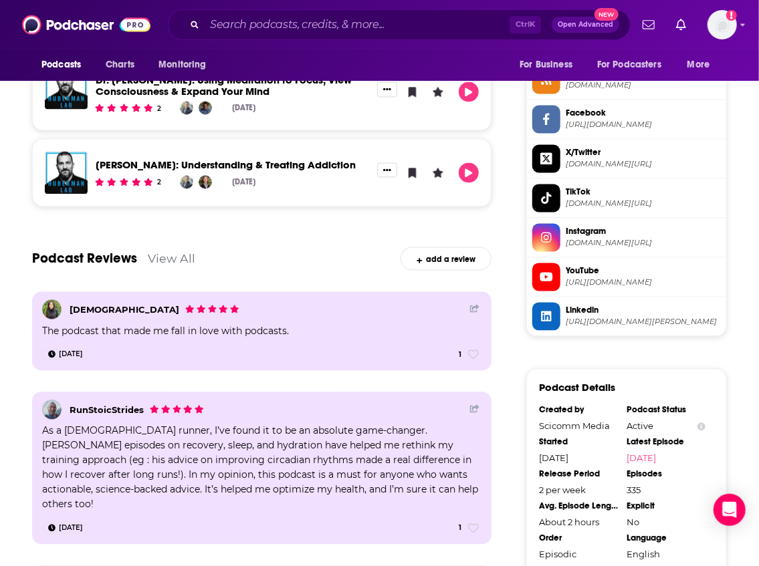
scroll to position [891, 0]
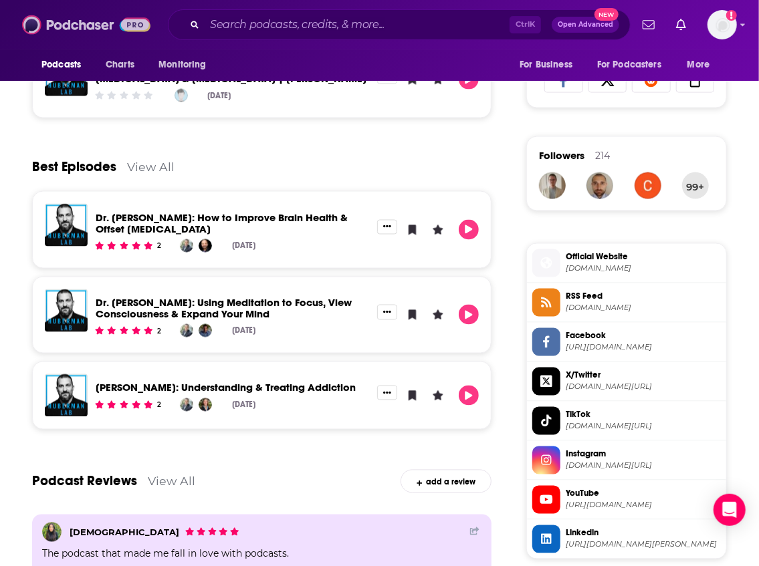
click at [80, 16] on img at bounding box center [86, 24] width 128 height 25
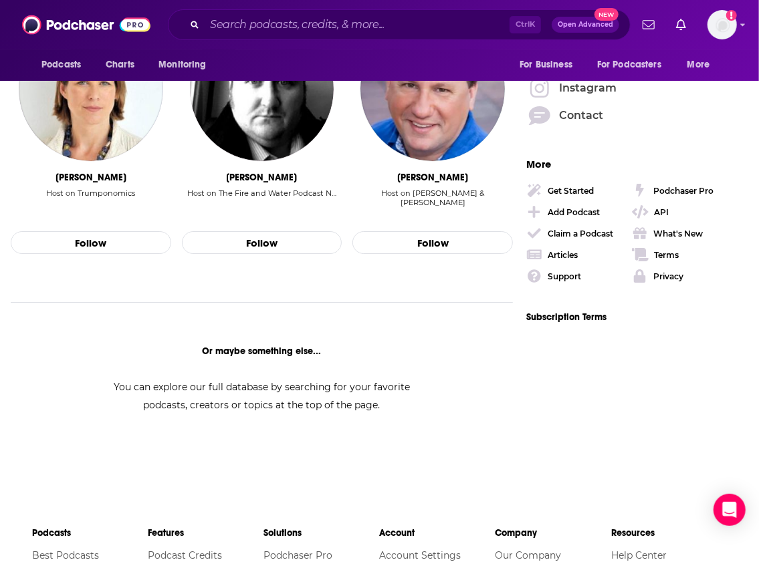
scroll to position [1649, 0]
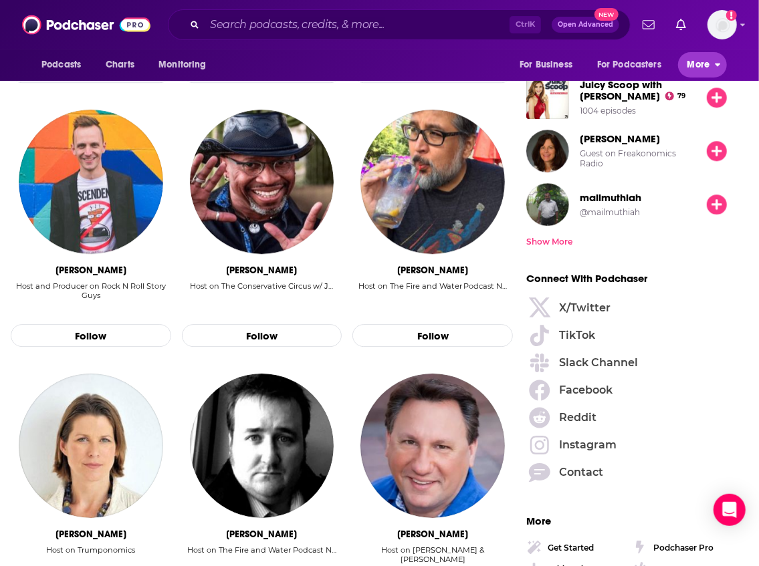
click at [701, 64] on span "More" at bounding box center [698, 65] width 23 height 19
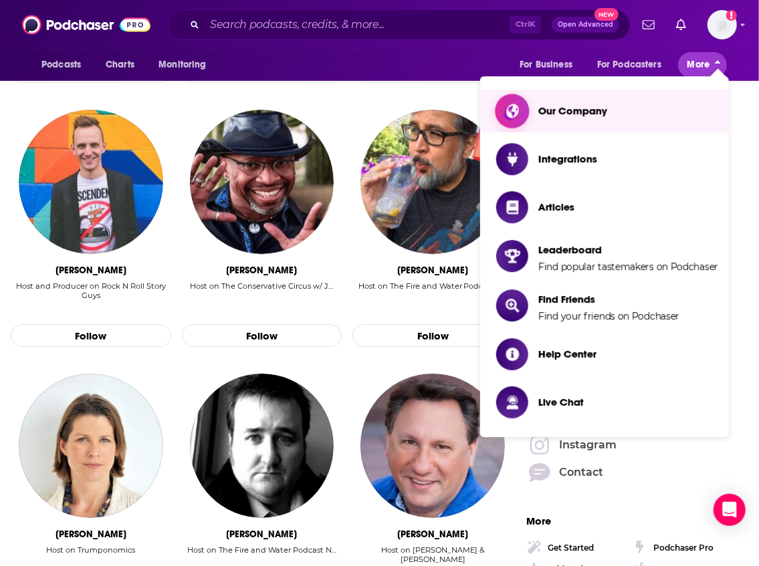
click at [629, 106] on link "Our Company" at bounding box center [607, 111] width 222 height 32
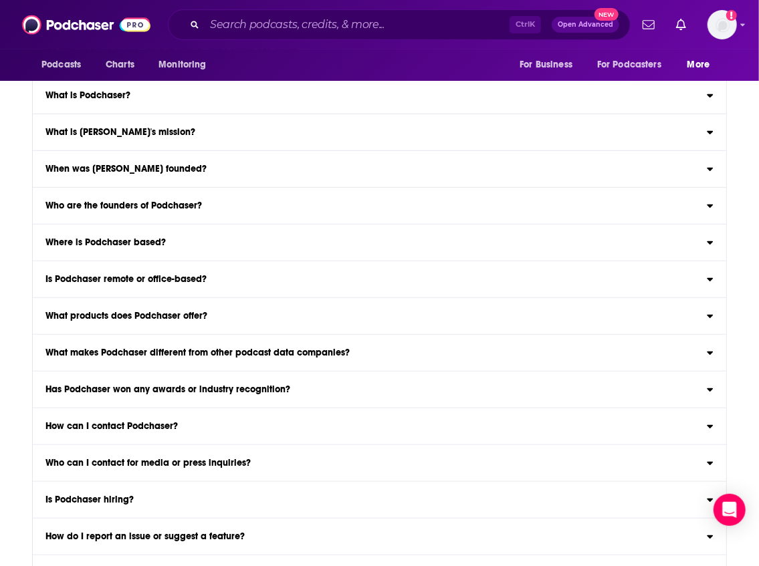
scroll to position [2362, 0]
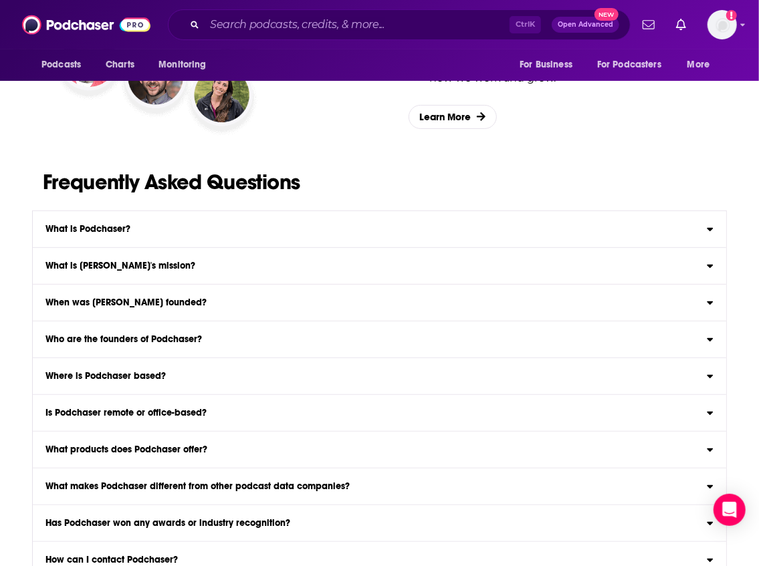
click at [269, 225] on div "What is Podchaser?" at bounding box center [379, 229] width 693 height 9
click at [0, 0] on input "What is Podchaser? Podchaser is the leading podcast data and intelligence compa…" at bounding box center [0, 0] width 0 height 0
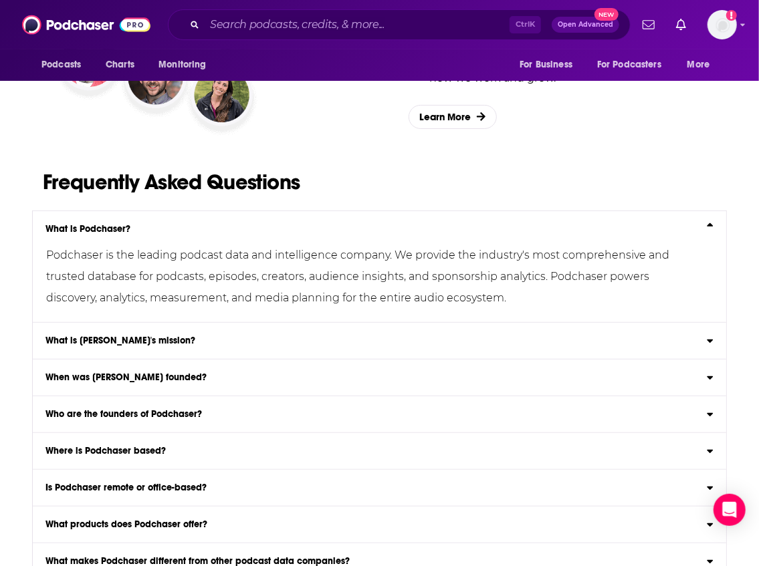
click at [269, 225] on div "What is Podchaser?" at bounding box center [379, 229] width 693 height 9
click at [0, 0] on input "What is Podchaser? Podchaser is the leading podcast data and intelligence compa…" at bounding box center [0, 0] width 0 height 0
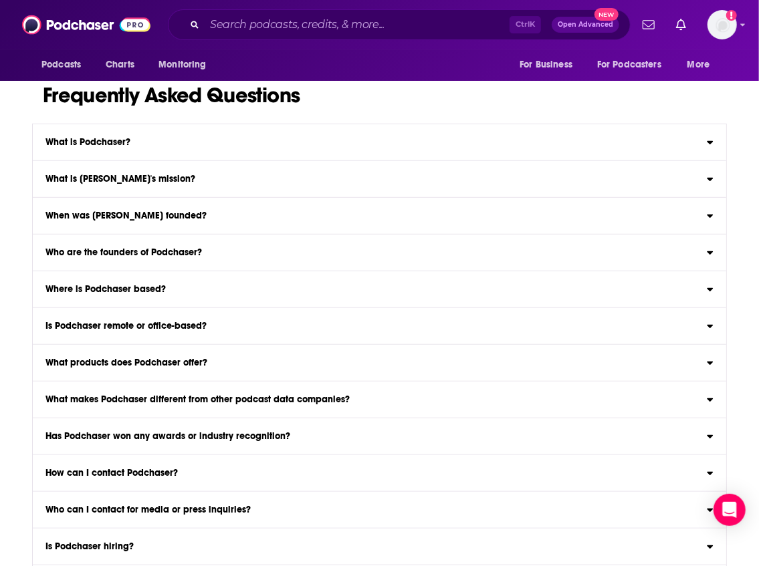
scroll to position [2451, 0]
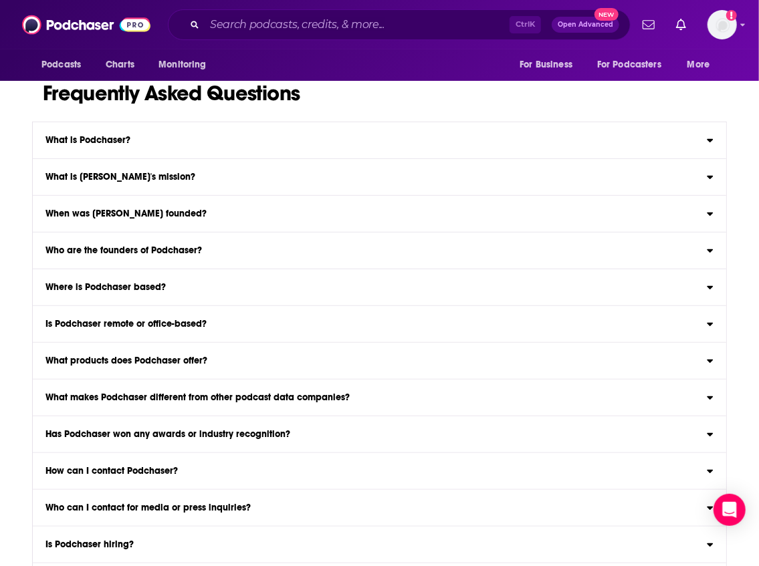
click at [249, 283] on div "Where is Podchaser based?" at bounding box center [379, 287] width 693 height 9
click at [0, 0] on input "Where is Podchaser based? Podchaser is a globally distributed company with oper…" at bounding box center [0, 0] width 0 height 0
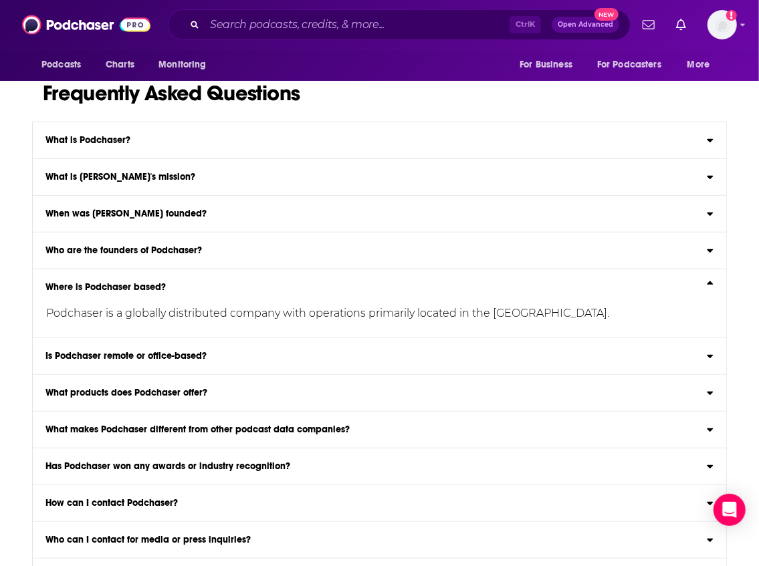
click at [249, 283] on div "Where is Podchaser based?" at bounding box center [379, 287] width 693 height 9
click at [0, 0] on input "Where is Podchaser based? Podchaser is a globally distributed company with oper…" at bounding box center [0, 0] width 0 height 0
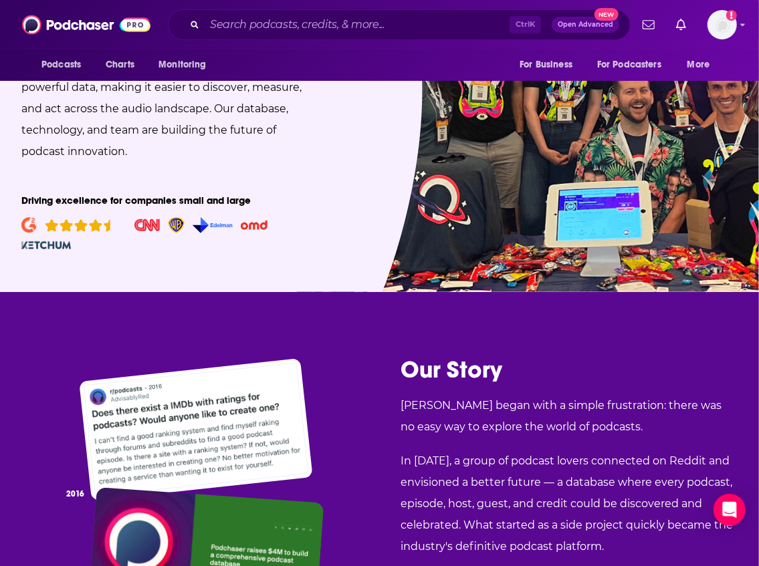
scroll to position [0, 0]
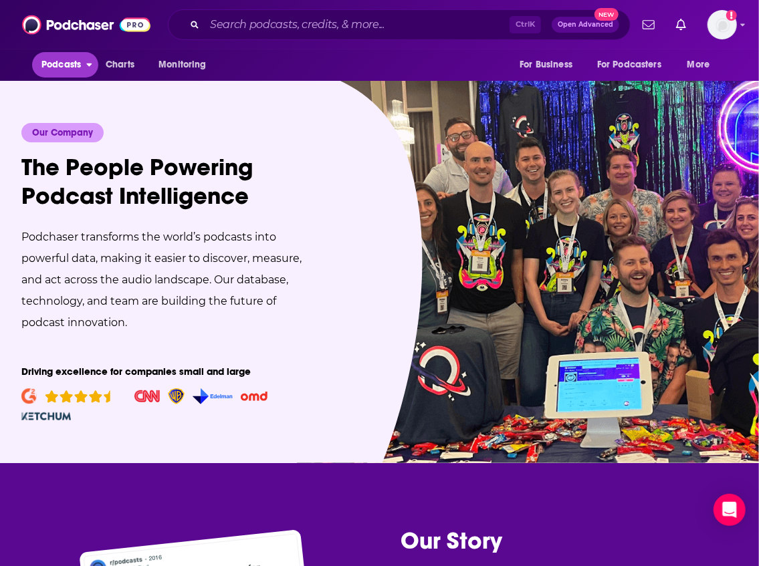
click at [53, 62] on span "Podcasts" at bounding box center [60, 65] width 39 height 19
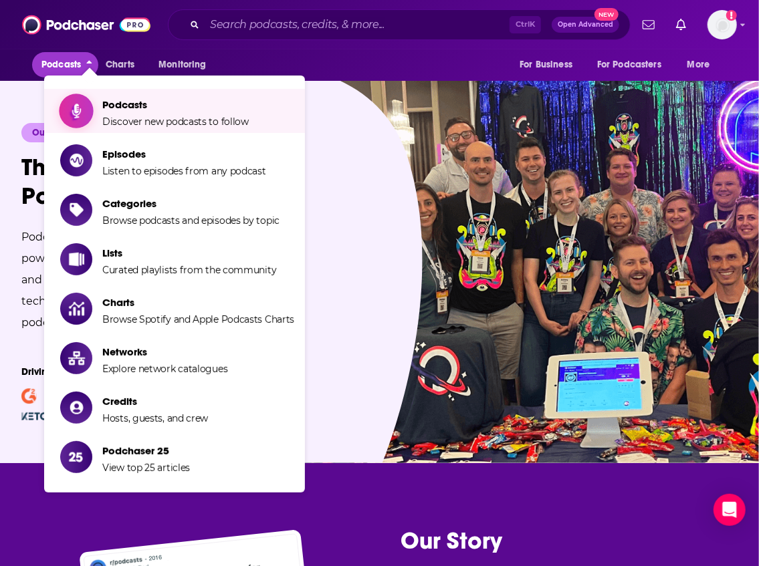
click at [103, 99] on span "Podcasts" at bounding box center [175, 104] width 146 height 13
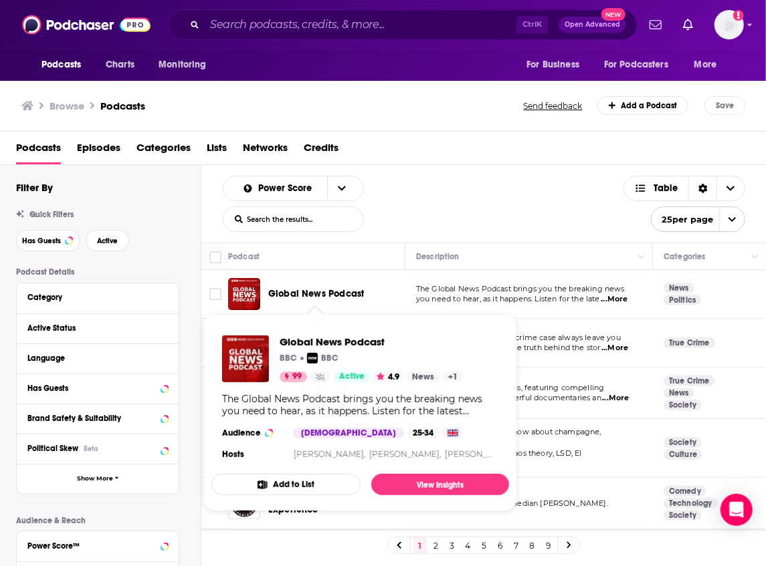
click at [302, 298] on span "Global News Podcast" at bounding box center [316, 293] width 96 height 11
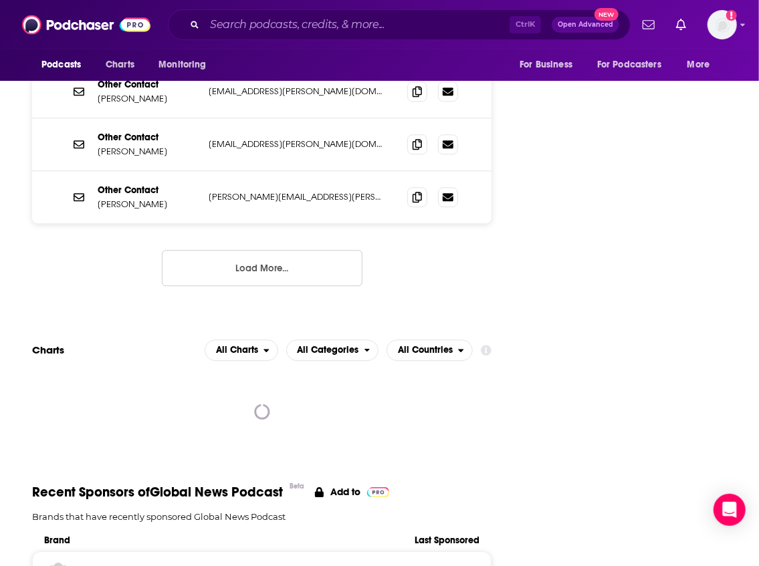
scroll to position [1515, 0]
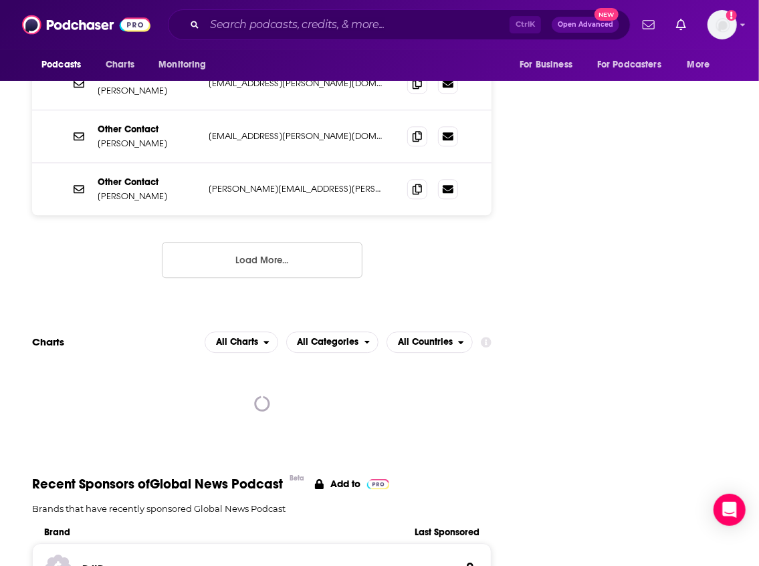
click at [300, 242] on button "Load More..." at bounding box center [262, 260] width 201 height 36
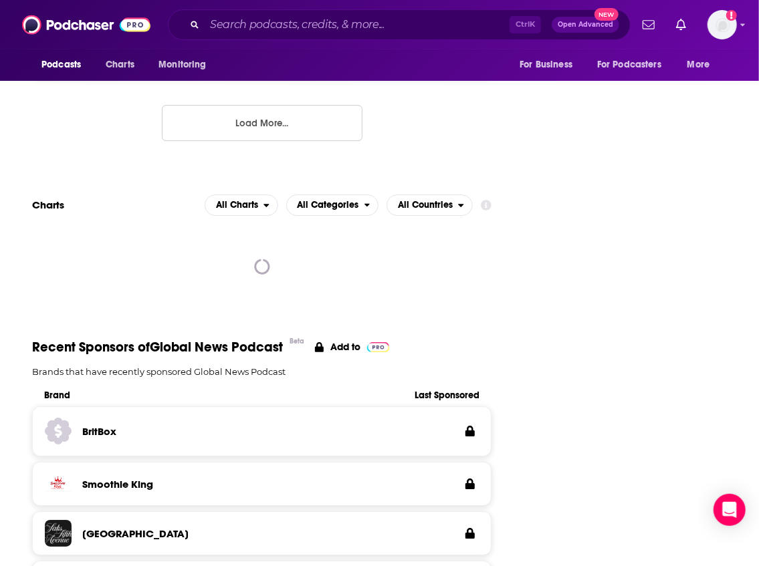
scroll to position [1916, 0]
click at [262, 194] on span "All Charts" at bounding box center [234, 205] width 58 height 23
click at [317, 201] on span "All Categories" at bounding box center [329, 205] width 62 height 9
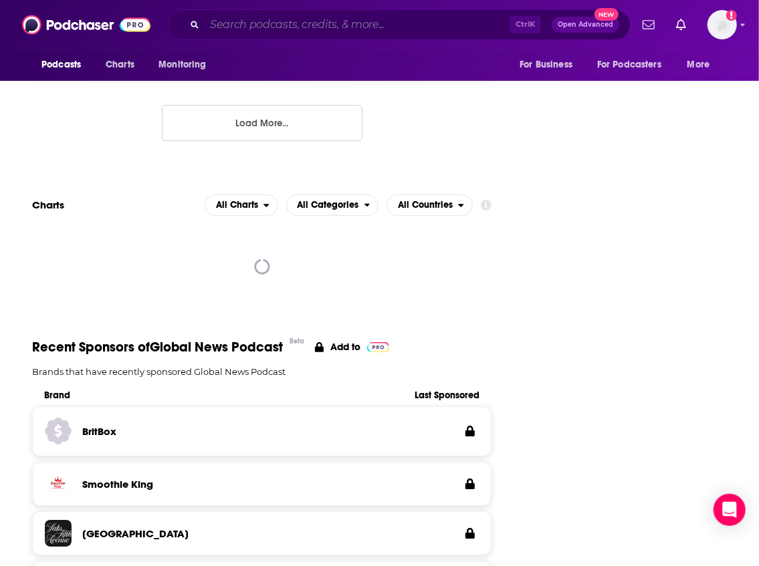
click at [235, 29] on input "Search podcasts, credits, & more..." at bounding box center [357, 24] width 305 height 21
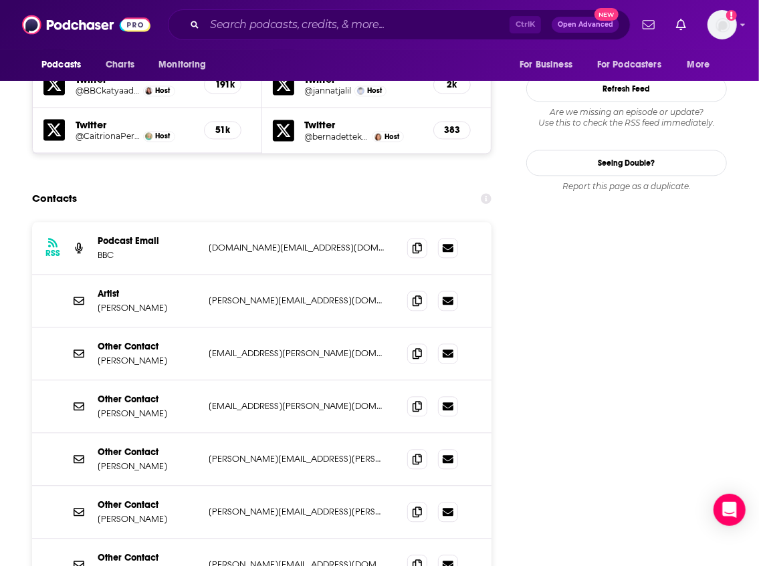
scroll to position [1204, 0]
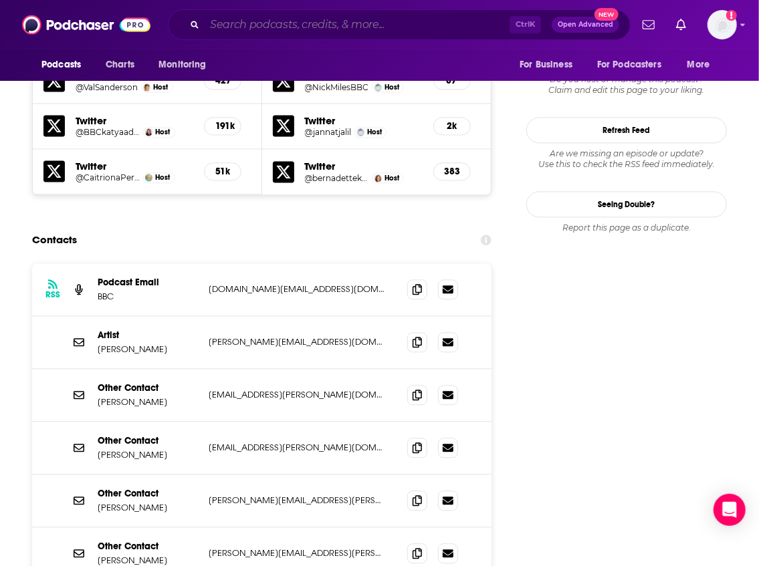
click at [263, 24] on input "Search podcasts, credits, & more..." at bounding box center [357, 24] width 305 height 21
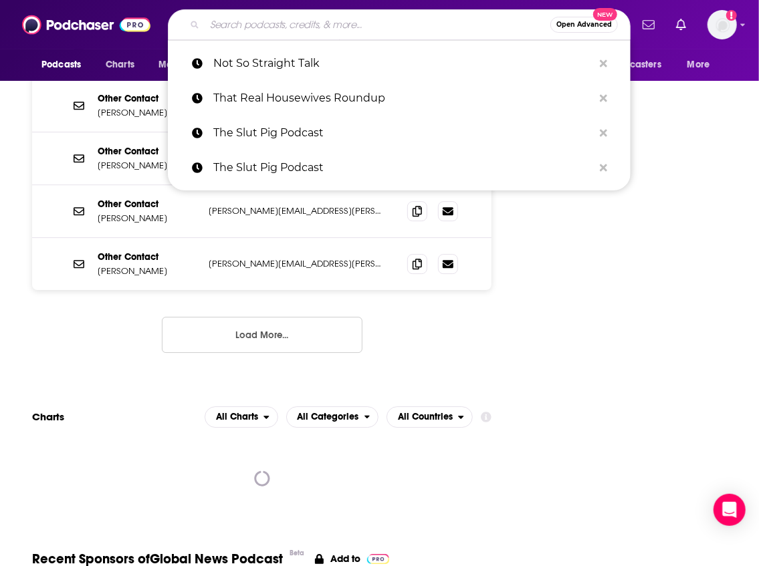
scroll to position [1739, 0]
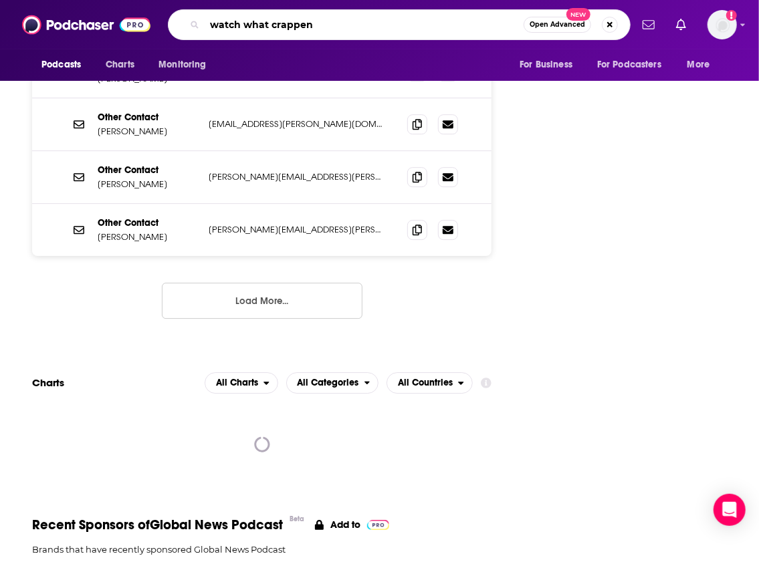
type input "watch what crappens"
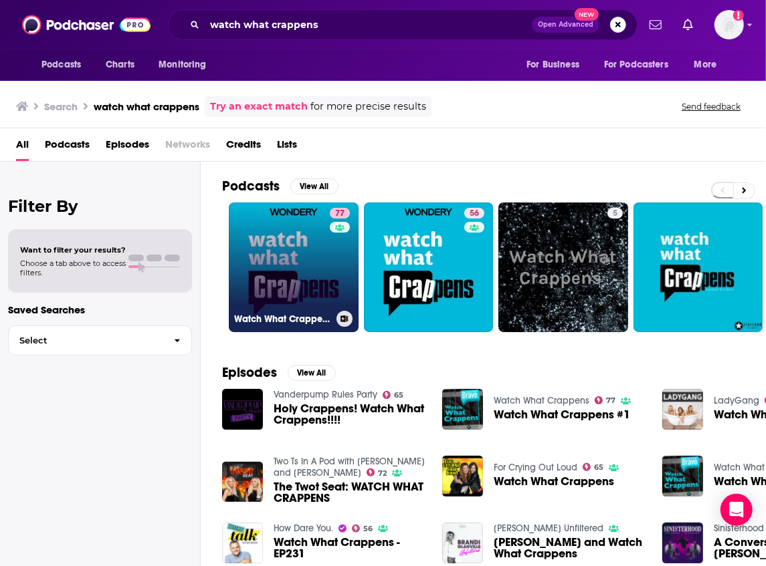
click at [305, 290] on link "77 Watch What Crappens" at bounding box center [294, 268] width 130 height 130
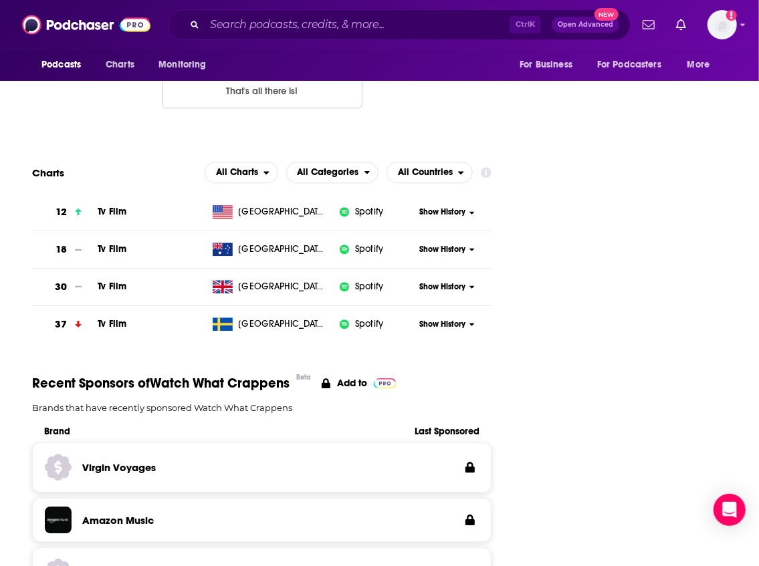
scroll to position [1382, 0]
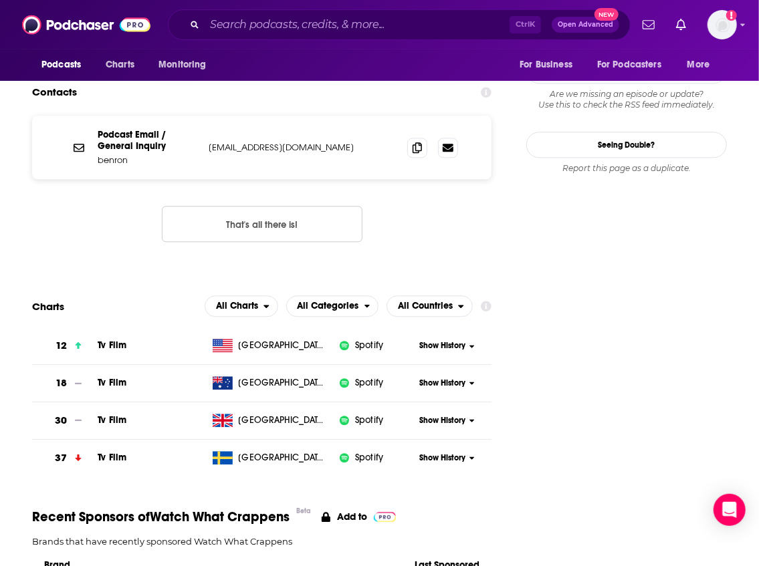
click at [461, 340] on span "Show History" at bounding box center [442, 345] width 46 height 11
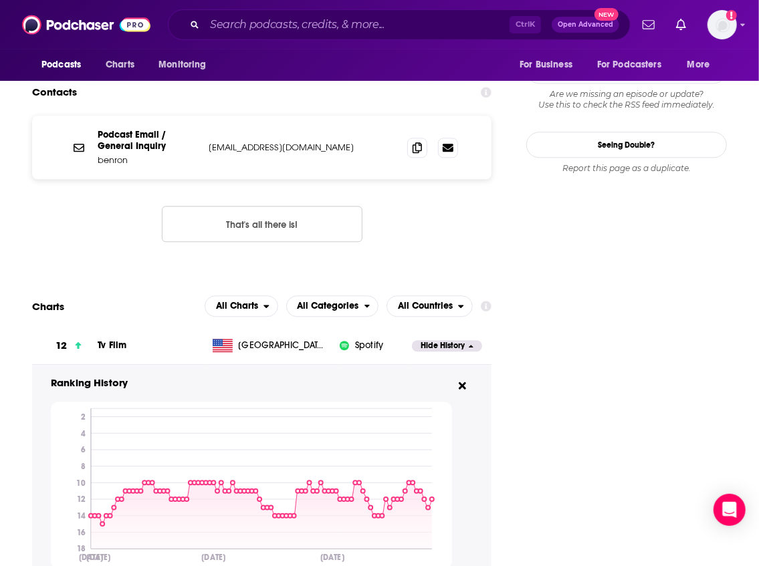
scroll to position [1426, 0]
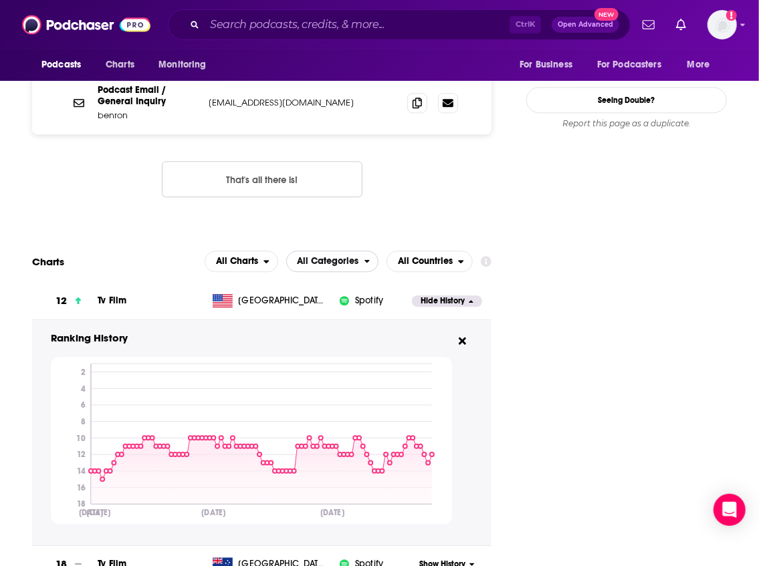
click at [359, 257] on span "All Categories" at bounding box center [329, 261] width 62 height 9
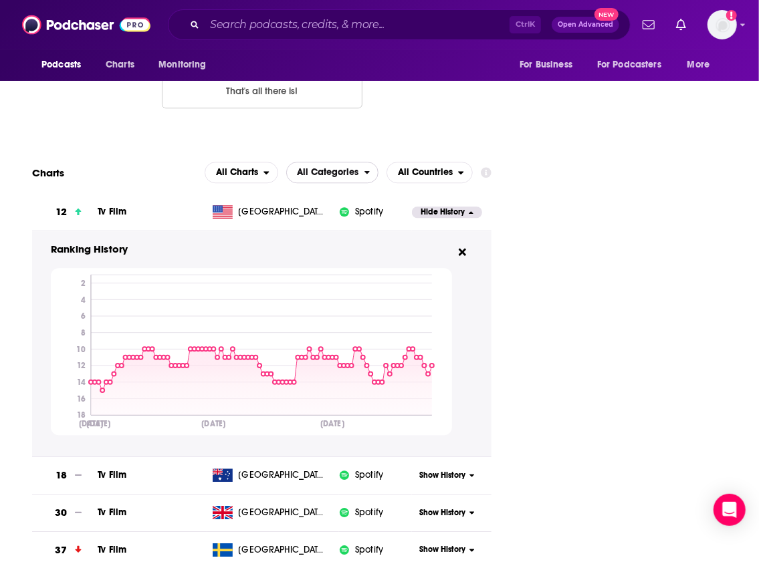
scroll to position [1471, 0]
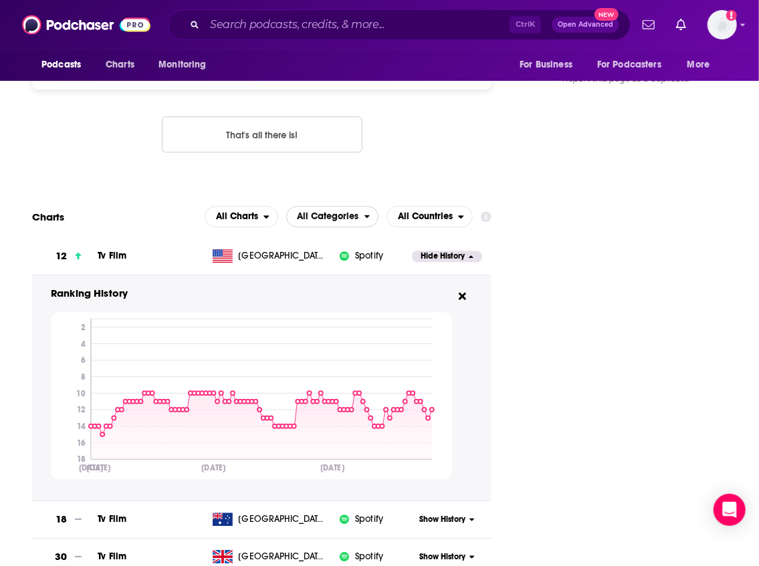
click at [358, 212] on span "All Categories" at bounding box center [329, 216] width 62 height 9
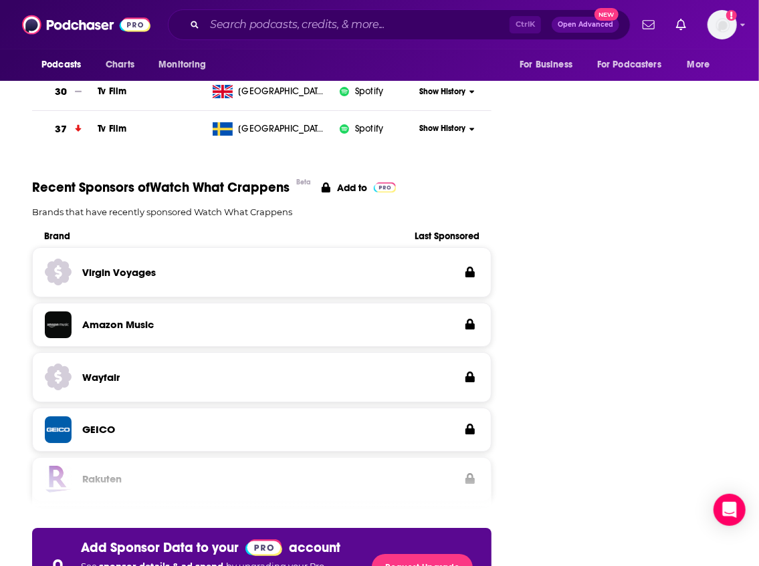
scroll to position [2050, 0]
